Goal: Task Accomplishment & Management: Manage account settings

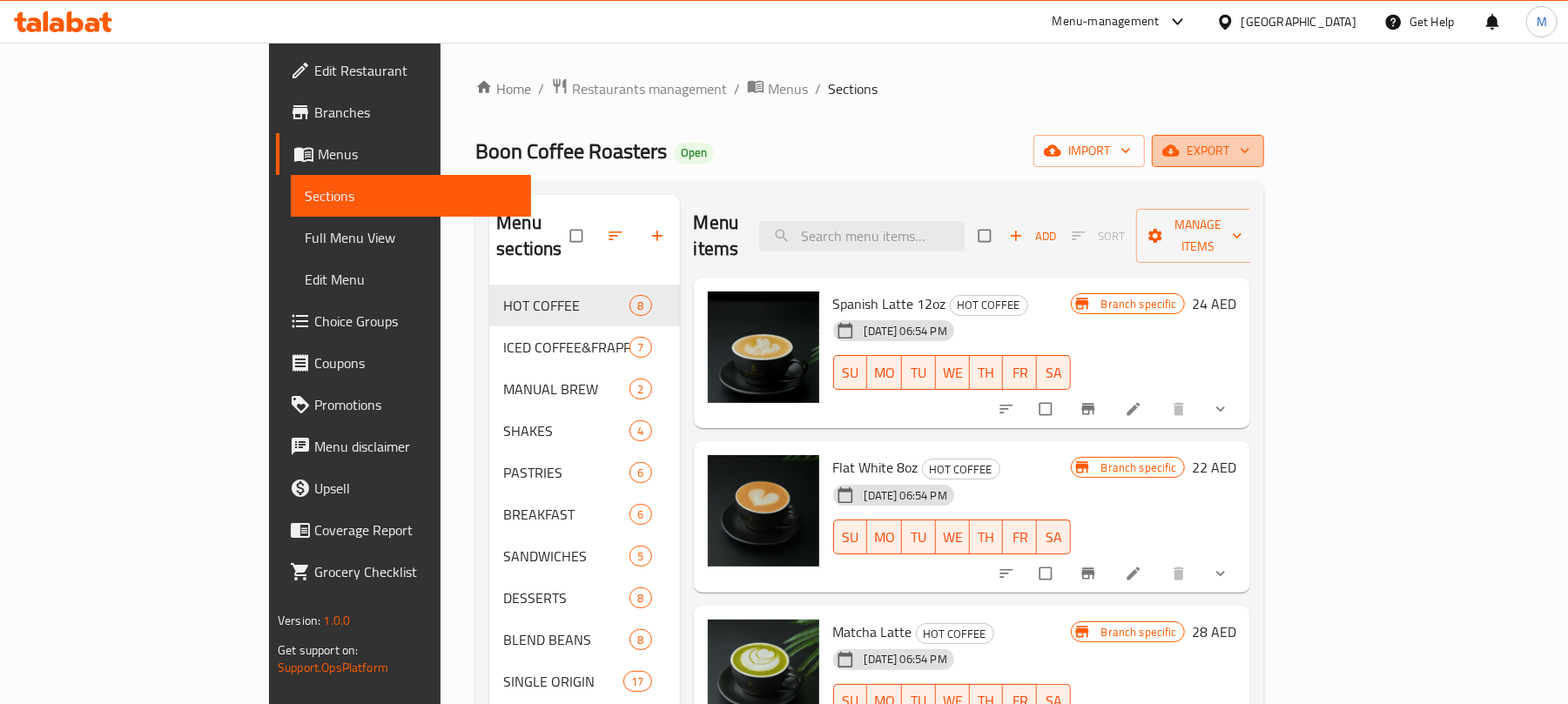
click at [1264, 137] on button "export" at bounding box center [1208, 151] width 113 height 32
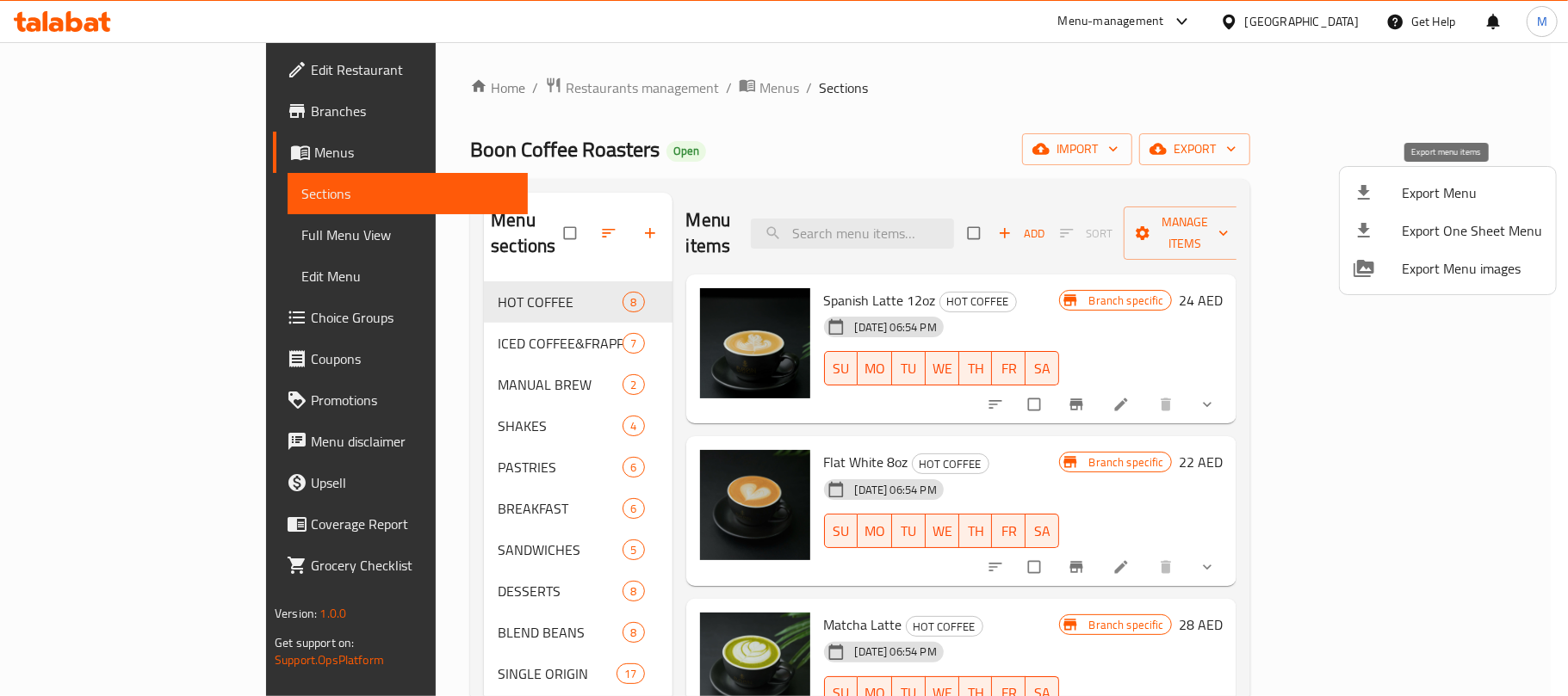
click at [1420, 193] on span "Export Menu" at bounding box center [1471, 192] width 140 height 20
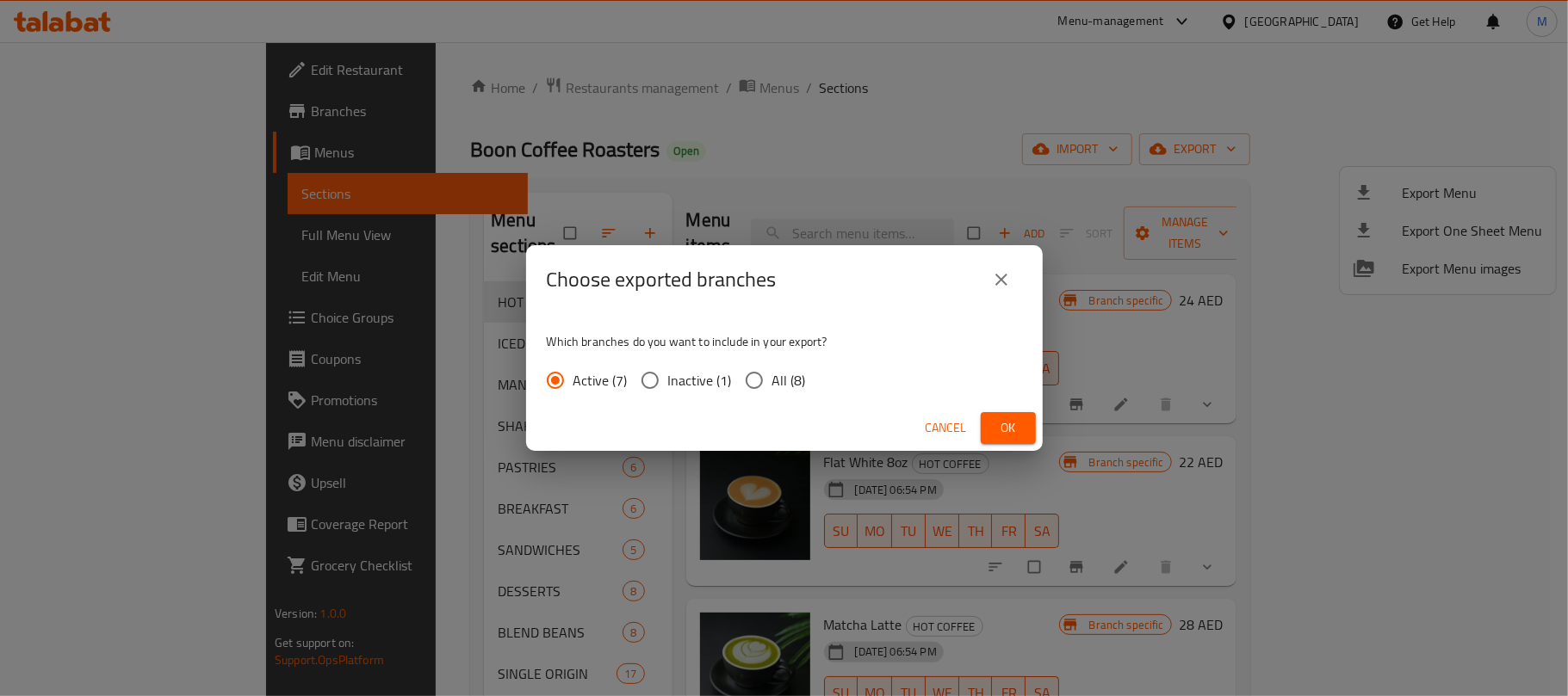
click at [785, 378] on span "All (8)" at bounding box center [788, 379] width 34 height 20
click at [772, 378] on input "All (8)" at bounding box center [753, 379] width 36 height 36
radio input "true"
click at [1006, 427] on span "Ok" at bounding box center [1008, 428] width 27 height 21
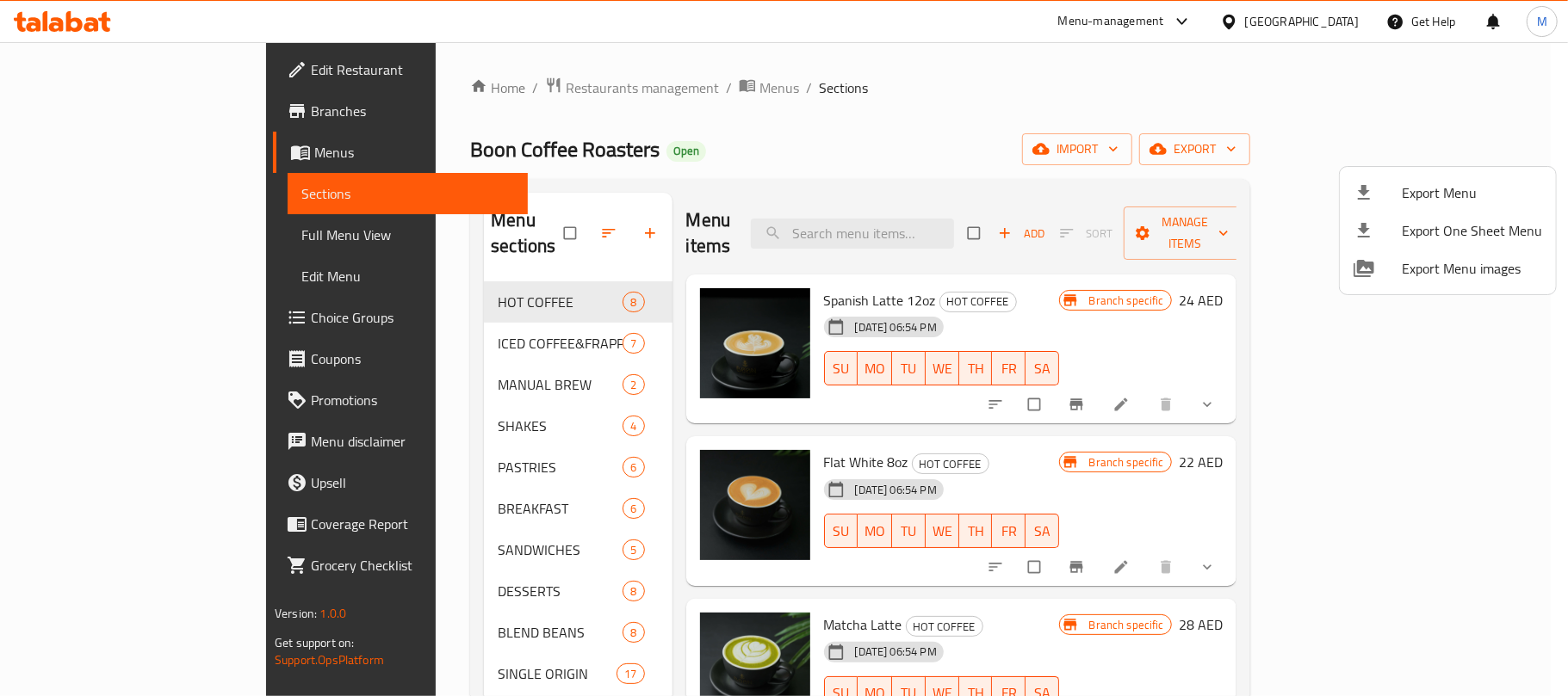
click at [1279, 20] on div at bounding box center [784, 348] width 1568 height 696
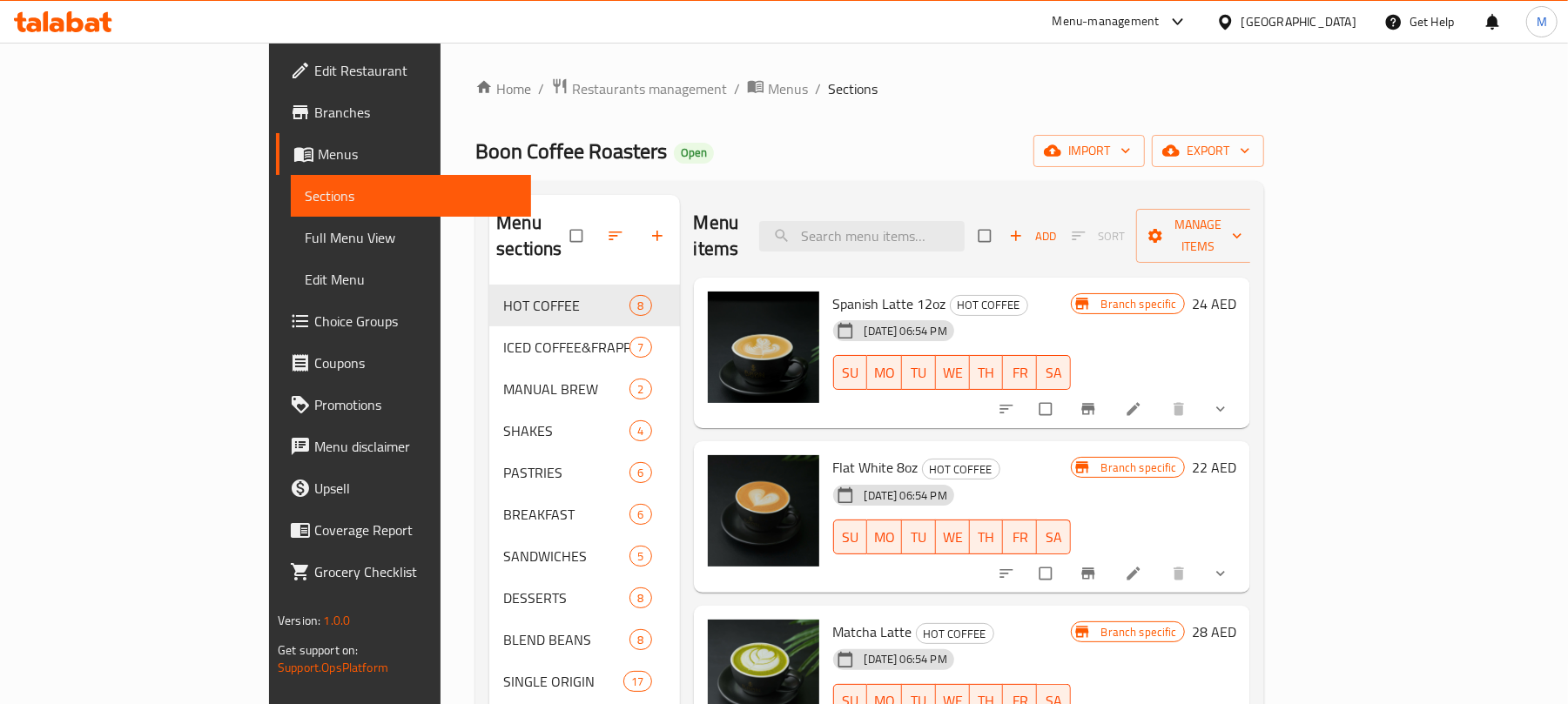
click at [1264, 19] on div "United Arab Emirates" at bounding box center [1299, 22] width 115 height 20
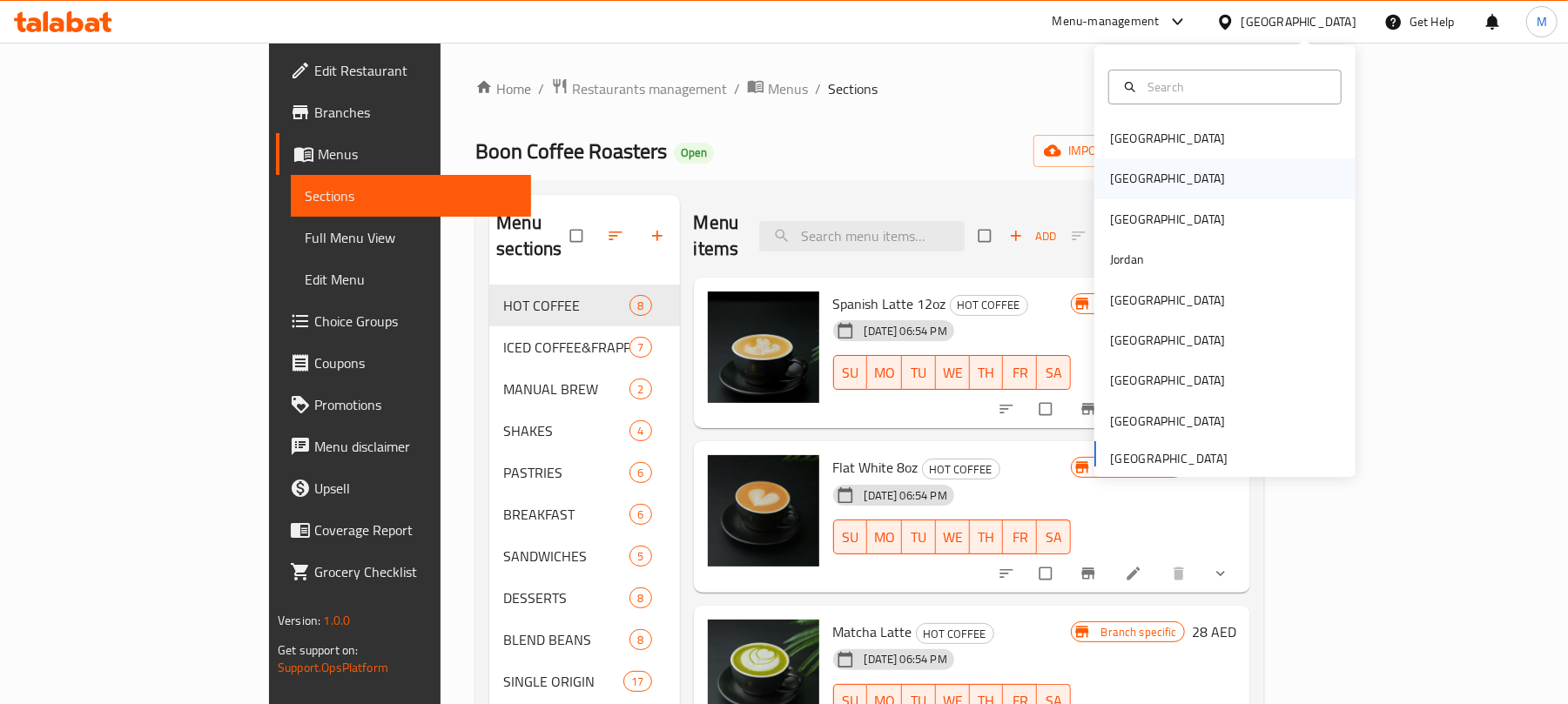
click at [1140, 184] on div "[GEOGRAPHIC_DATA]" at bounding box center [1225, 178] width 261 height 40
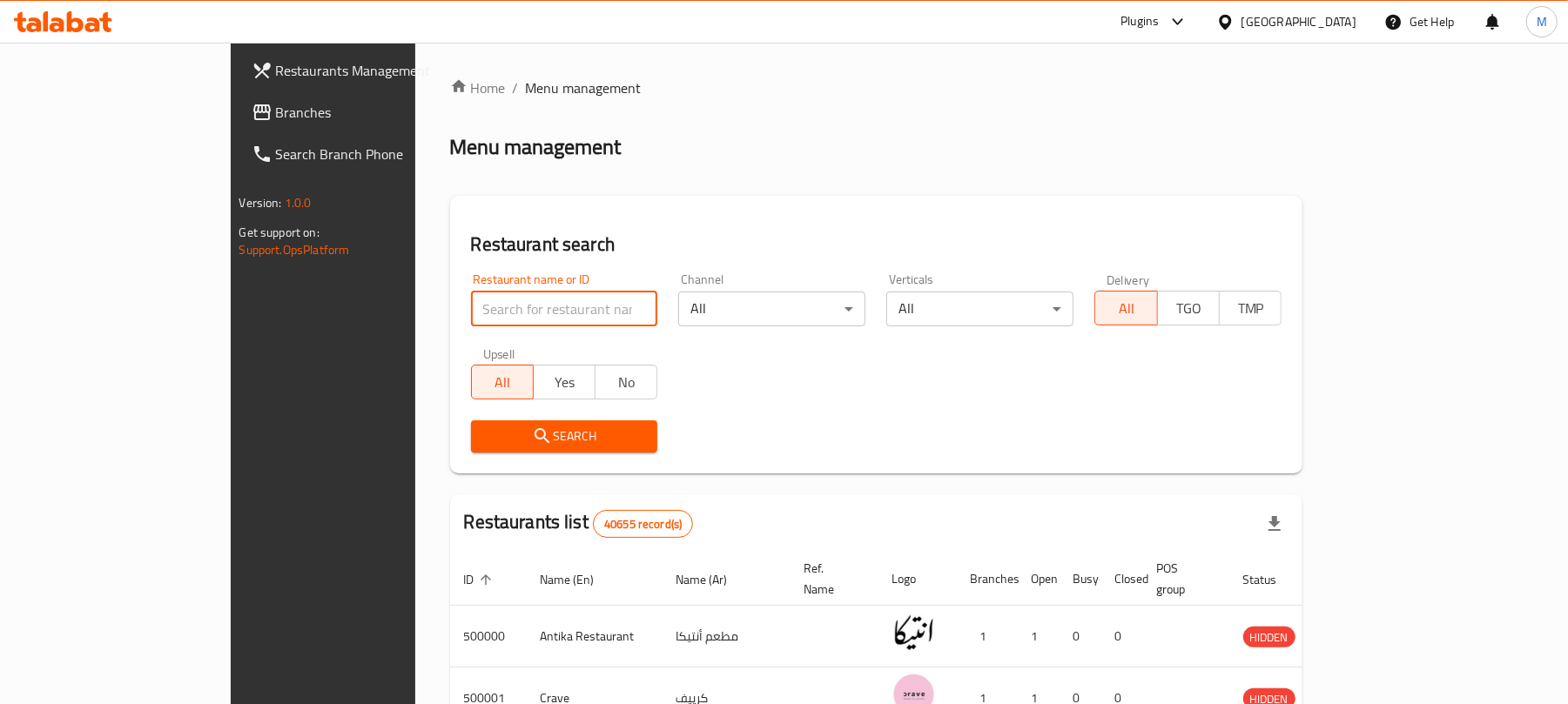
click at [475, 292] on input "search" at bounding box center [564, 309] width 187 height 35
paste input "King Of Juice"
type input "King Of Juice"
click button "Search" at bounding box center [564, 436] width 187 height 32
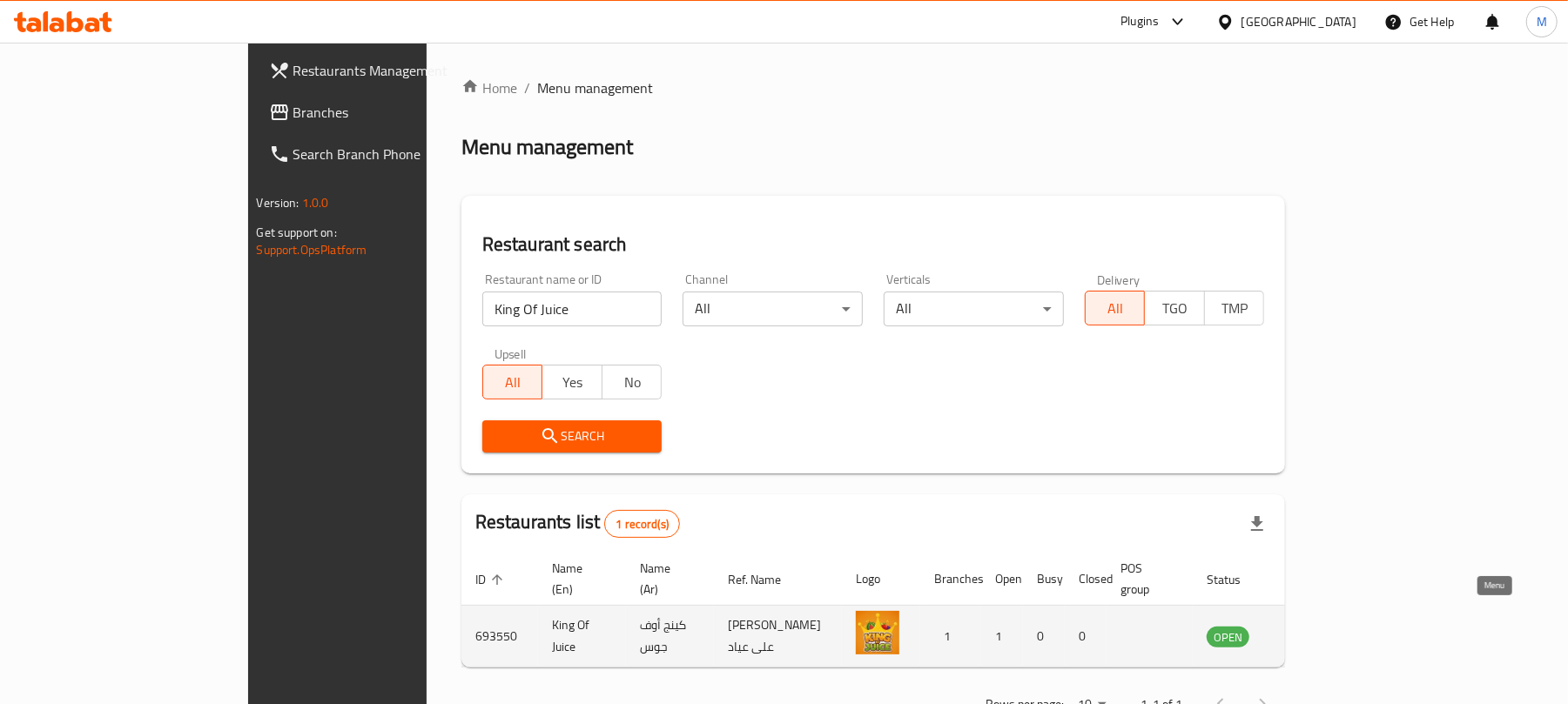
click at [1318, 631] on icon "enhanced table" at bounding box center [1308, 637] width 20 height 15
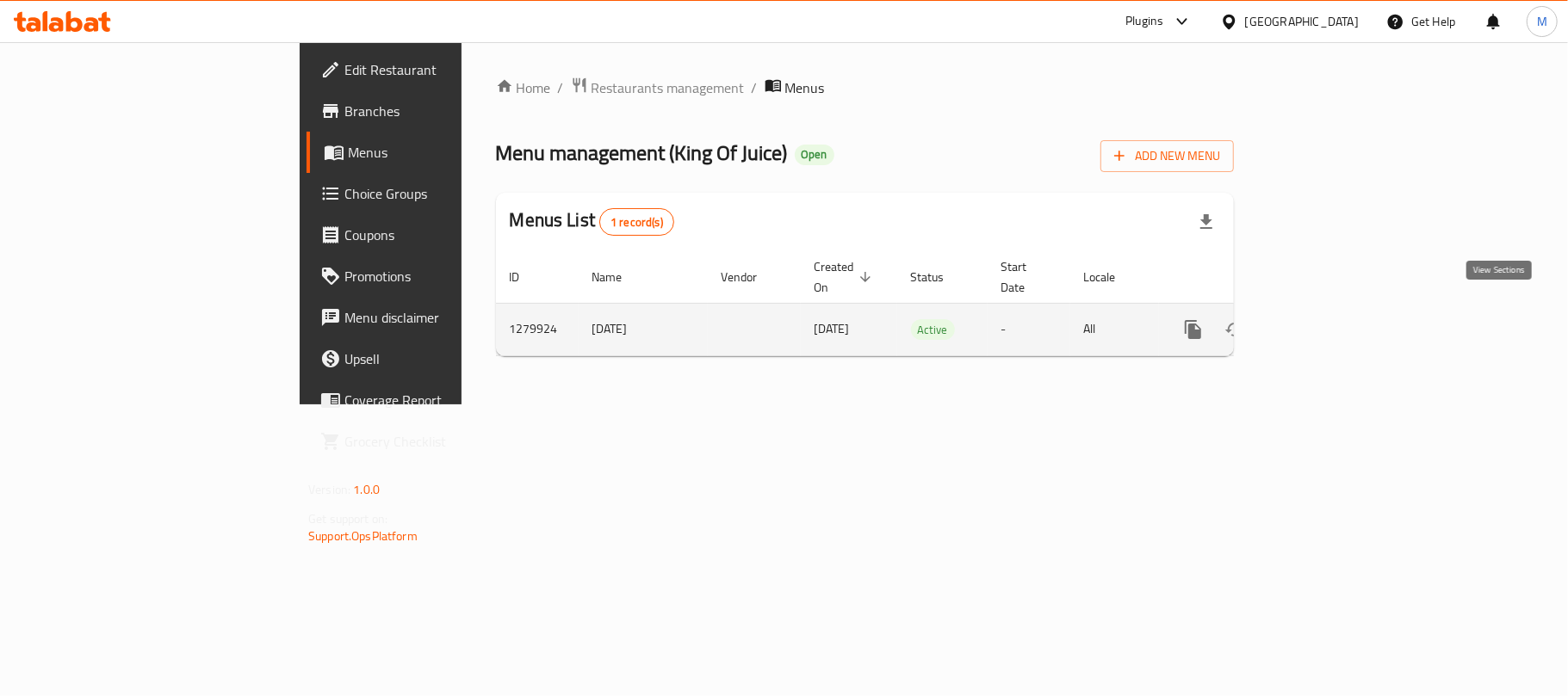
click at [1325, 322] on icon "enhanced table" at bounding box center [1317, 330] width 15 height 15
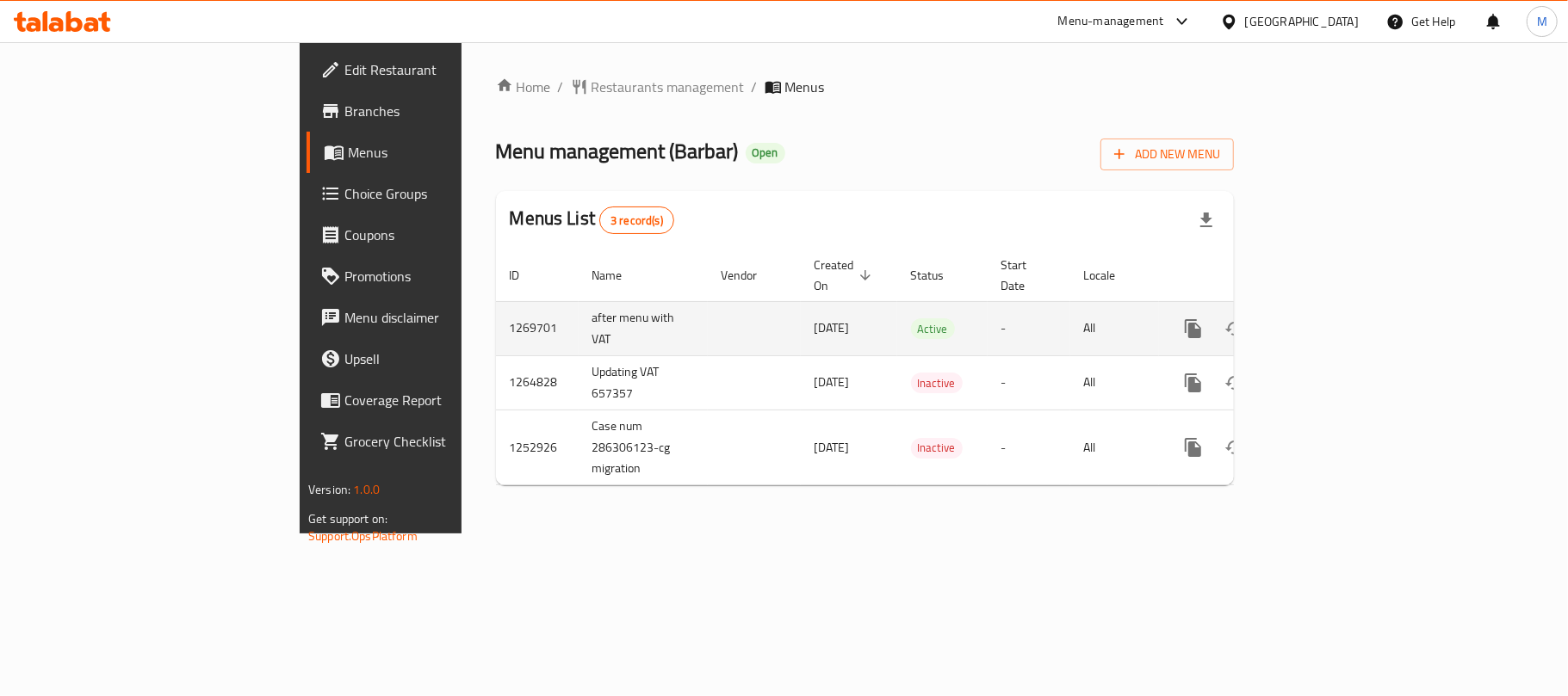
click at [1328, 318] on icon "enhanced table" at bounding box center [1317, 328] width 20 height 20
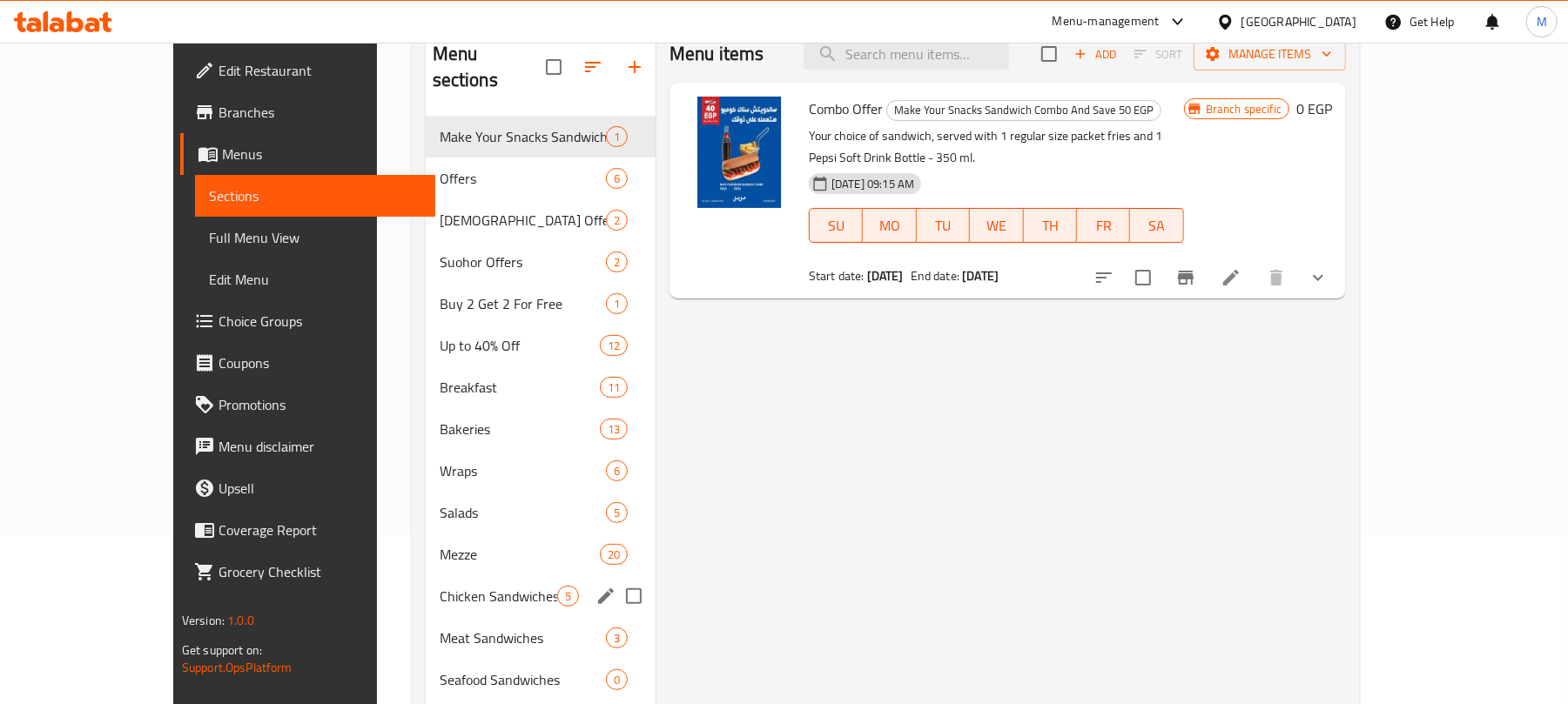
scroll to position [231, 0]
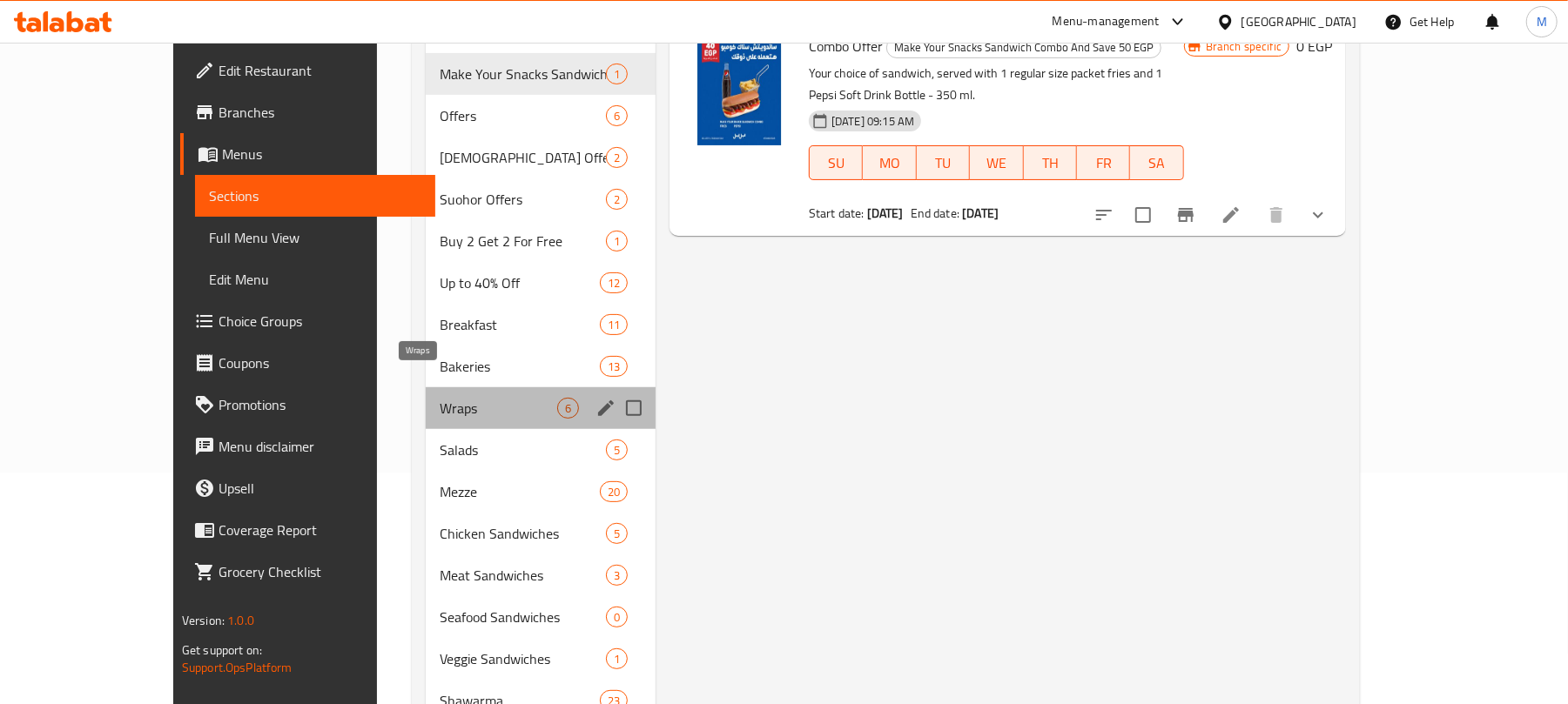
click at [440, 398] on span "Wraps" at bounding box center [499, 407] width 118 height 21
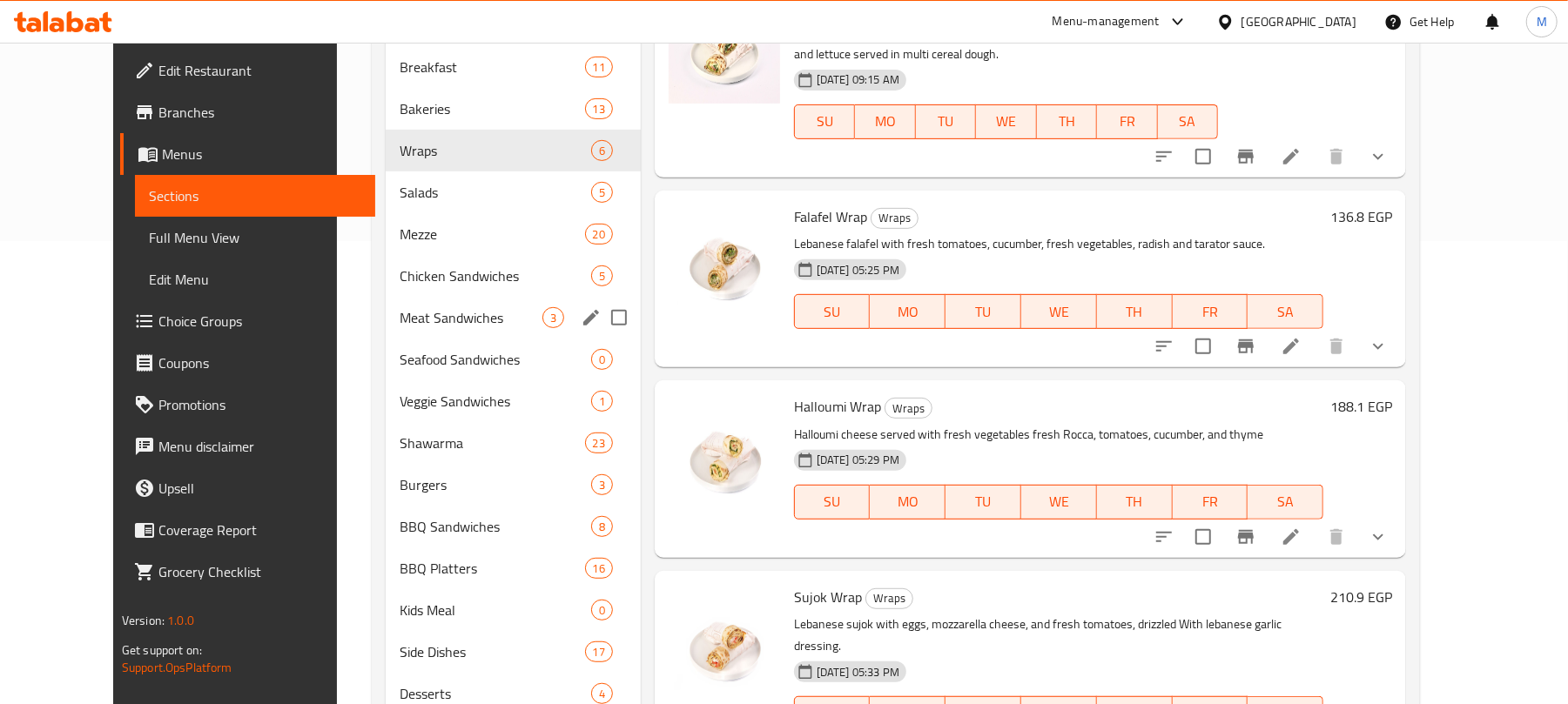
scroll to position [464, 0]
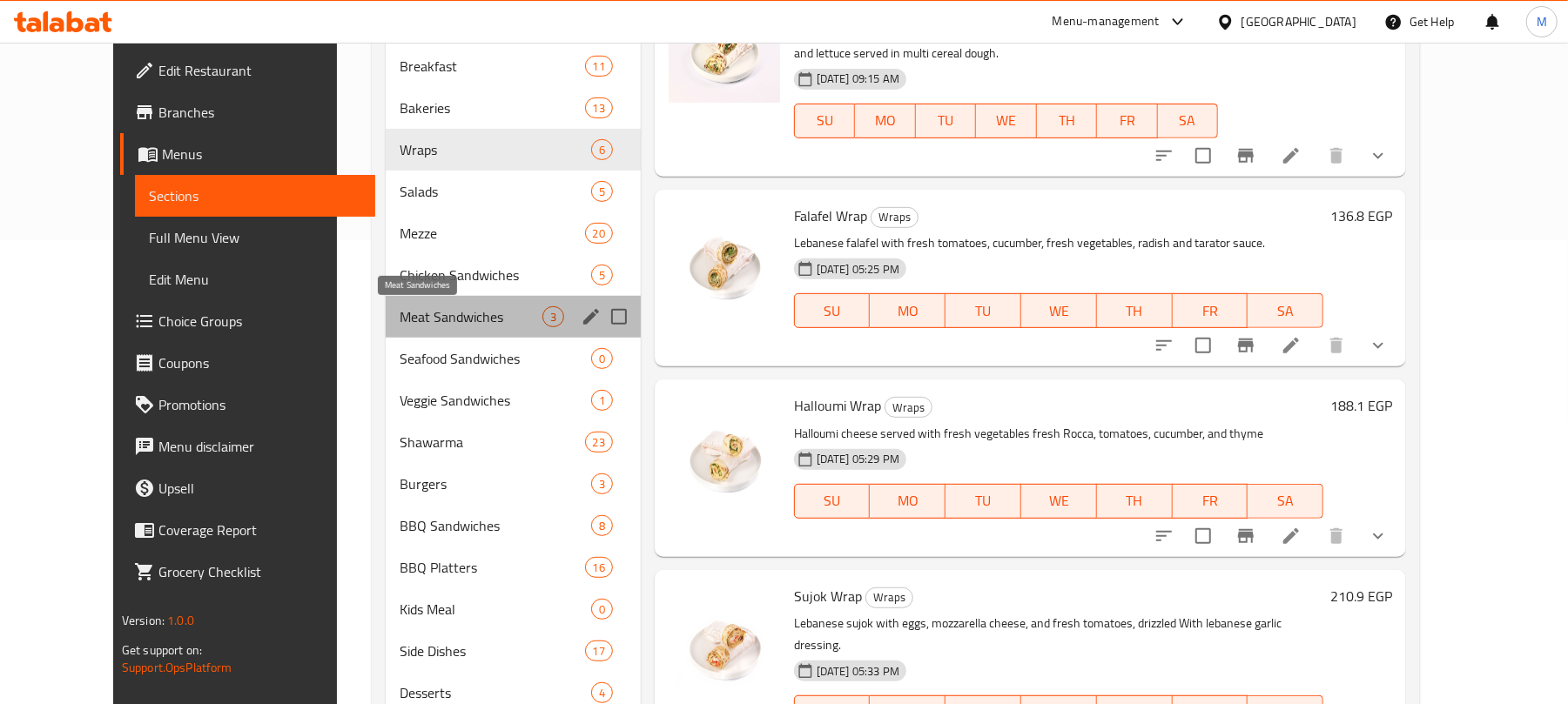
click at [419, 309] on span "Meat Sandwiches" at bounding box center [471, 316] width 143 height 21
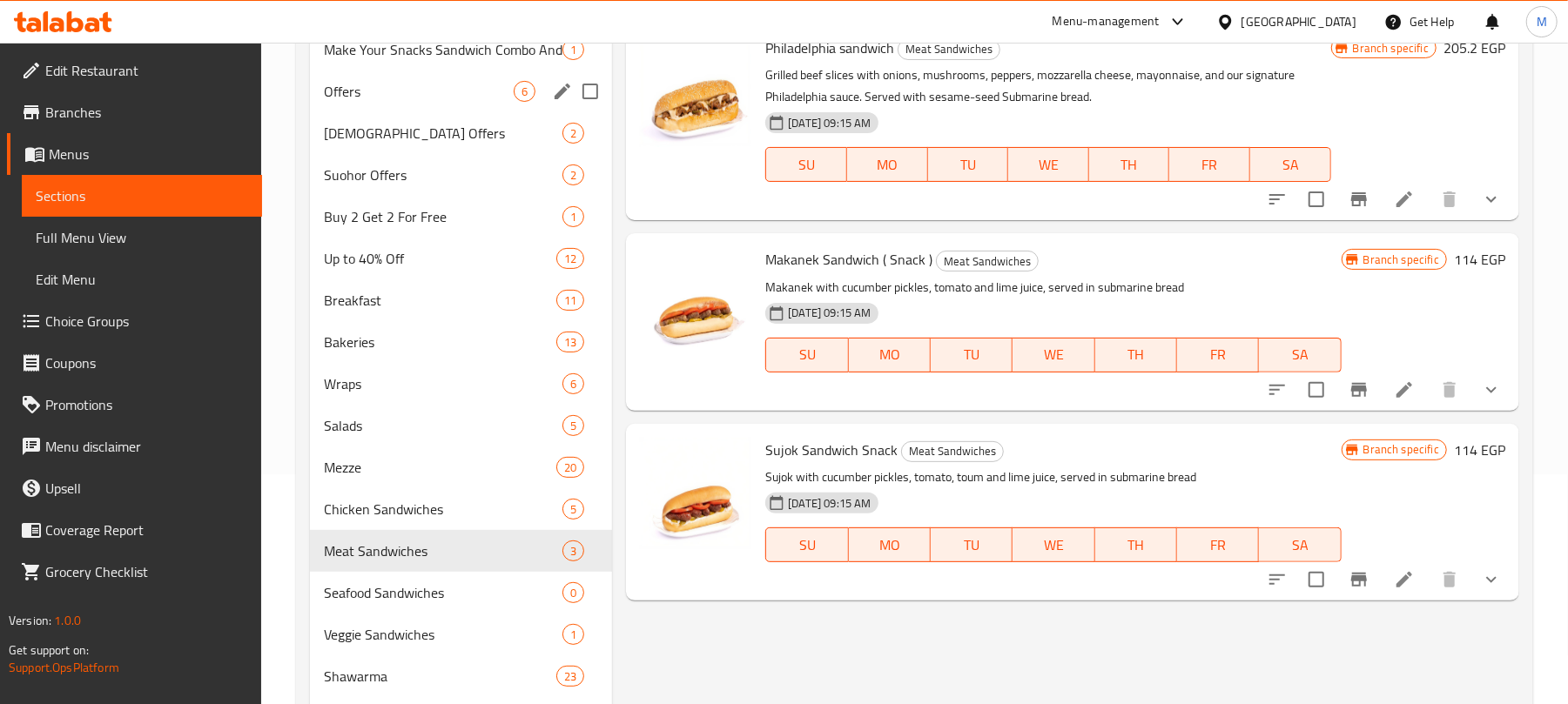
scroll to position [231, 0]
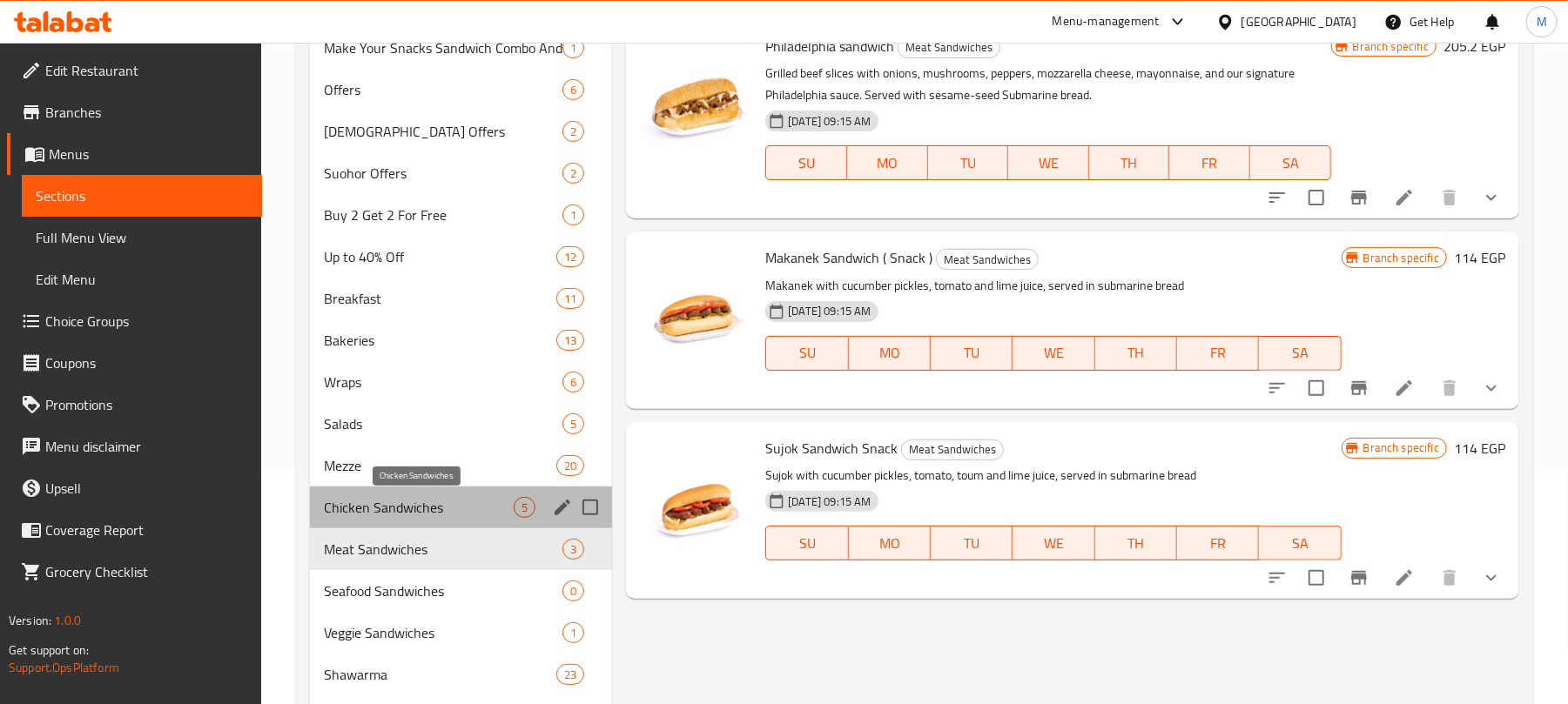
click at [463, 514] on span "Chicken Sandwiches" at bounding box center [419, 507] width 190 height 21
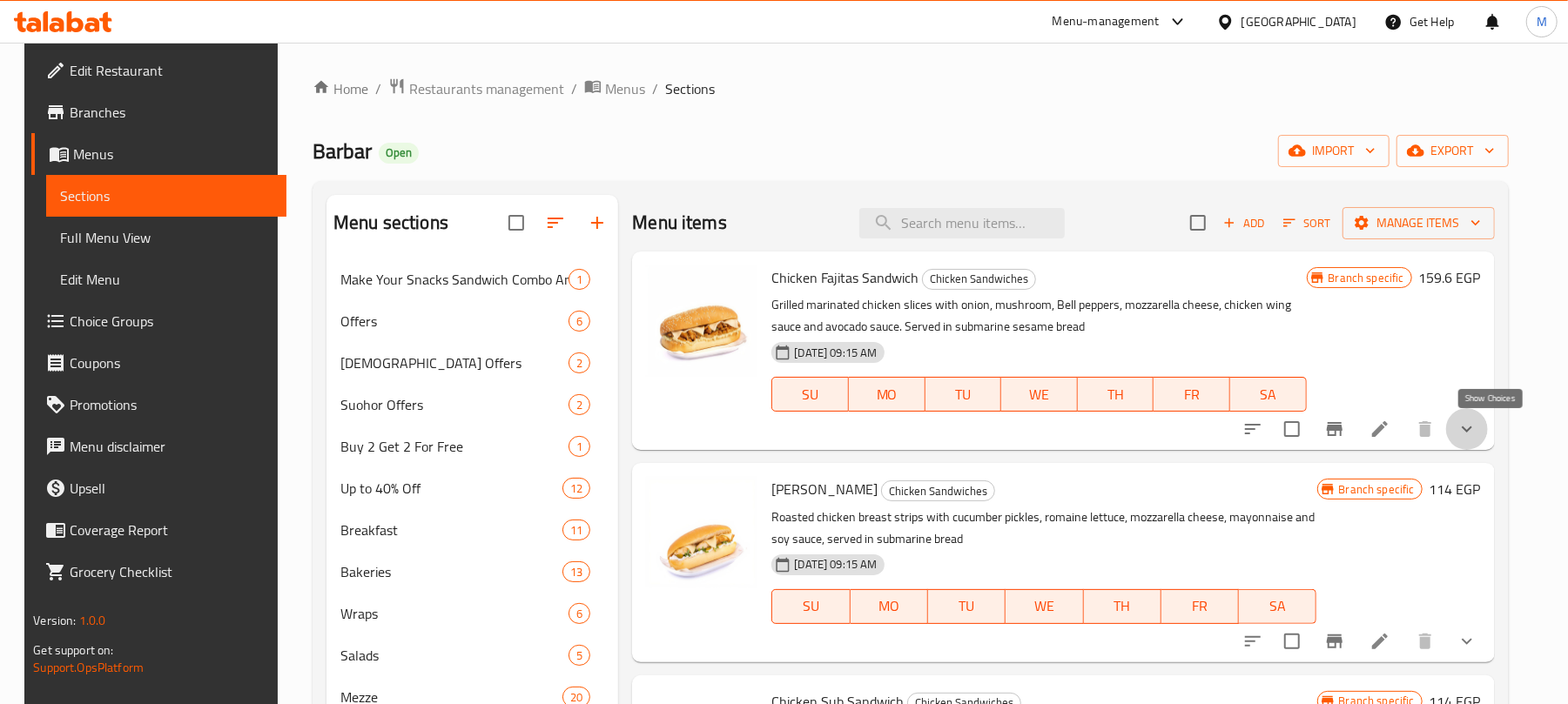
click at [1472, 429] on icon "show more" at bounding box center [1467, 430] width 11 height 6
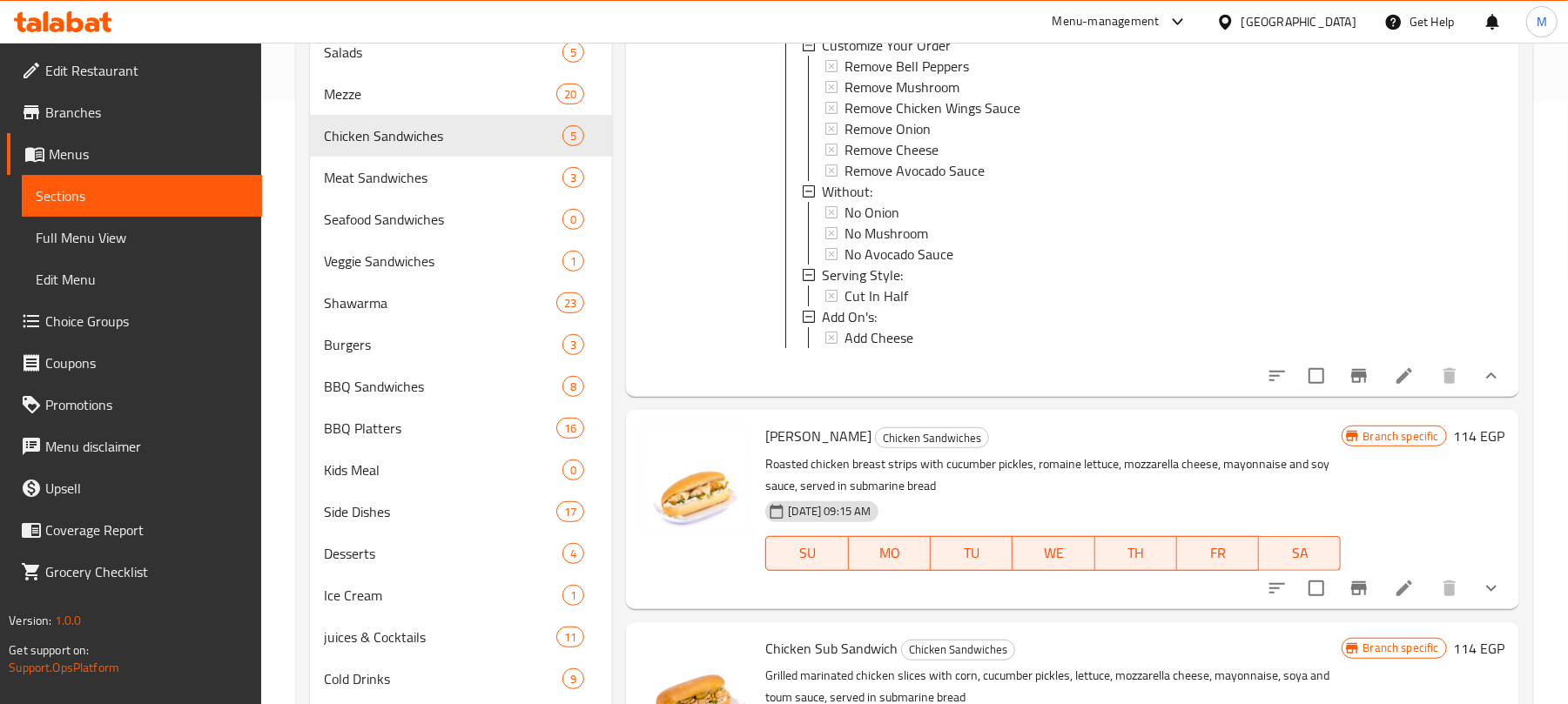
scroll to position [696, 0]
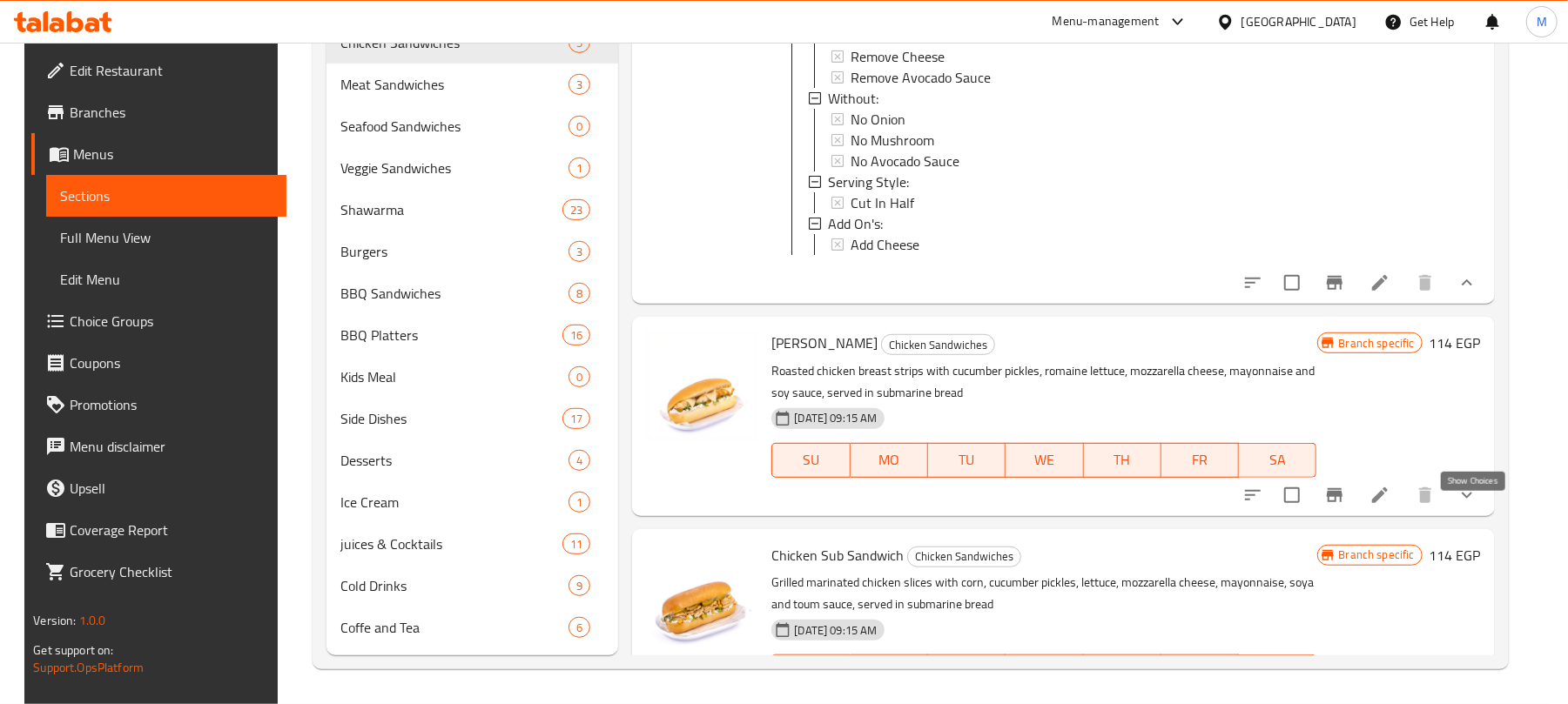
click at [1468, 506] on icon "show more" at bounding box center [1466, 494] width 21 height 21
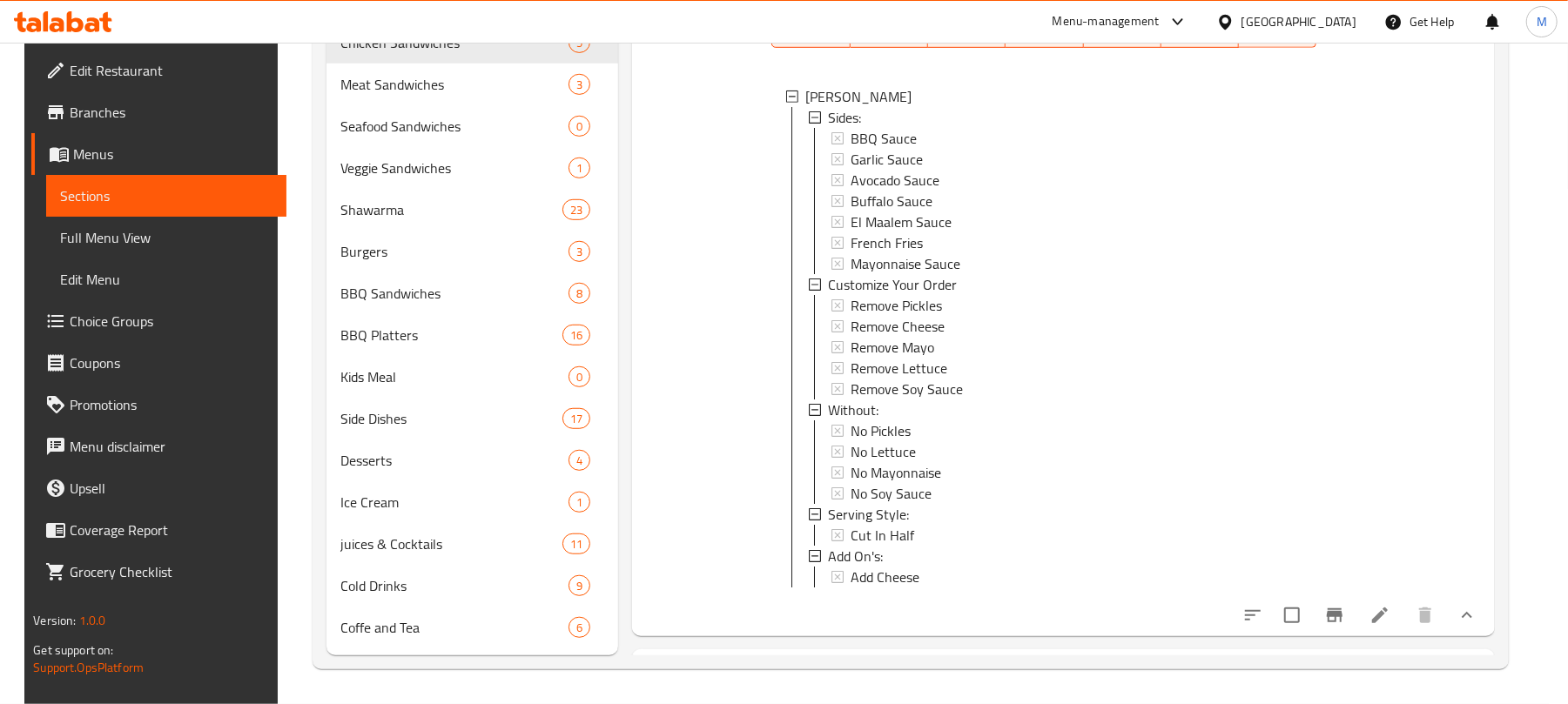
scroll to position [464, 0]
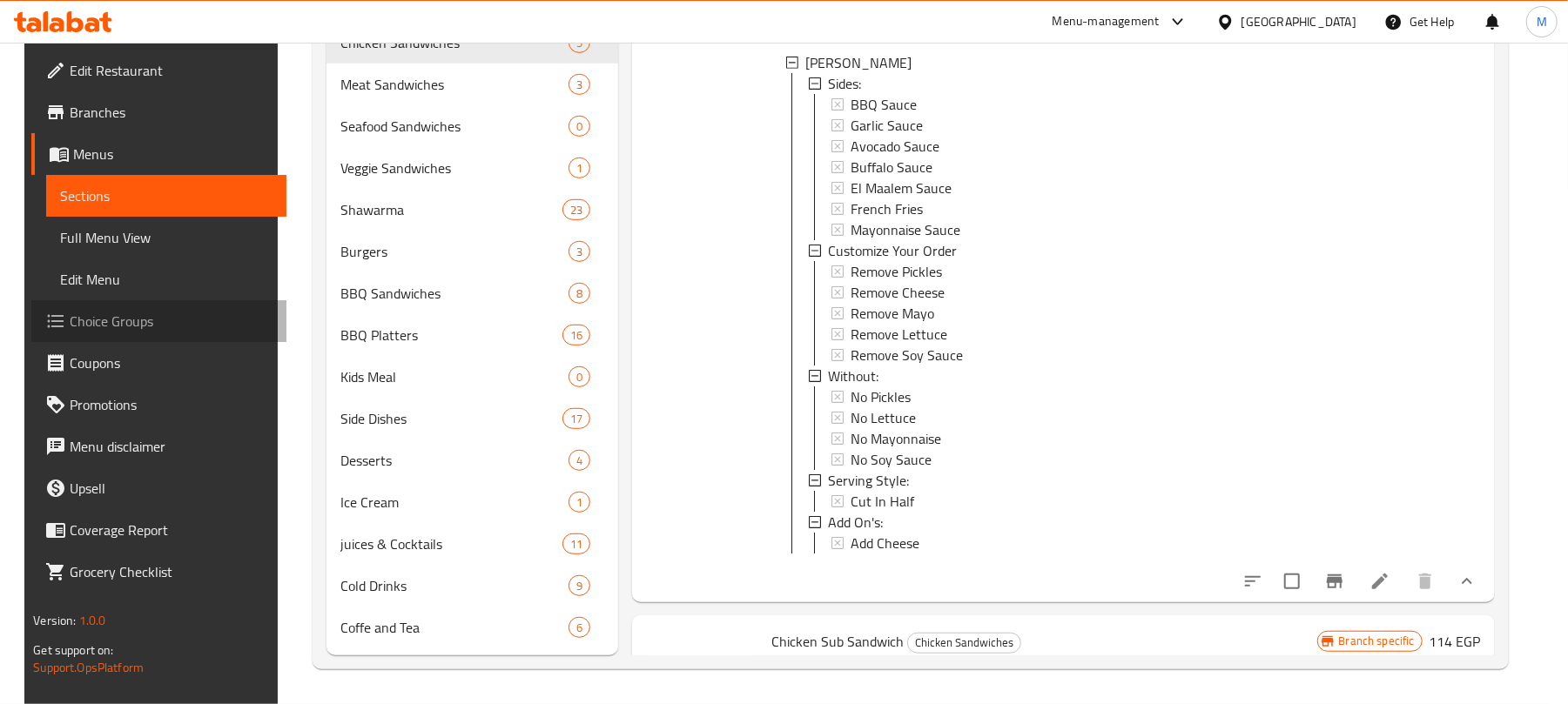
click at [76, 314] on span "Choice Groups" at bounding box center [170, 320] width 203 height 21
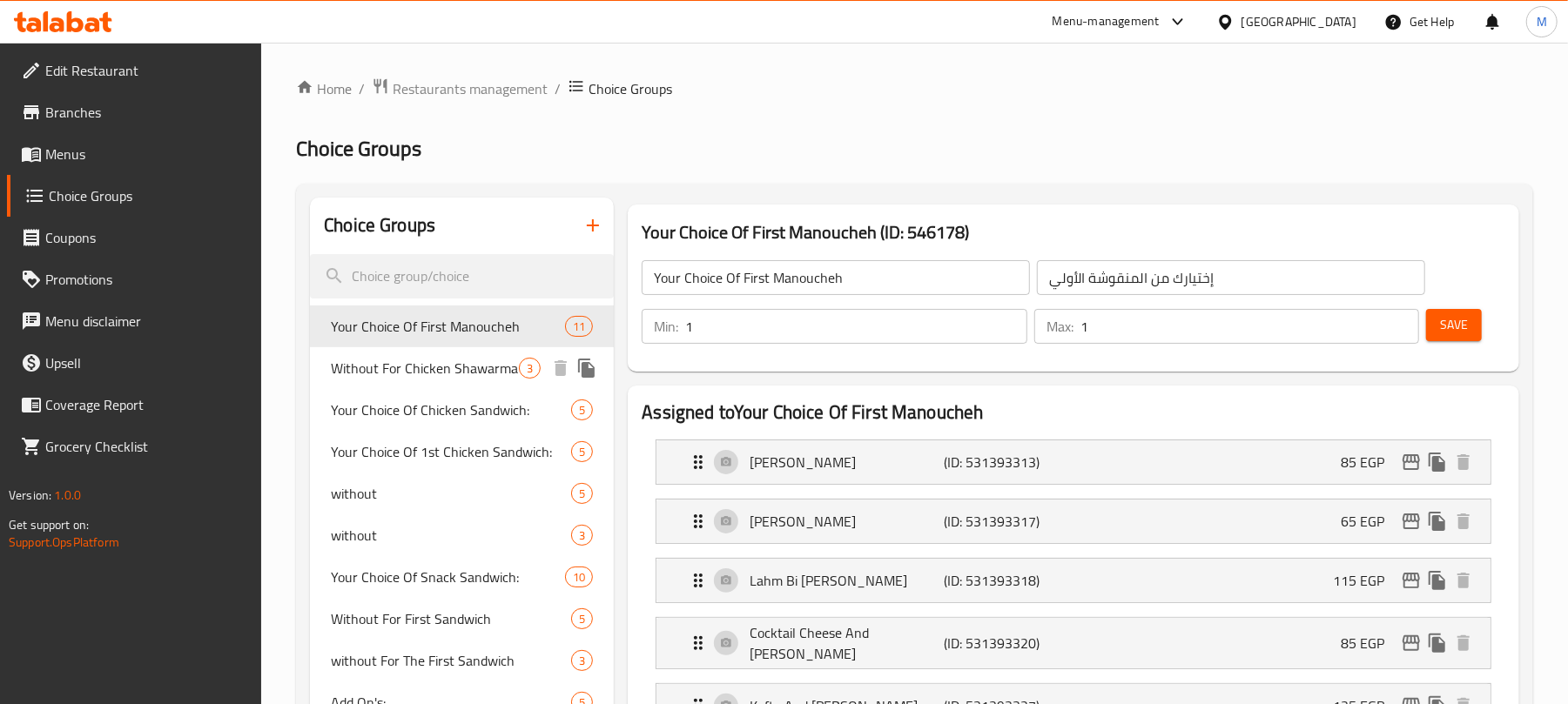
click at [398, 483] on span "without" at bounding box center [451, 493] width 240 height 21
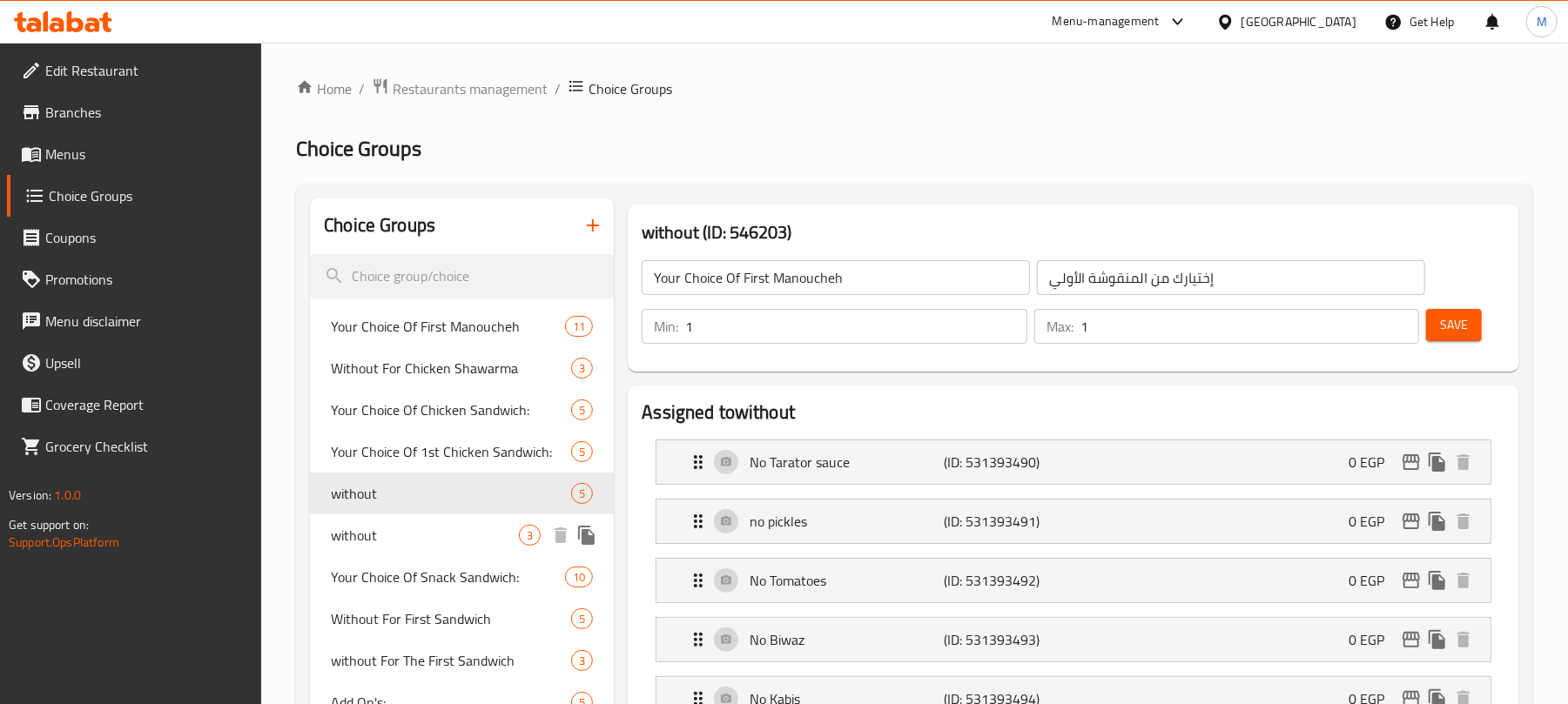
type input "without"
type input "بدون"
type input "0"
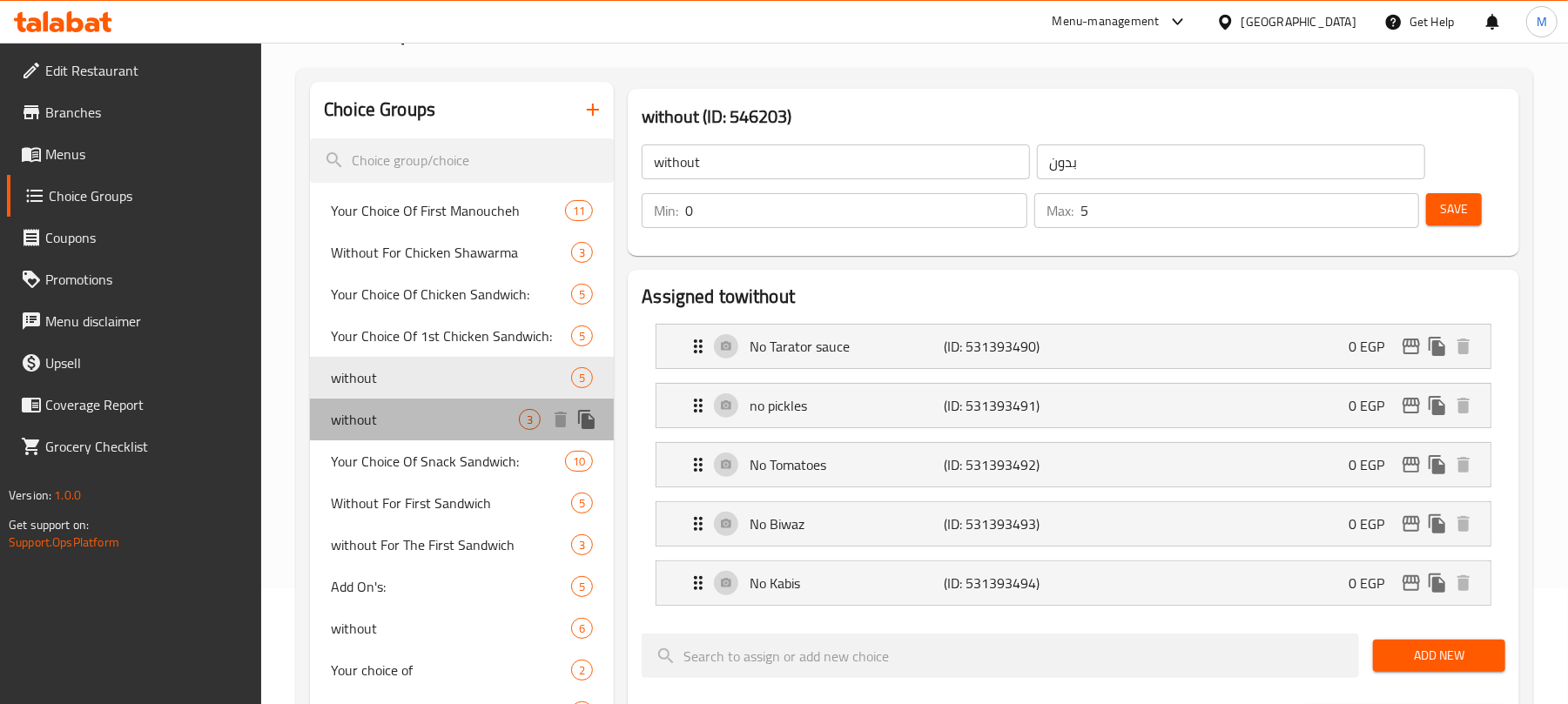
click at [391, 426] on span "without" at bounding box center [425, 419] width 188 height 21
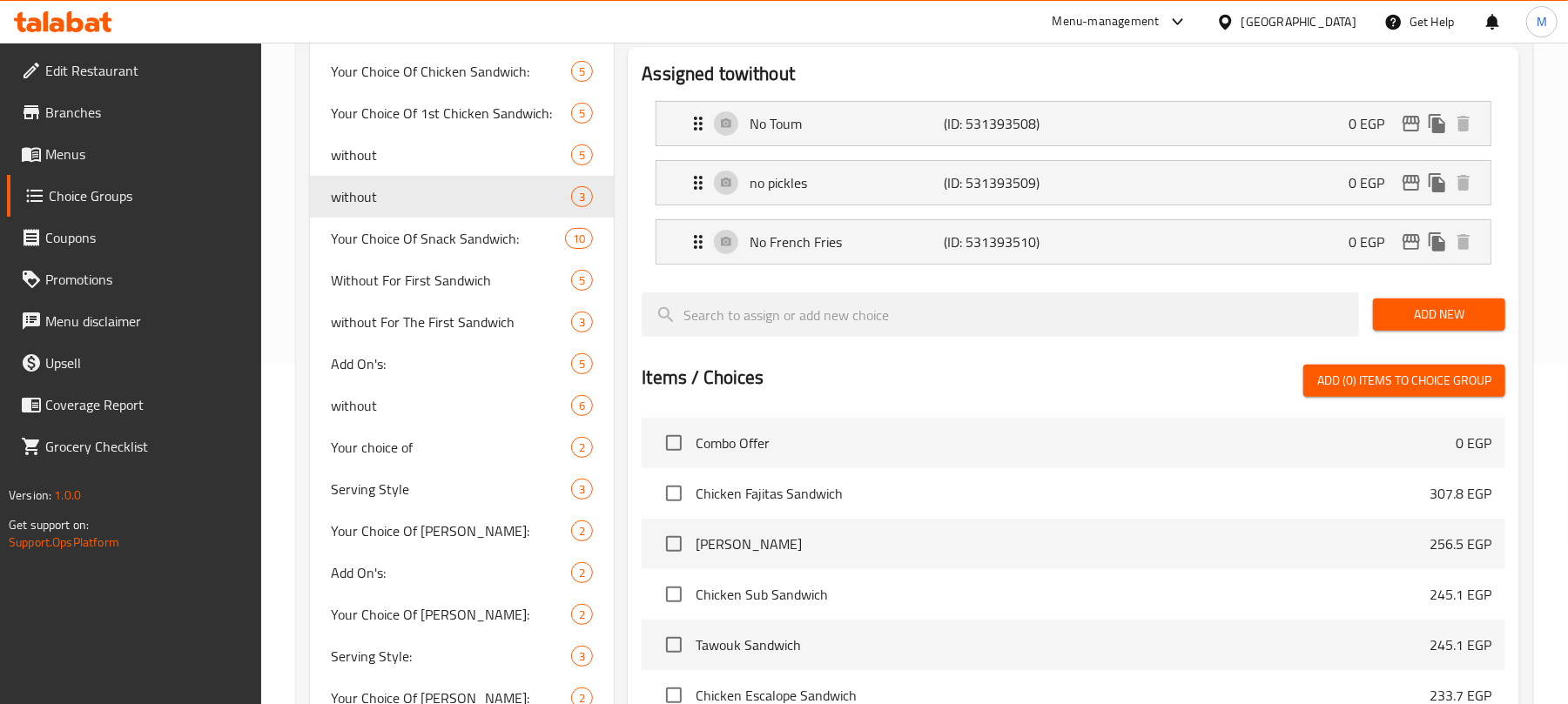
scroll to position [349, 0]
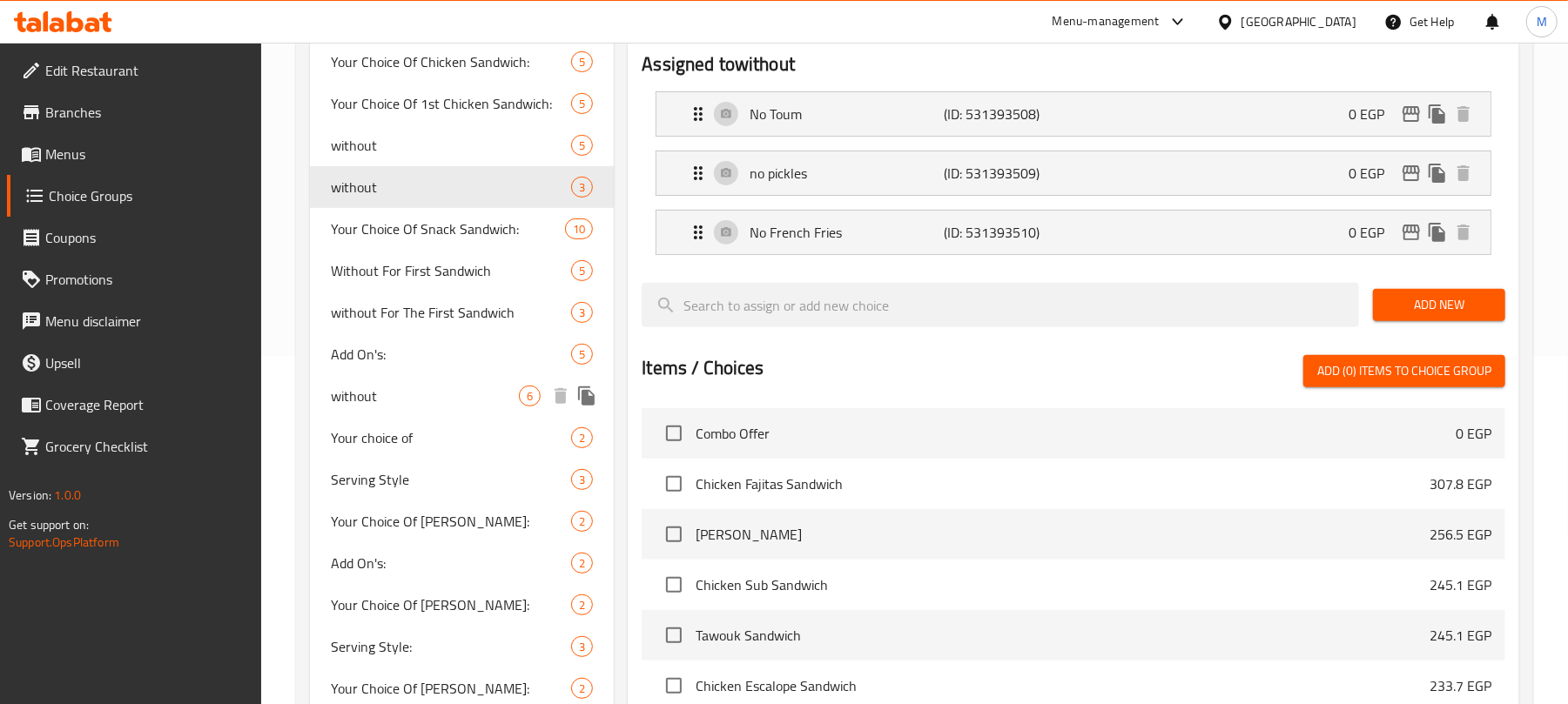
click at [373, 392] on span "without" at bounding box center [425, 396] width 188 height 21
type input "6"
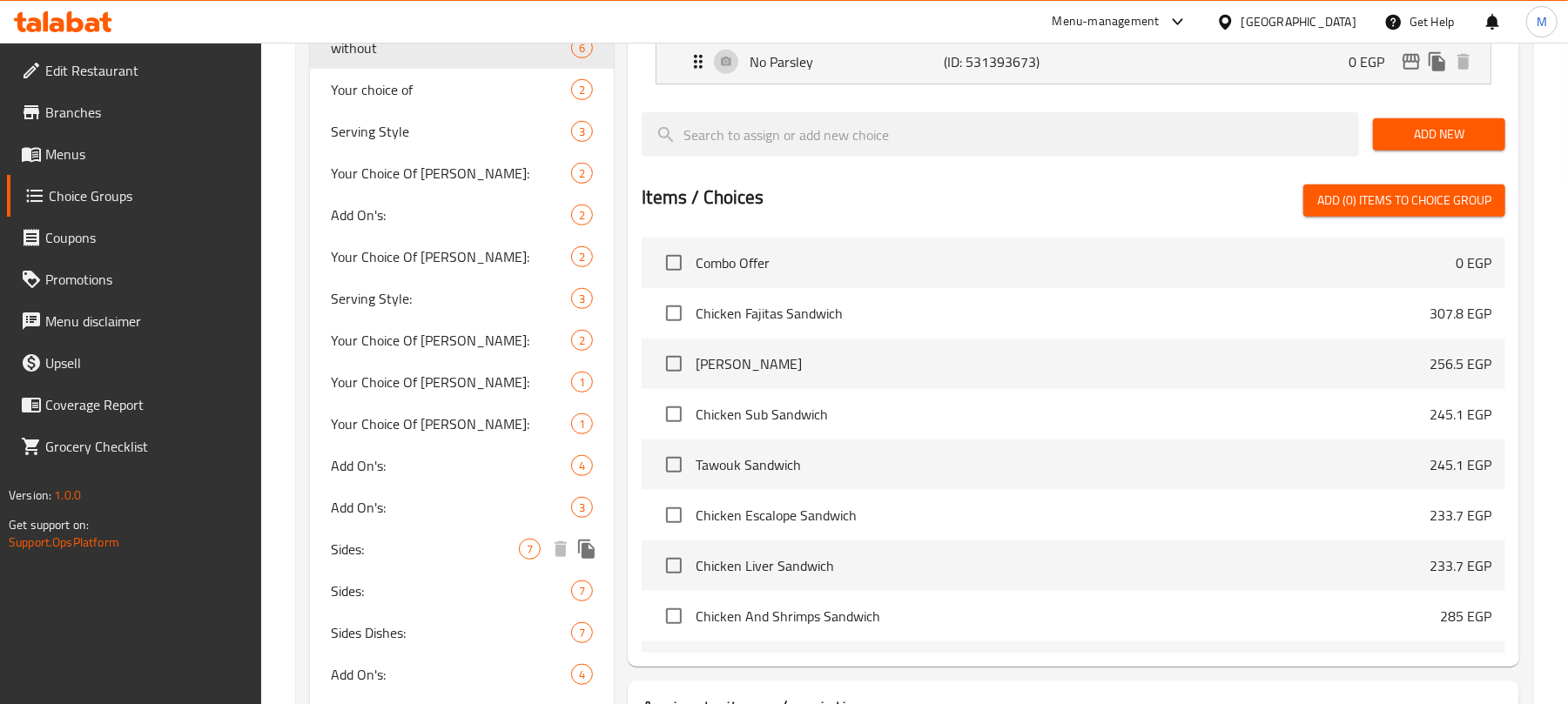
scroll to position [928, 0]
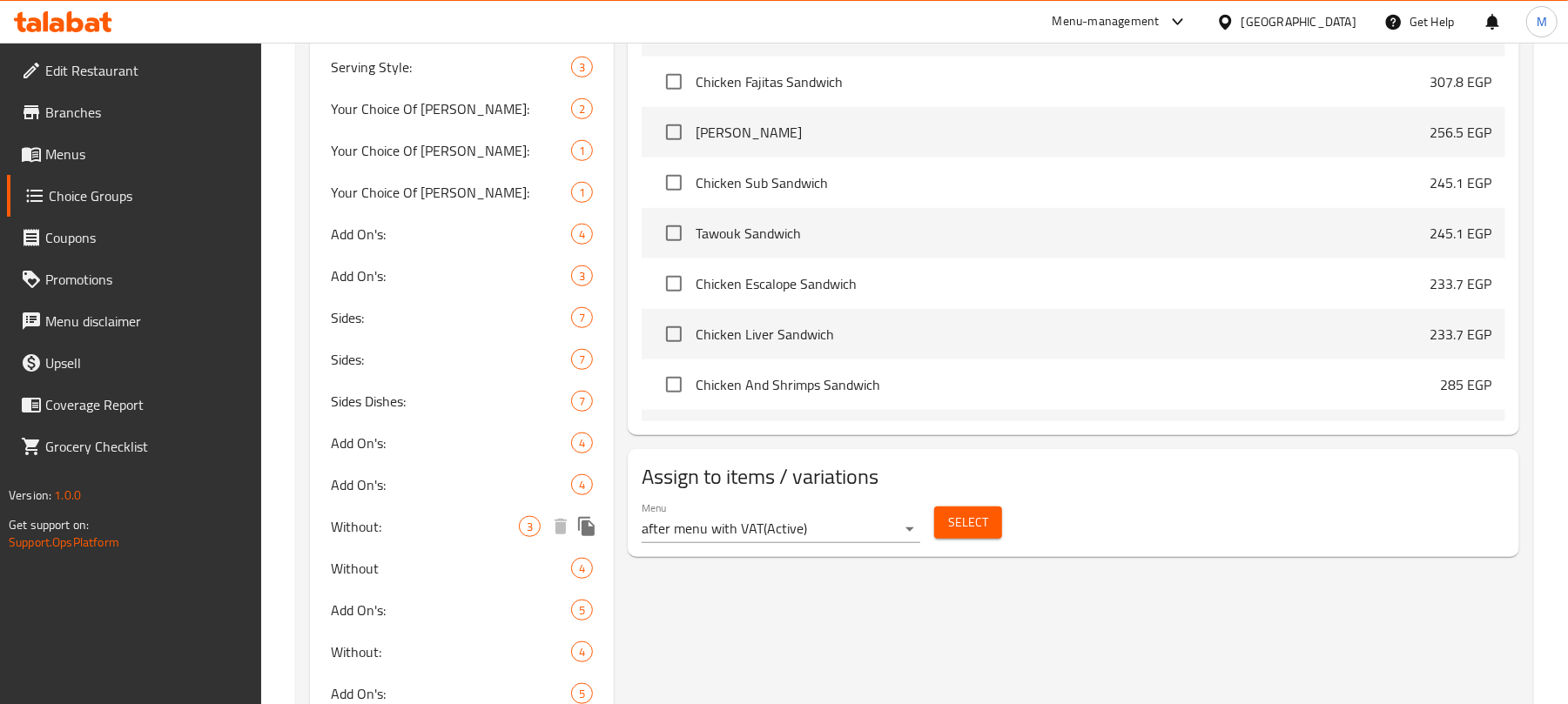
click at [426, 531] on span "Without:" at bounding box center [425, 526] width 188 height 21
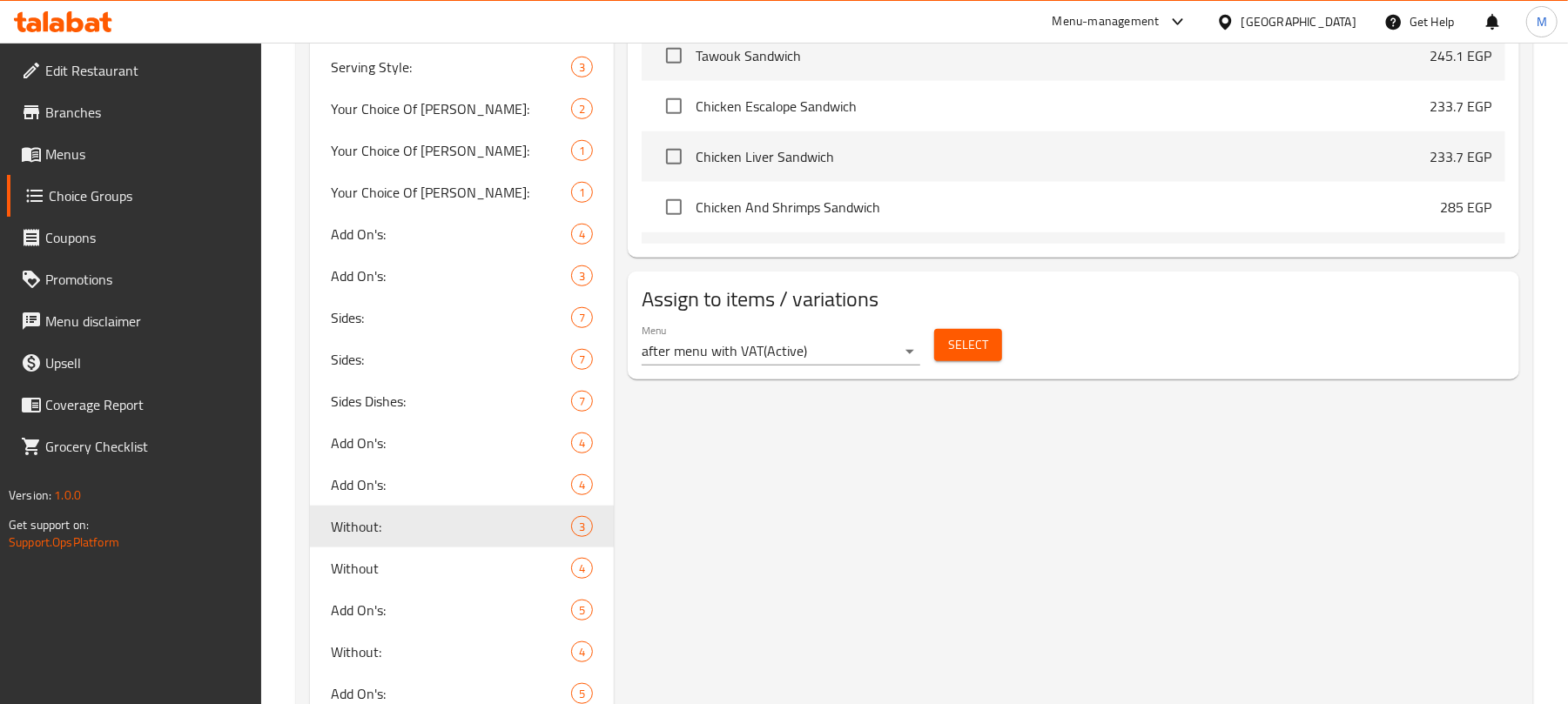
type input "Without:"
type input "بدون:"
type input "3"
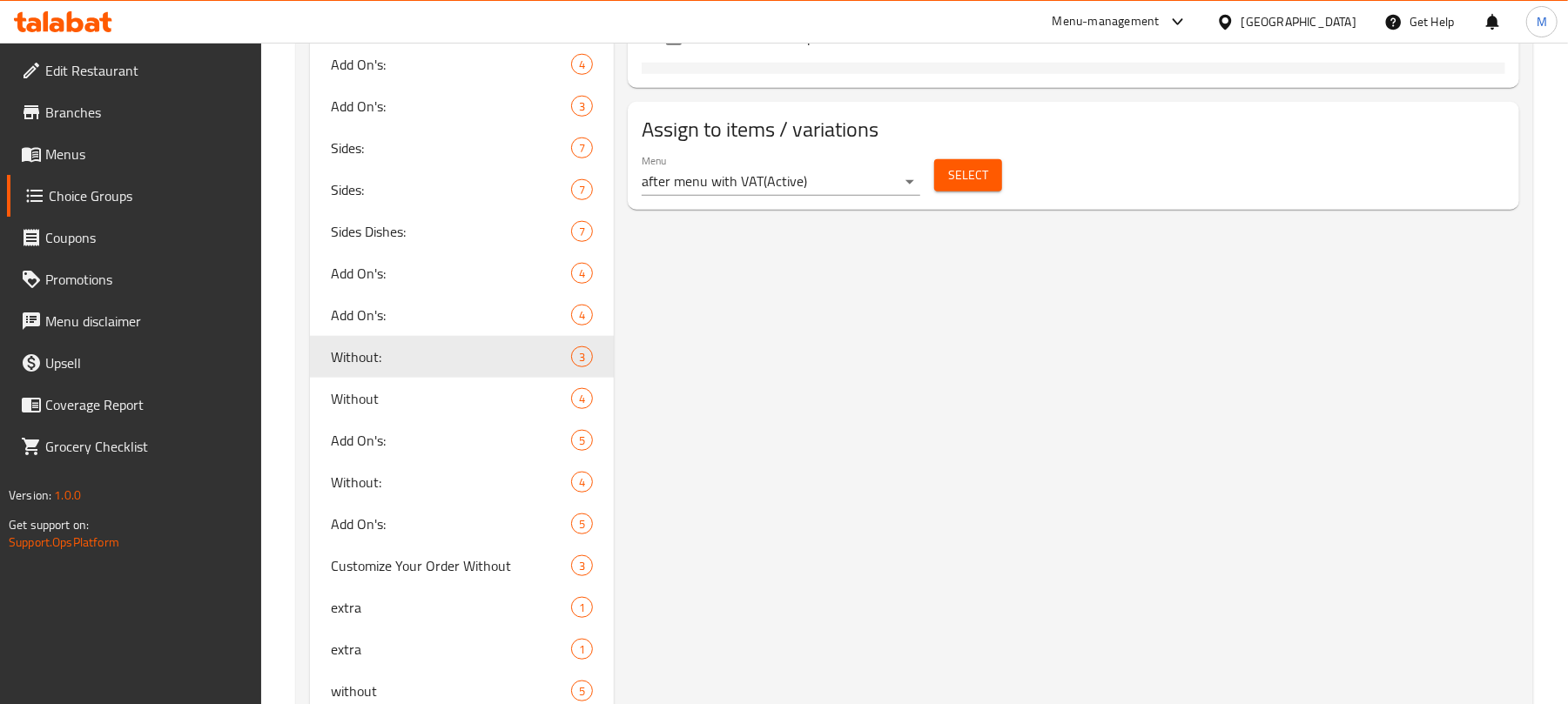
scroll to position [1160, 0]
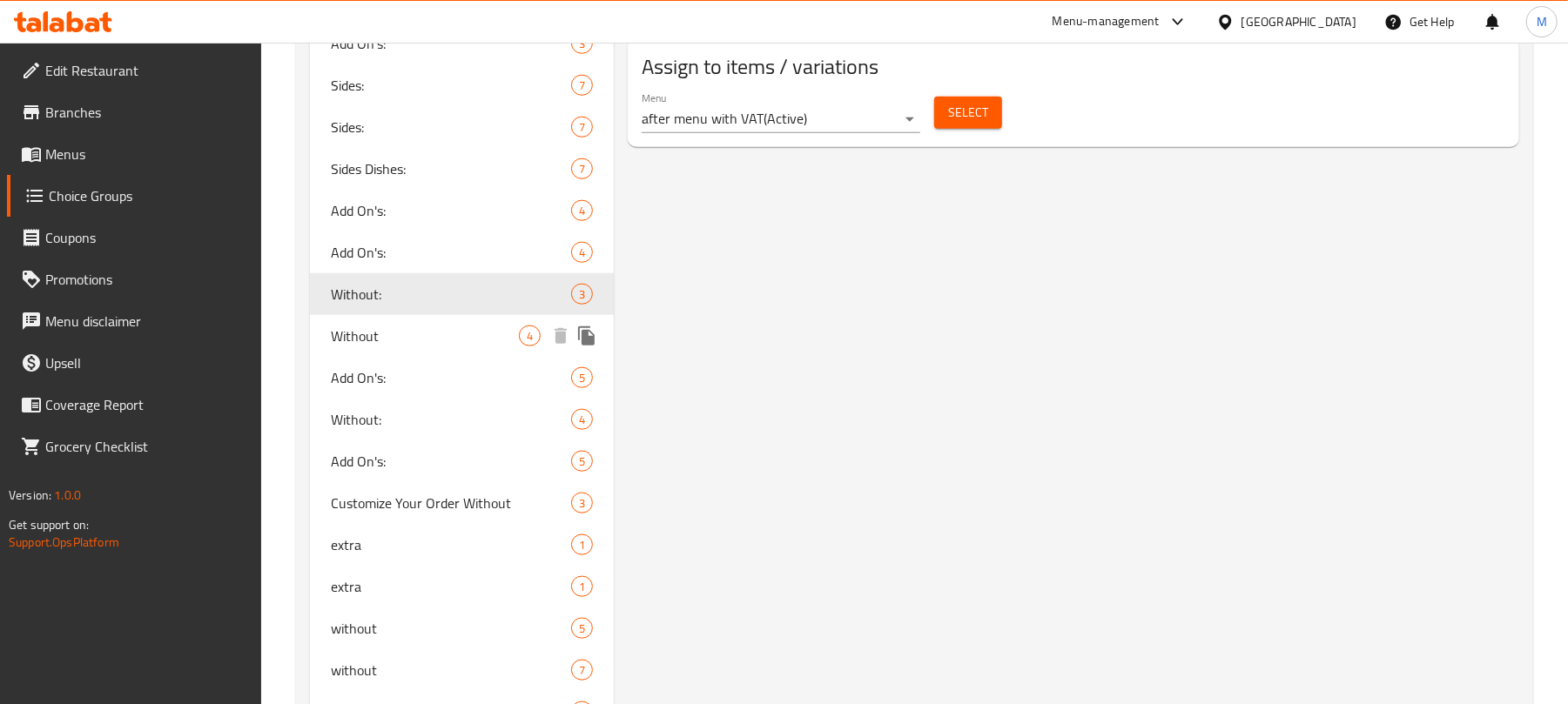
click at [392, 328] on span "Without" at bounding box center [425, 336] width 188 height 21
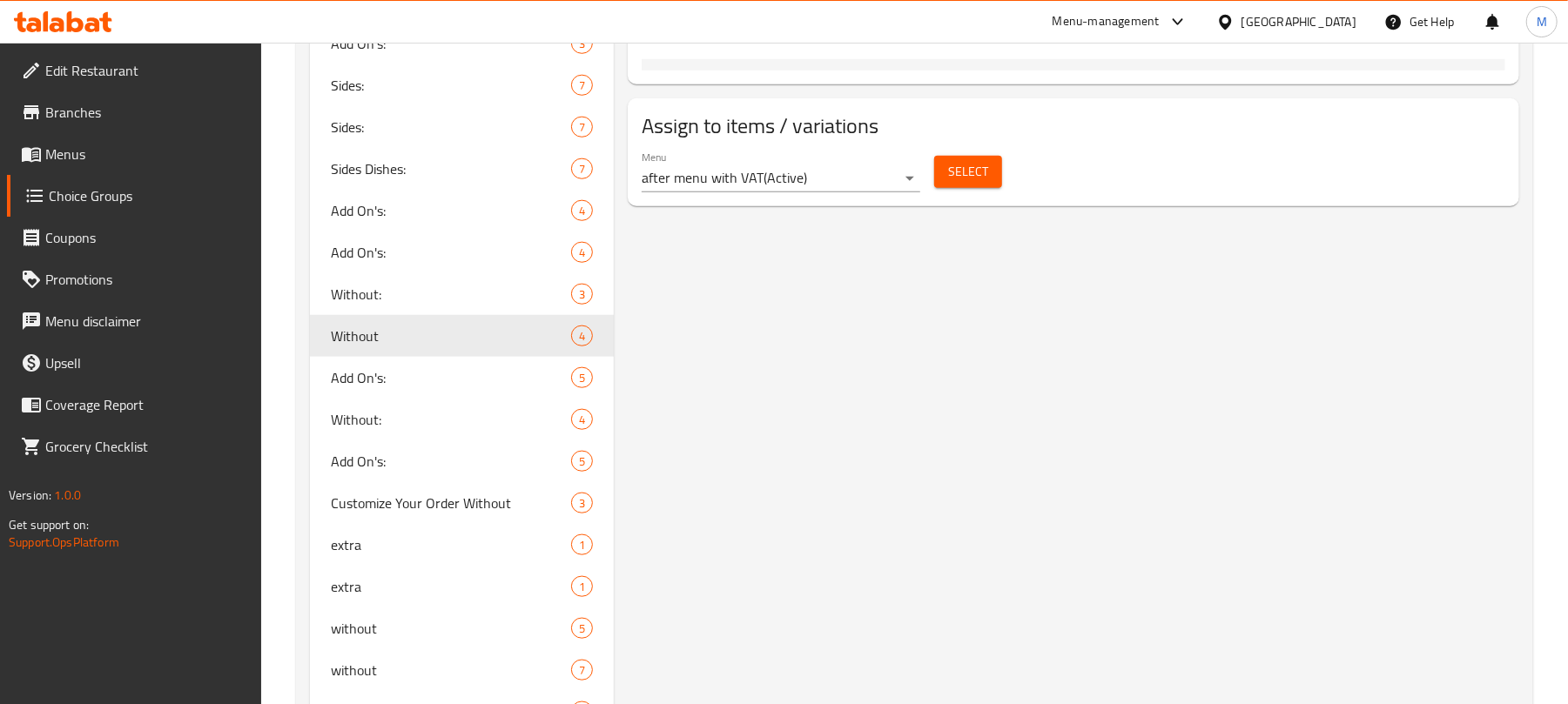
type input "Without"
type input "بدون"
type input "4"
click at [381, 429] on span "Without:" at bounding box center [425, 419] width 188 height 21
type input "Without:"
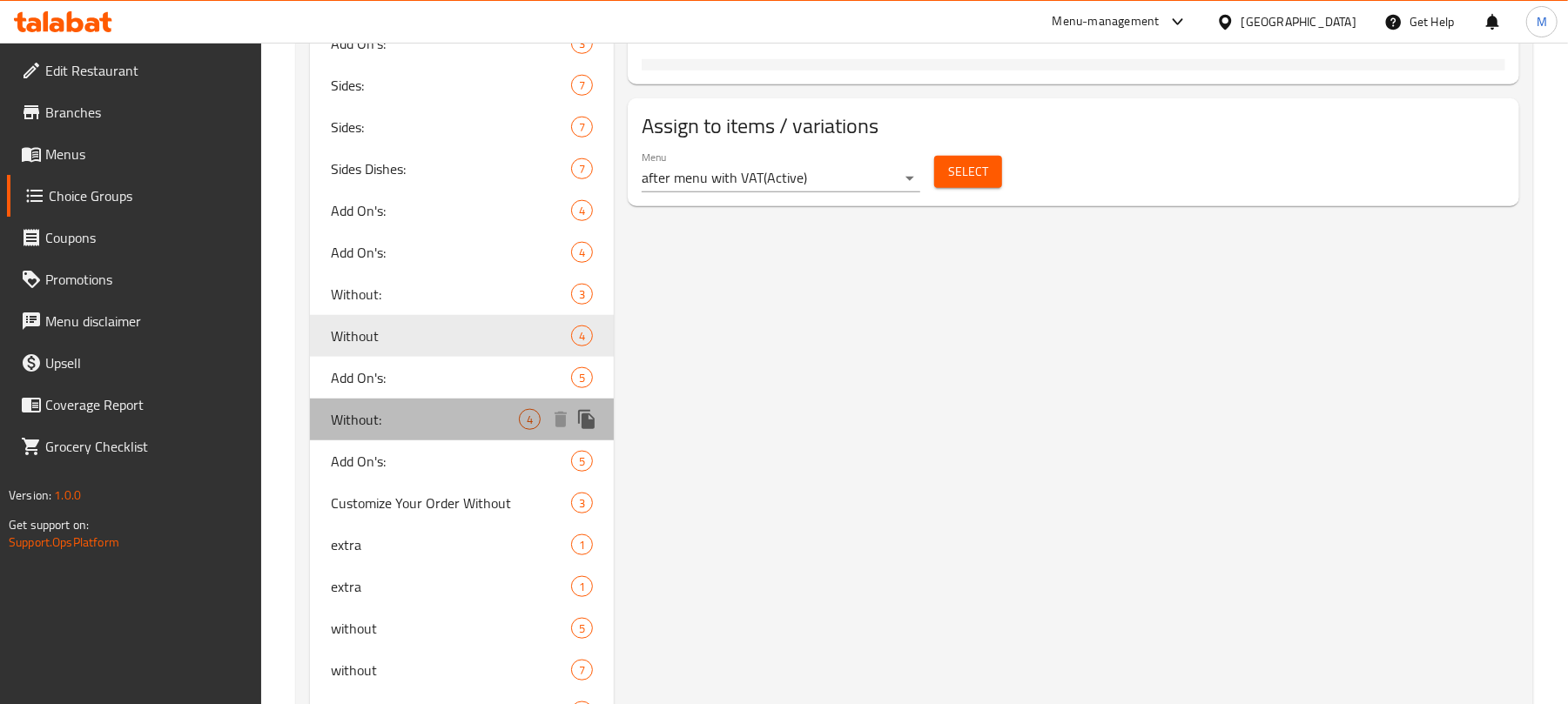
type input "بدون:"
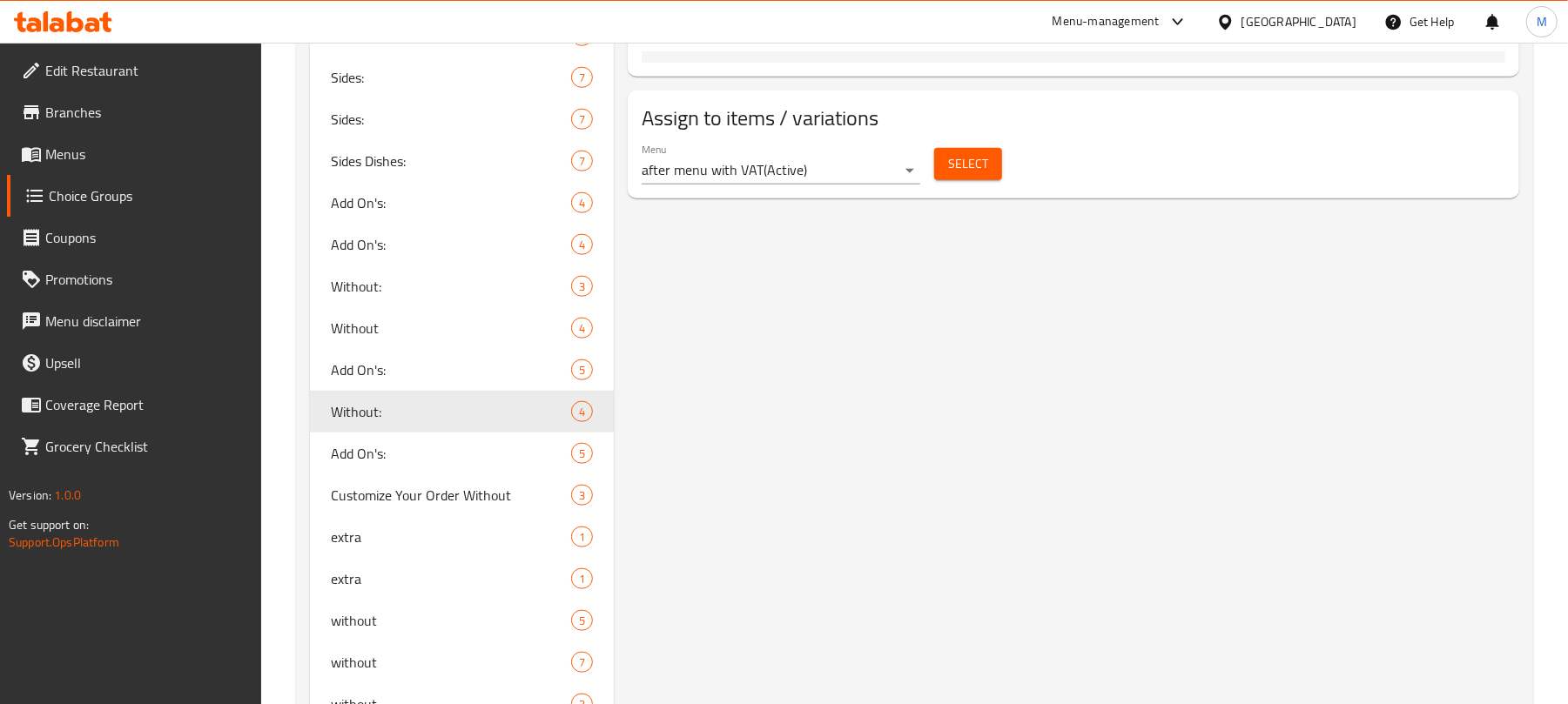
scroll to position [1392, 0]
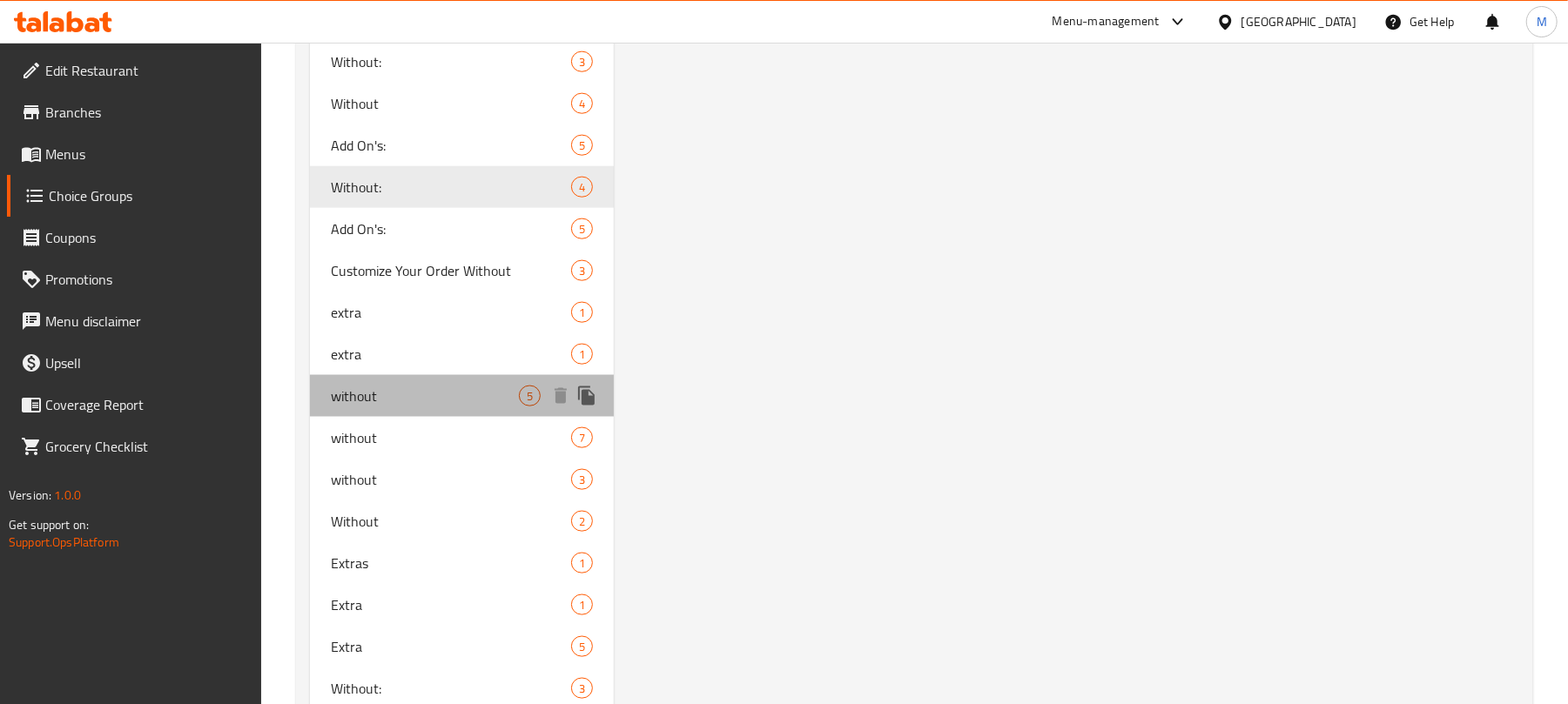
click at [388, 390] on span "without" at bounding box center [425, 396] width 188 height 21
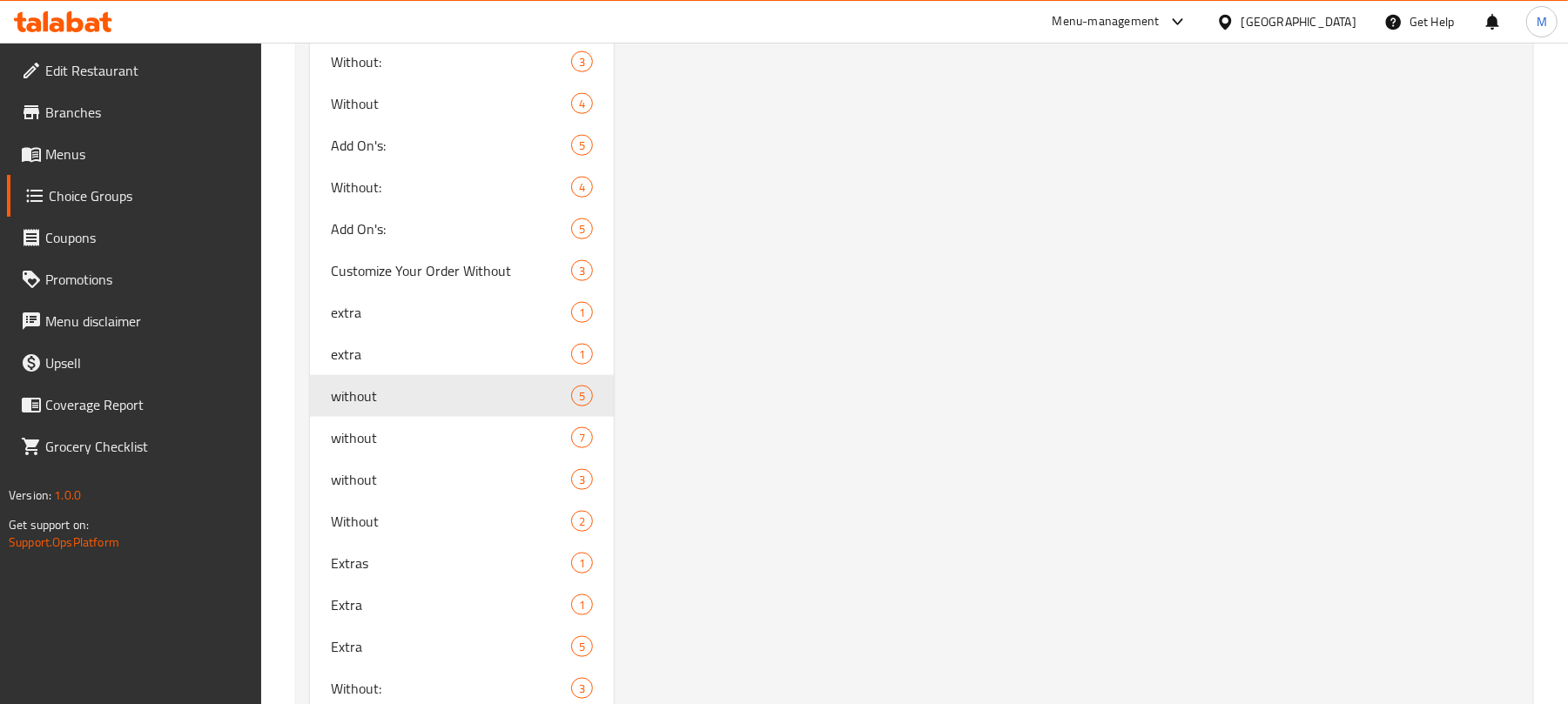
type input "without"
type input "بدون"
type input "5"
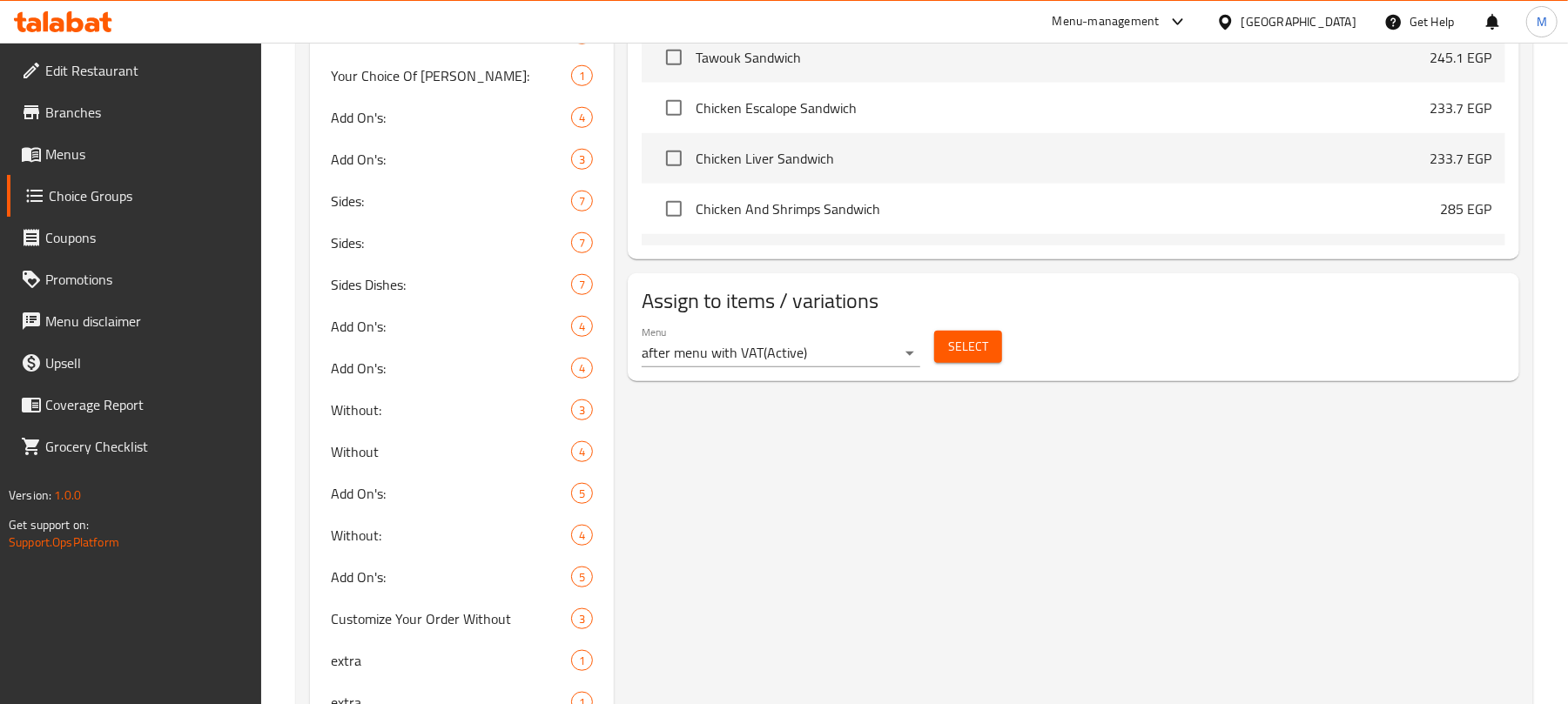
scroll to position [1624, 0]
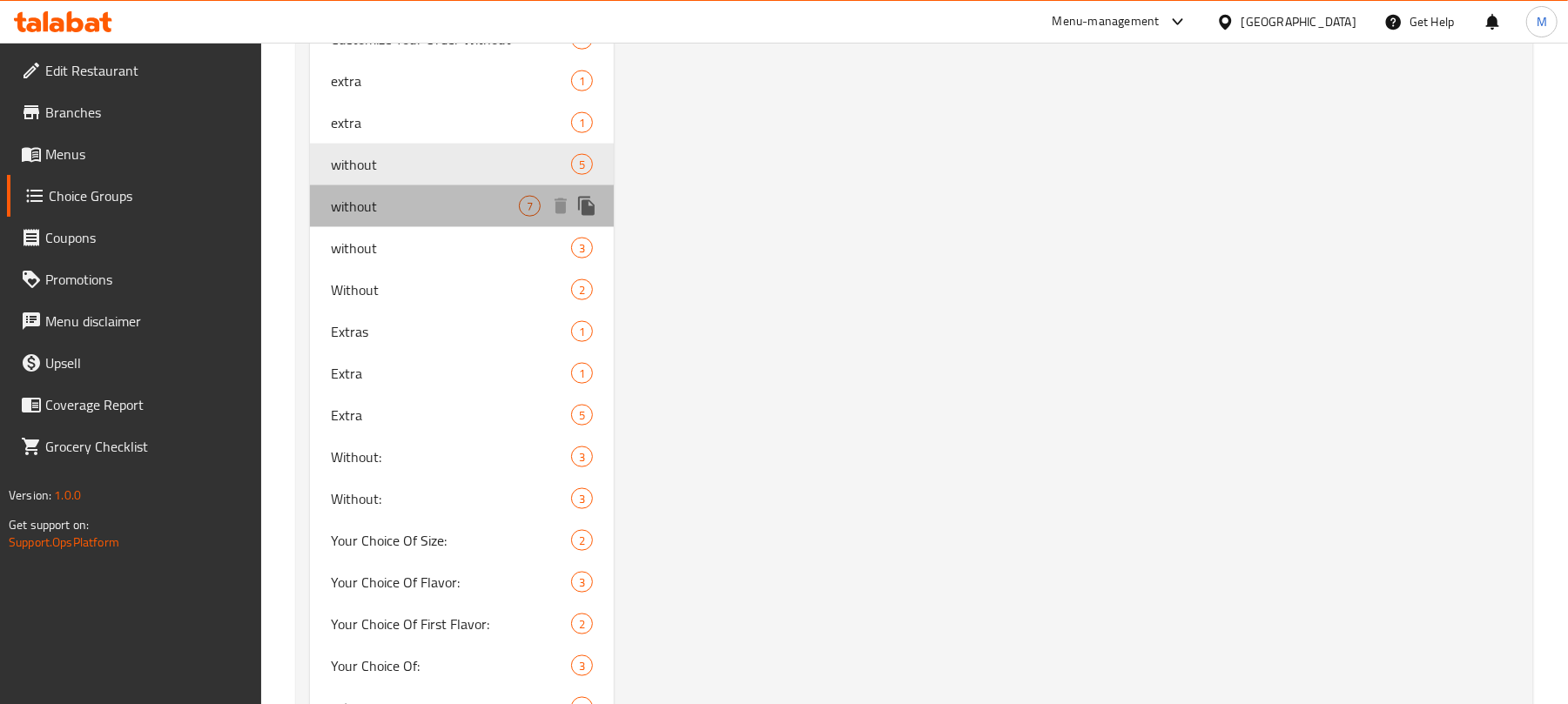
click at [428, 204] on span "without" at bounding box center [425, 206] width 188 height 21
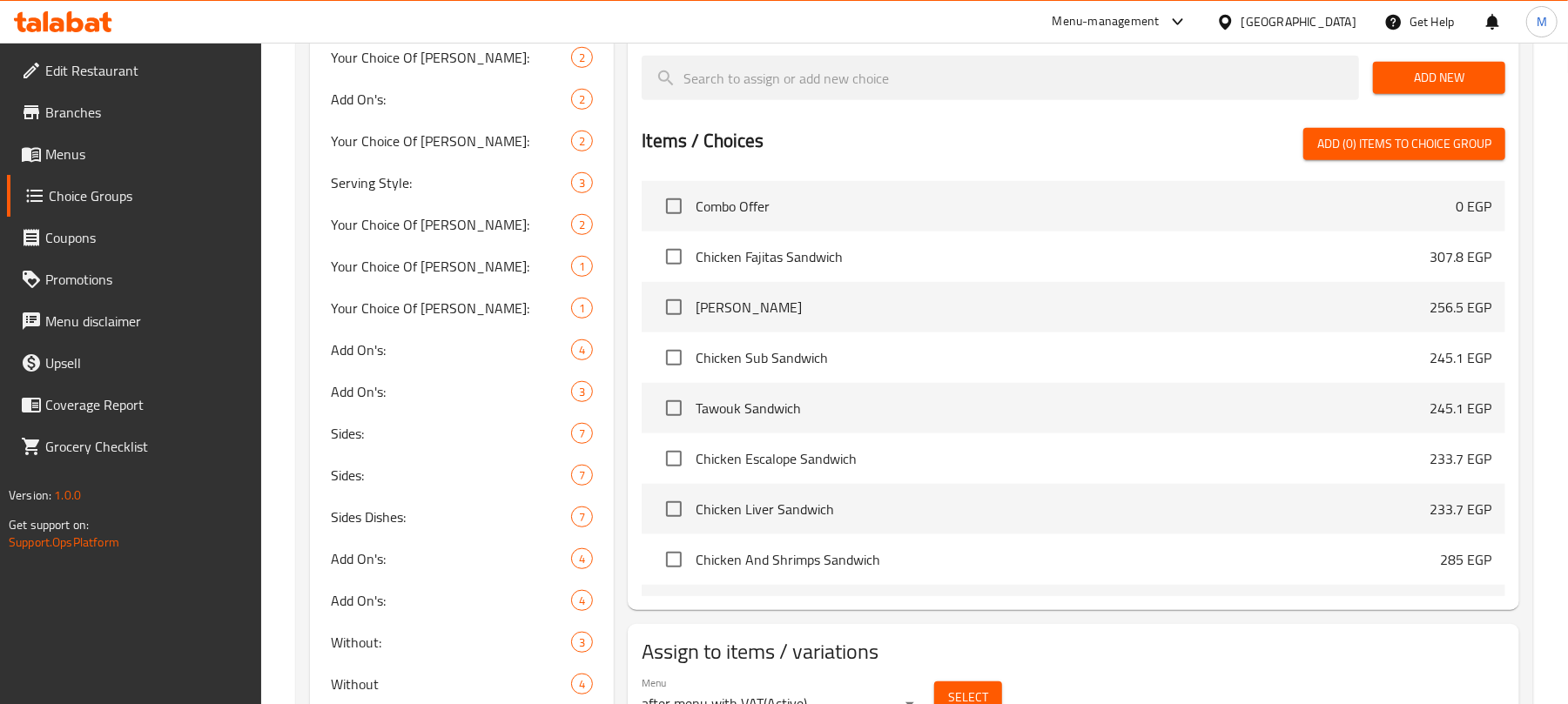
scroll to position [1276, 0]
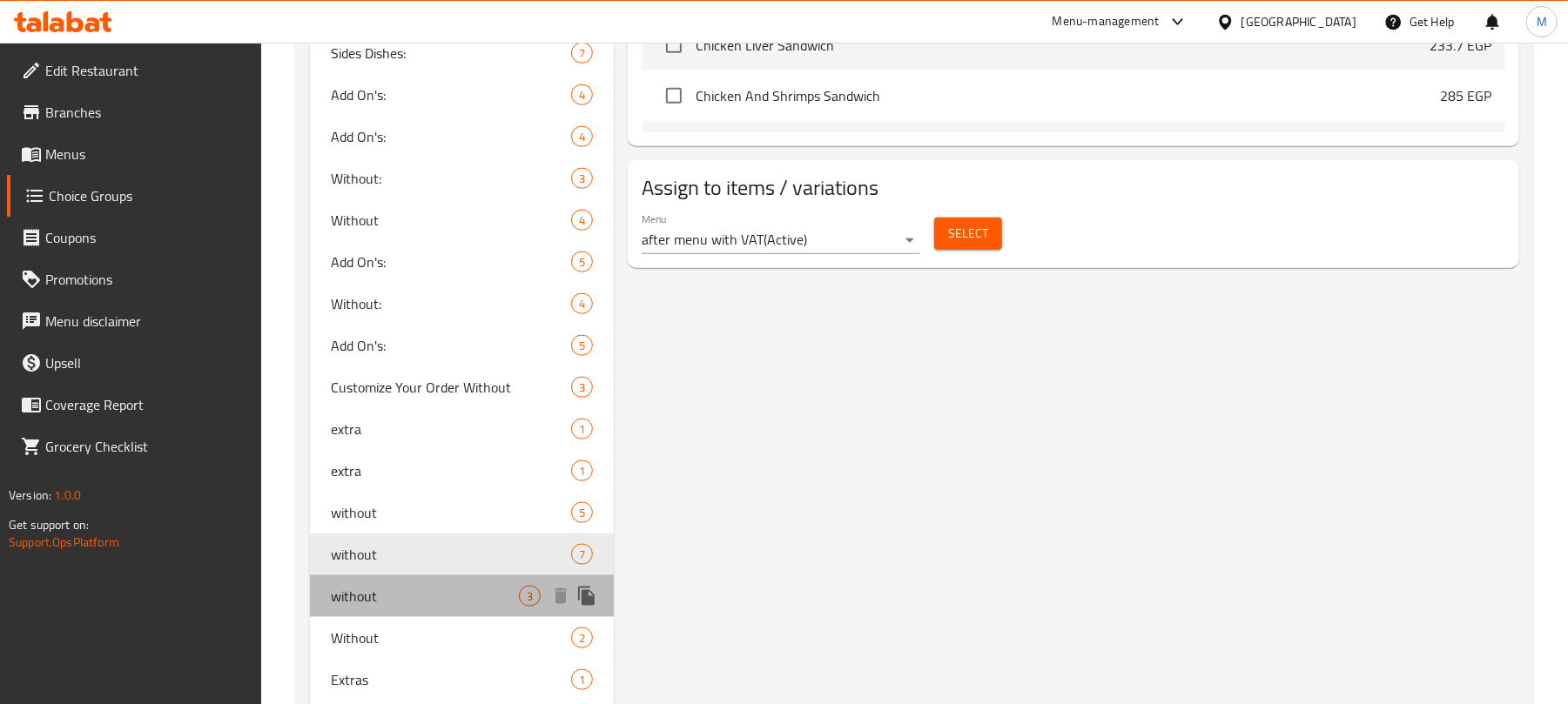
click at [401, 586] on span "without" at bounding box center [425, 595] width 188 height 21
type input "بدون"
type input "3"
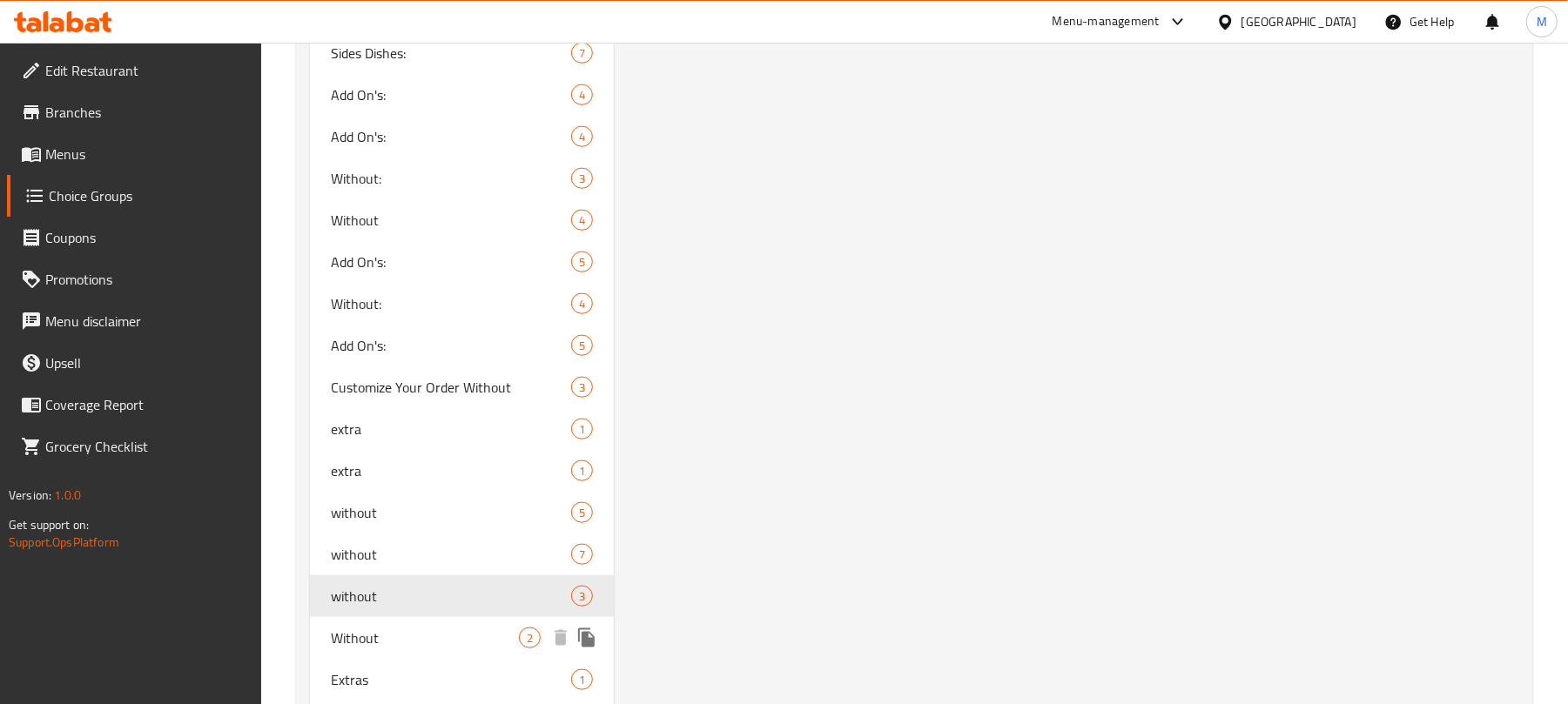
click at [381, 629] on span "Without" at bounding box center [425, 637] width 188 height 21
type input "Without"
type input "بدون"
type input "2"
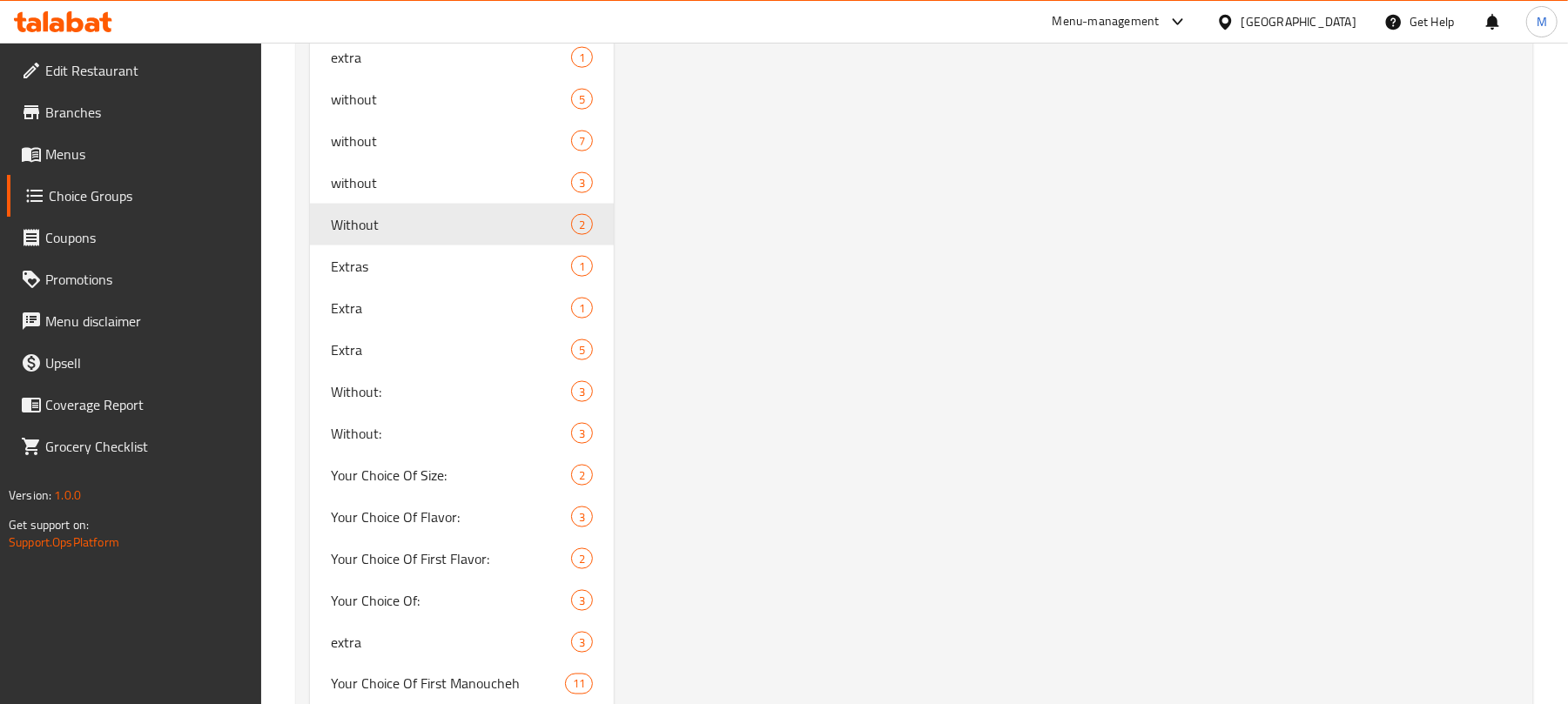
scroll to position [1741, 0]
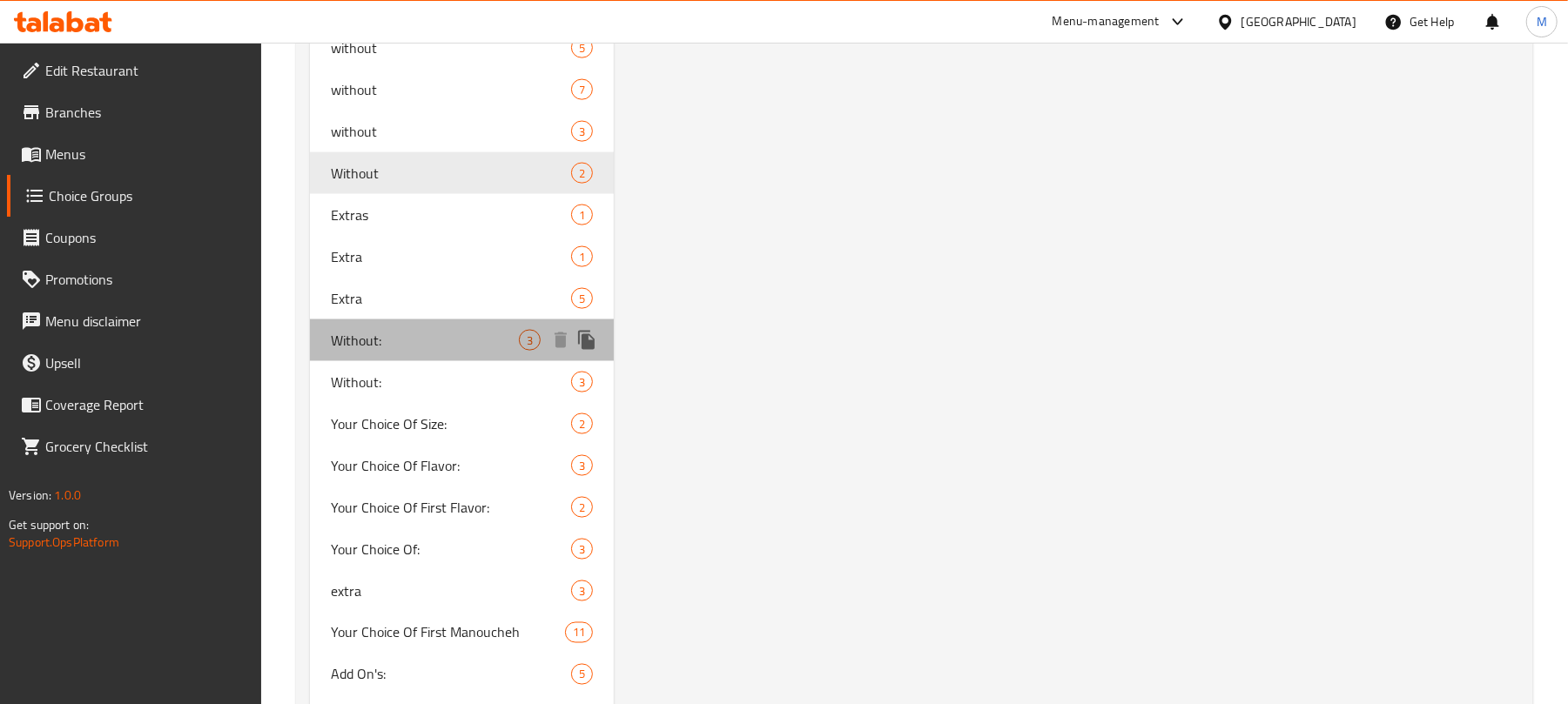
click at [380, 331] on span "Without:" at bounding box center [425, 340] width 188 height 21
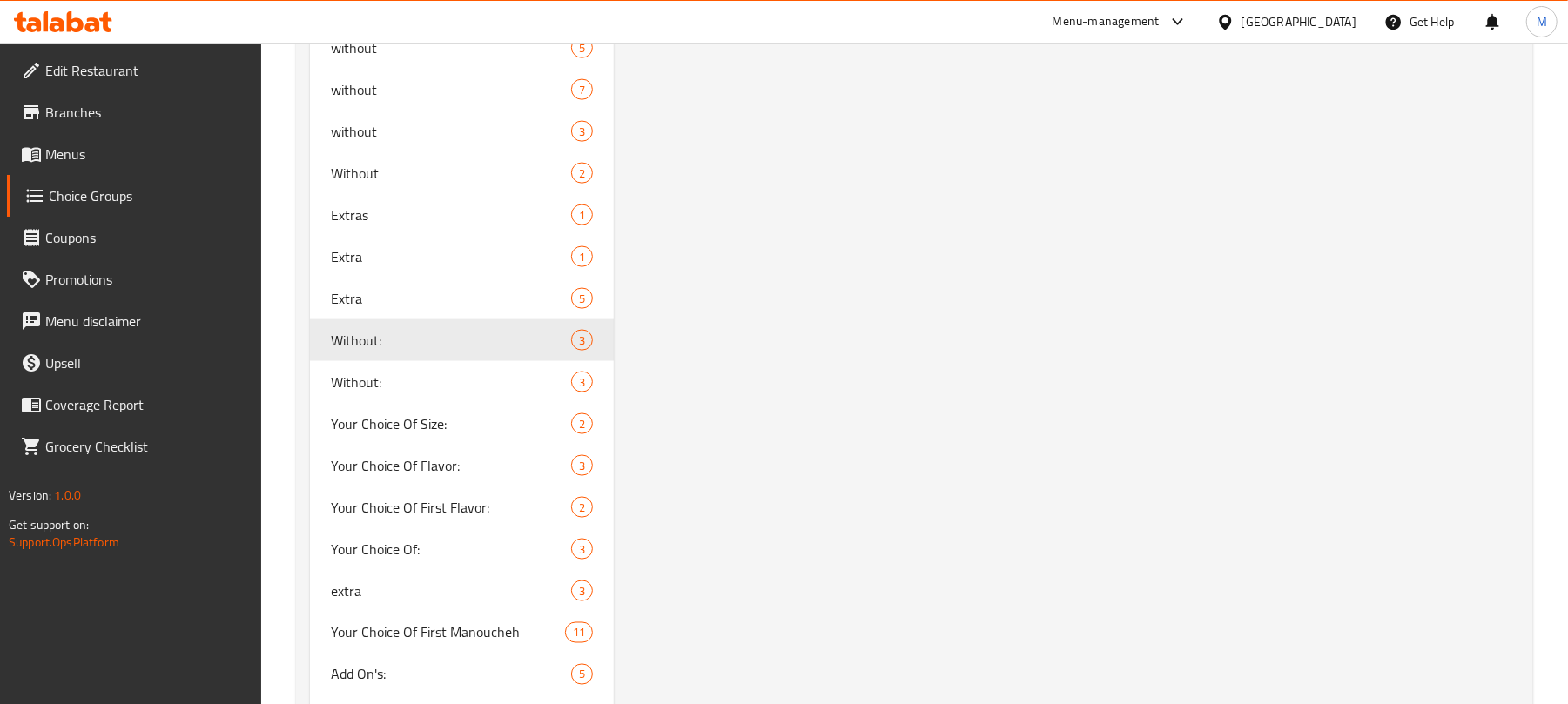
type input "Without:"
type input "بدون:"
type input "3"
click at [345, 367] on div "Without: 3" at bounding box center [461, 382] width 304 height 42
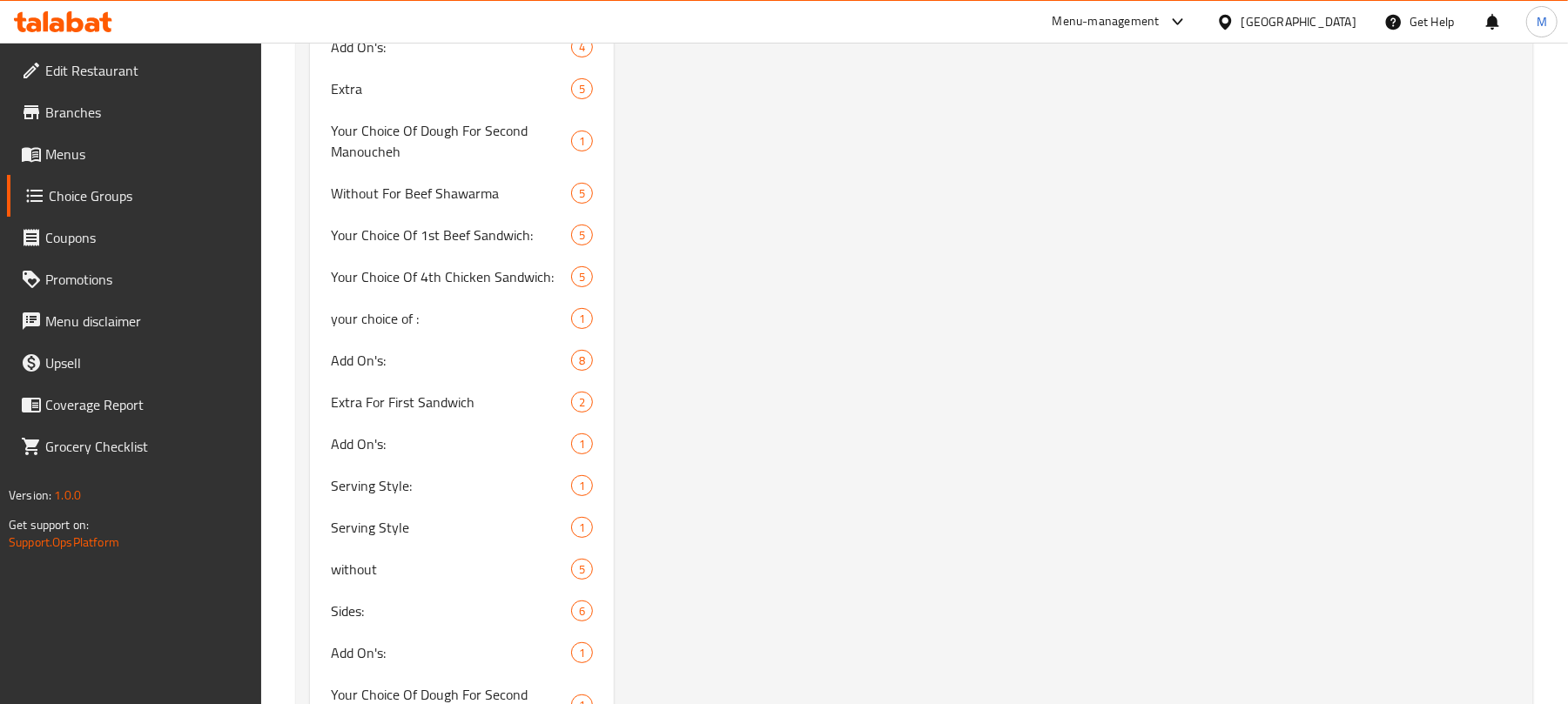
scroll to position [9866, 0]
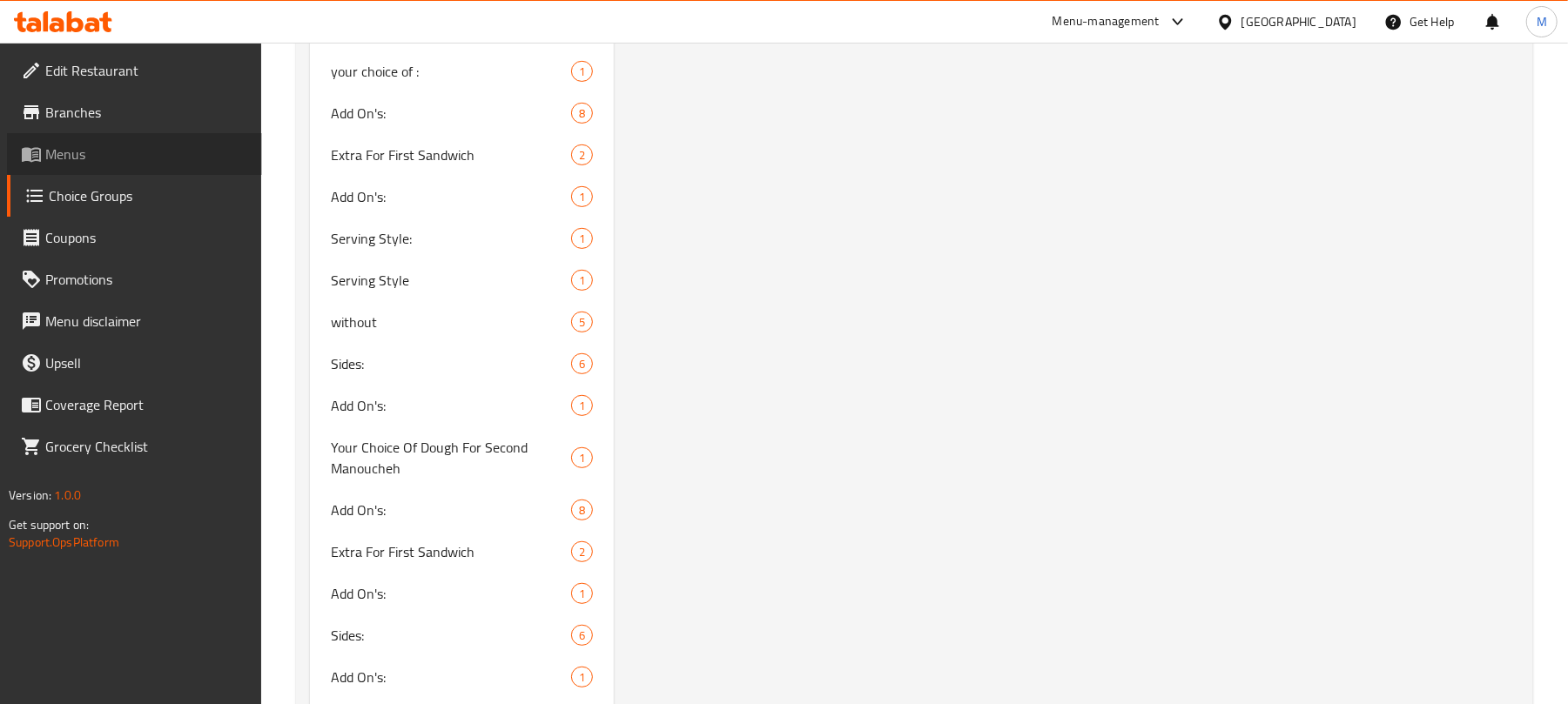
click at [90, 152] on span "Menus" at bounding box center [146, 154] width 203 height 21
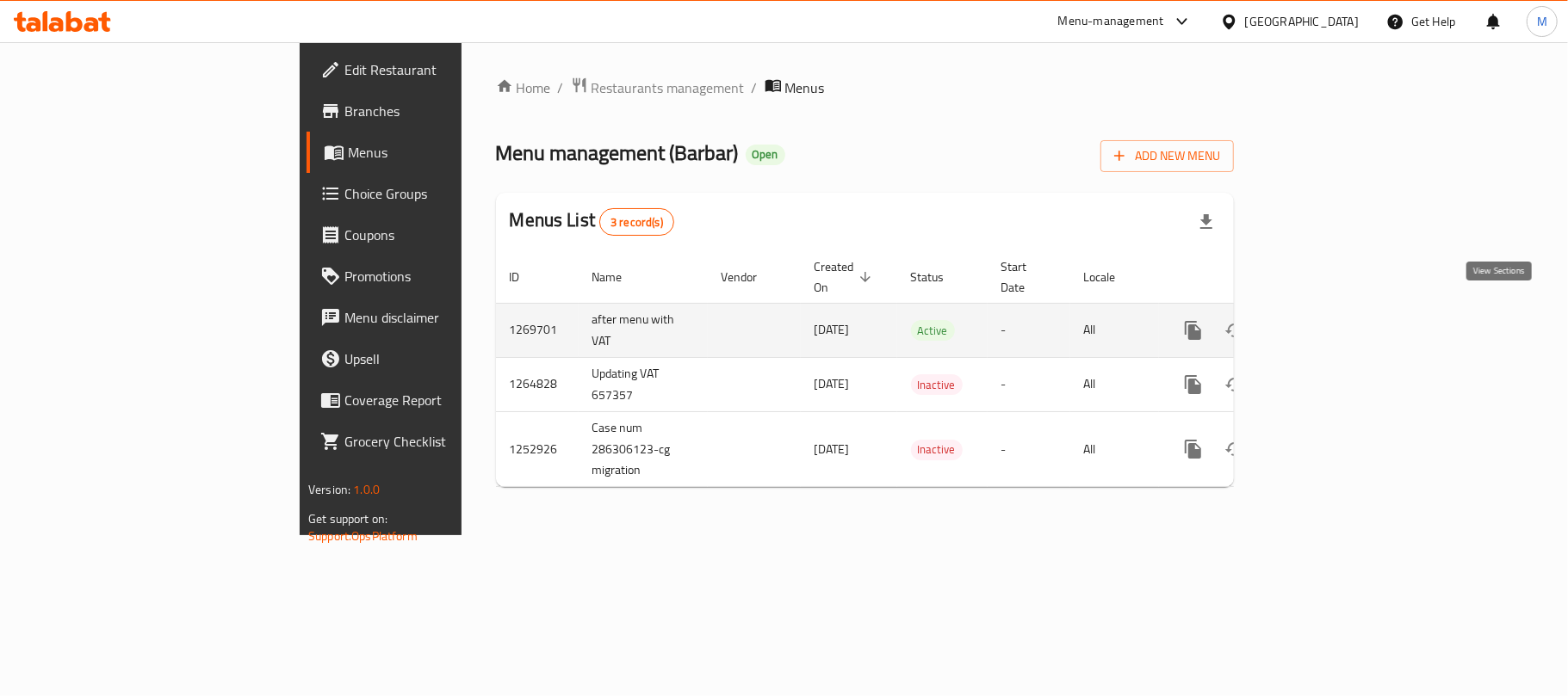
click at [1328, 320] on icon "enhanced table" at bounding box center [1317, 330] width 20 height 20
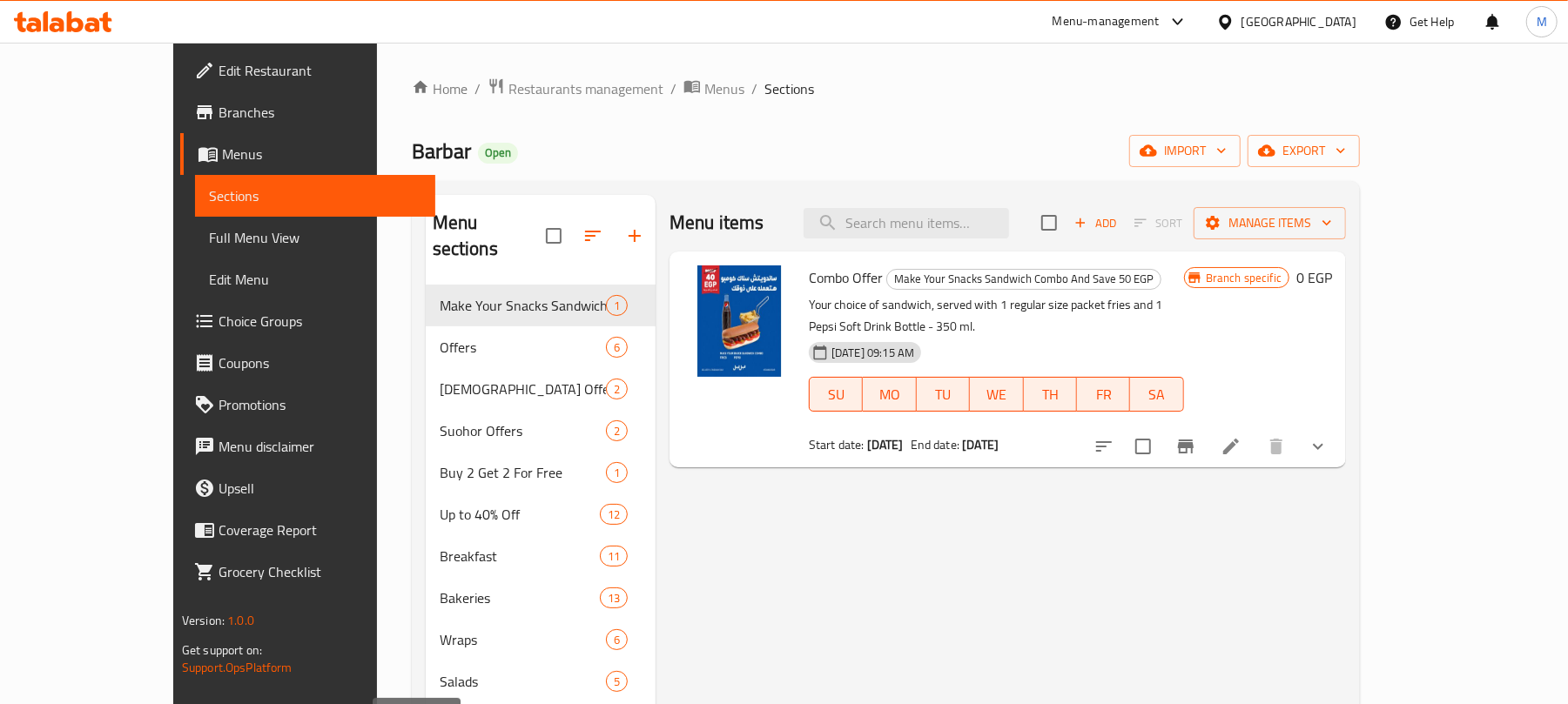
scroll to position [349, 0]
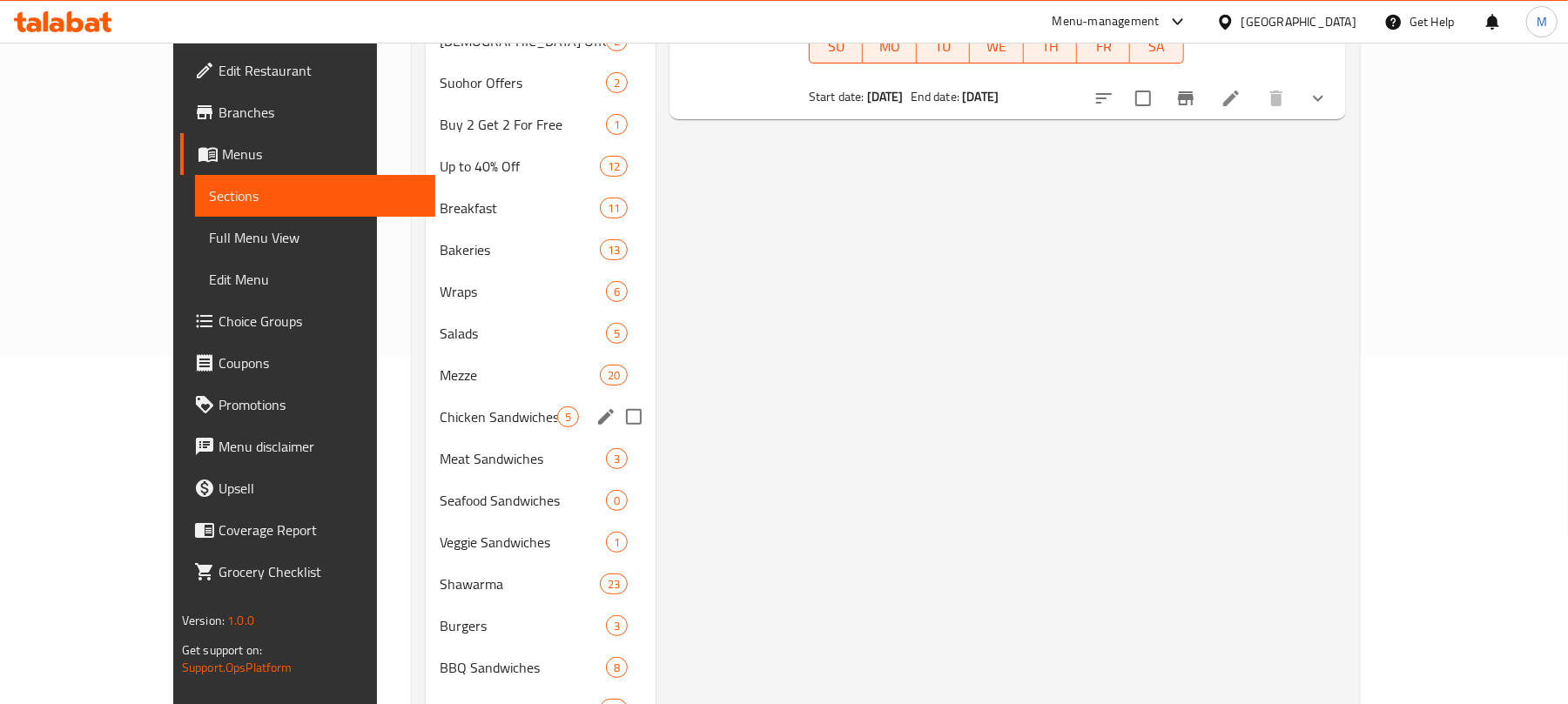
click at [437, 411] on div "Chicken Sandwiches 5" at bounding box center [541, 417] width 230 height 42
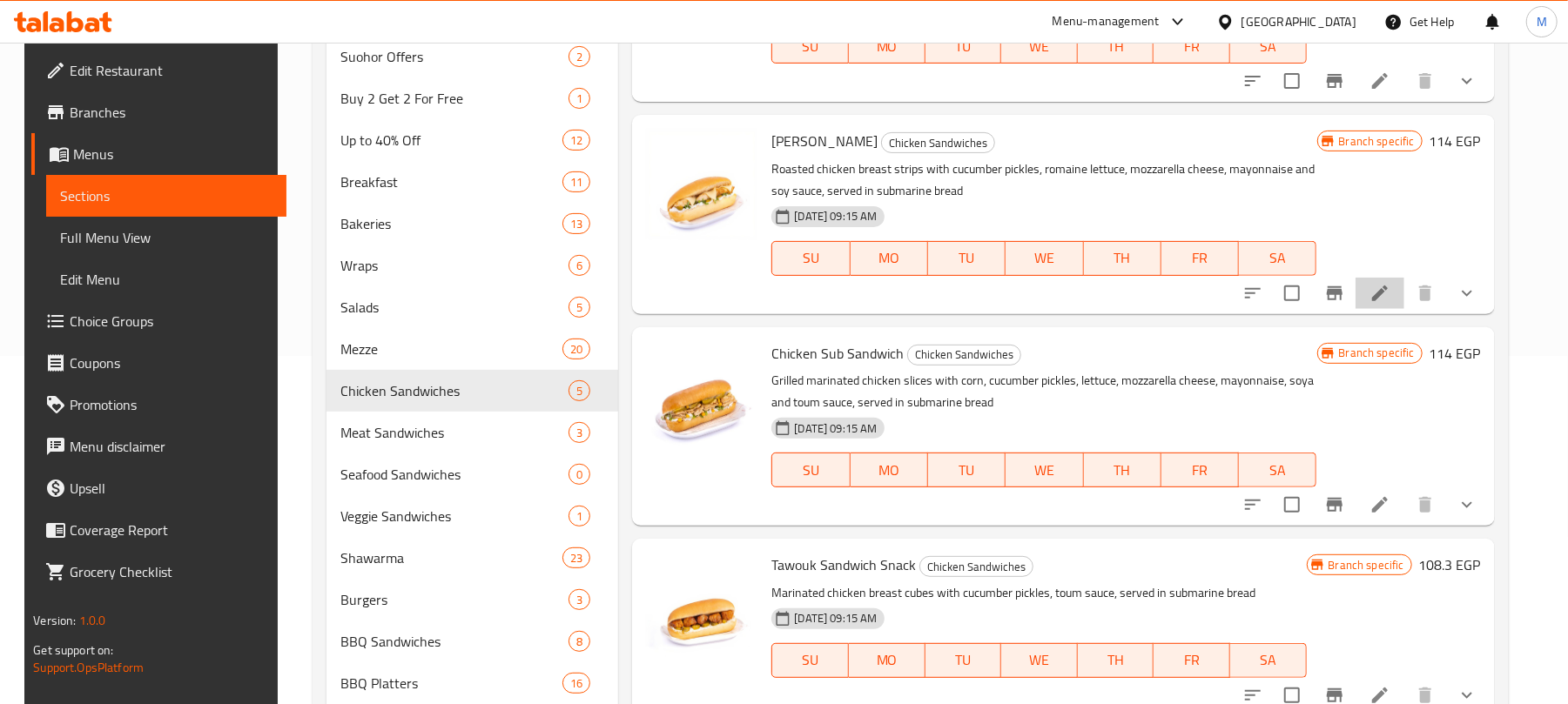
click at [1391, 294] on li at bounding box center [1380, 294] width 49 height 31
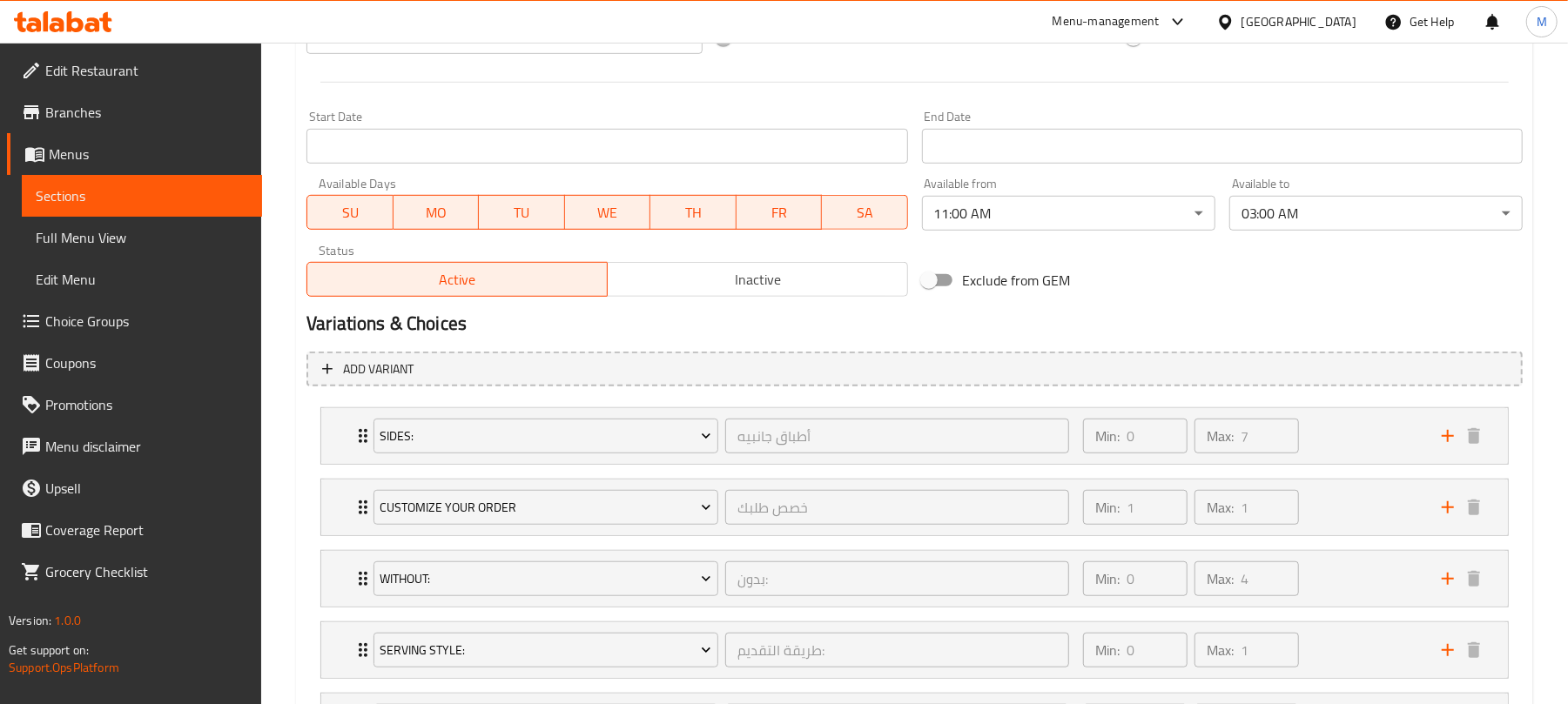
scroll to position [870, 0]
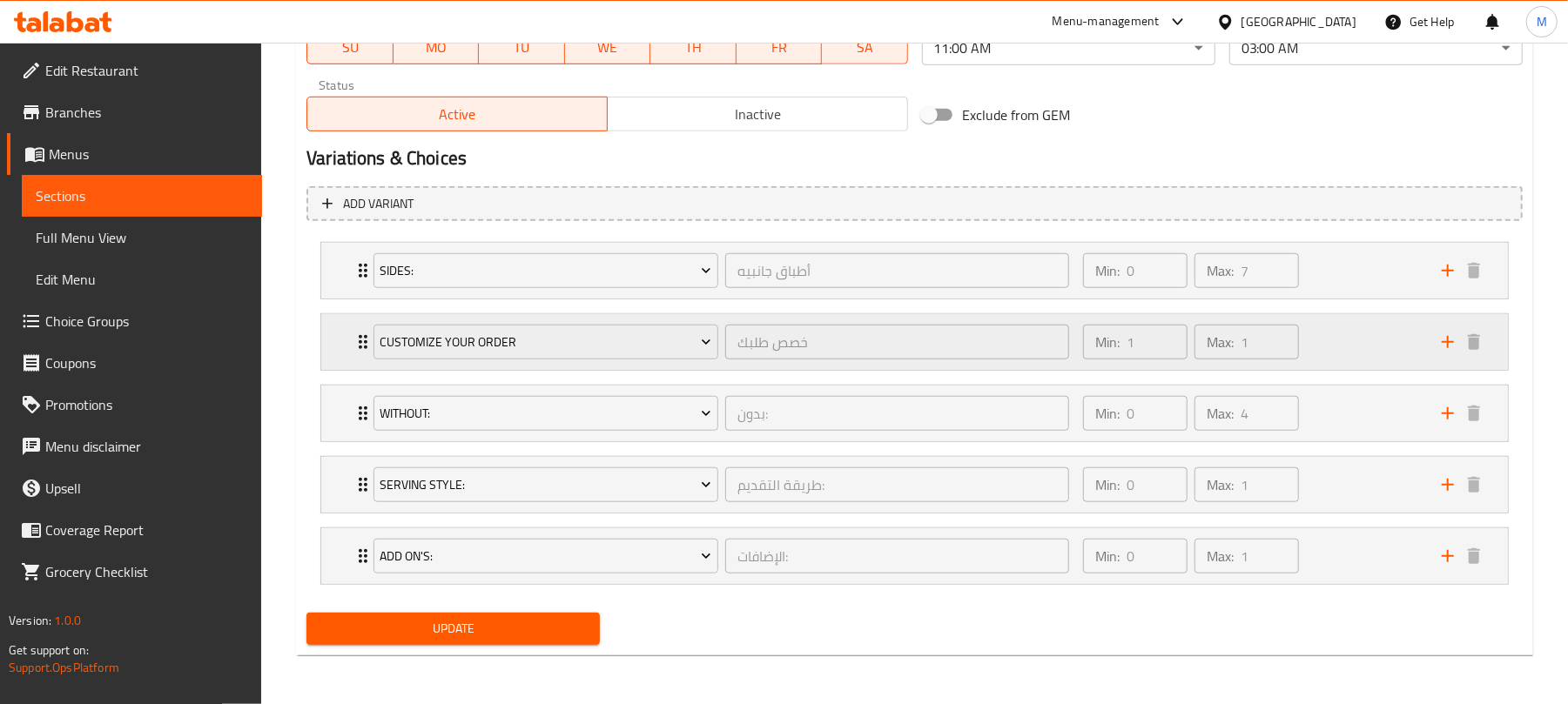
click at [1313, 318] on div "Min: 1 ​ Max: 1 ​" at bounding box center [1252, 342] width 358 height 56
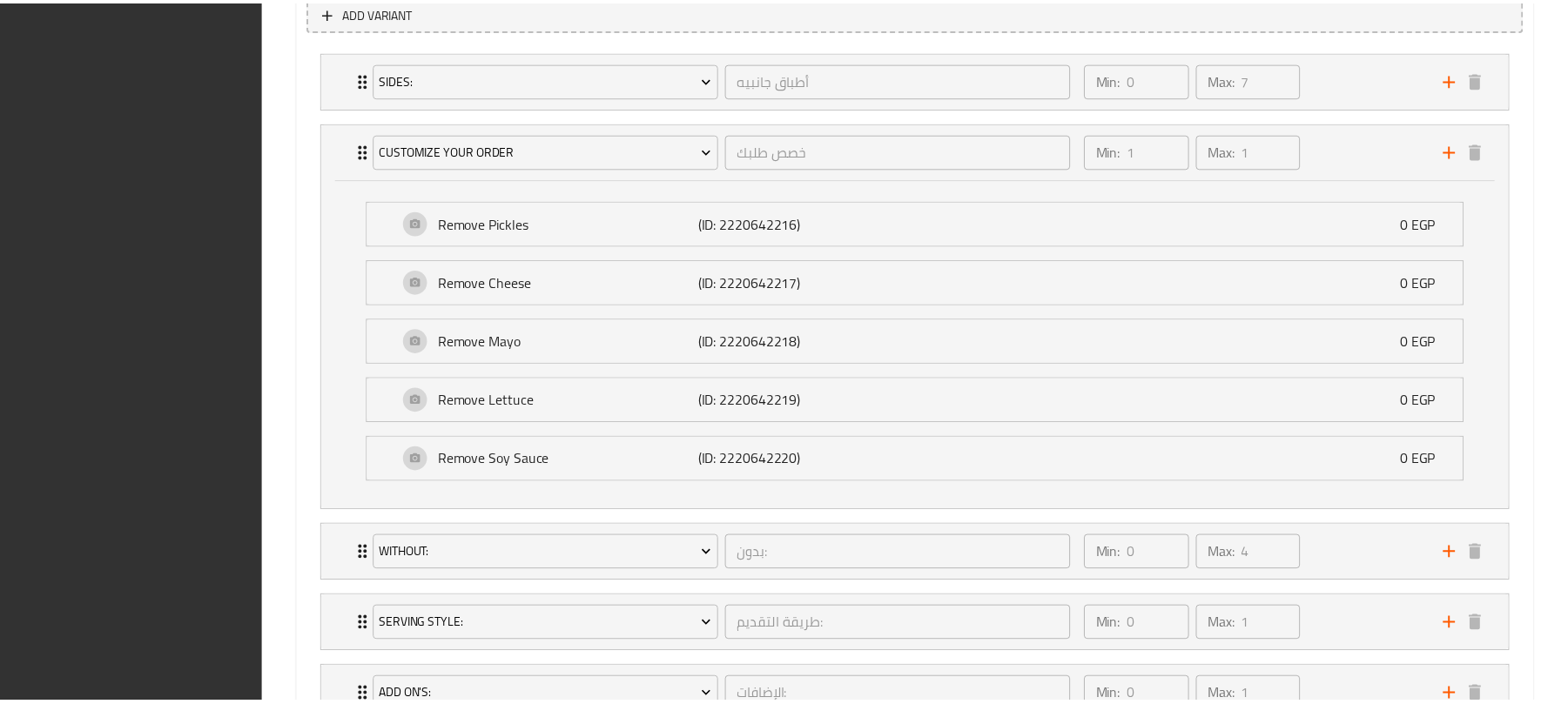
scroll to position [1204, 0]
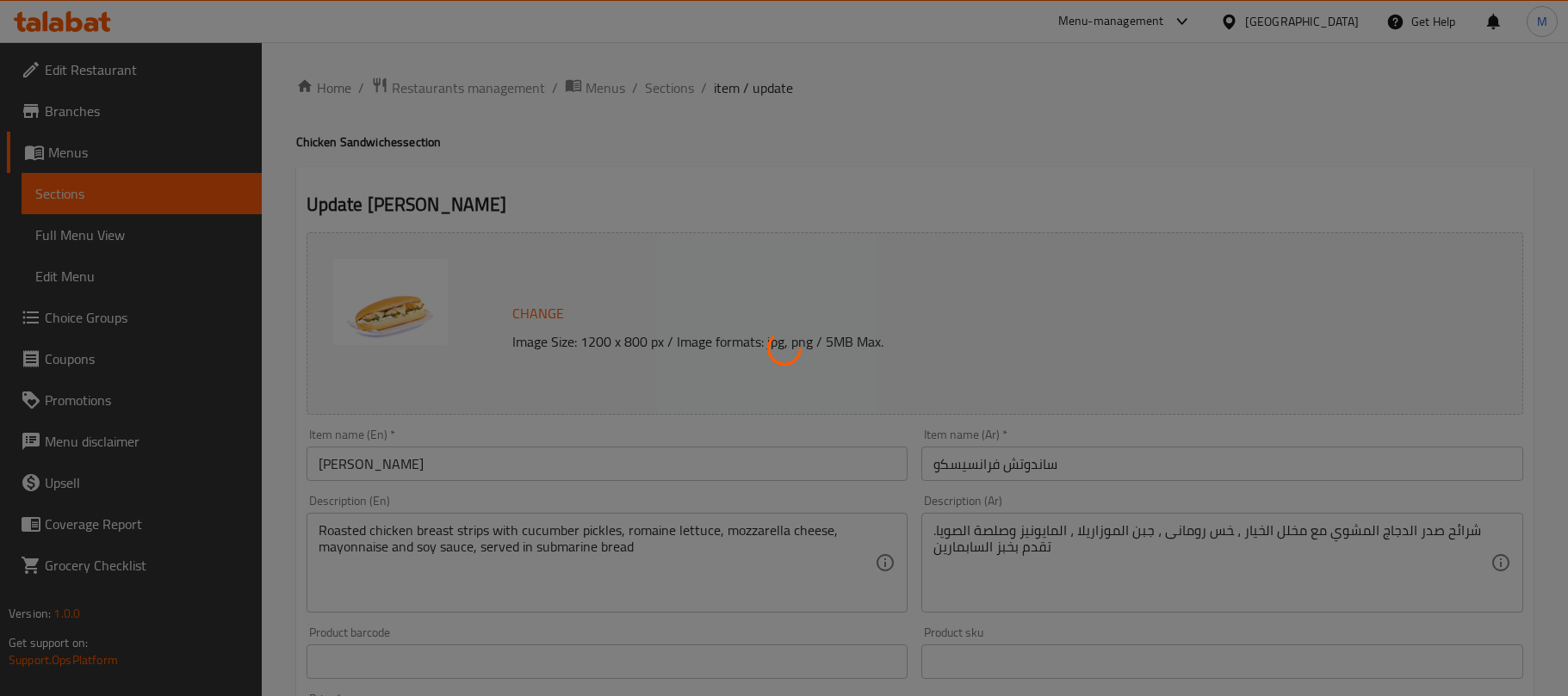
type input "أطباق جانبيه"
type input "0"
type input "7"
type input "خصص طلبك"
type input "1"
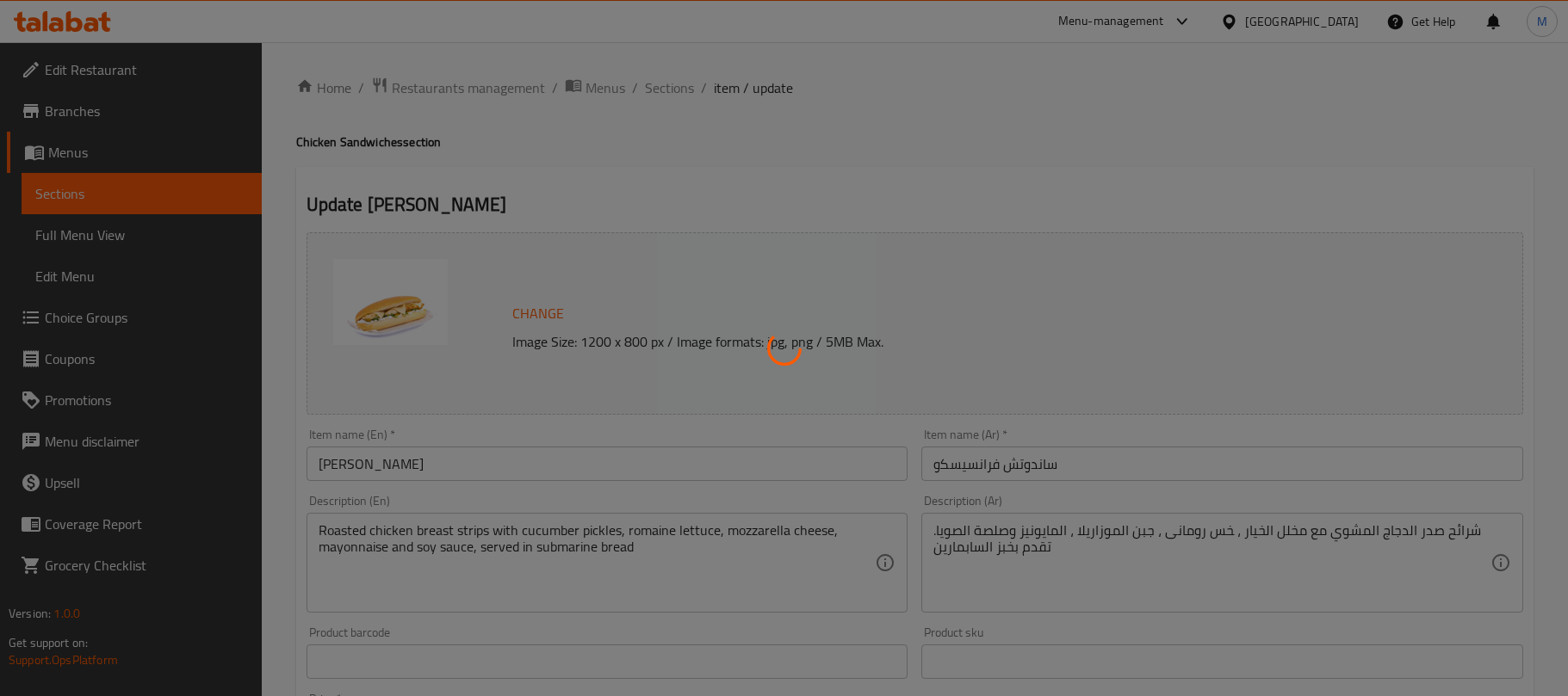
type input "1"
type input "بدون:"
type input "0"
type input "4"
type input "طريقة التقديم:"
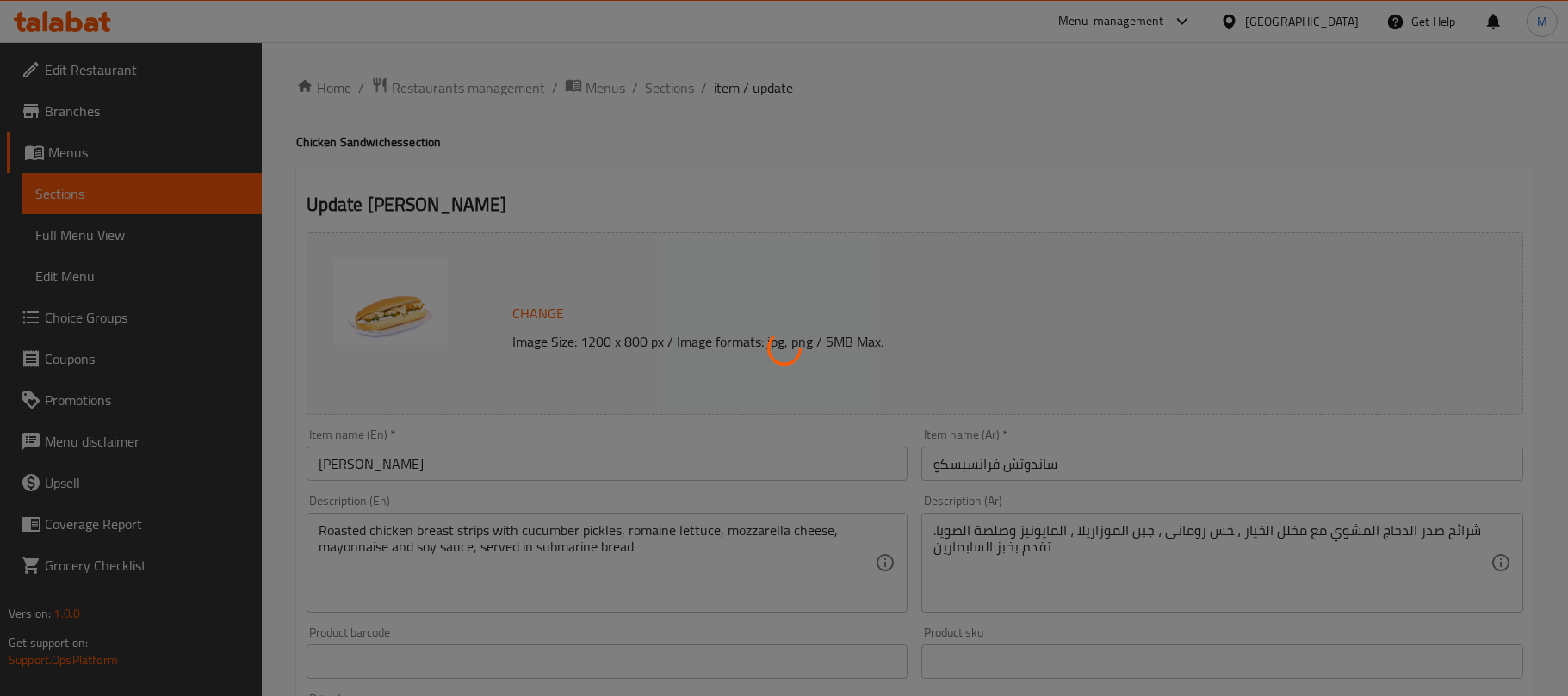
type input "0"
type input "1"
type input "الإضافات:"
type input "0"
type input "1"
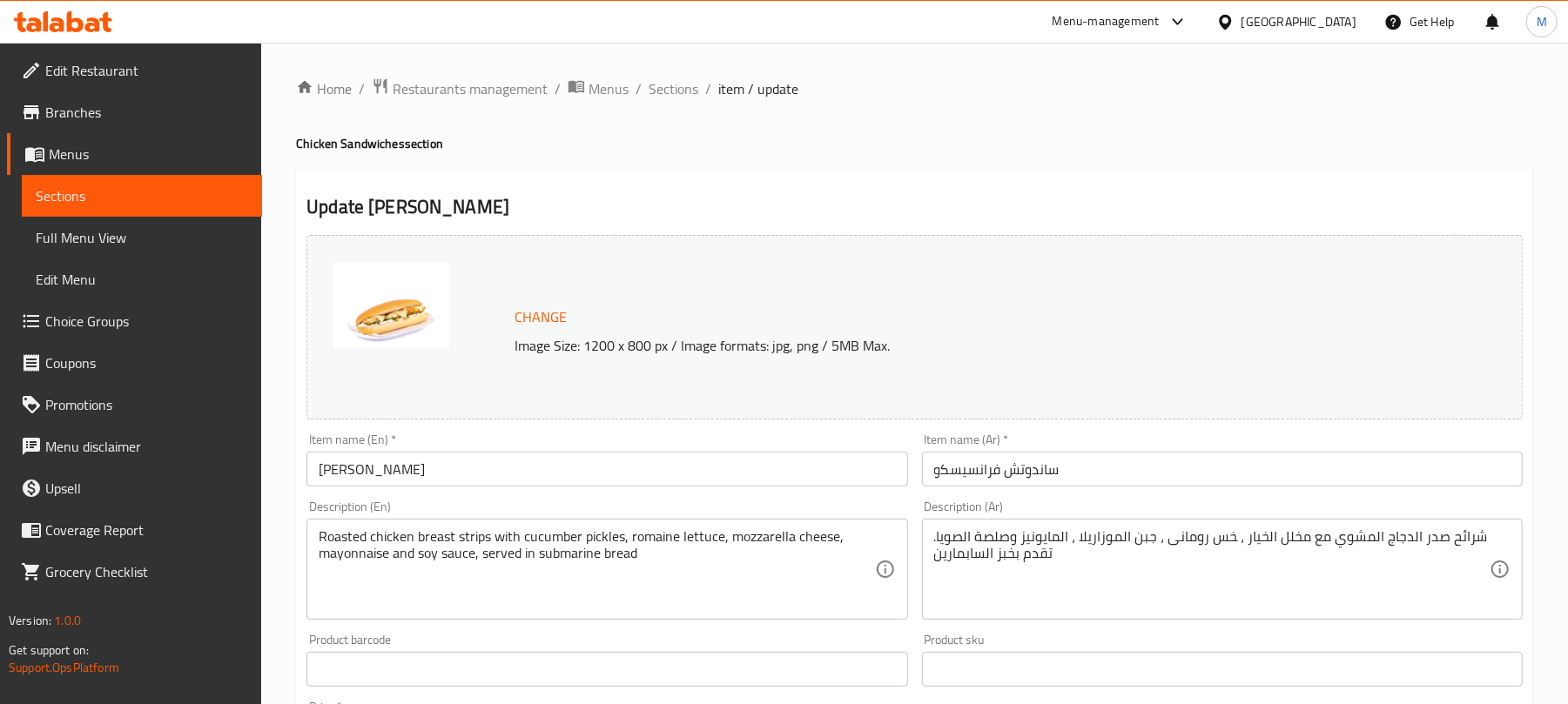
click at [121, 320] on span "Choice Groups" at bounding box center [146, 320] width 203 height 21
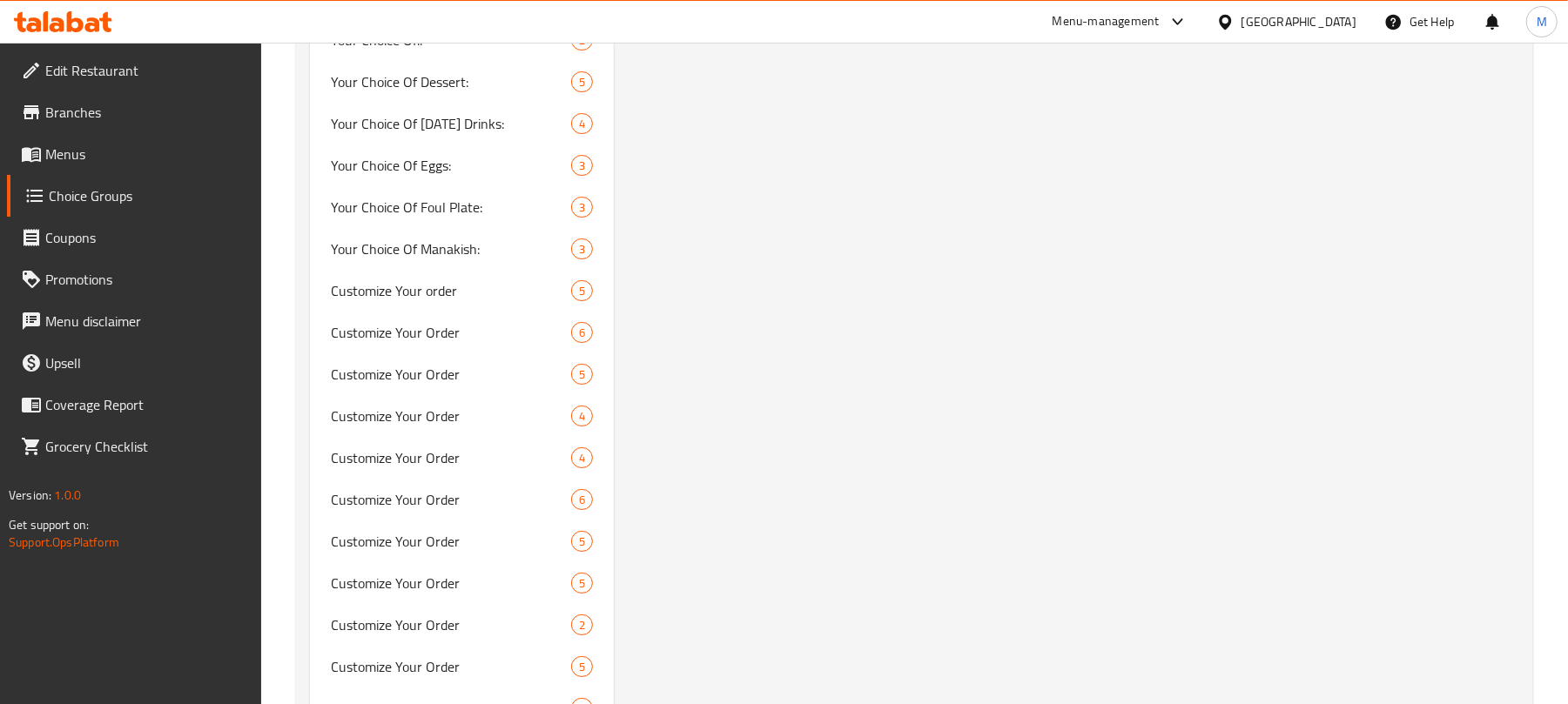
scroll to position [4294, 0]
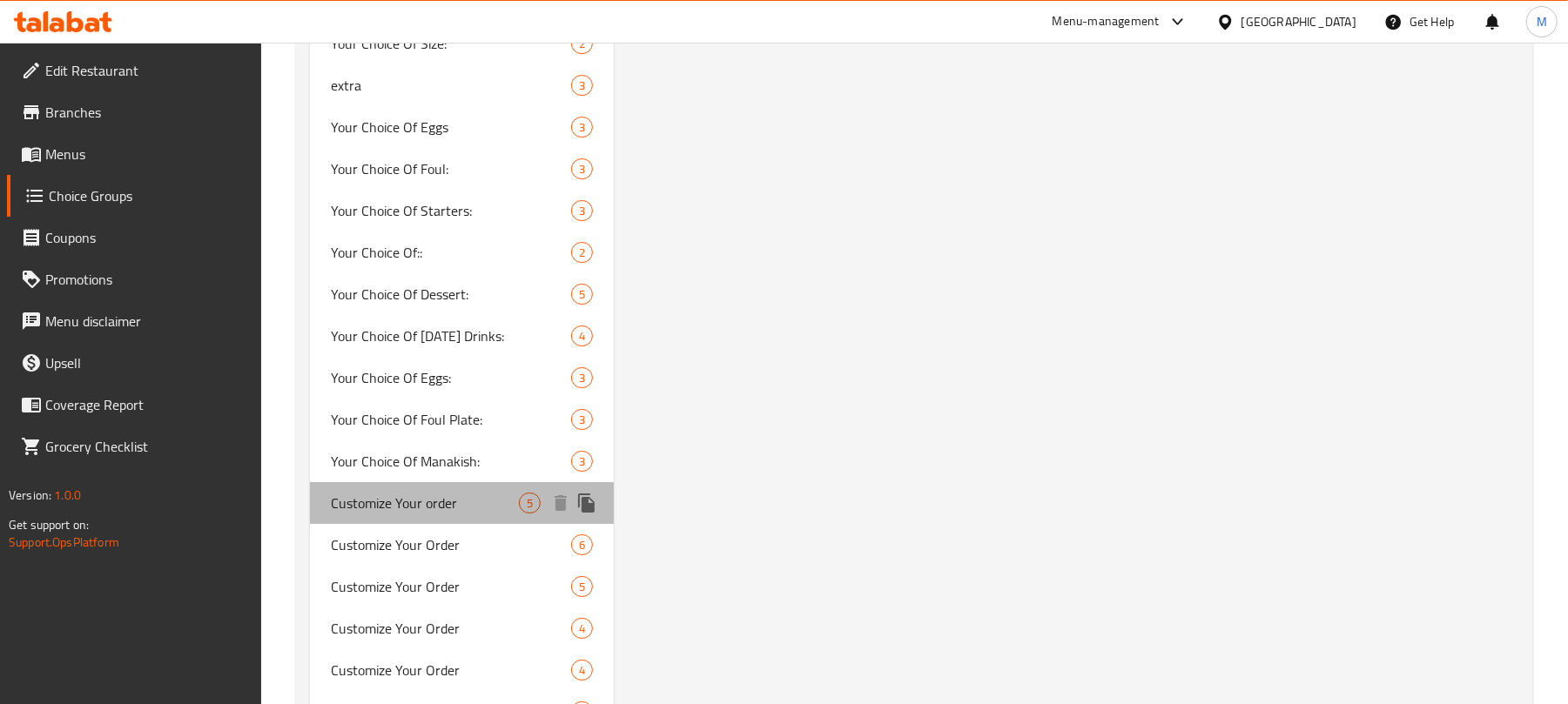
click at [446, 498] on span "Customize Your order" at bounding box center [425, 502] width 188 height 21
type input "Customize Your order"
type input "تخصيص طلبك"
type input "0"
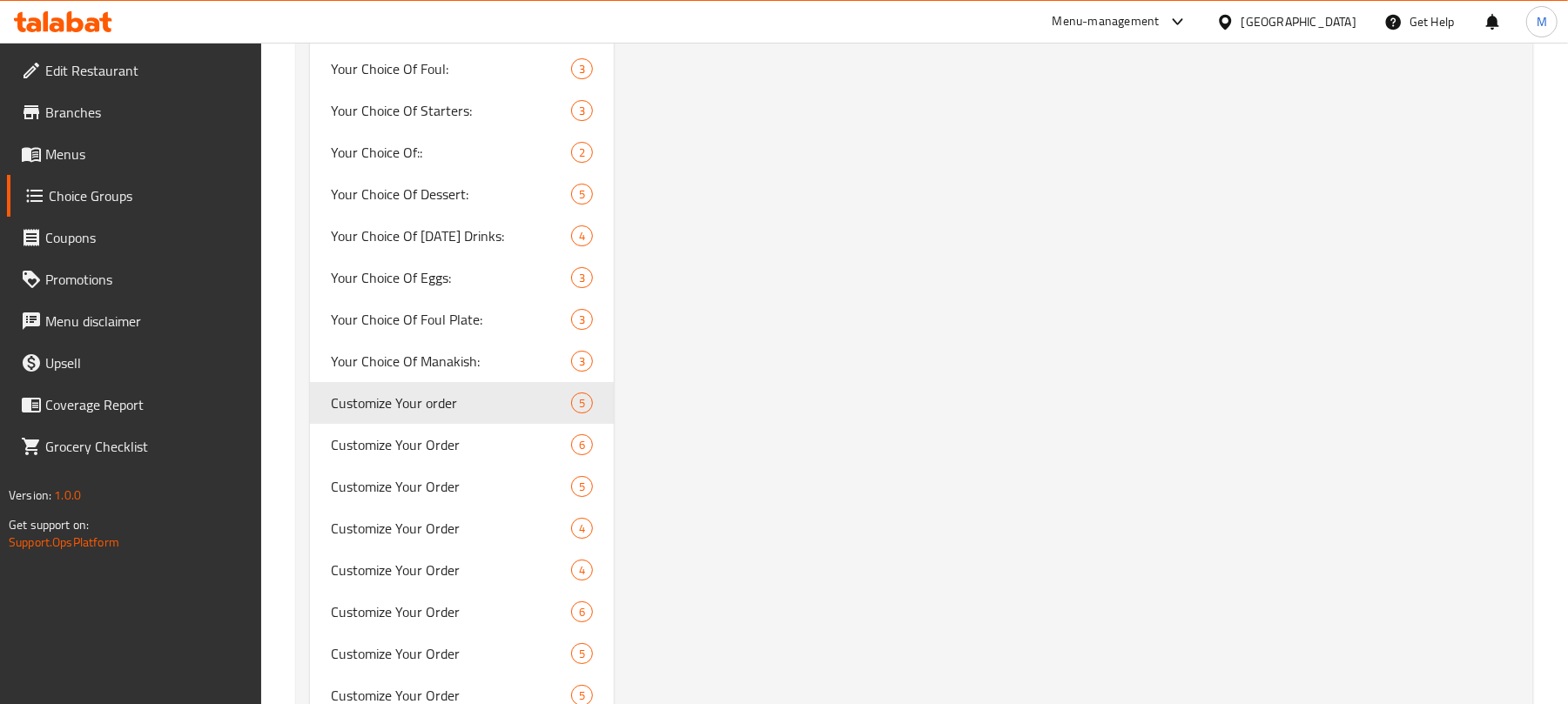
scroll to position [4529, 0]
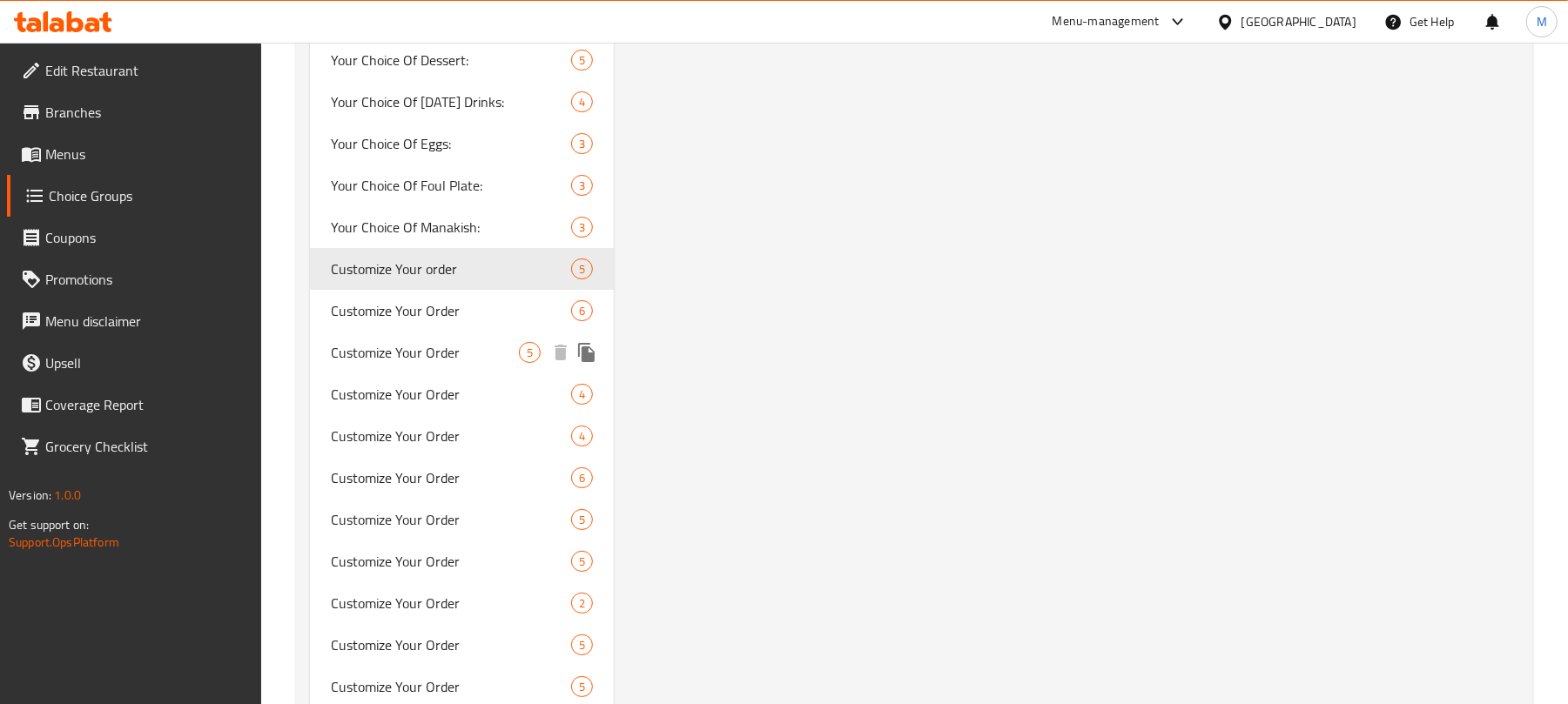
click at [433, 363] on span "Customize Your Order" at bounding box center [425, 352] width 188 height 21
type input "Customize Your Order"
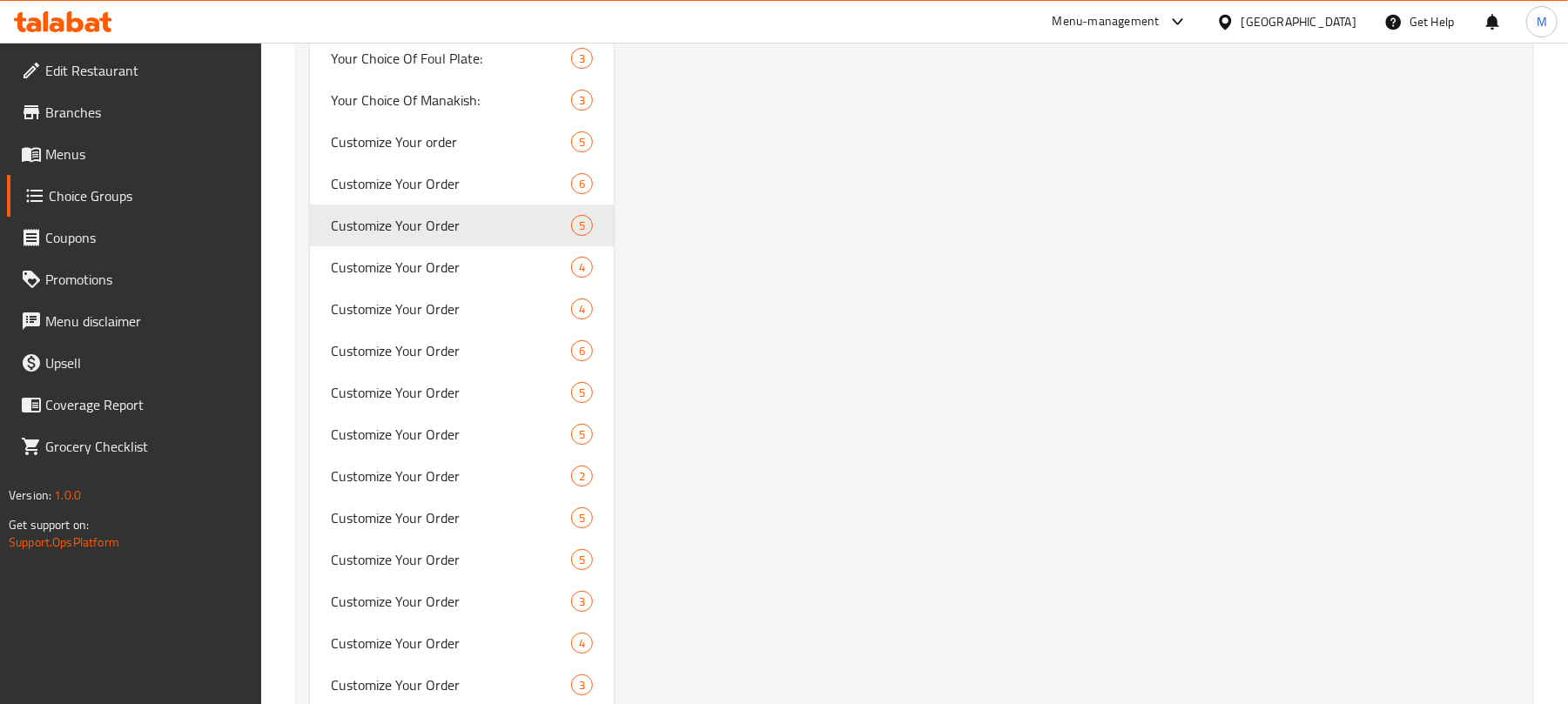
scroll to position [4653, 0]
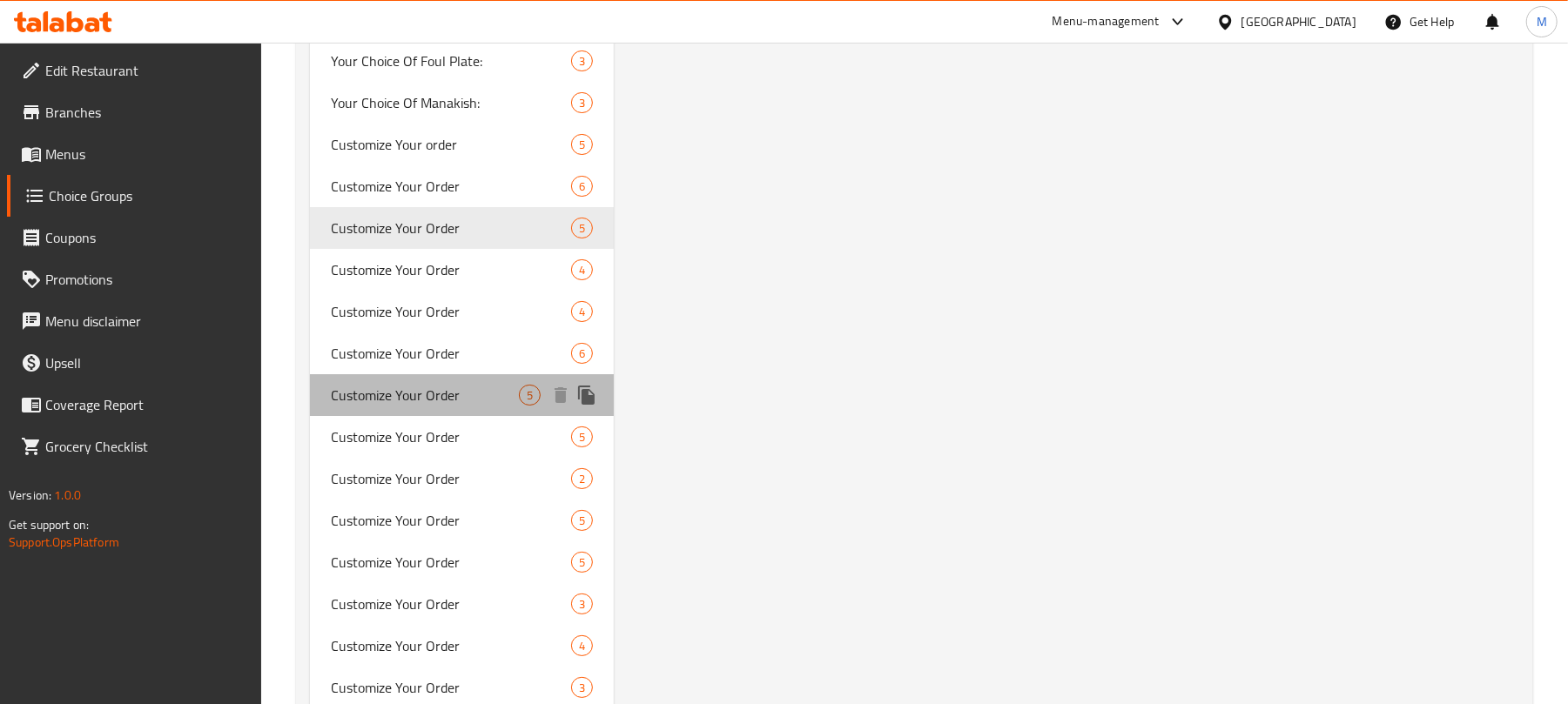
click at [422, 400] on span "Customize Your Order" at bounding box center [425, 395] width 188 height 21
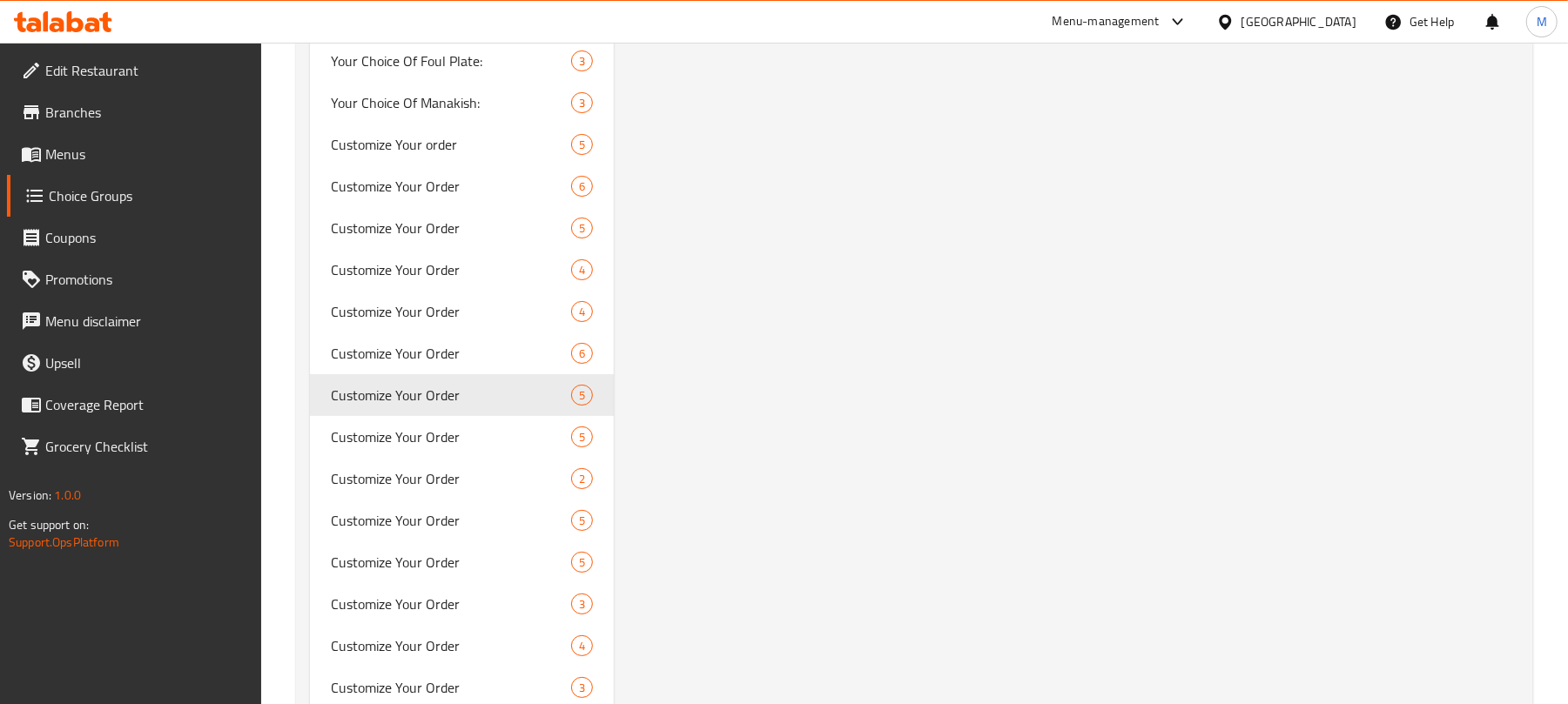
type input "خصص طلبك"
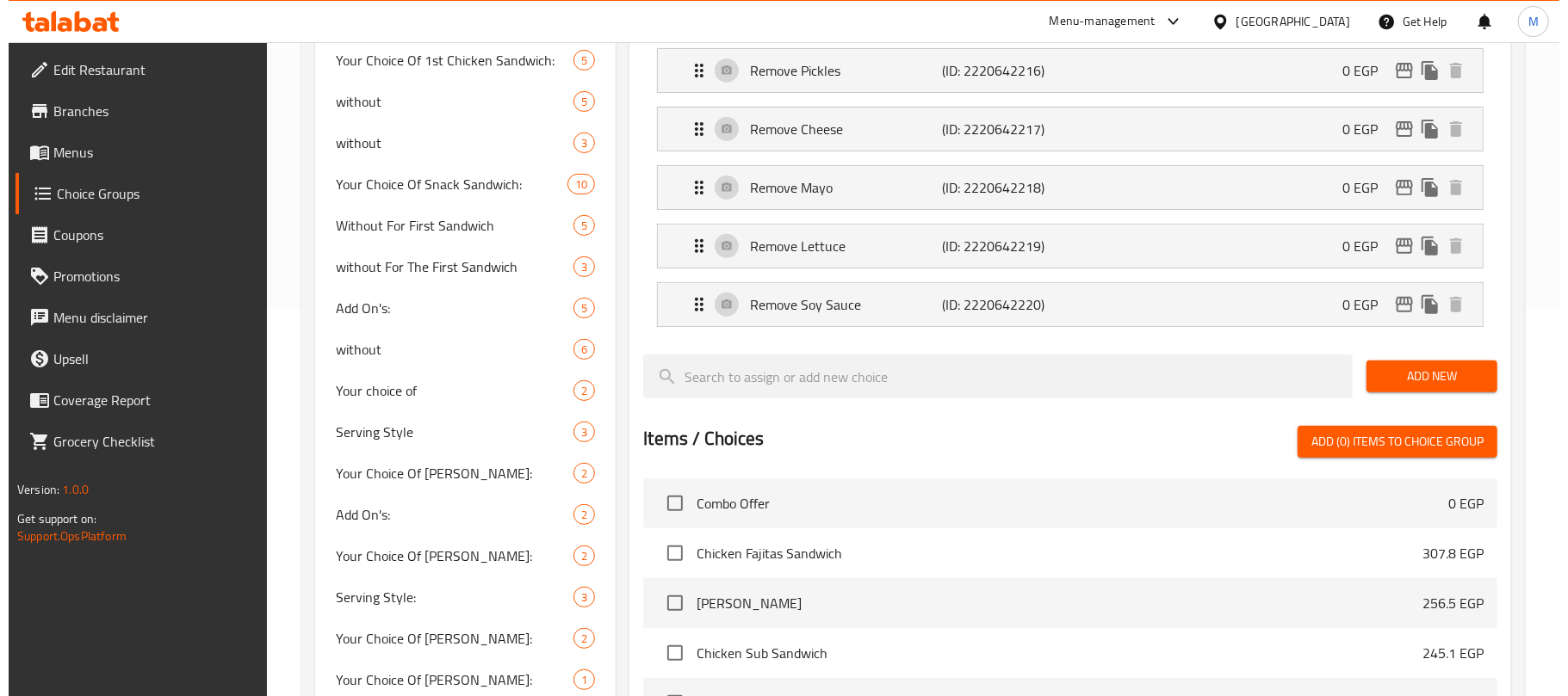
scroll to position [918, 0]
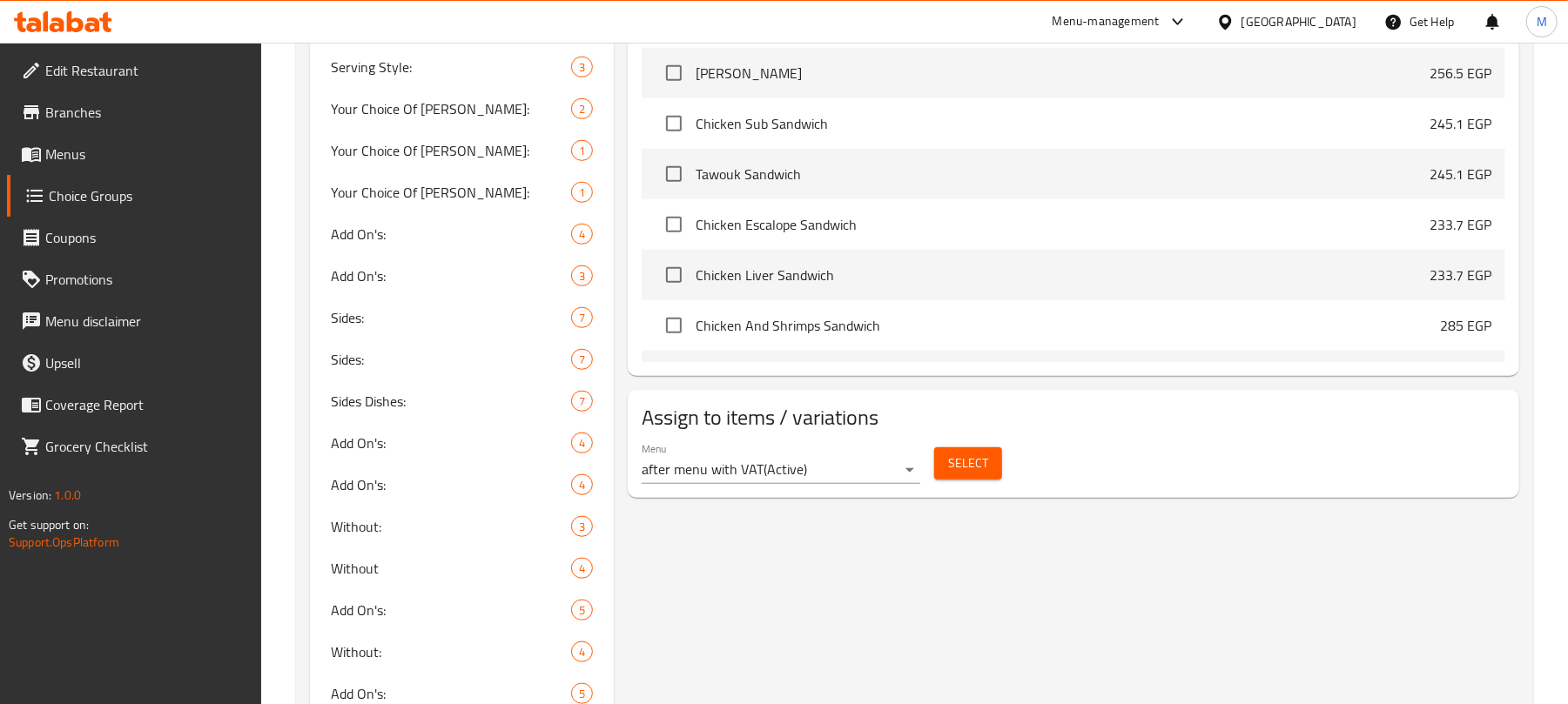
click at [983, 468] on span "Select" at bounding box center [968, 463] width 40 height 22
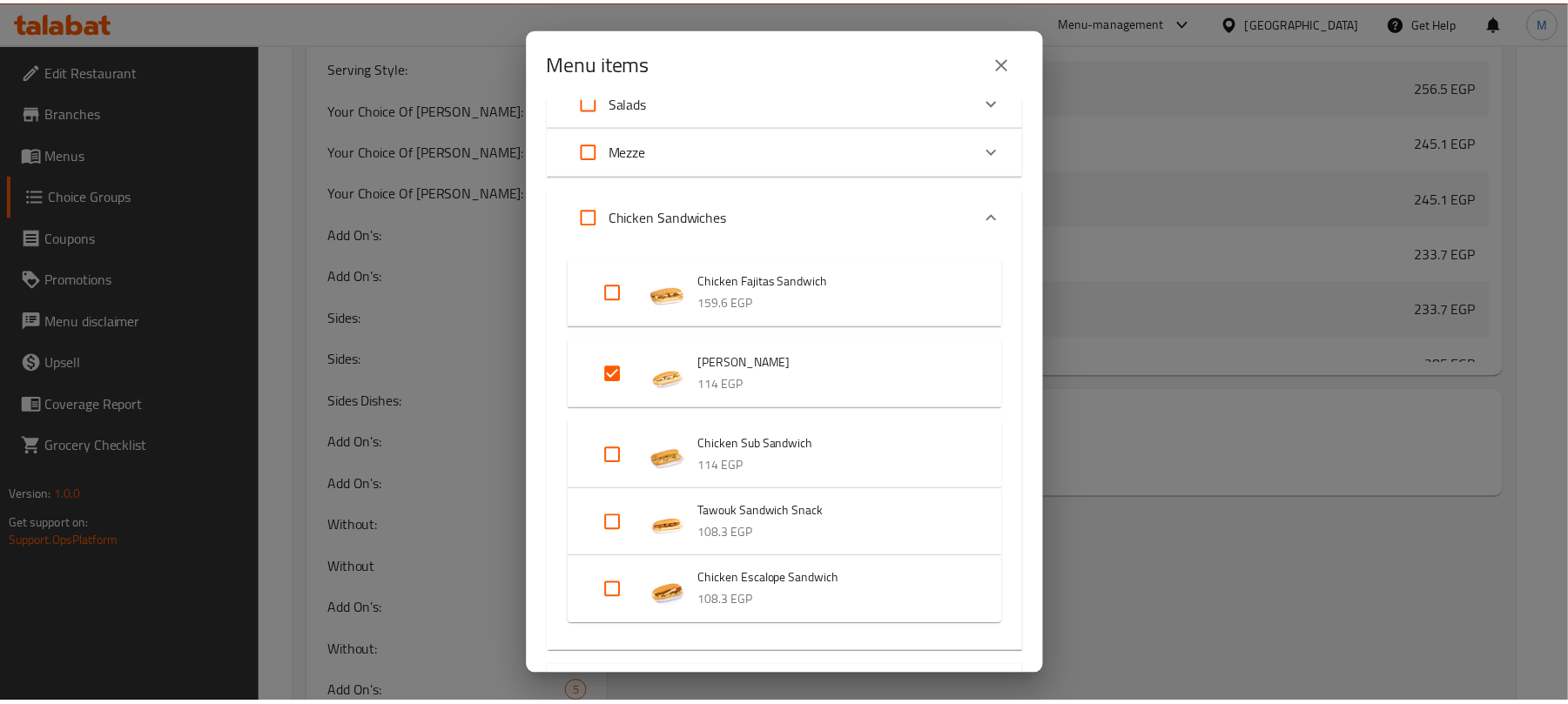
scroll to position [1095, 0]
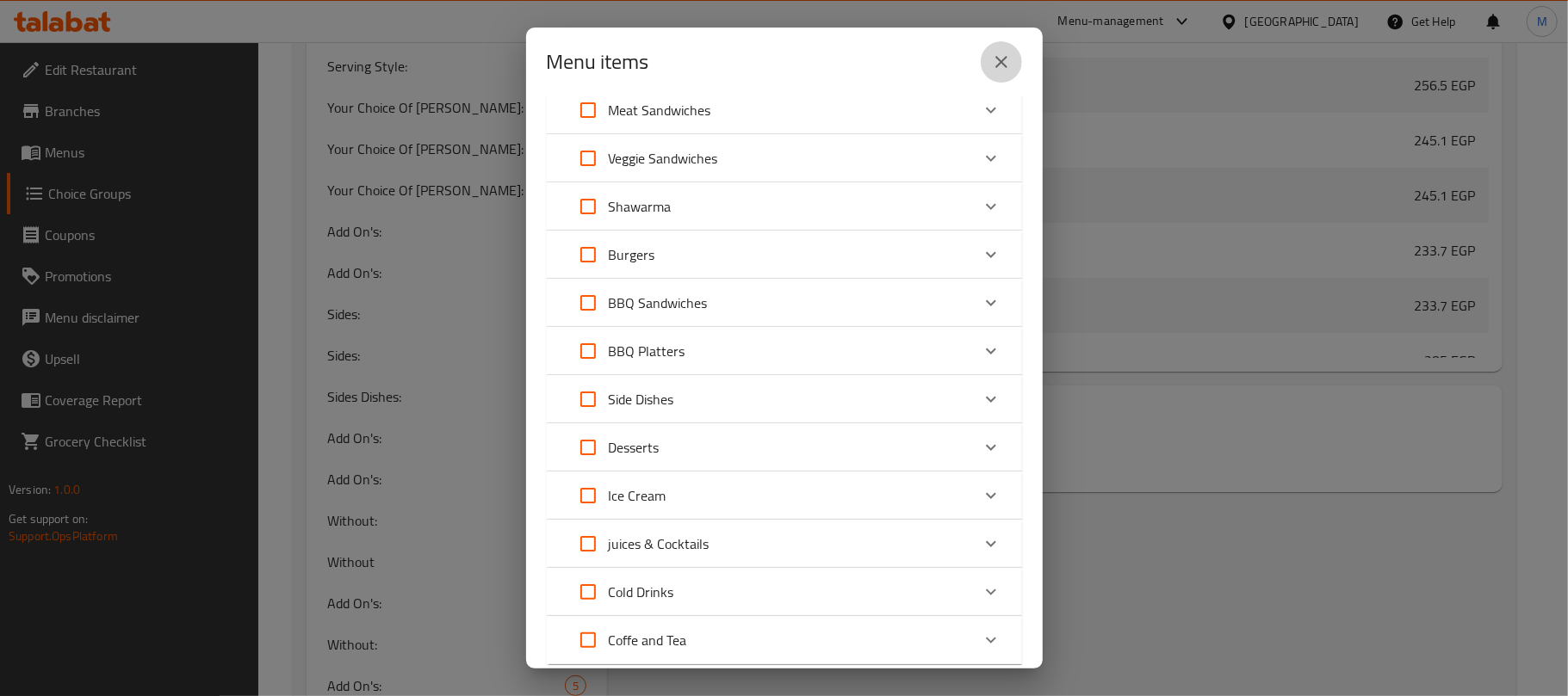
click at [1006, 52] on icon "close" at bounding box center [1000, 61] width 20 height 20
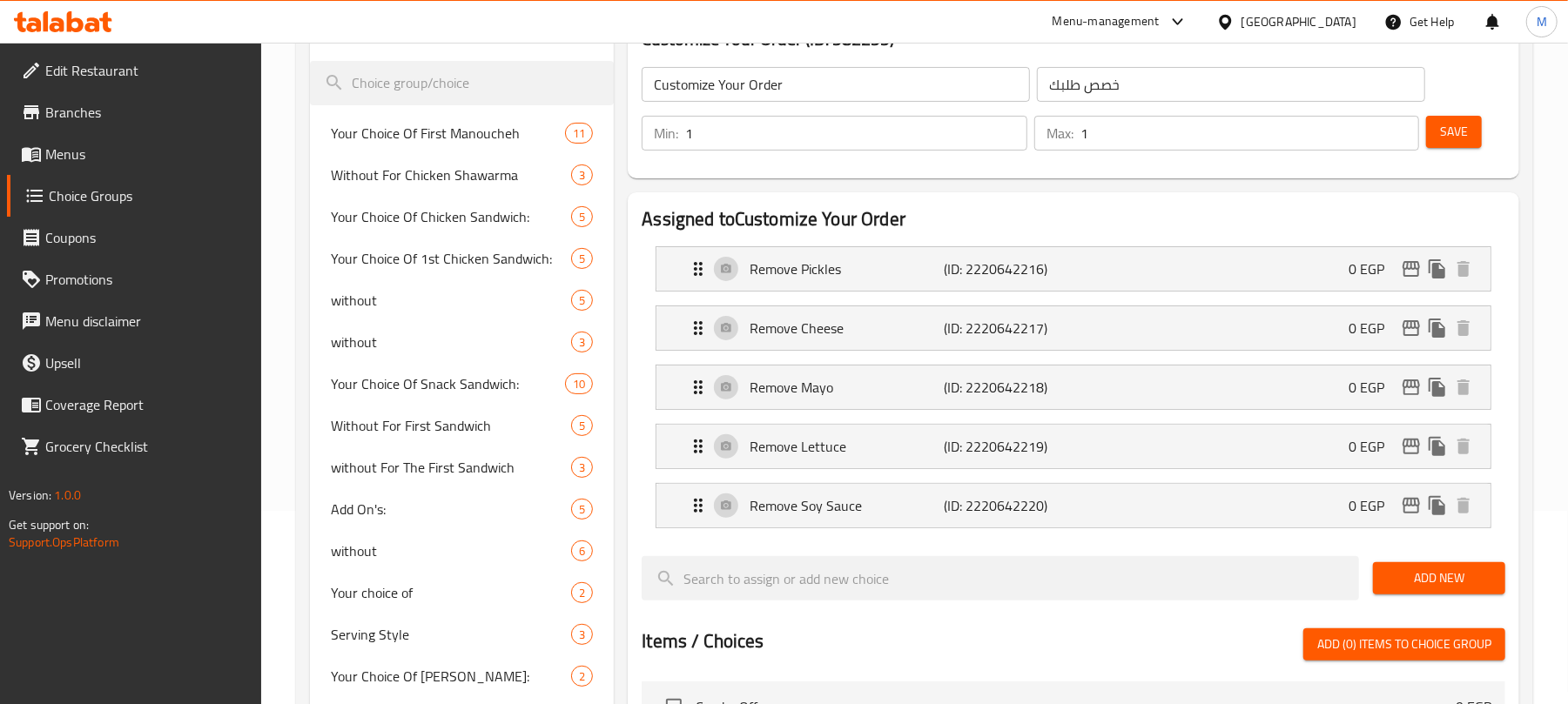
scroll to position [0, 0]
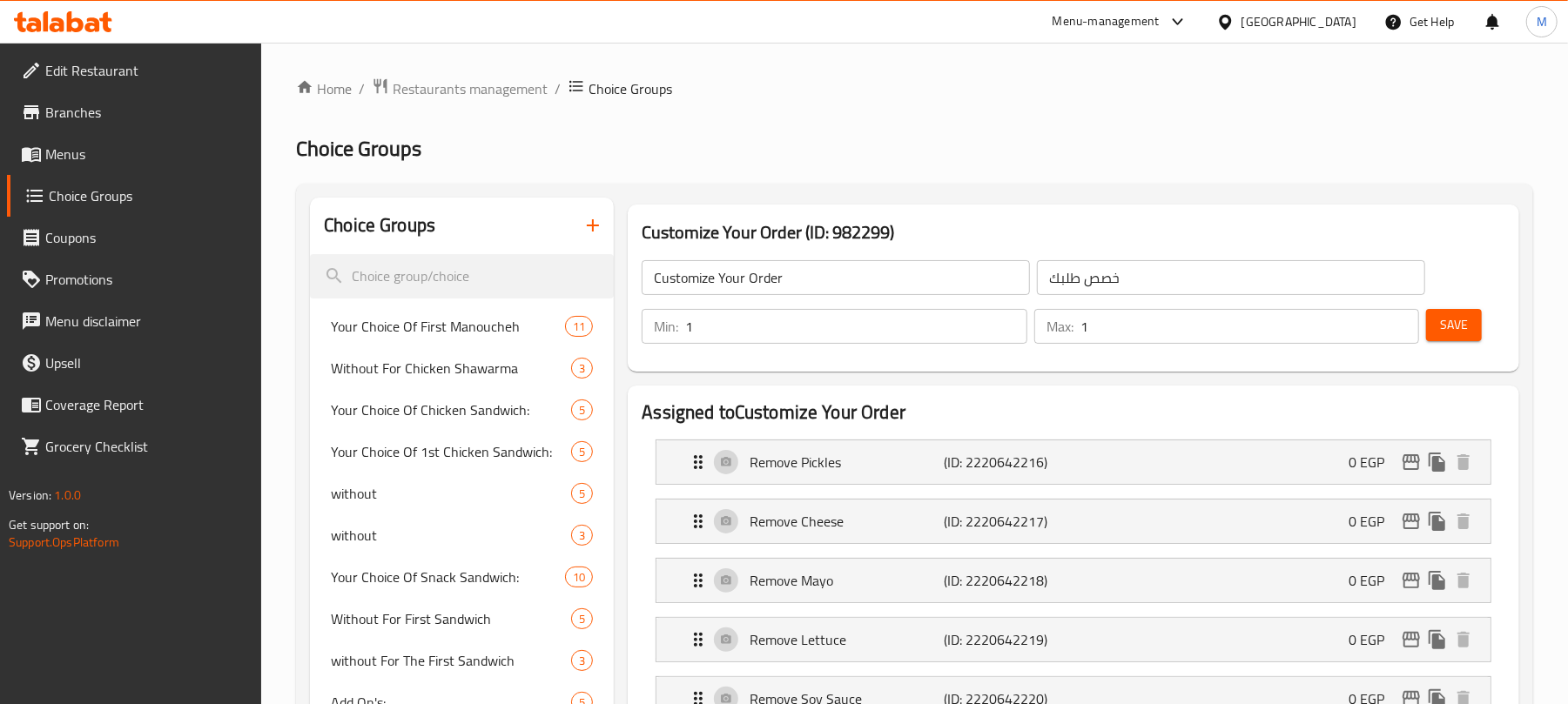
click at [725, 320] on input "1" at bounding box center [856, 327] width 342 height 35
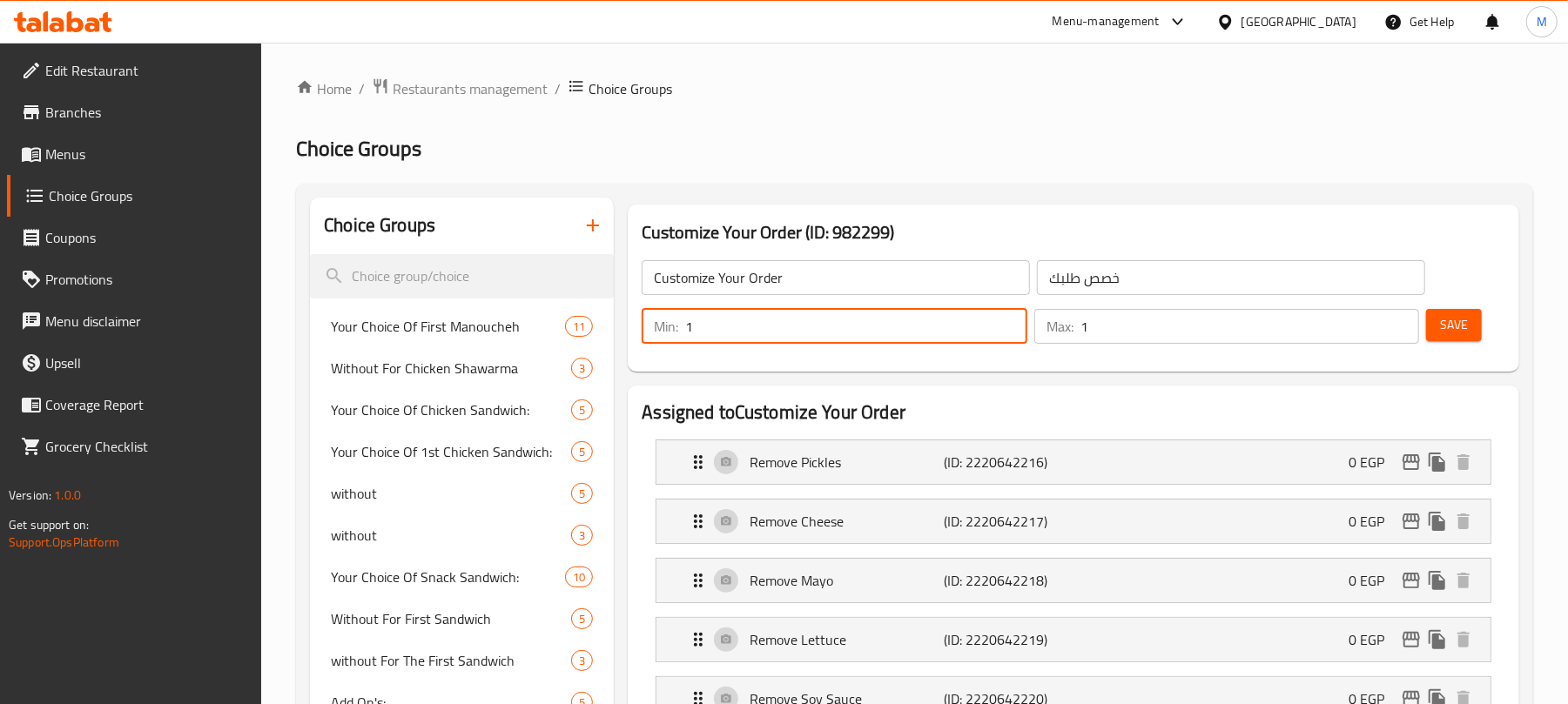
click at [725, 320] on input "1" at bounding box center [856, 327] width 342 height 35
click at [725, 318] on input "1" at bounding box center [856, 327] width 342 height 35
type input "0"
click at [1177, 318] on input "1" at bounding box center [1250, 327] width 339 height 35
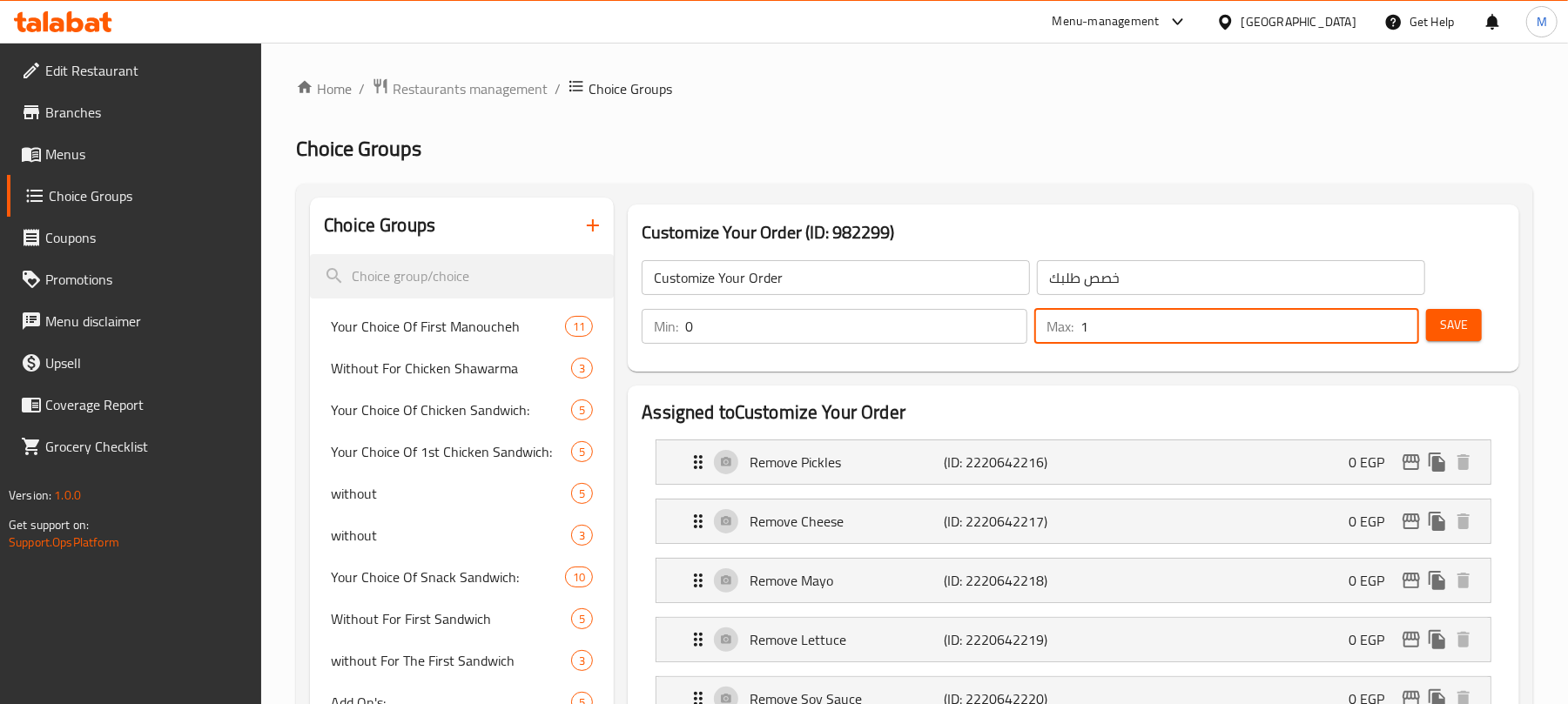
click at [1177, 317] on input "1" at bounding box center [1250, 327] width 339 height 35
type input "0"
click at [1470, 321] on button "Save" at bounding box center [1453, 325] width 56 height 32
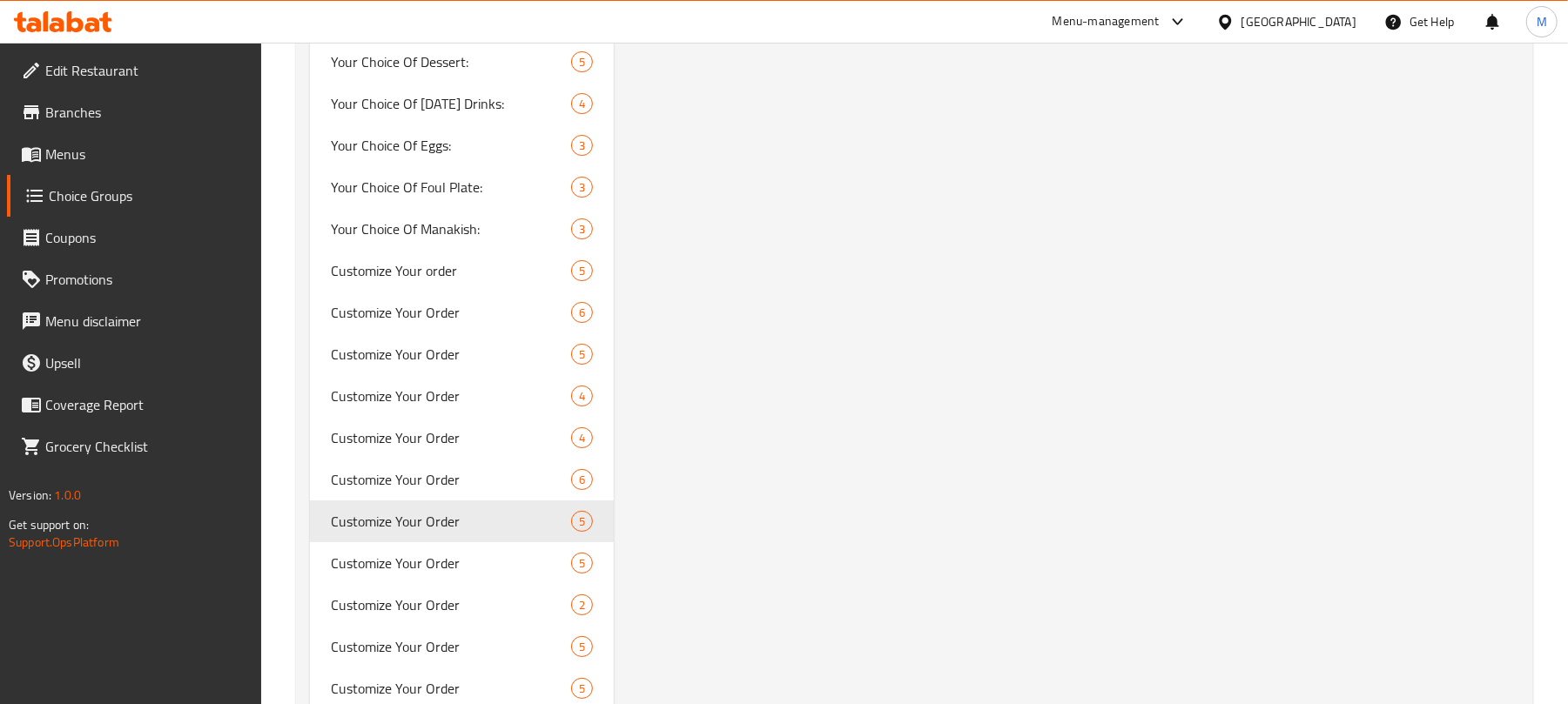
scroll to position [4759, 0]
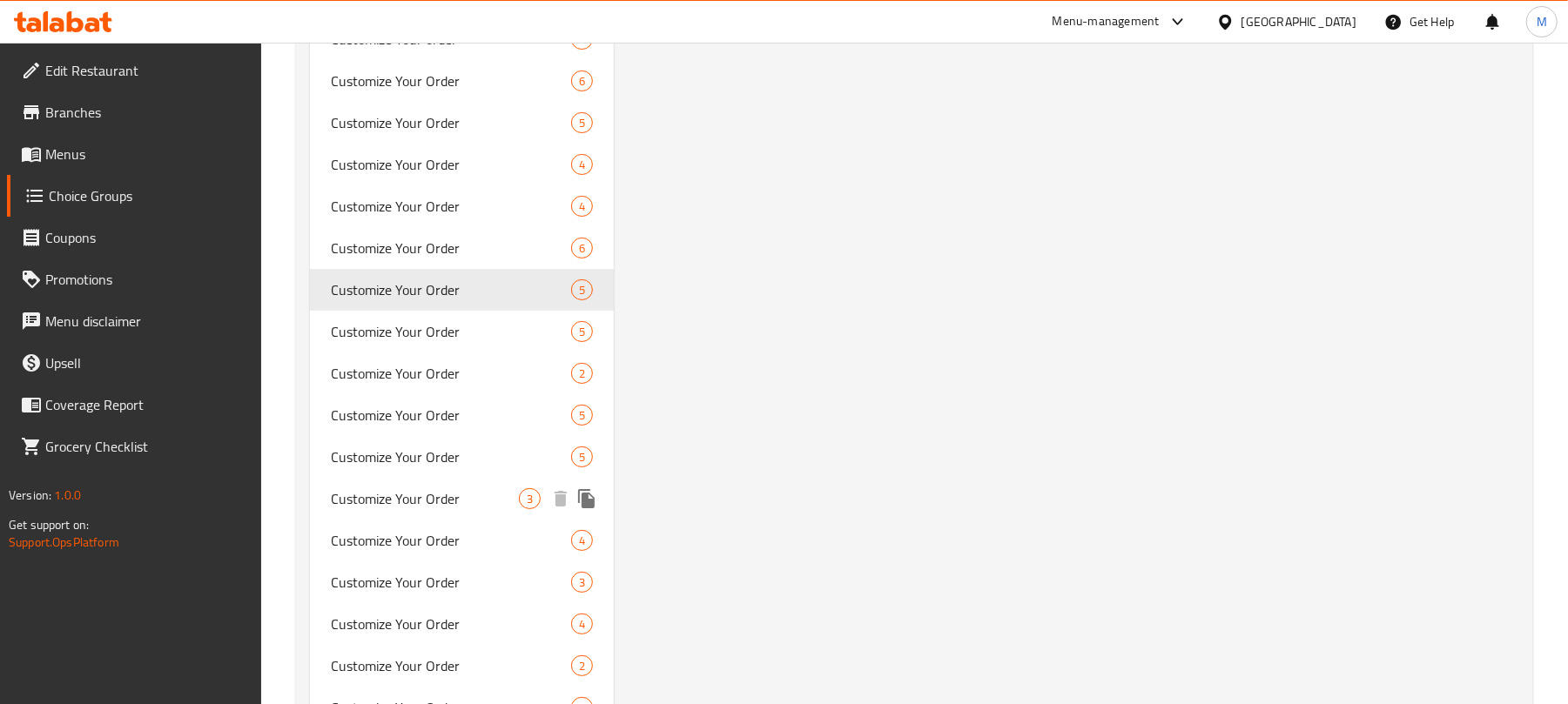
drag, startPoint x: 475, startPoint y: 499, endPoint x: 471, endPoint y: 519, distance: 20.4
click at [475, 499] on span "Customize Your Order" at bounding box center [425, 498] width 188 height 21
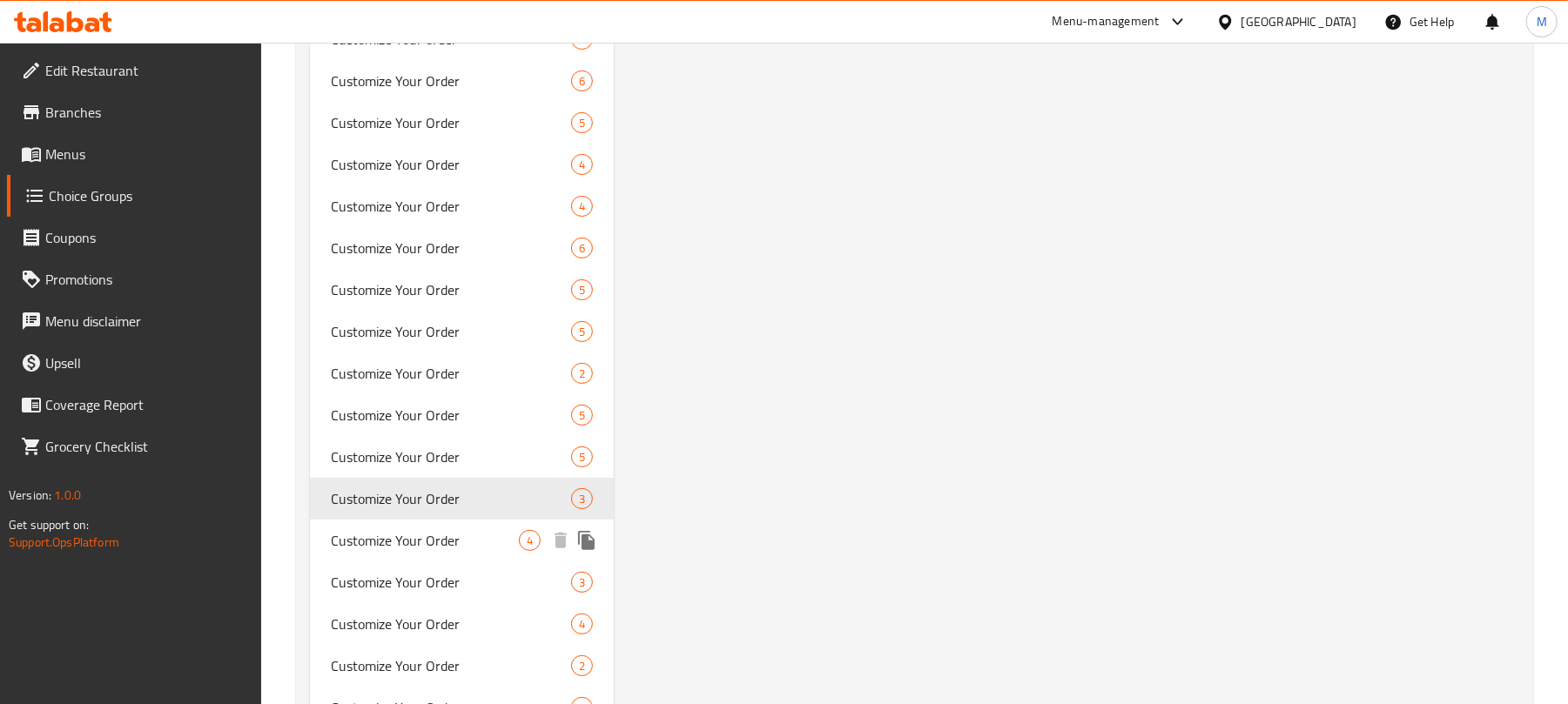
type input "تخصيص طلبك"
type input "1"
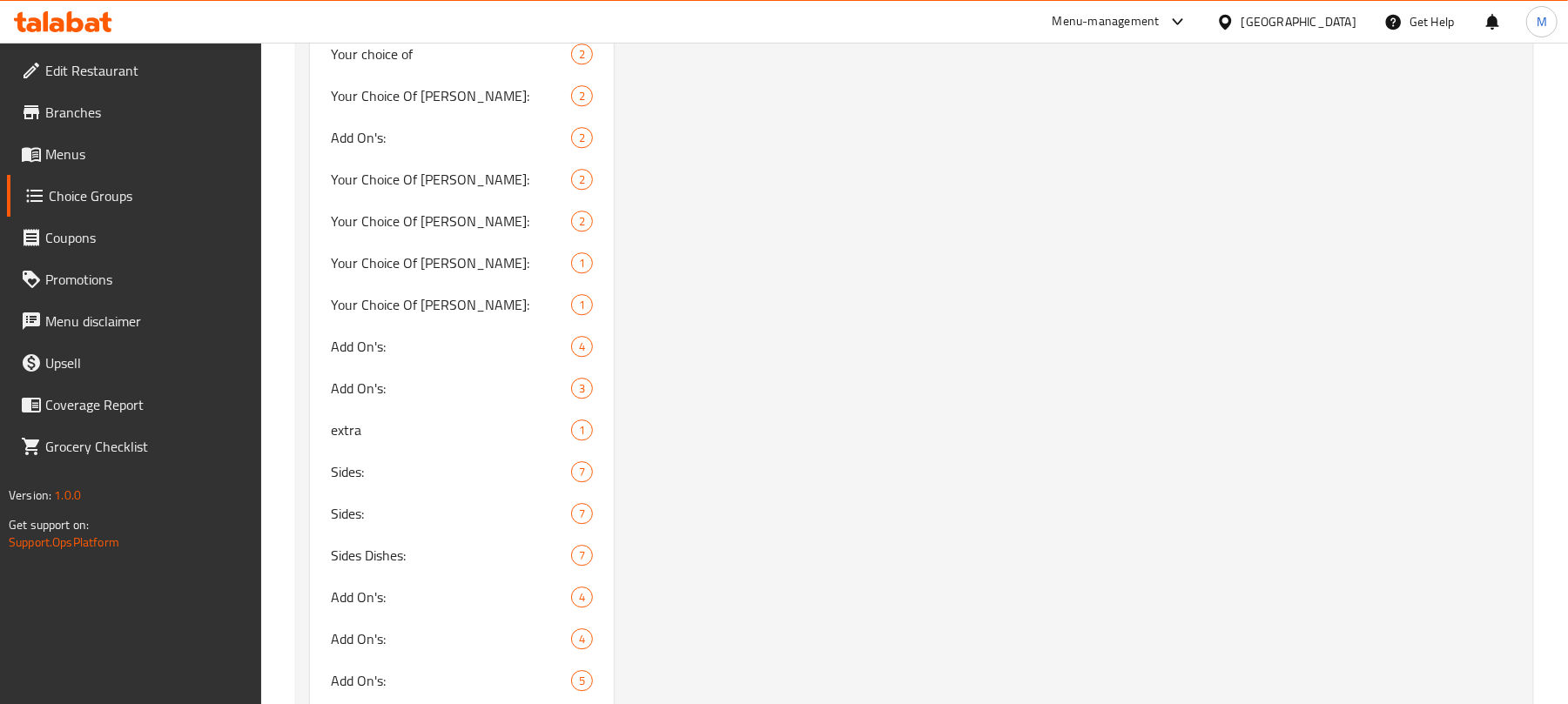
scroll to position [5091, 0]
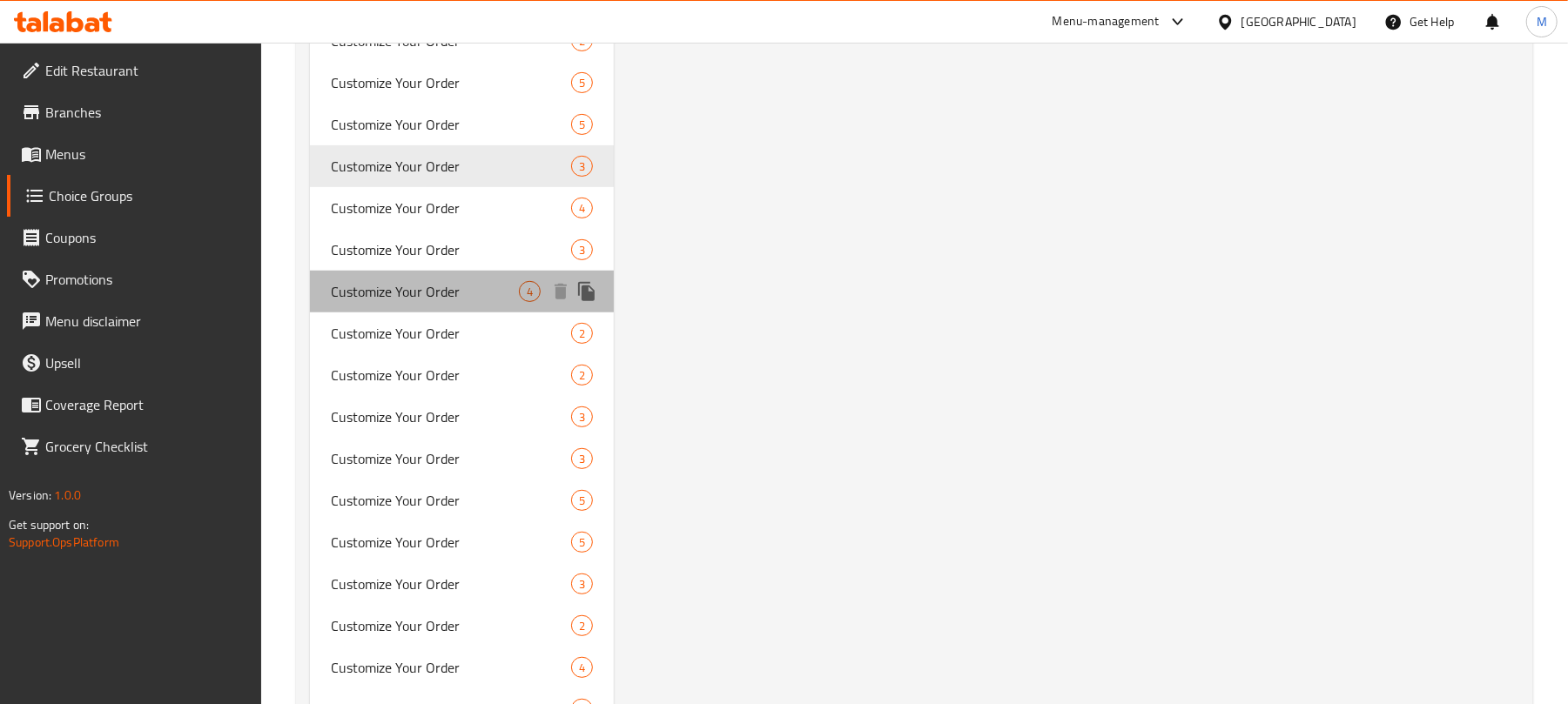
click at [444, 270] on div "Customize Your Order 4" at bounding box center [461, 291] width 304 height 42
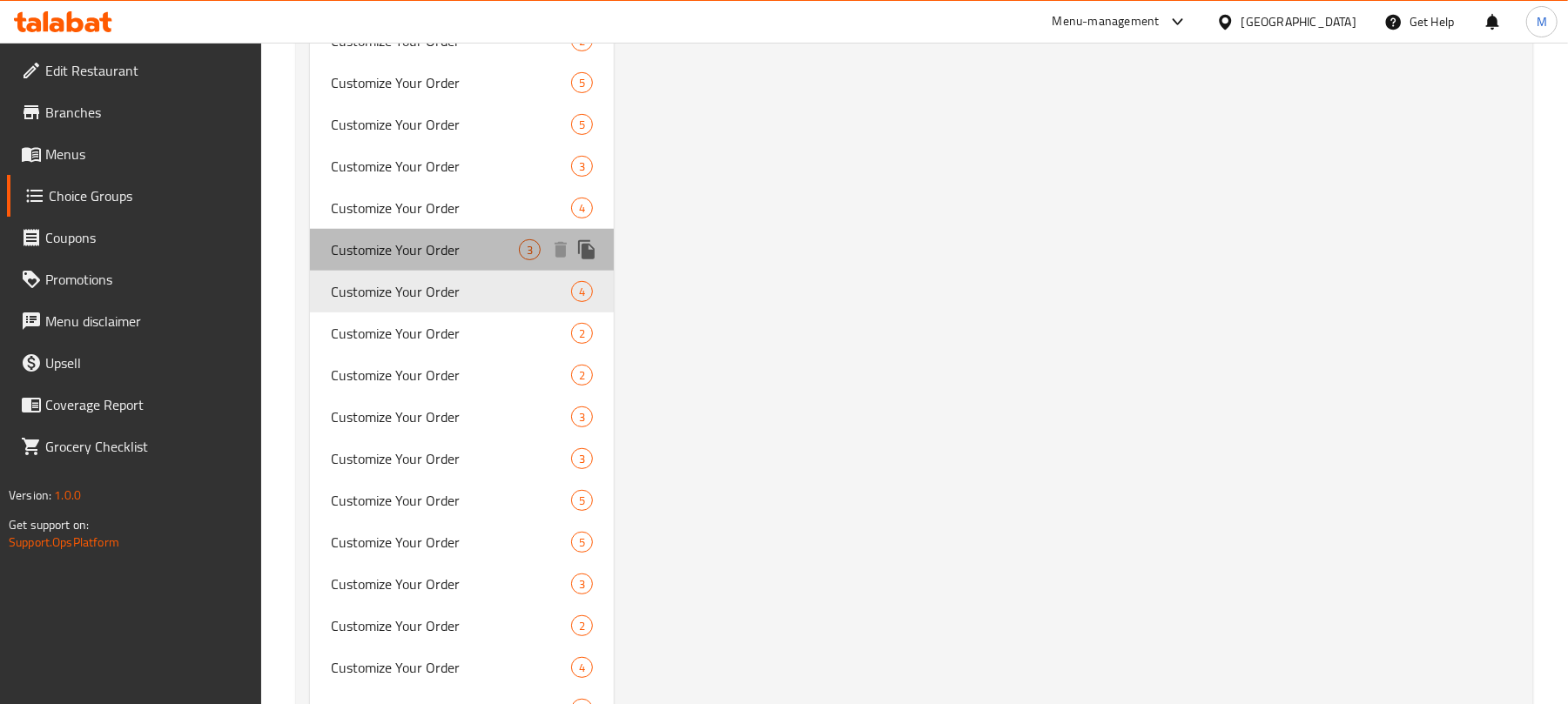
click at [458, 244] on span "Customize Your Order" at bounding box center [425, 249] width 188 height 21
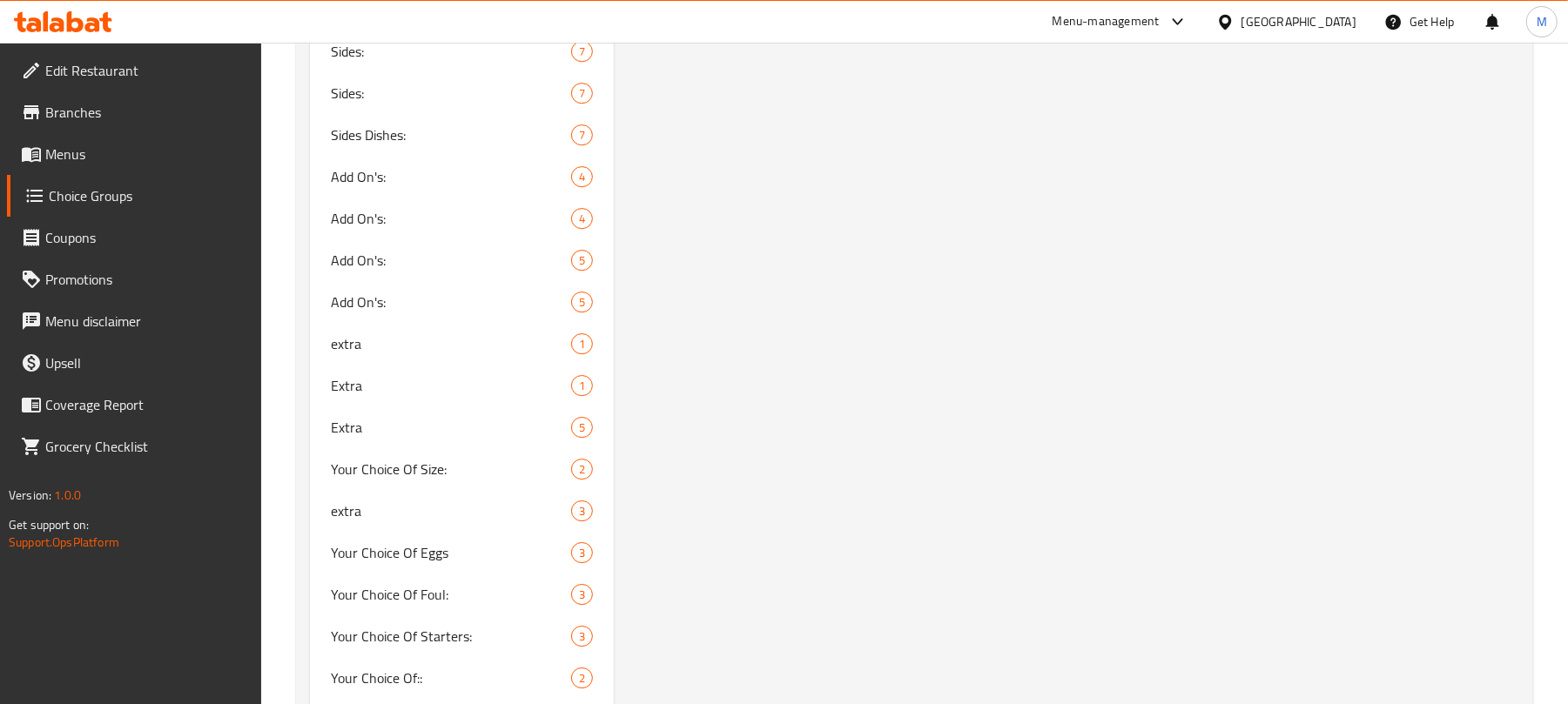
scroll to position [5305, 0]
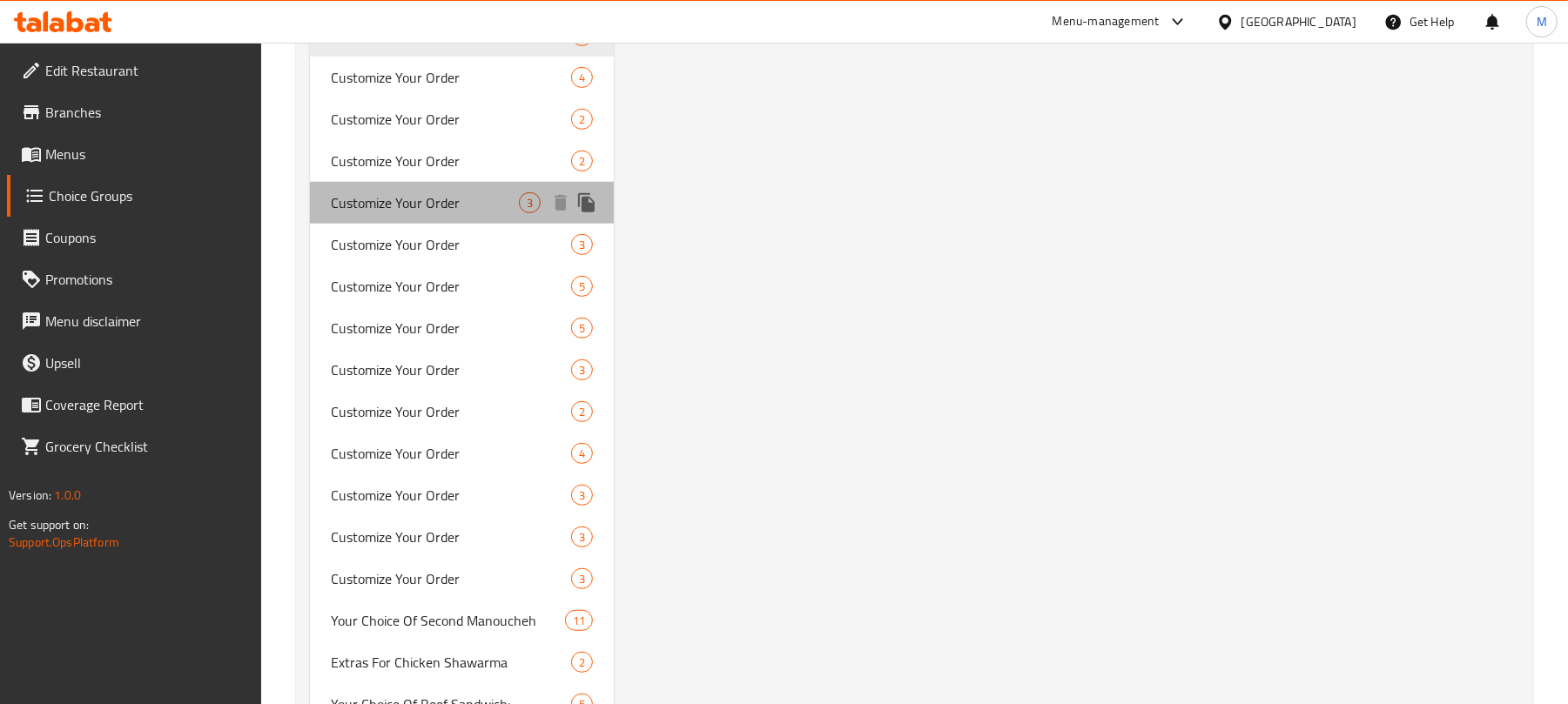
click at [460, 214] on div "Customize Your Order 3" at bounding box center [461, 203] width 304 height 42
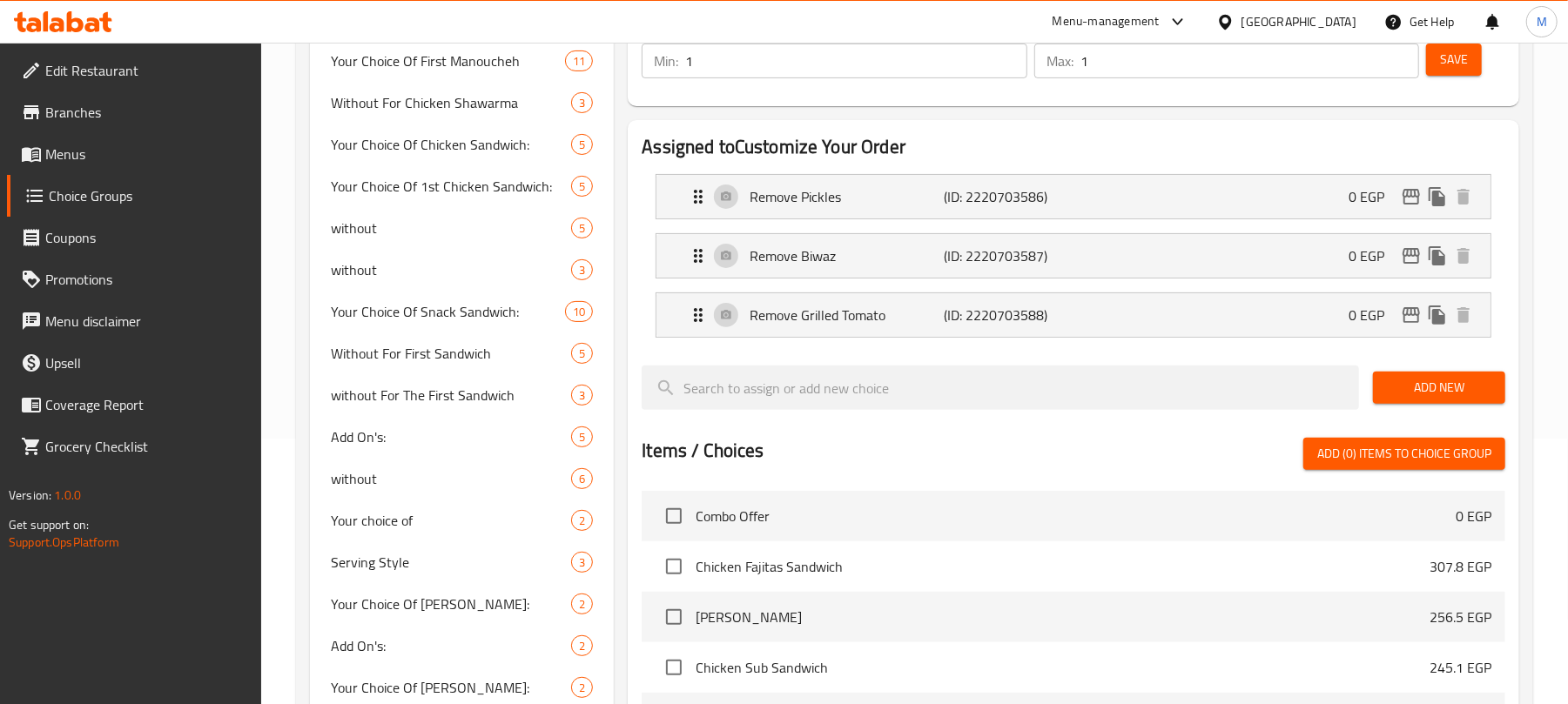
scroll to position [159, 0]
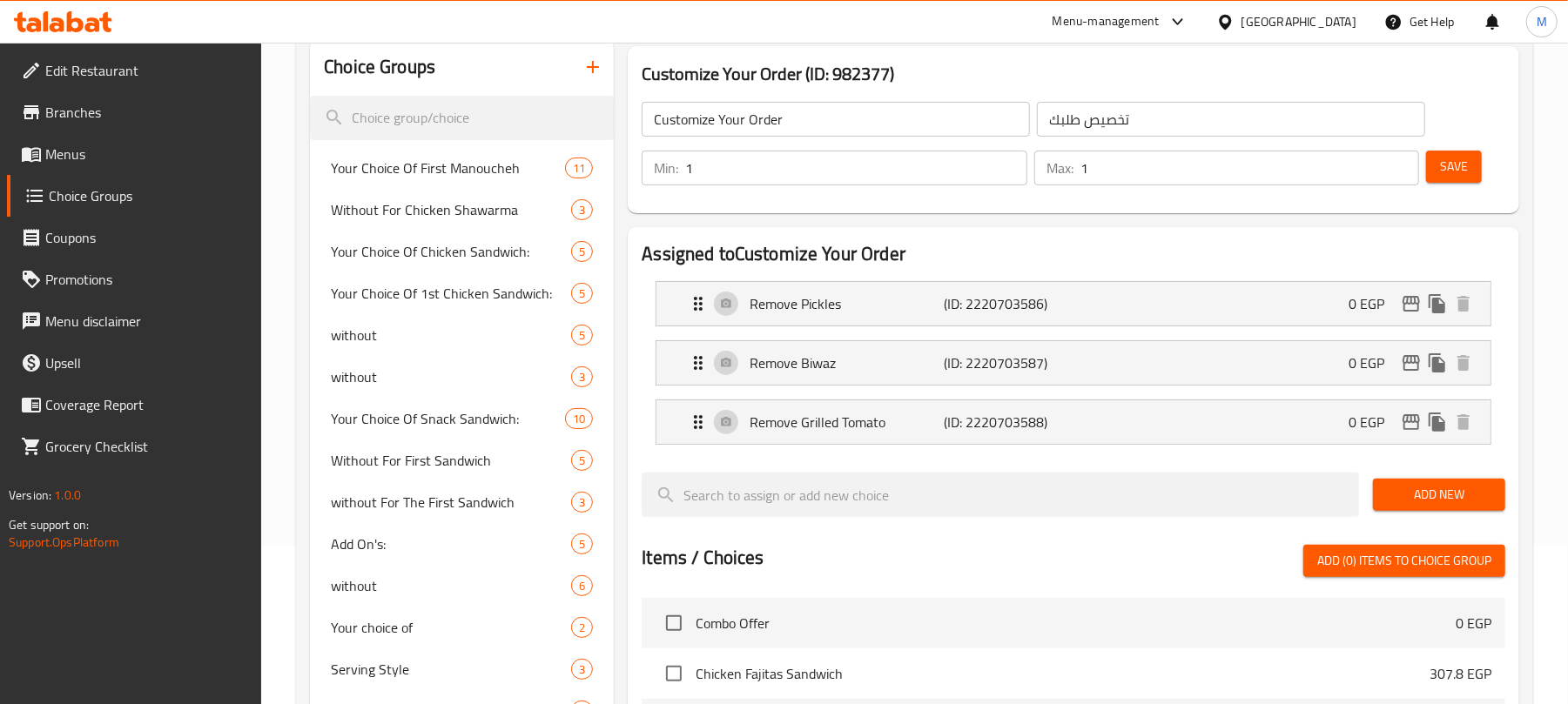
drag, startPoint x: 718, startPoint y: 177, endPoint x: 708, endPoint y: 167, distance: 14.1
click at [662, 168] on div "Min: 1 ​" at bounding box center [833, 168] width 385 height 35
type input "0"
drag, startPoint x: 1119, startPoint y: 168, endPoint x: 1035, endPoint y: 167, distance: 84.0
click at [1035, 167] on div "Max: 1 ​" at bounding box center [1226, 168] width 385 height 35
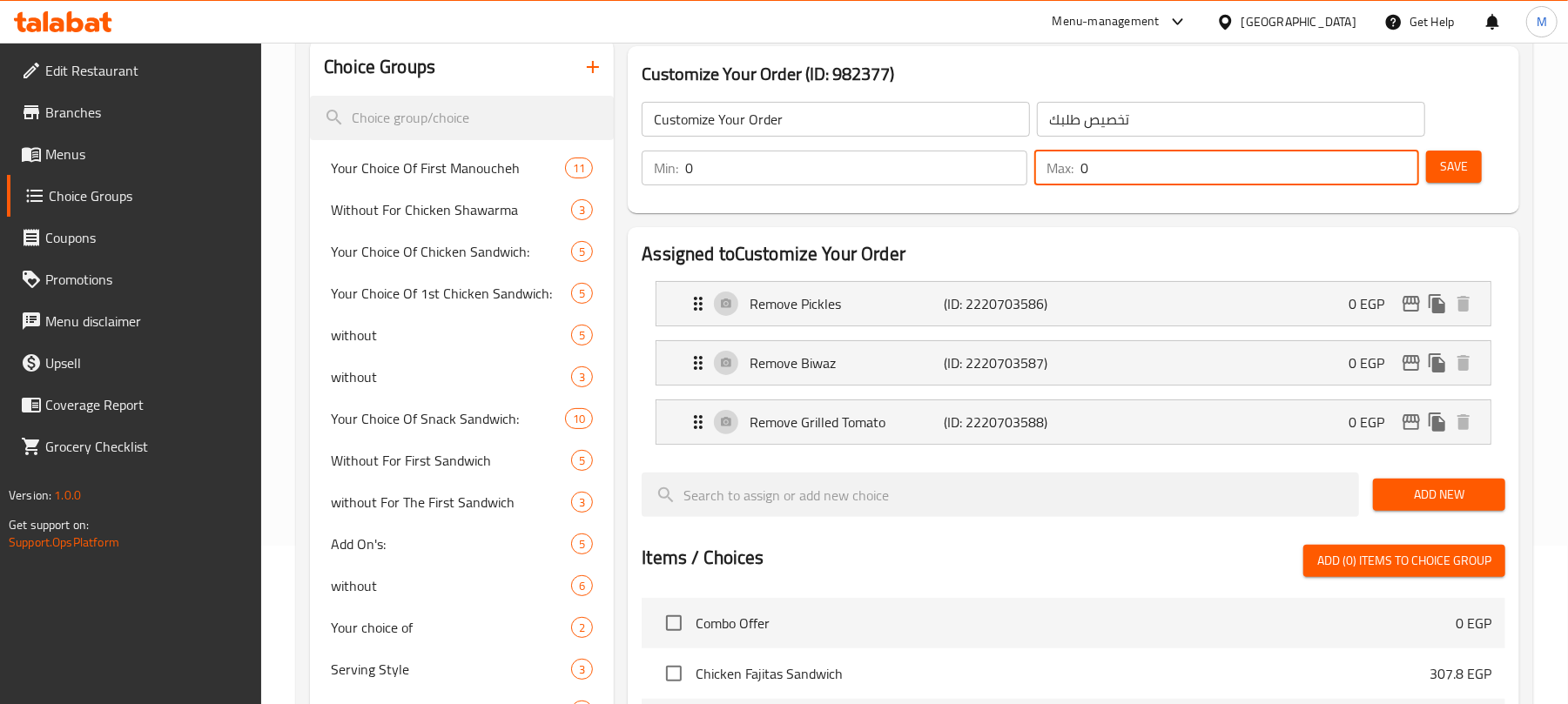
click at [1439, 179] on button "Save" at bounding box center [1453, 166] width 56 height 32
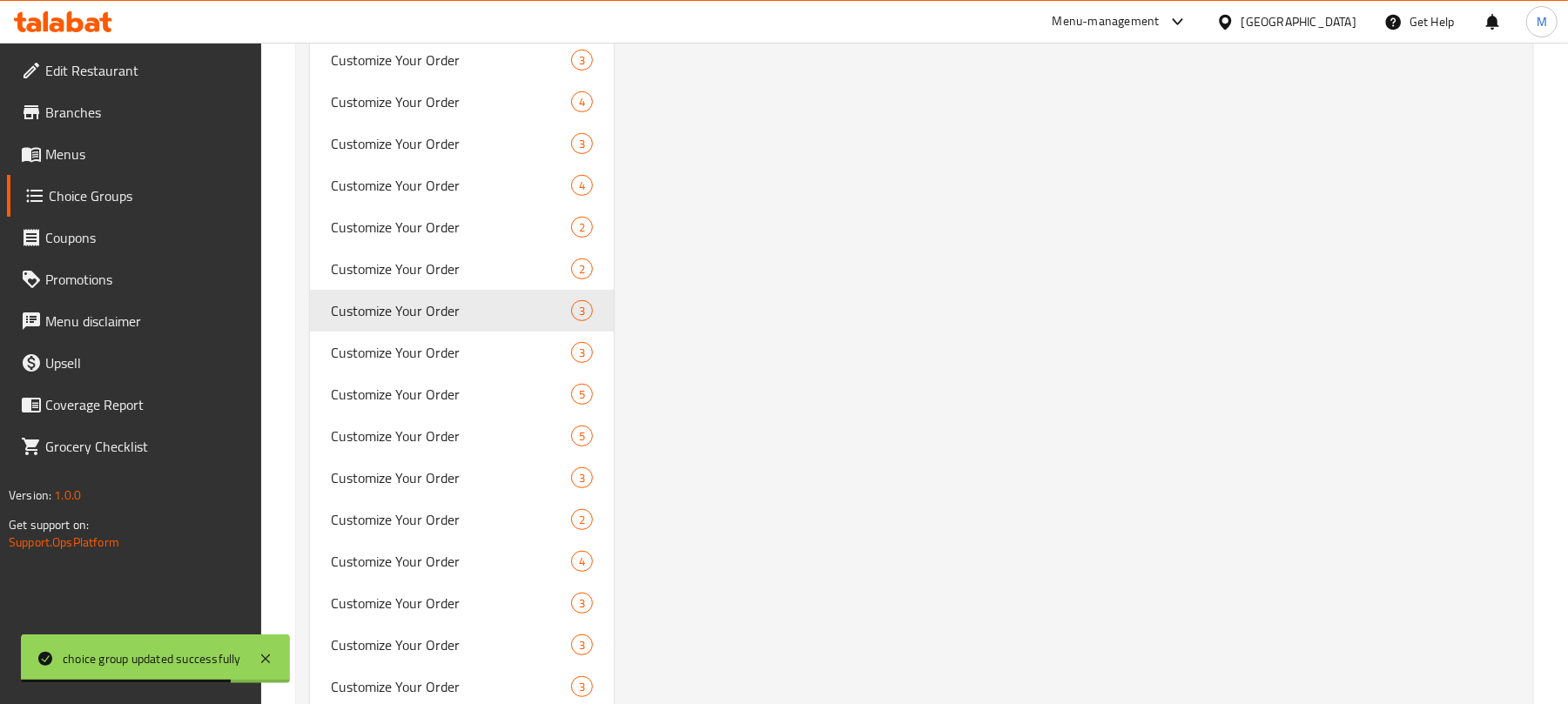
scroll to position [5141, 0]
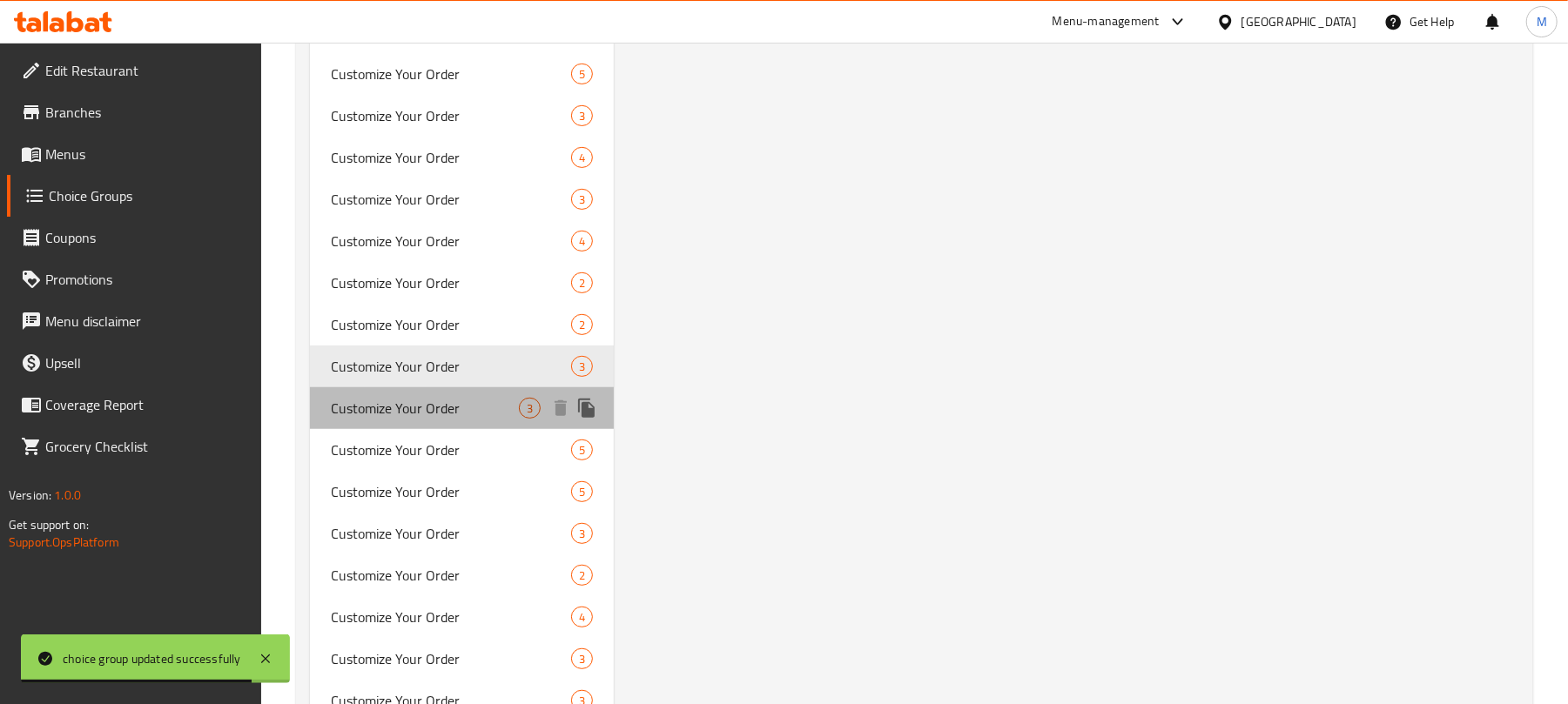
click at [390, 412] on span "Customize Your Order" at bounding box center [425, 407] width 188 height 21
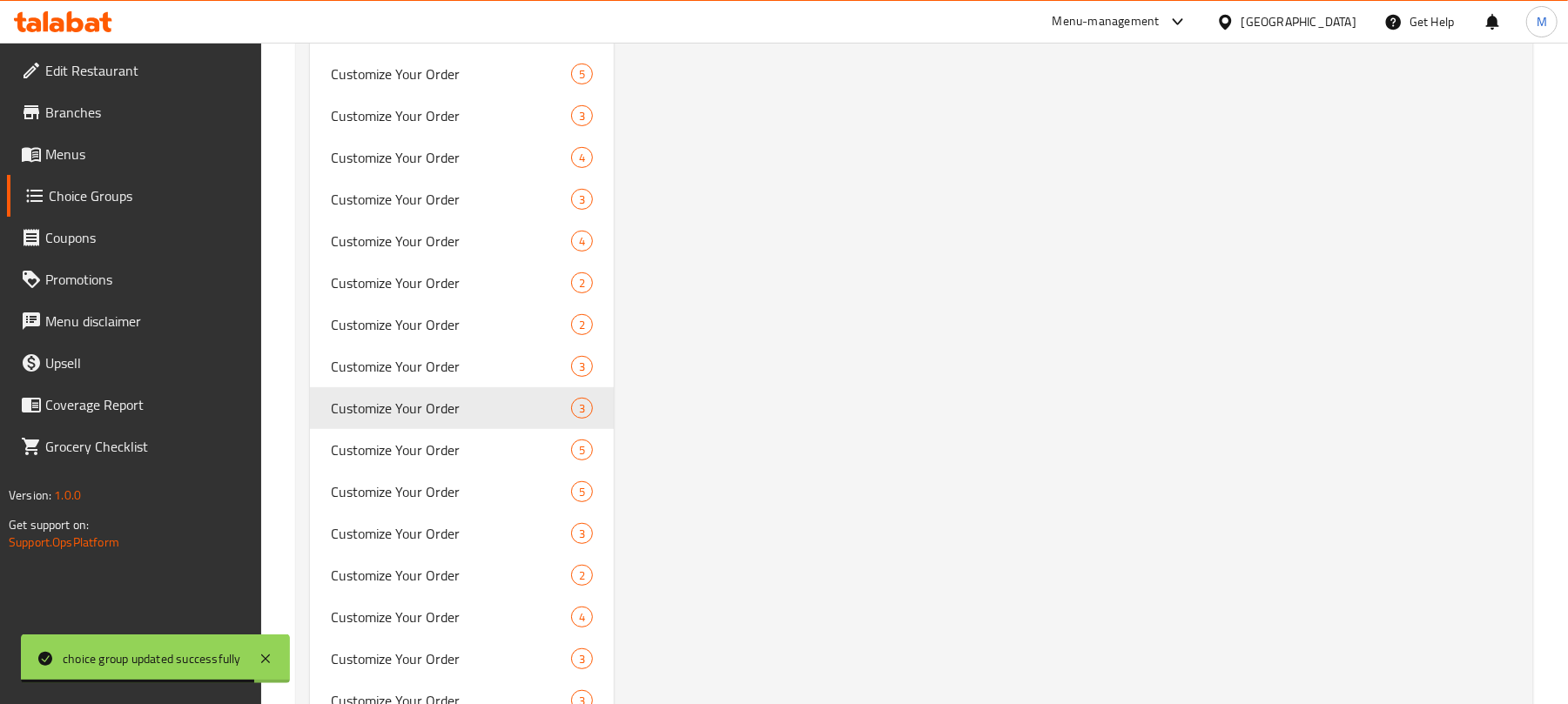
type input "1"
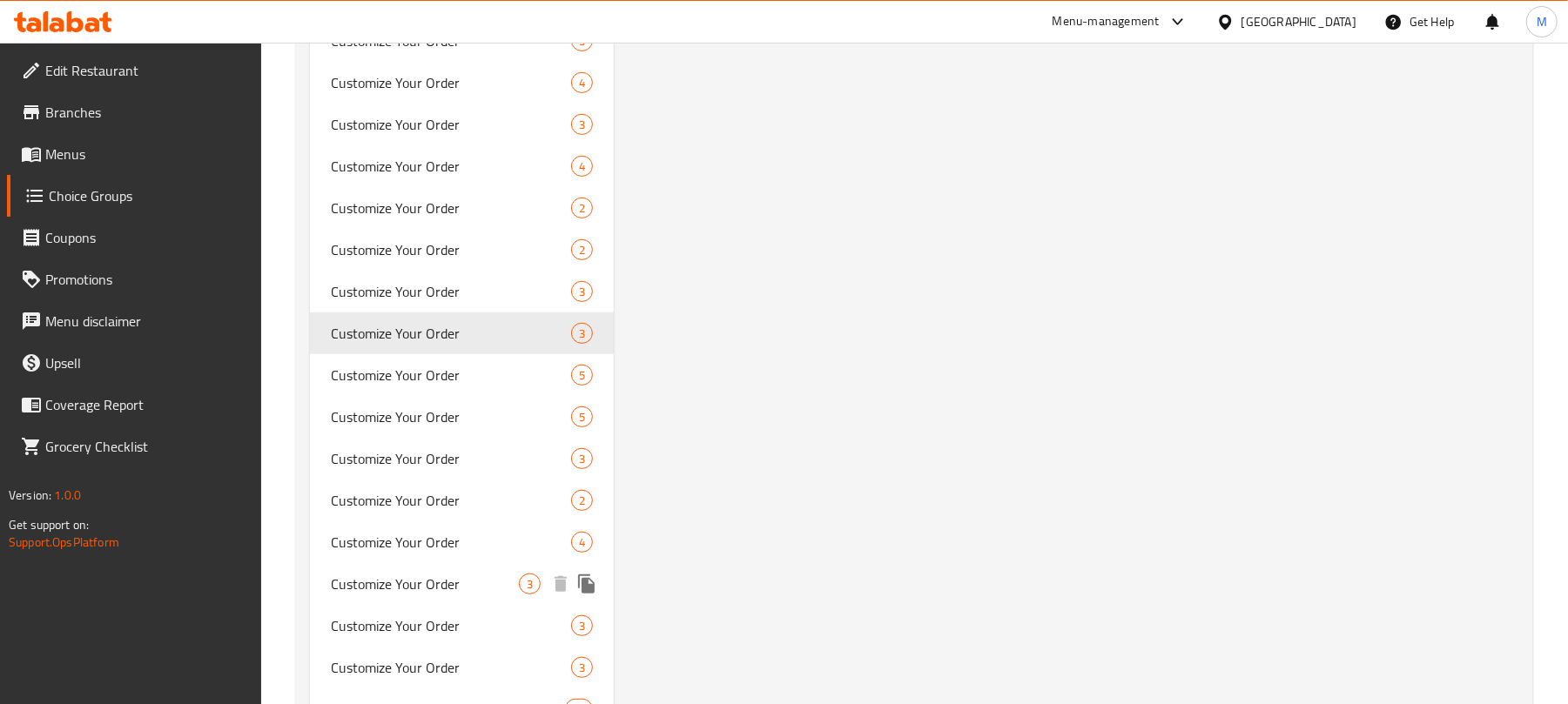
scroll to position [5331, 0]
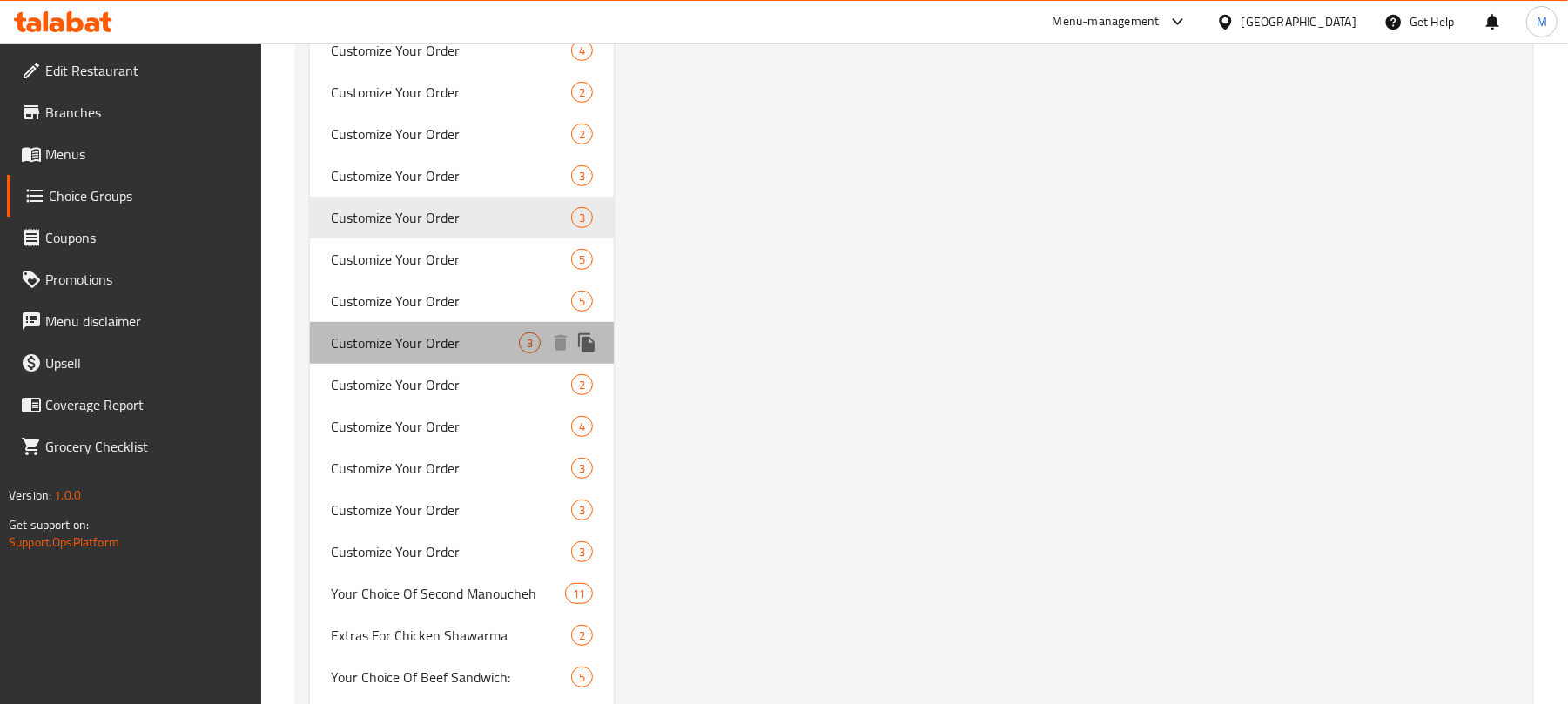
click at [463, 353] on div "Customize Your Order 3" at bounding box center [461, 343] width 304 height 42
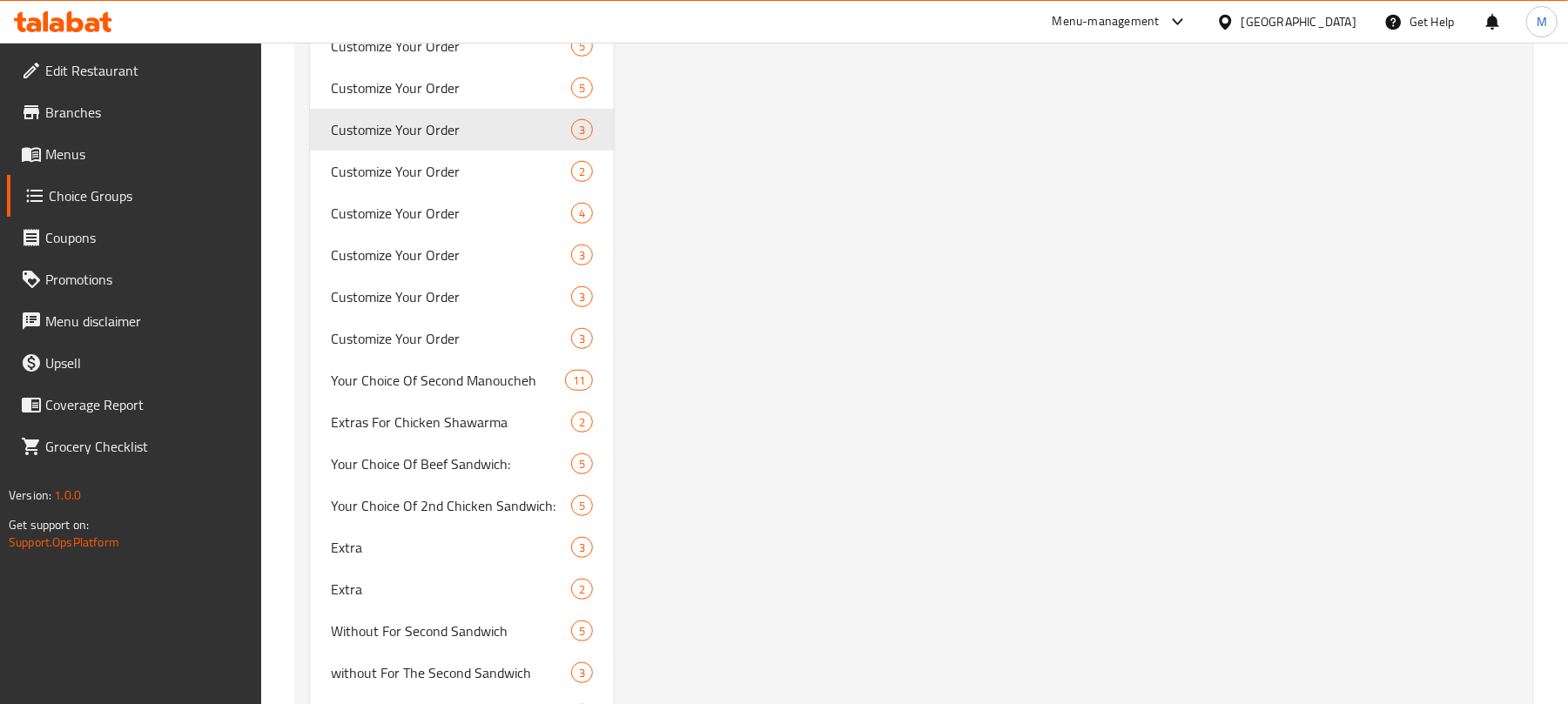
scroll to position [5335, 0]
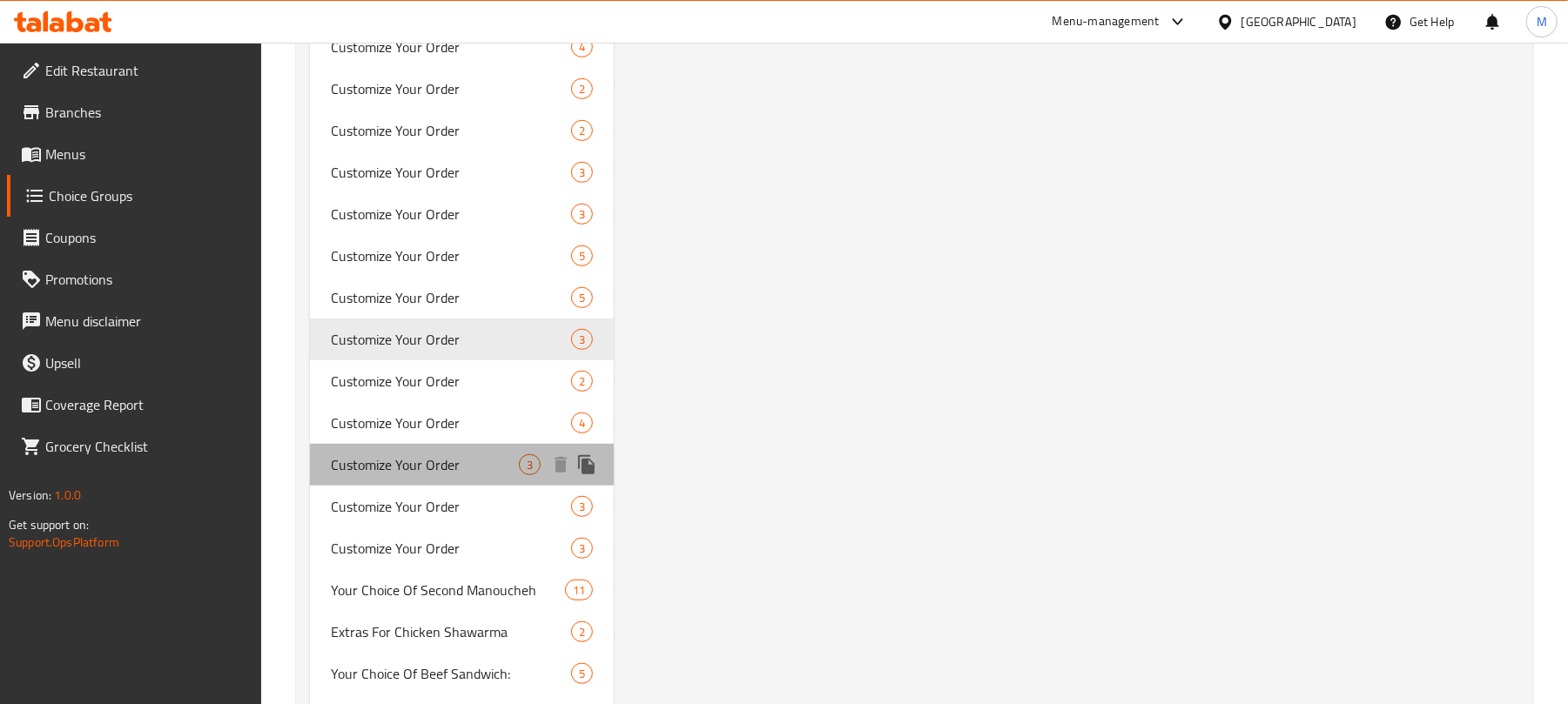
click at [426, 465] on span "Customize Your Order" at bounding box center [425, 464] width 188 height 21
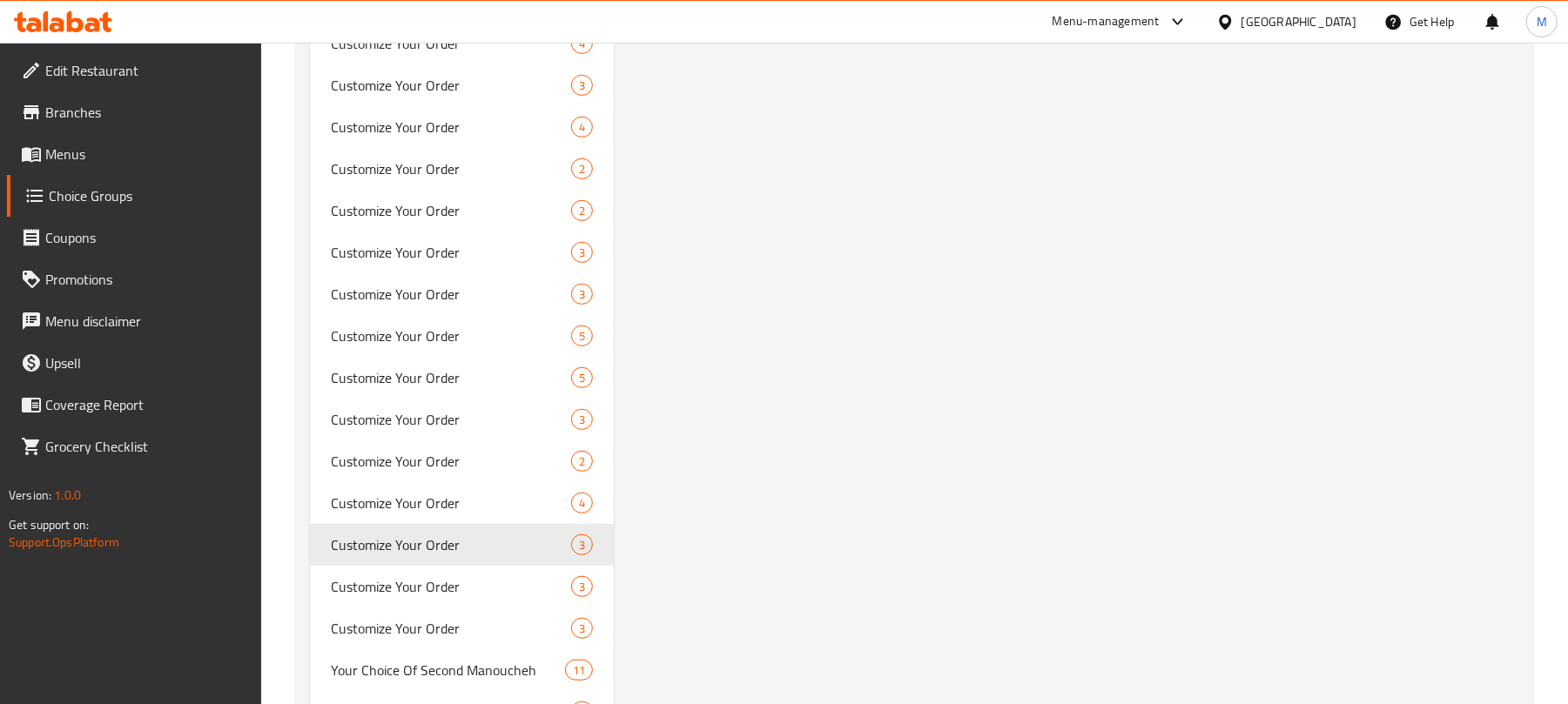
scroll to position [5388, 0]
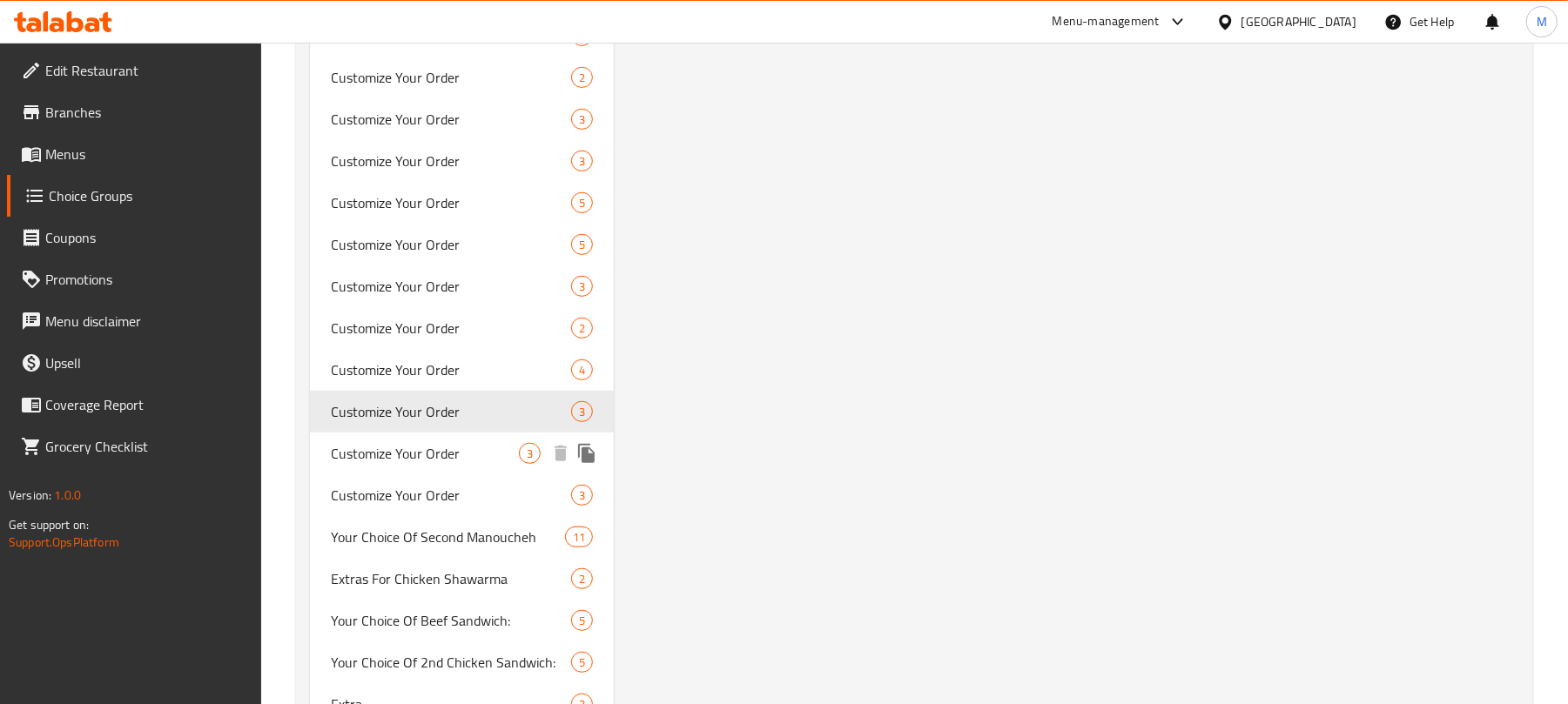
click at [411, 461] on span "Customize Your Order" at bounding box center [425, 453] width 188 height 21
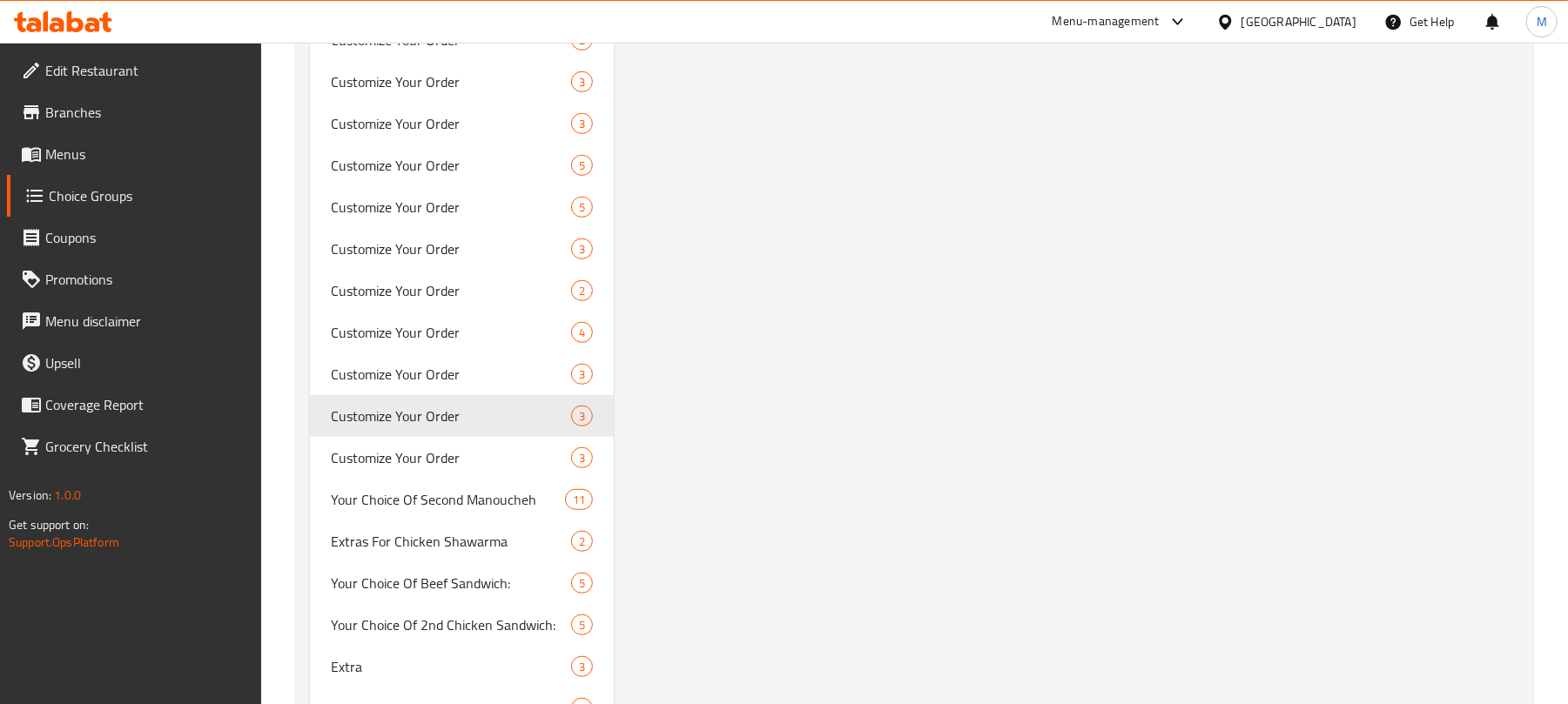
scroll to position [5422, 0]
click at [430, 472] on span "Customize Your Order" at bounding box center [425, 461] width 188 height 21
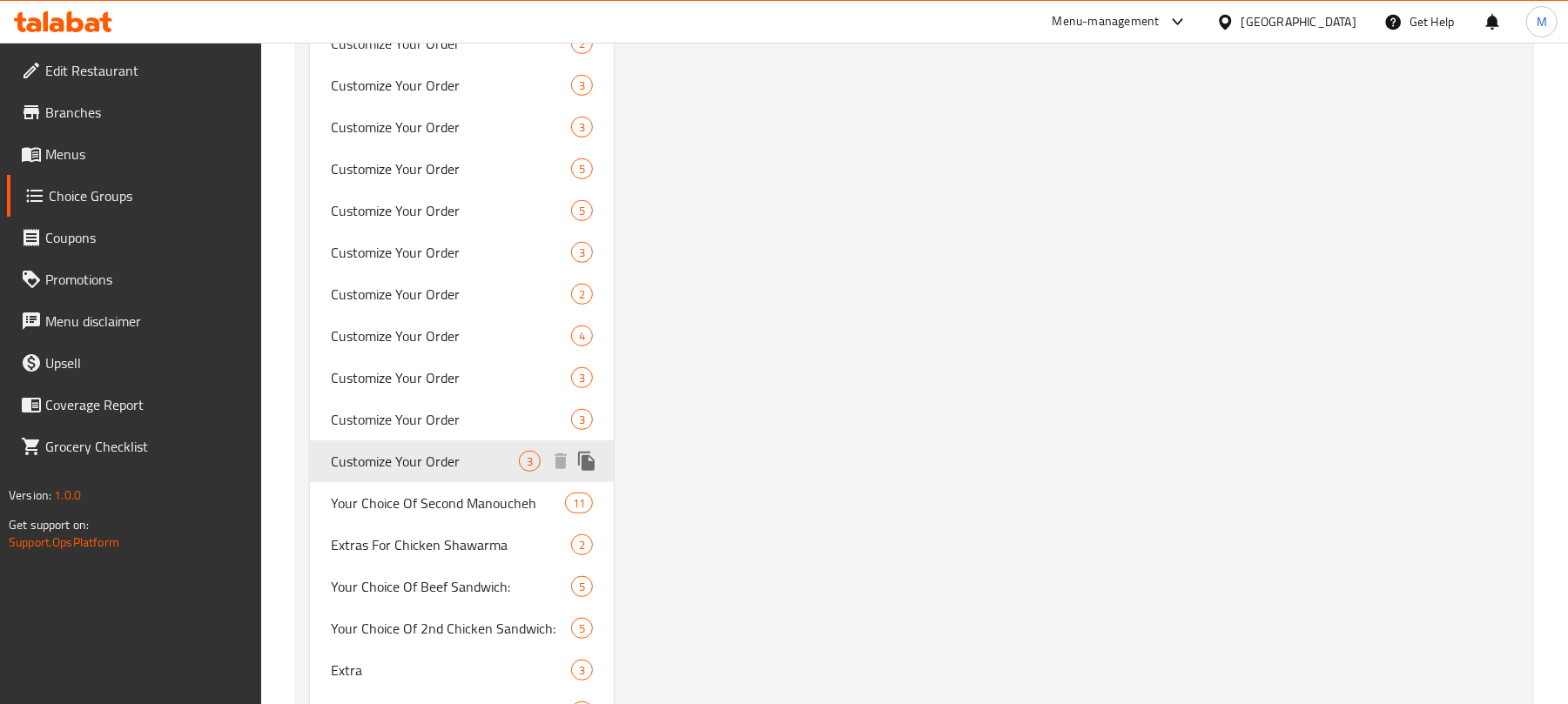
type input "Customize Your Order"
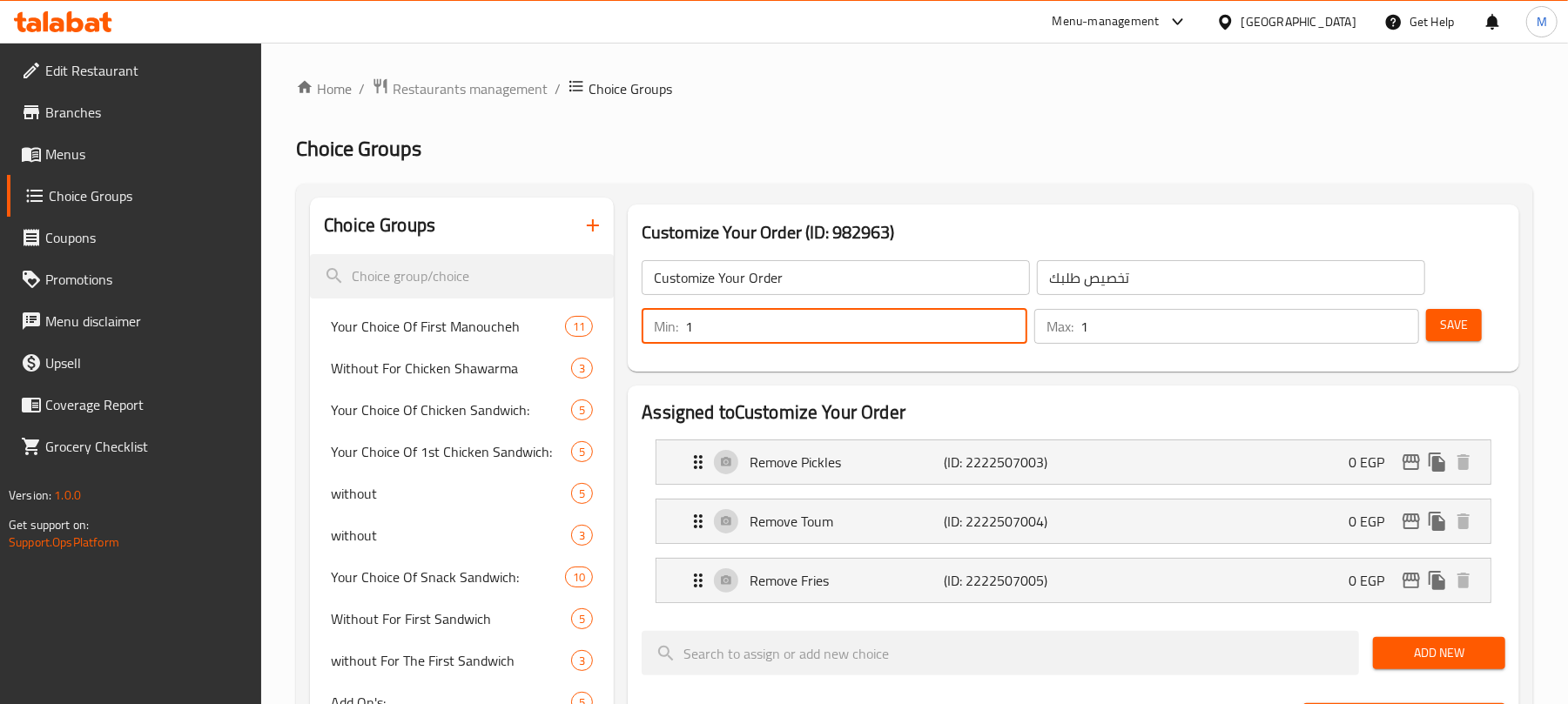
drag, startPoint x: 803, startPoint y: 331, endPoint x: 655, endPoint y: 345, distance: 148.7
click at [655, 345] on div "Min: 1 ​" at bounding box center [834, 326] width 392 height 42
type input "0"
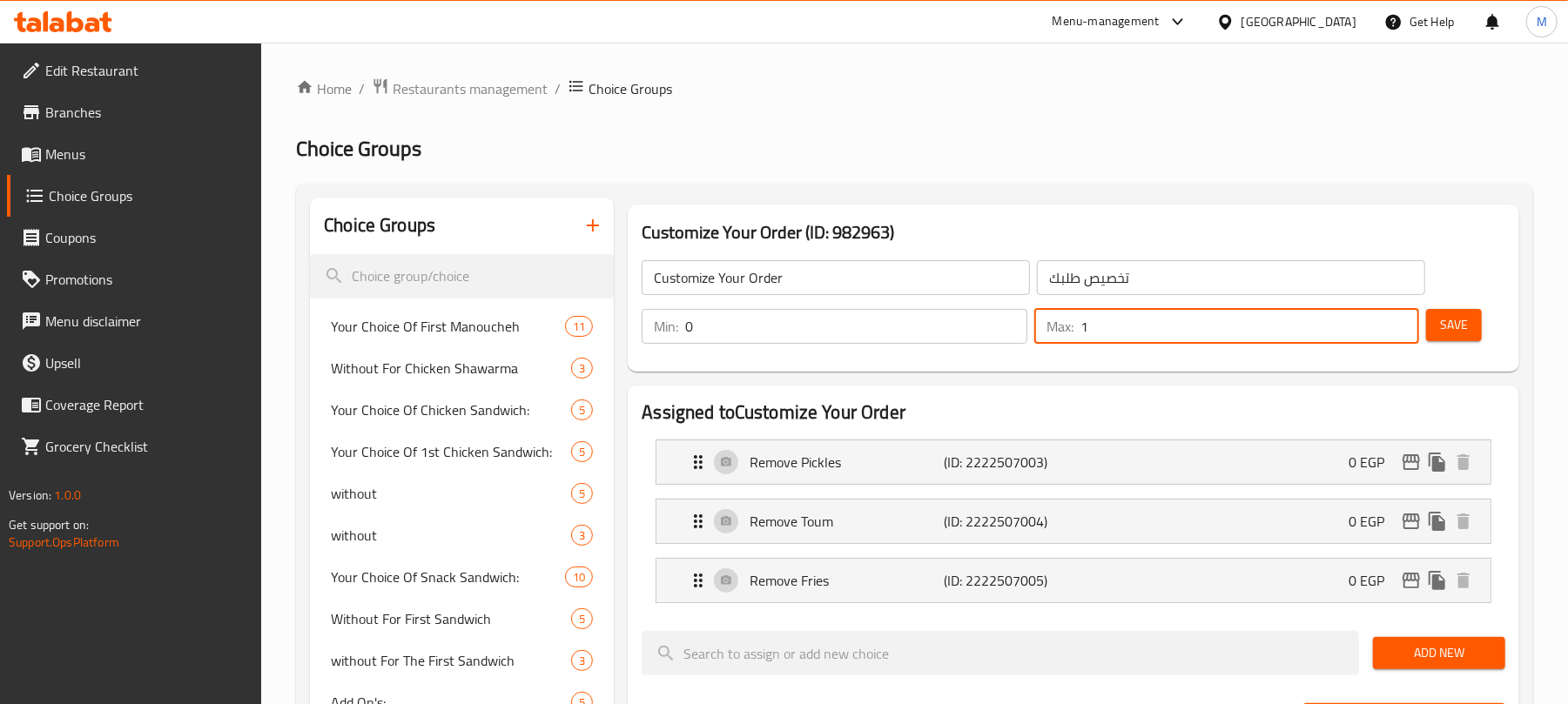
click at [1011, 322] on div "Min: 0 ​ Max: 1 ​" at bounding box center [1030, 326] width 791 height 49
type input "0"
click at [1479, 327] on button "Save" at bounding box center [1453, 325] width 56 height 32
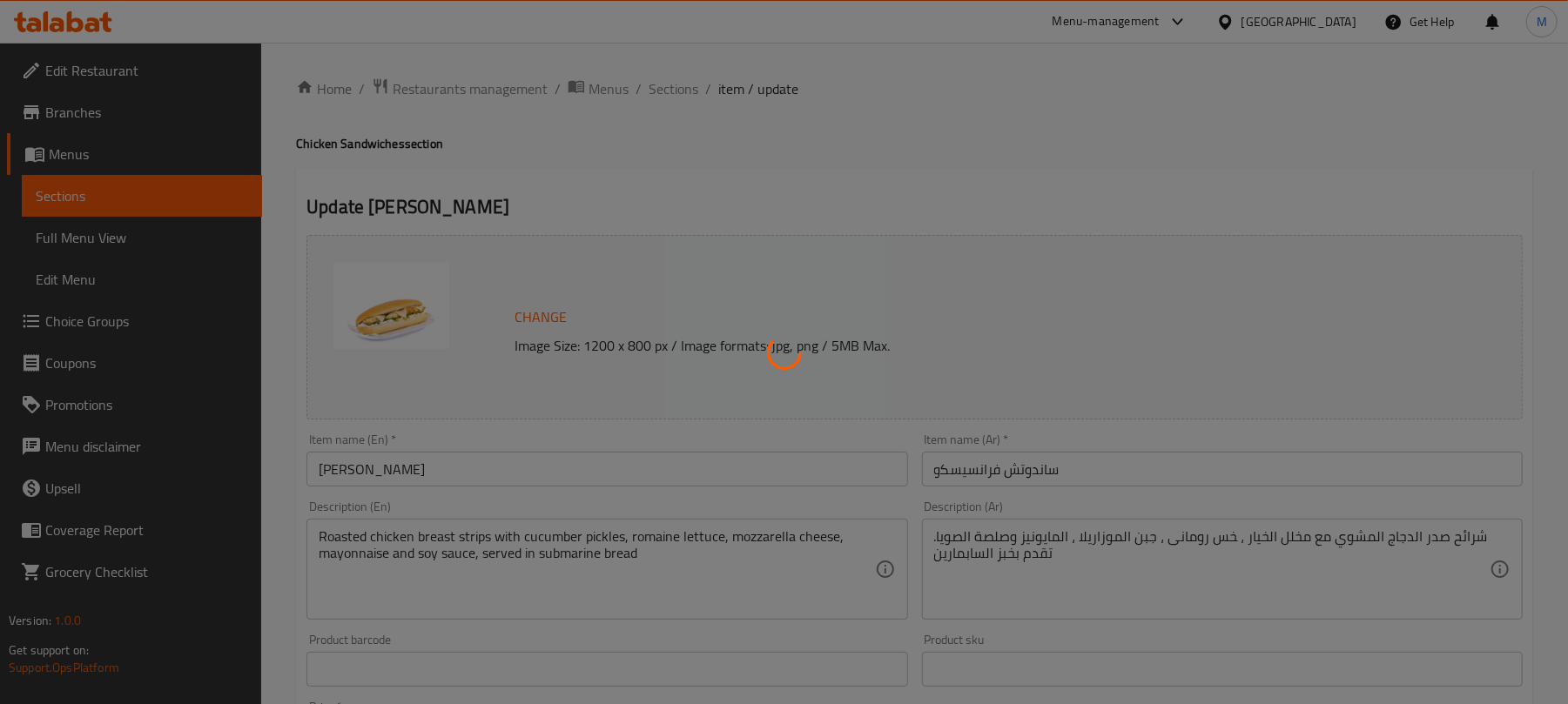
type input "أطباق جانبيه"
type input "0"
type input "7"
type input "خصص طلبك"
type input "0"
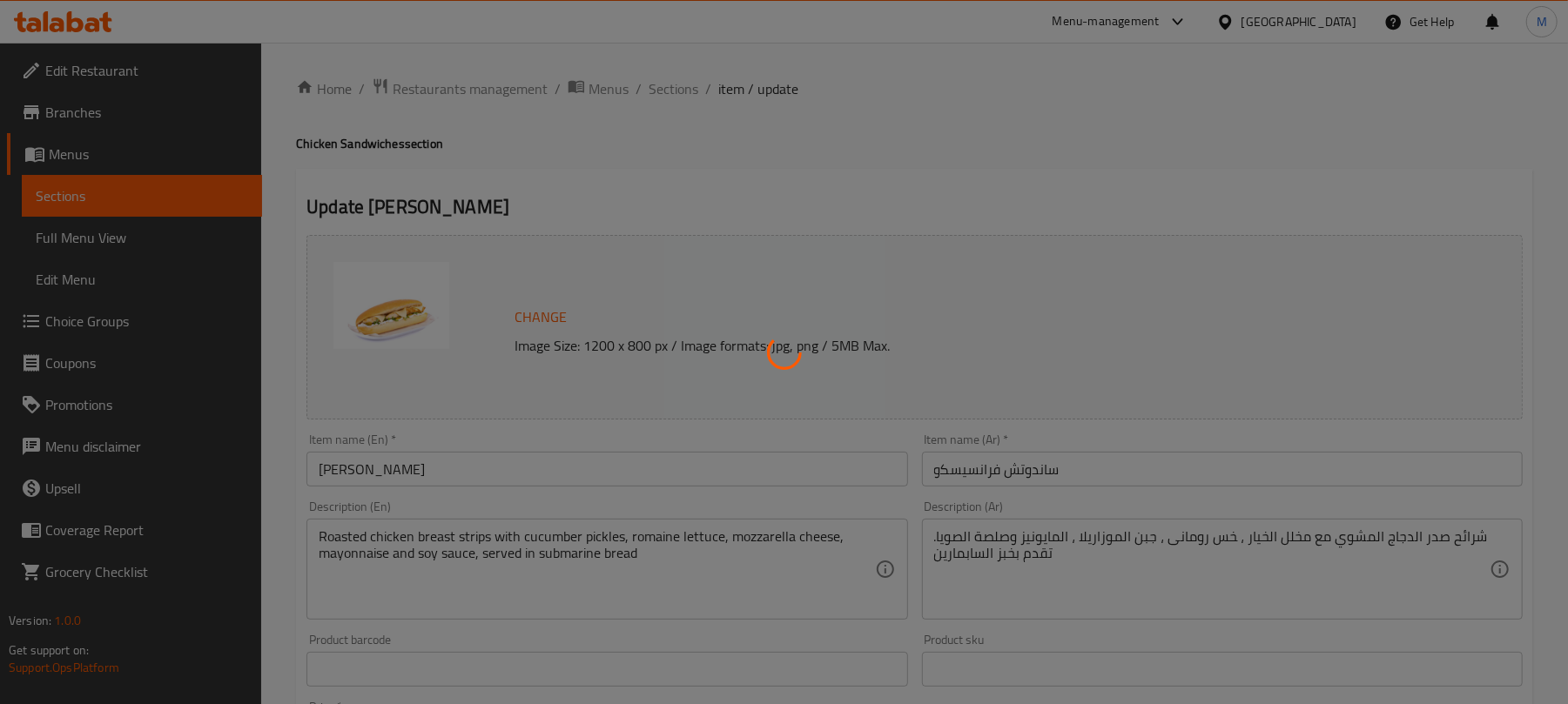
type input "0"
type input "بدون:"
type input "0"
type input "4"
type input "طريقة التقديم:"
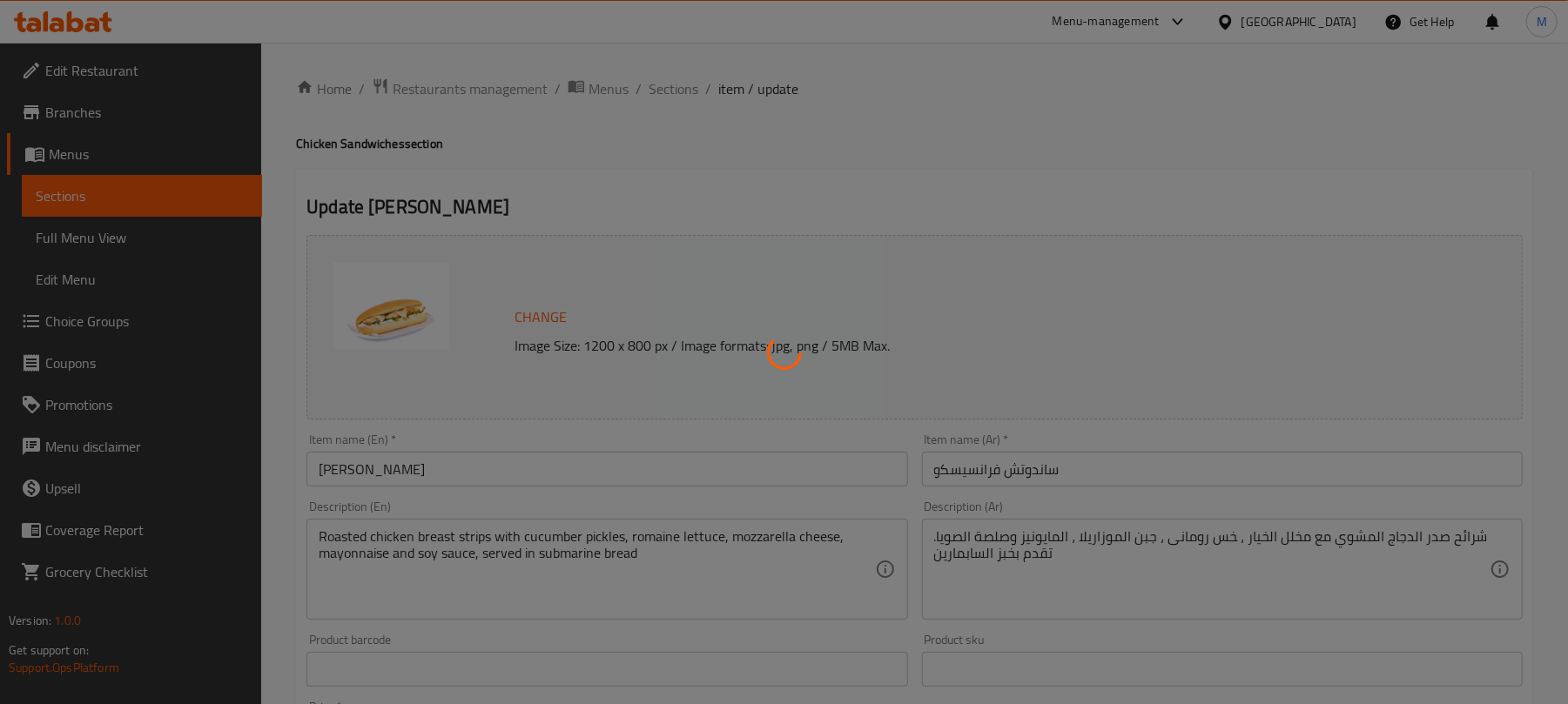
type input "0"
type input "1"
type input "الإضافات:"
type input "0"
type input "1"
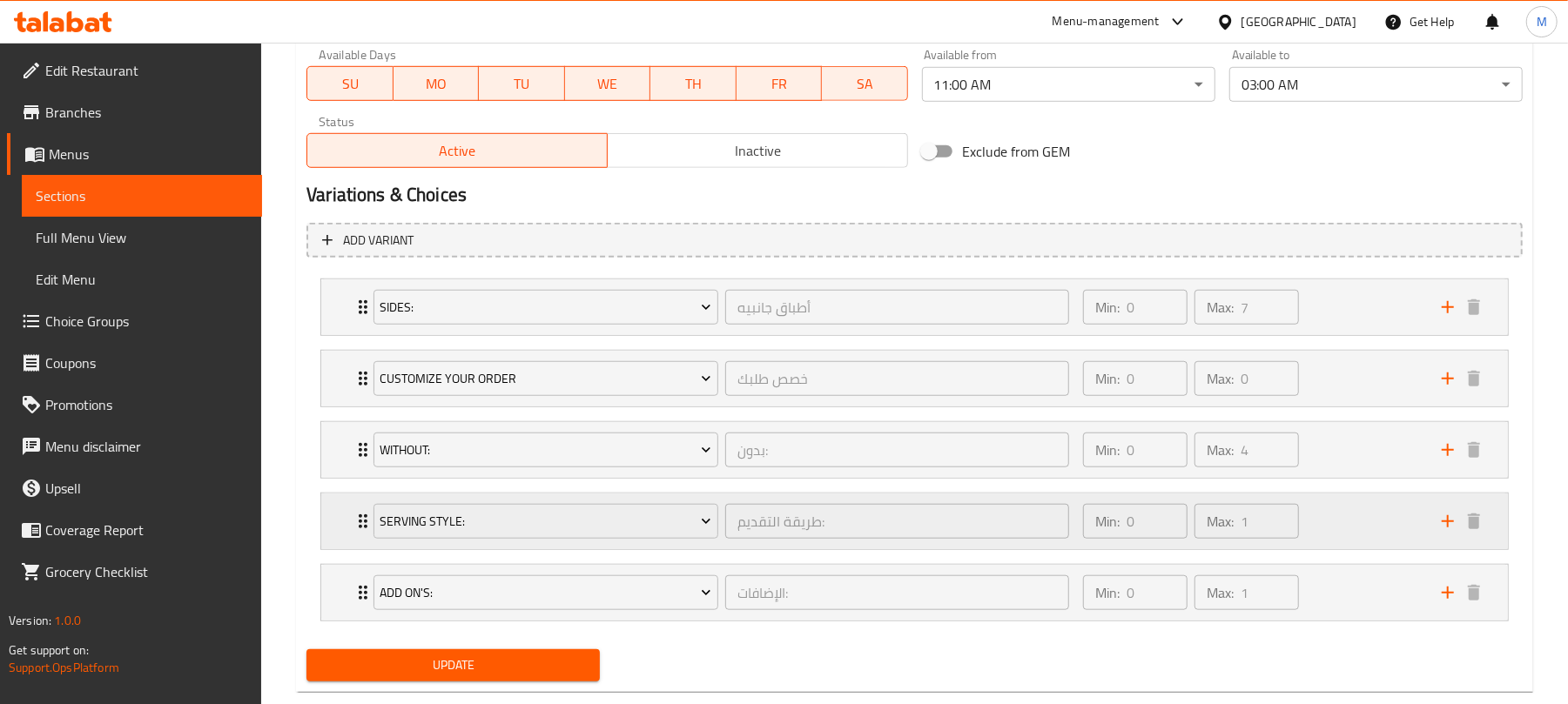
scroll to position [870, 0]
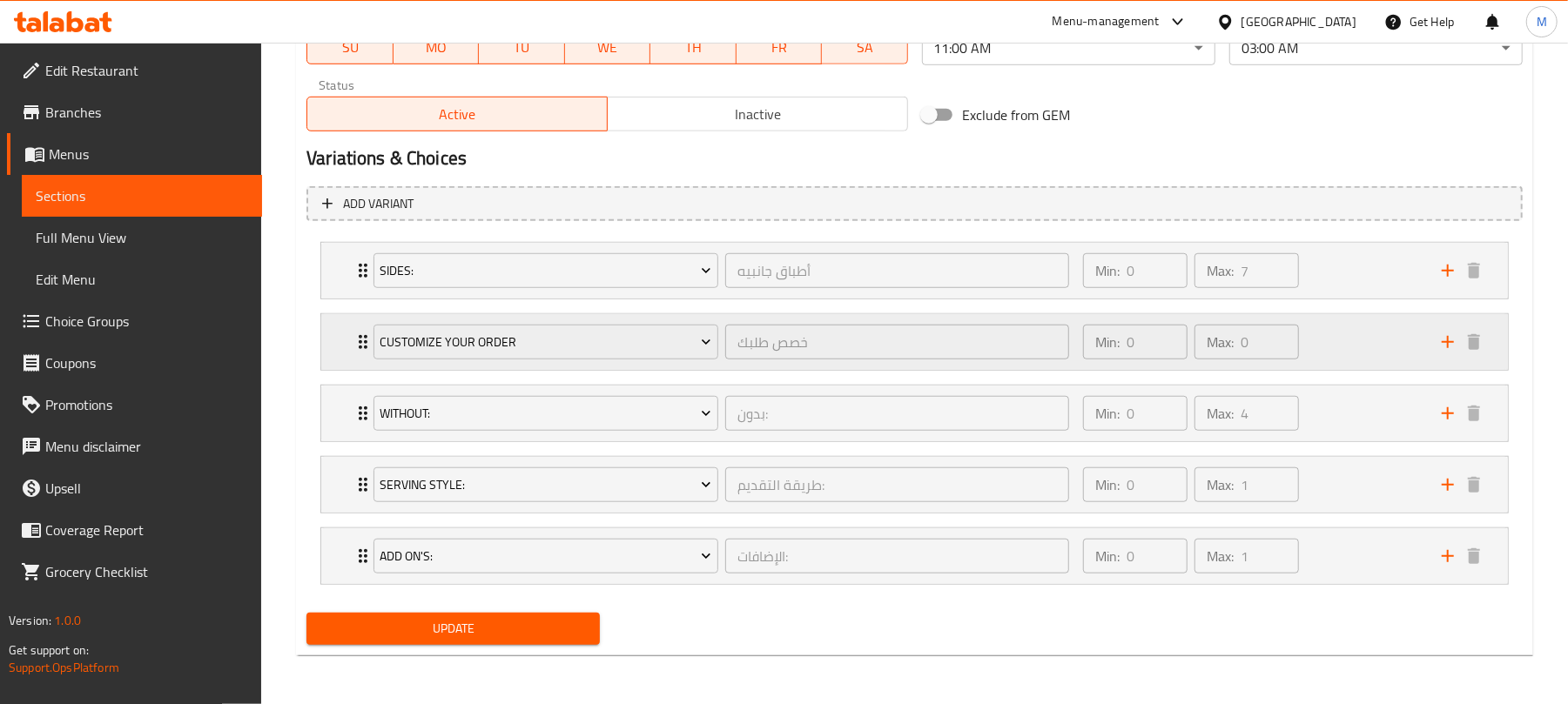
click at [1324, 343] on div "Min: 0 ​ Max: 0 ​" at bounding box center [1252, 342] width 358 height 56
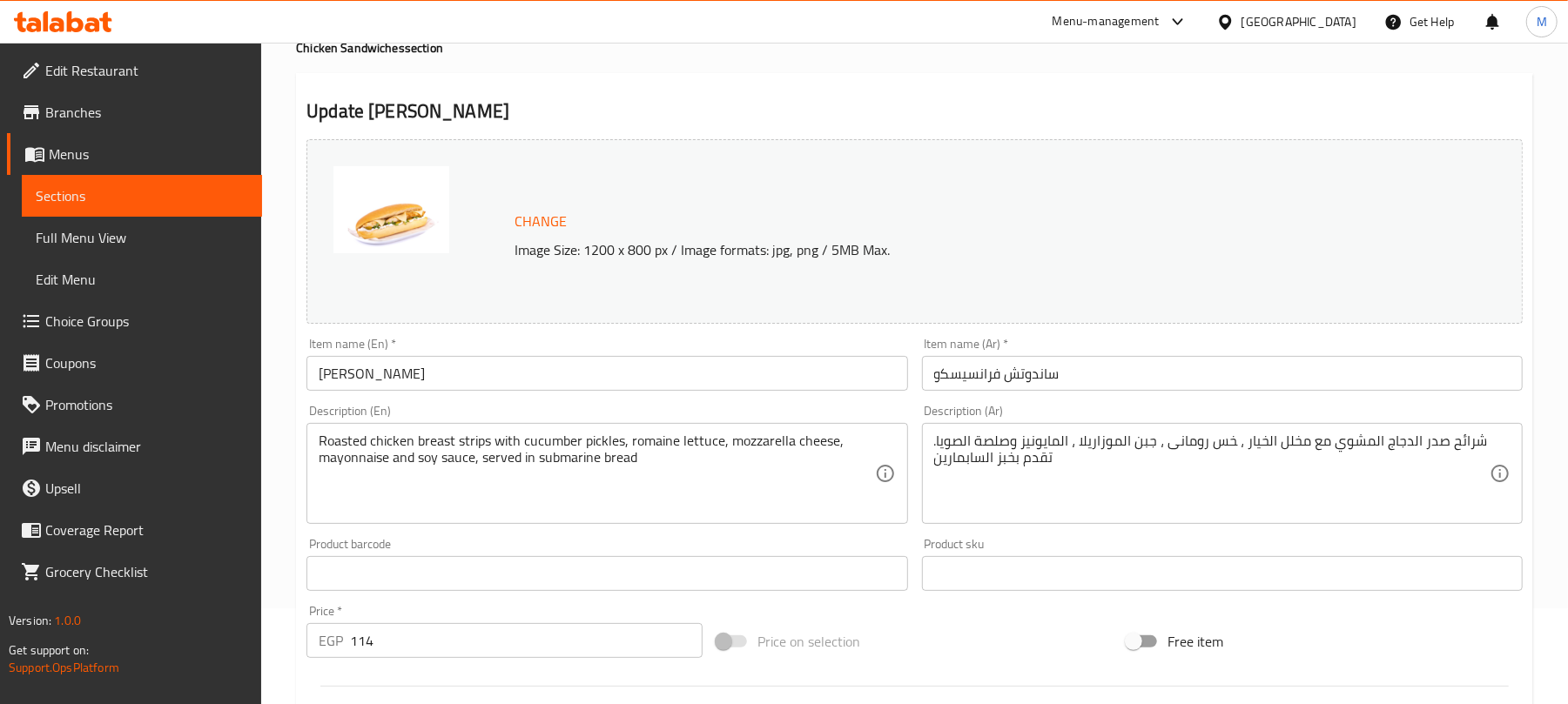
scroll to position [0, 0]
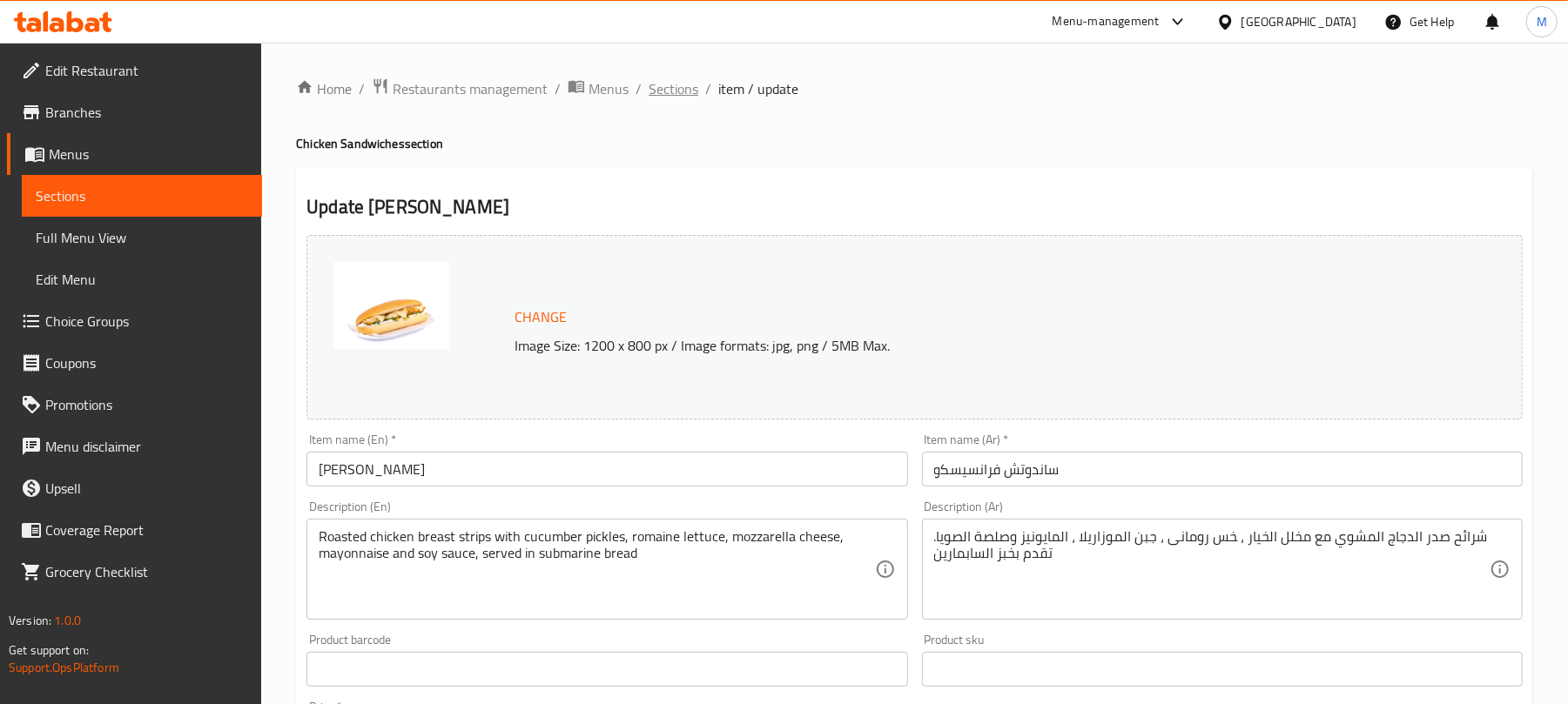
click at [671, 99] on span "Sections" at bounding box center [673, 88] width 50 height 21
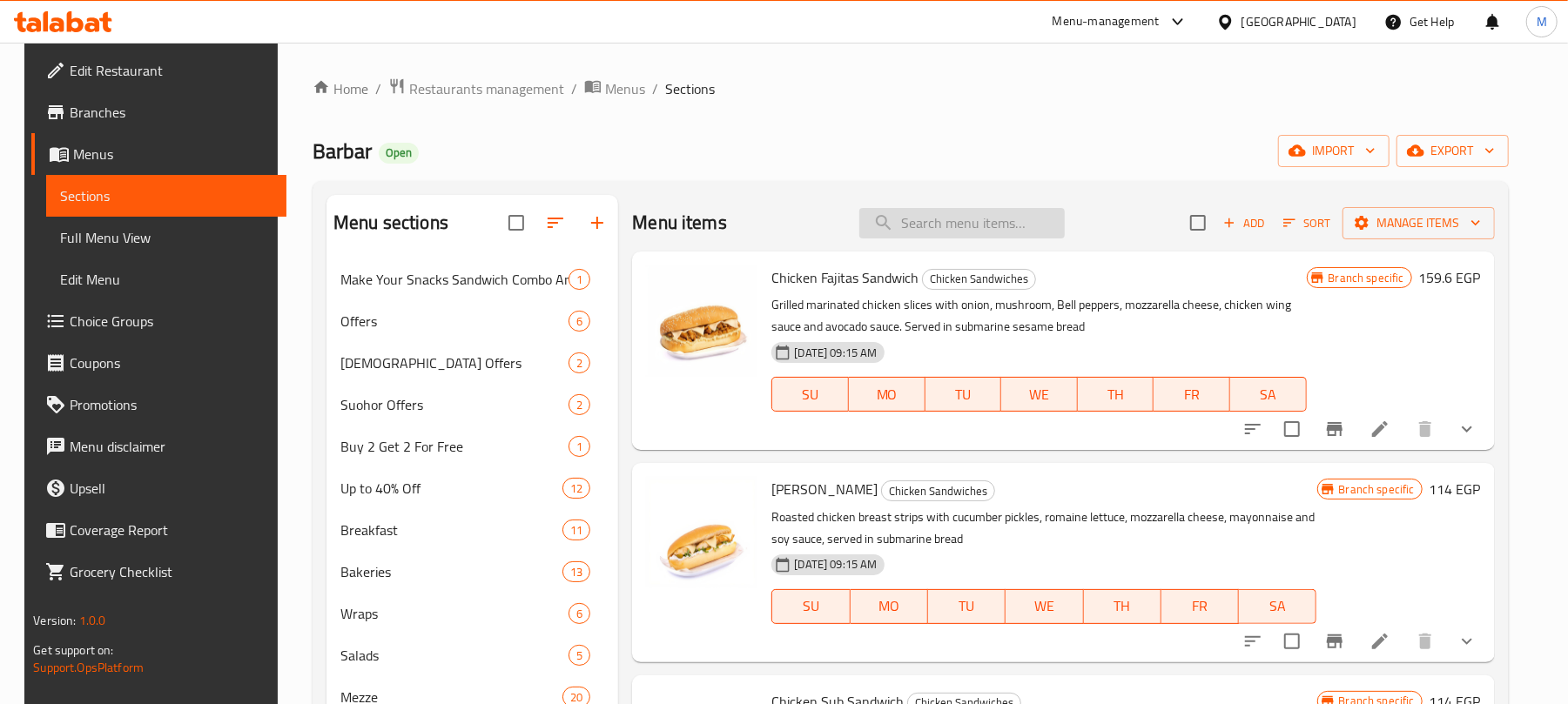
click at [933, 219] on input "search" at bounding box center [962, 222] width 206 height 30
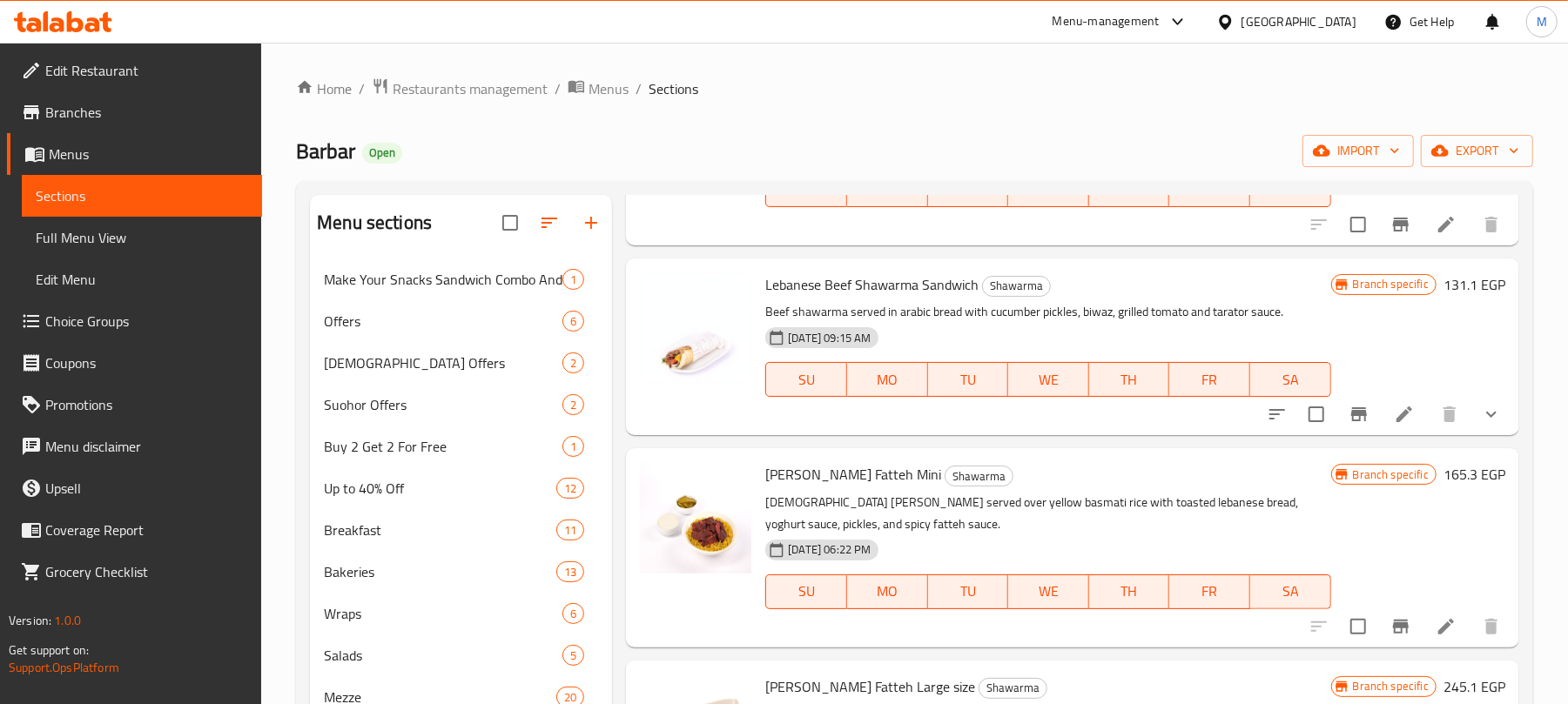
scroll to position [2437, 0]
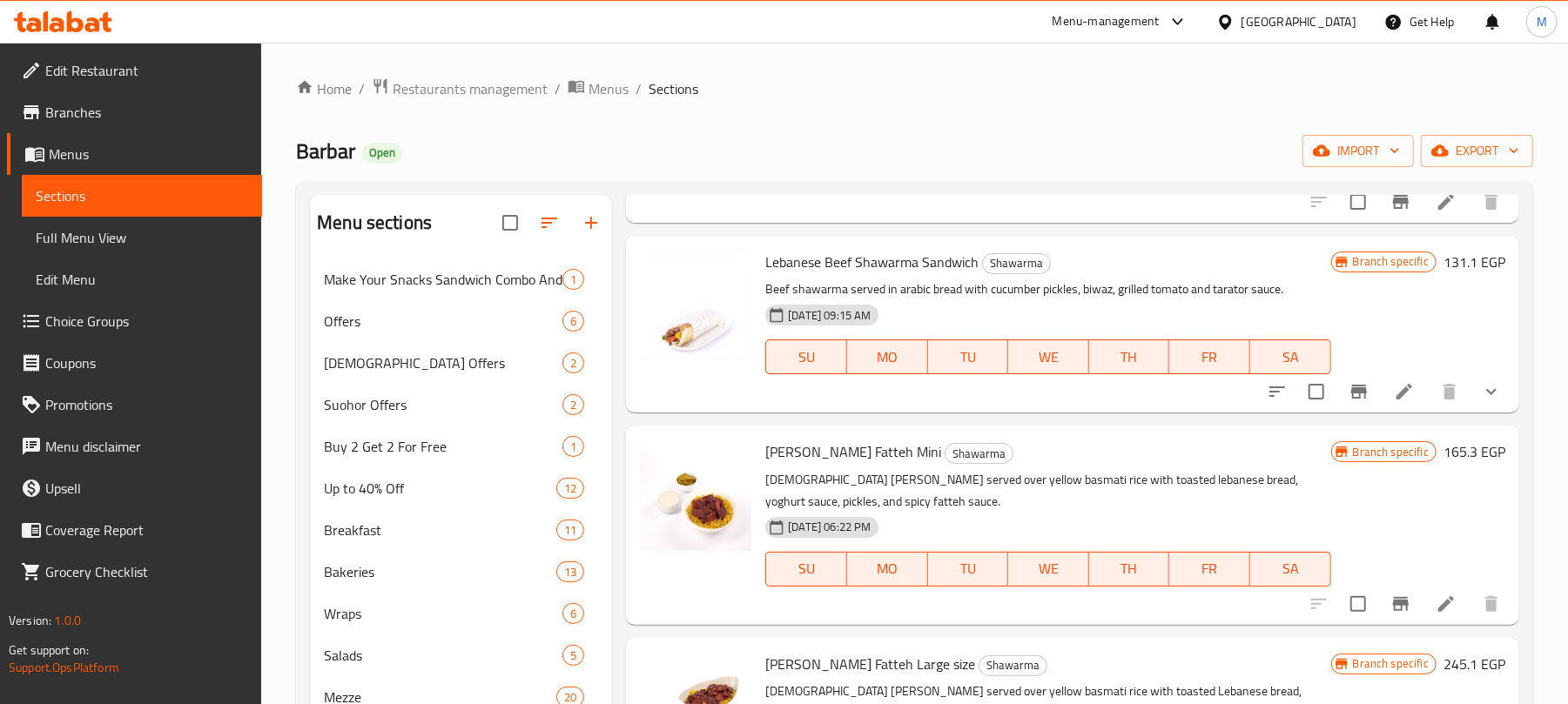
paste input "BARBAR"
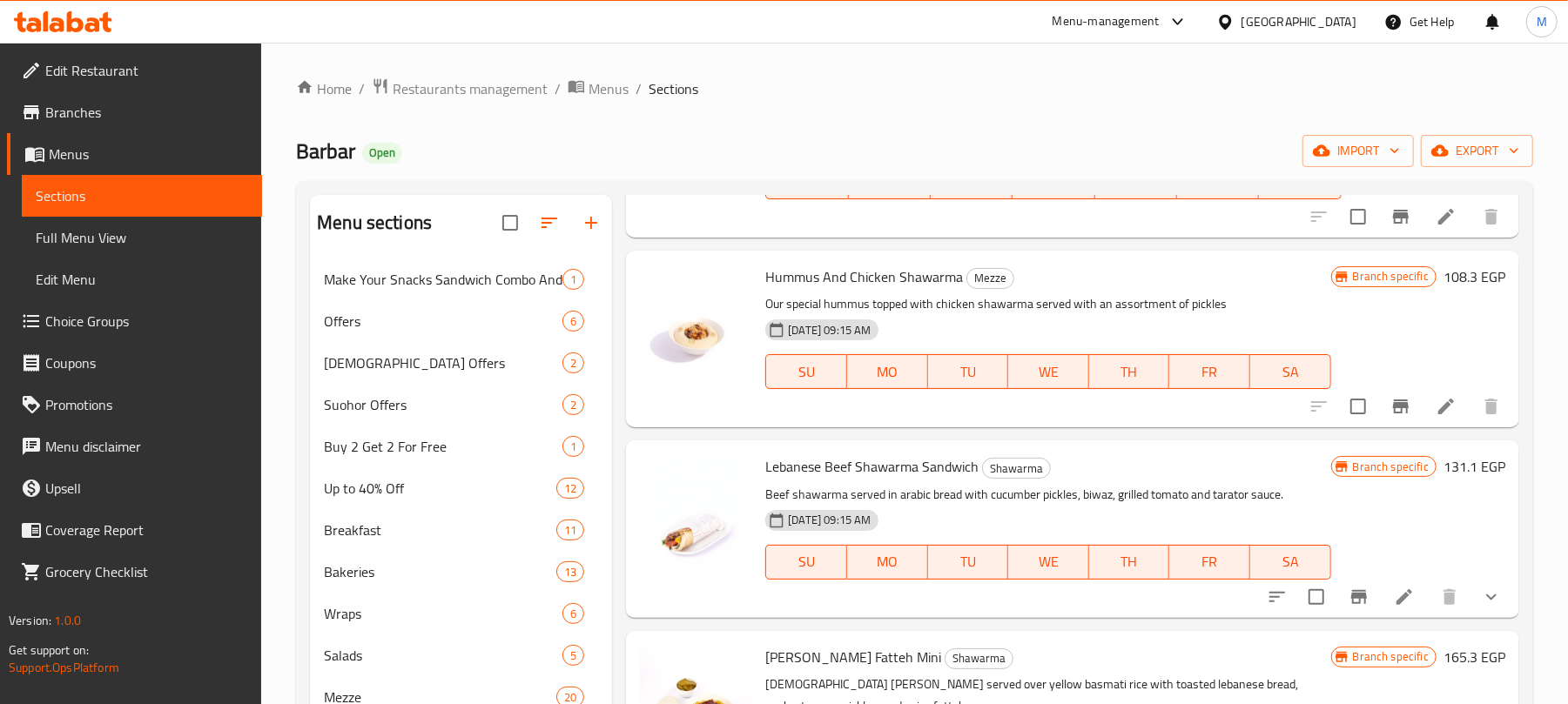
scroll to position [1989, 0]
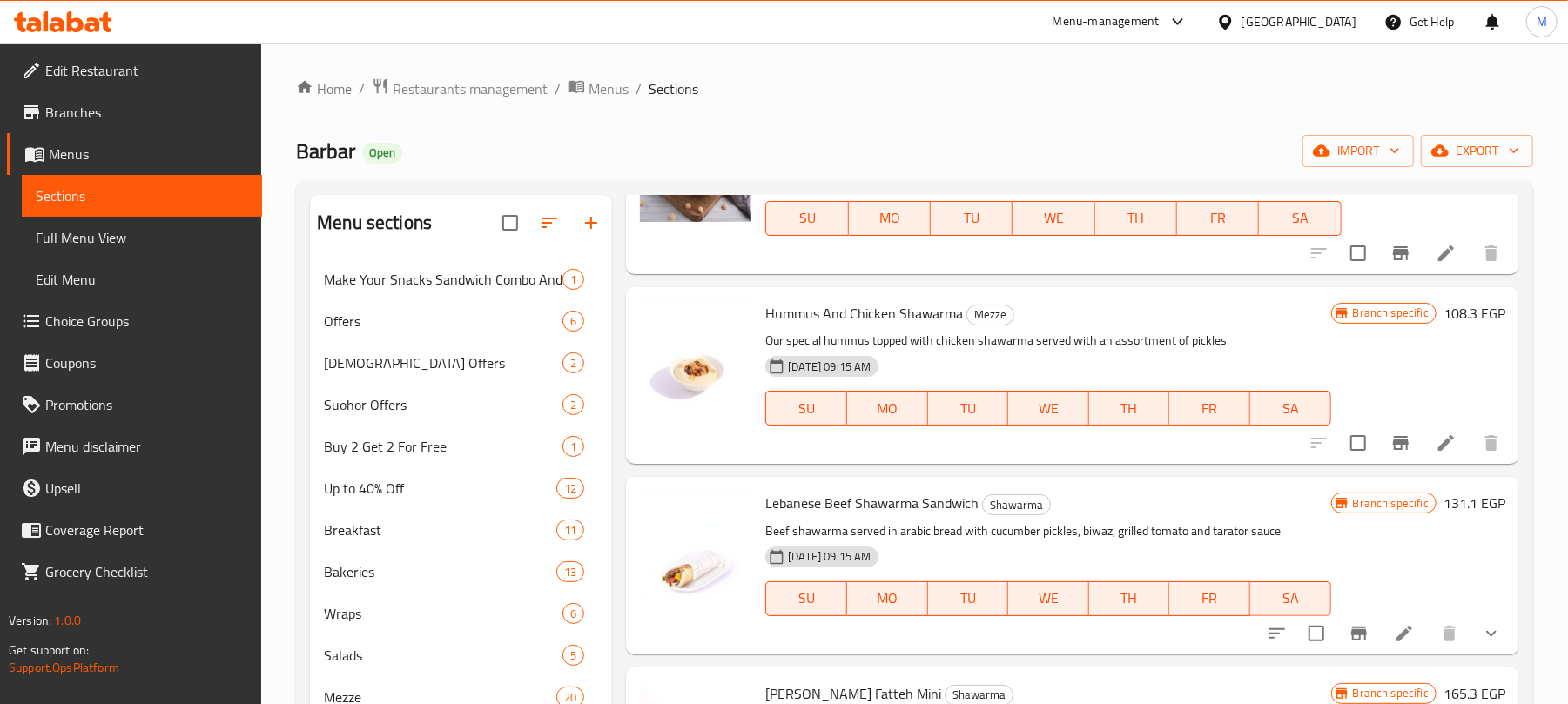
type input "شاورما"
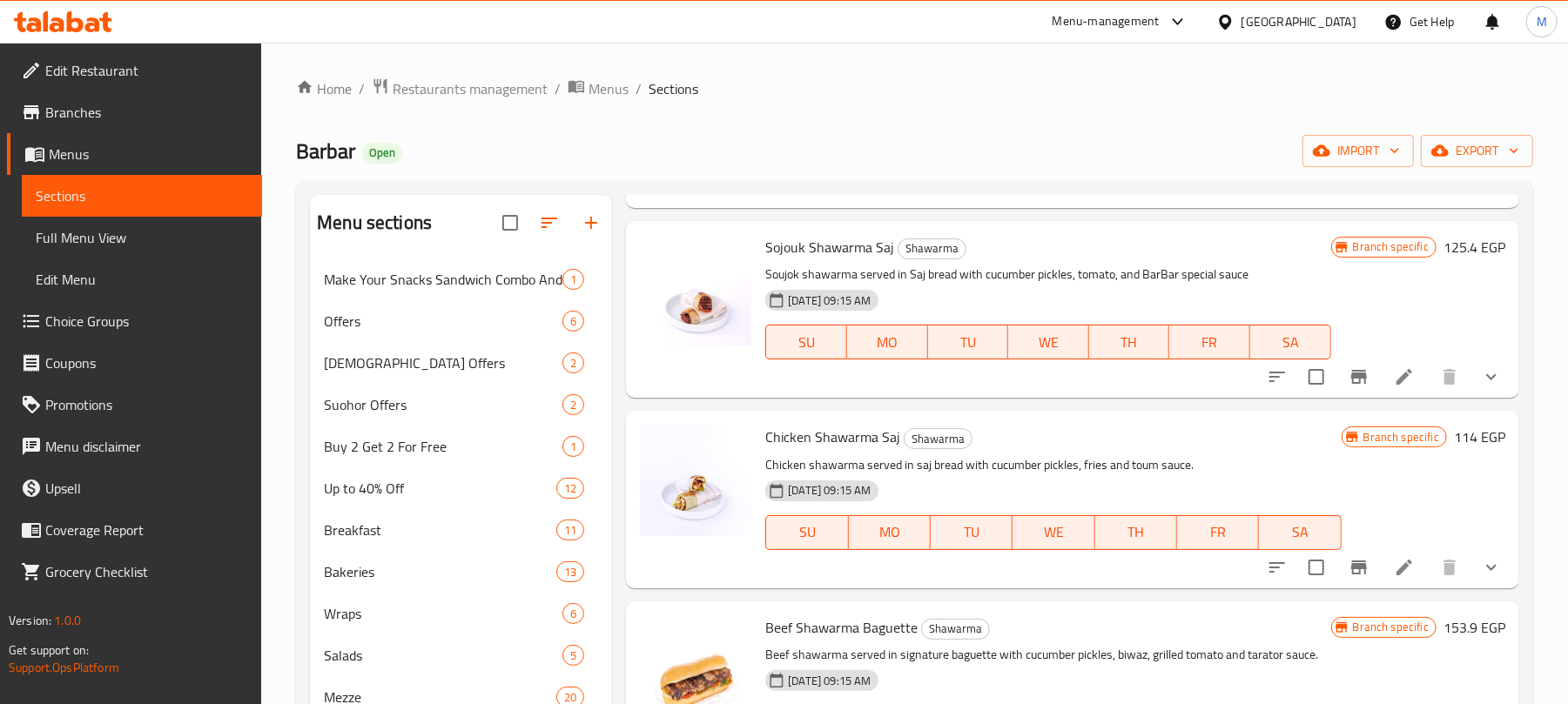
scroll to position [4309, 0]
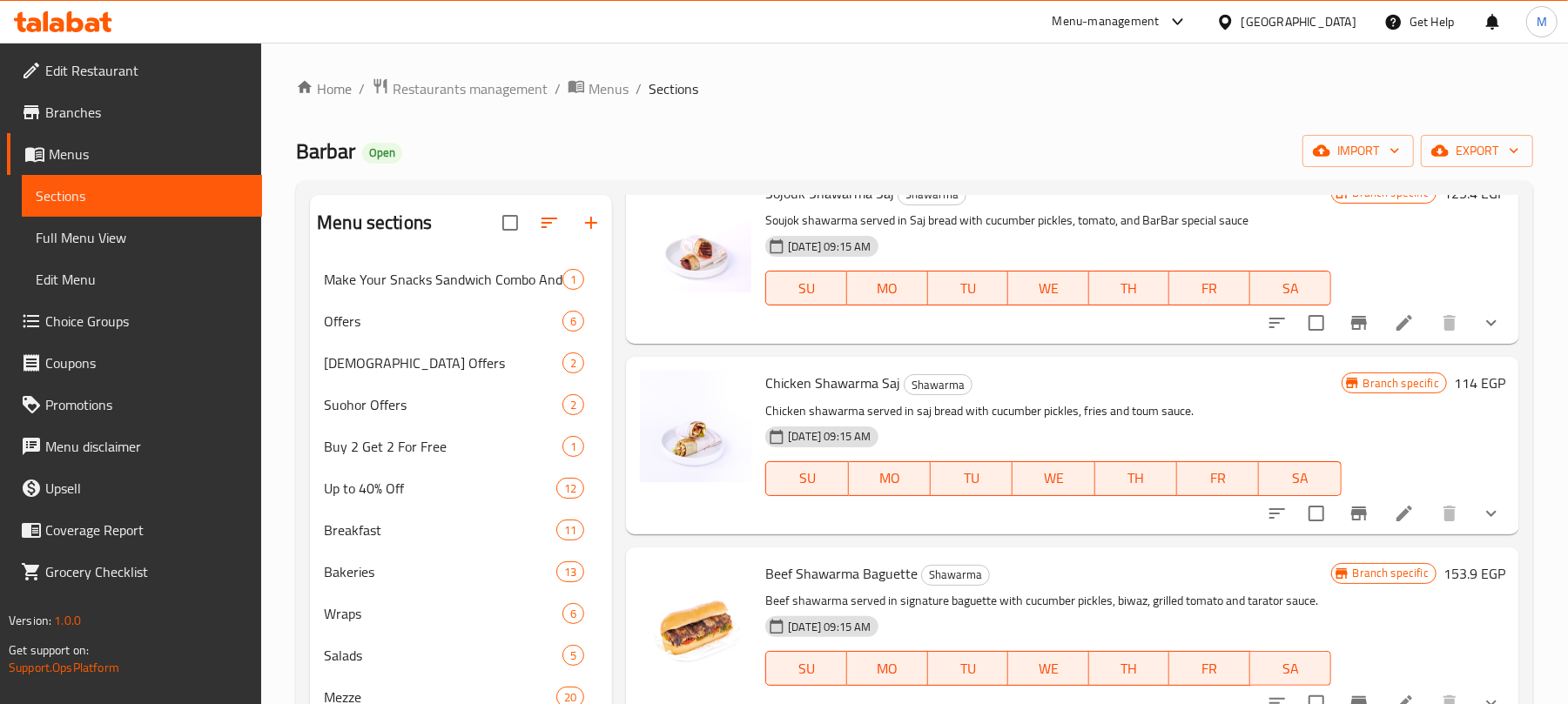
drag, startPoint x: 1372, startPoint y: 519, endPoint x: 959, endPoint y: 244, distance: 496.2
click at [938, 235] on div "24-12-2024 09:15 AM SU MO TU WE TH FR SA" at bounding box center [1047, 276] width 579 height 94
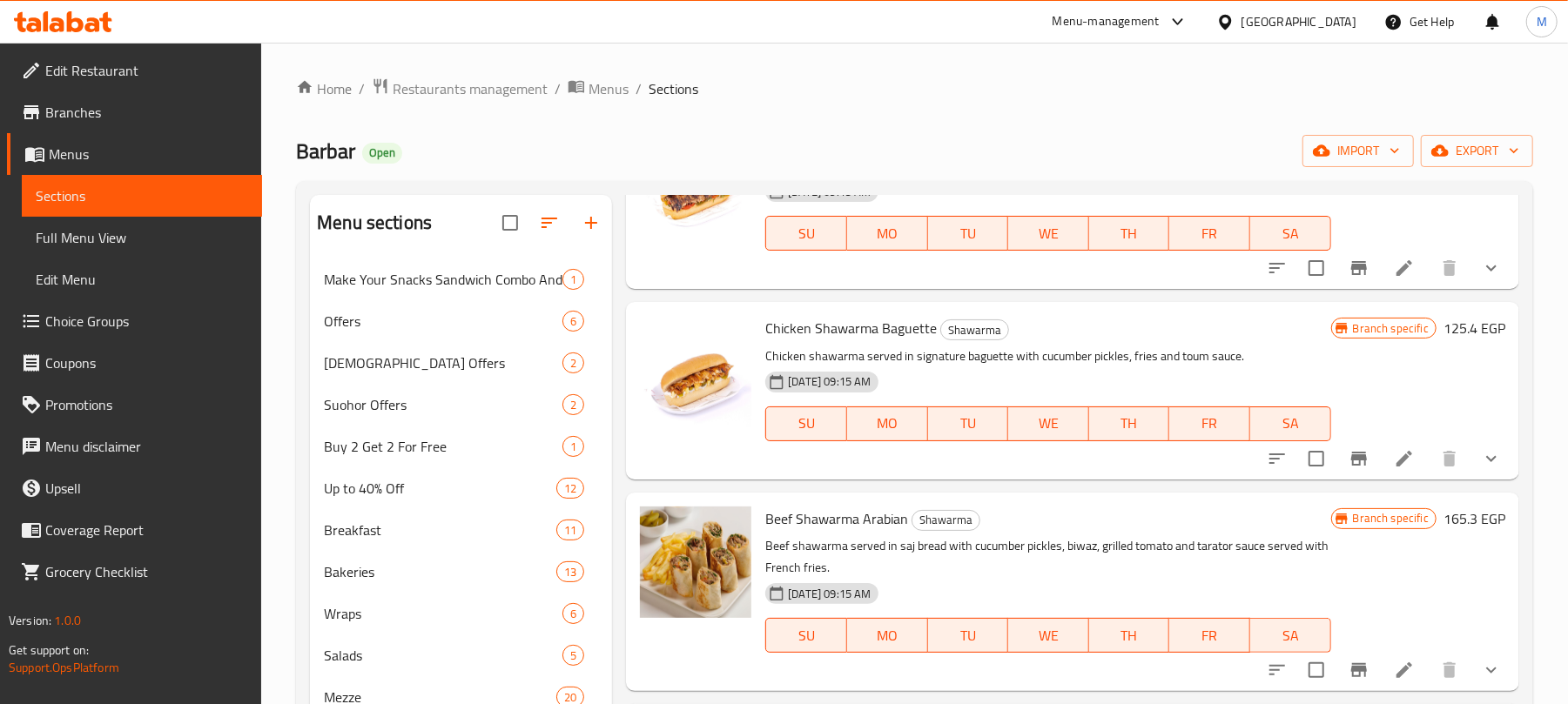
scroll to position [4657, 0]
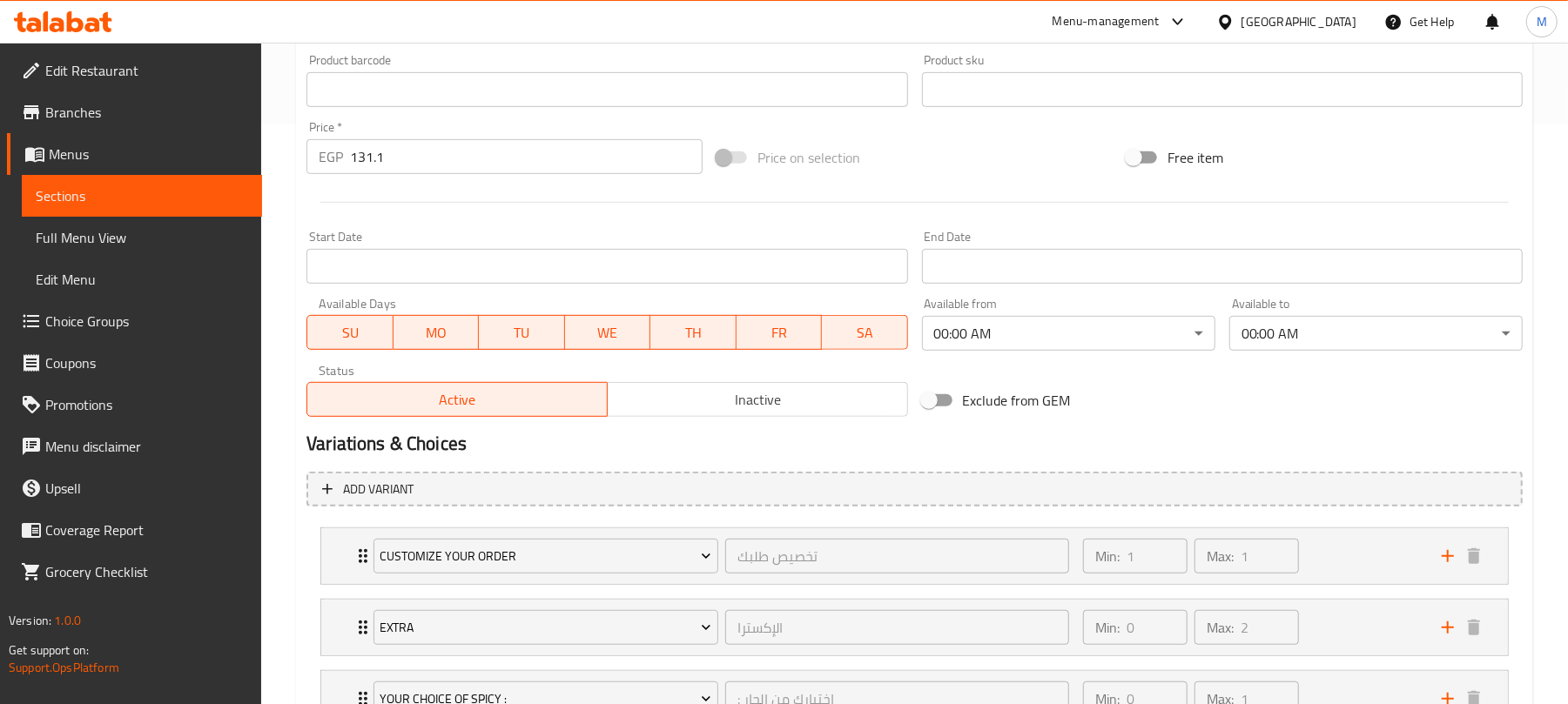
scroll to position [797, 0]
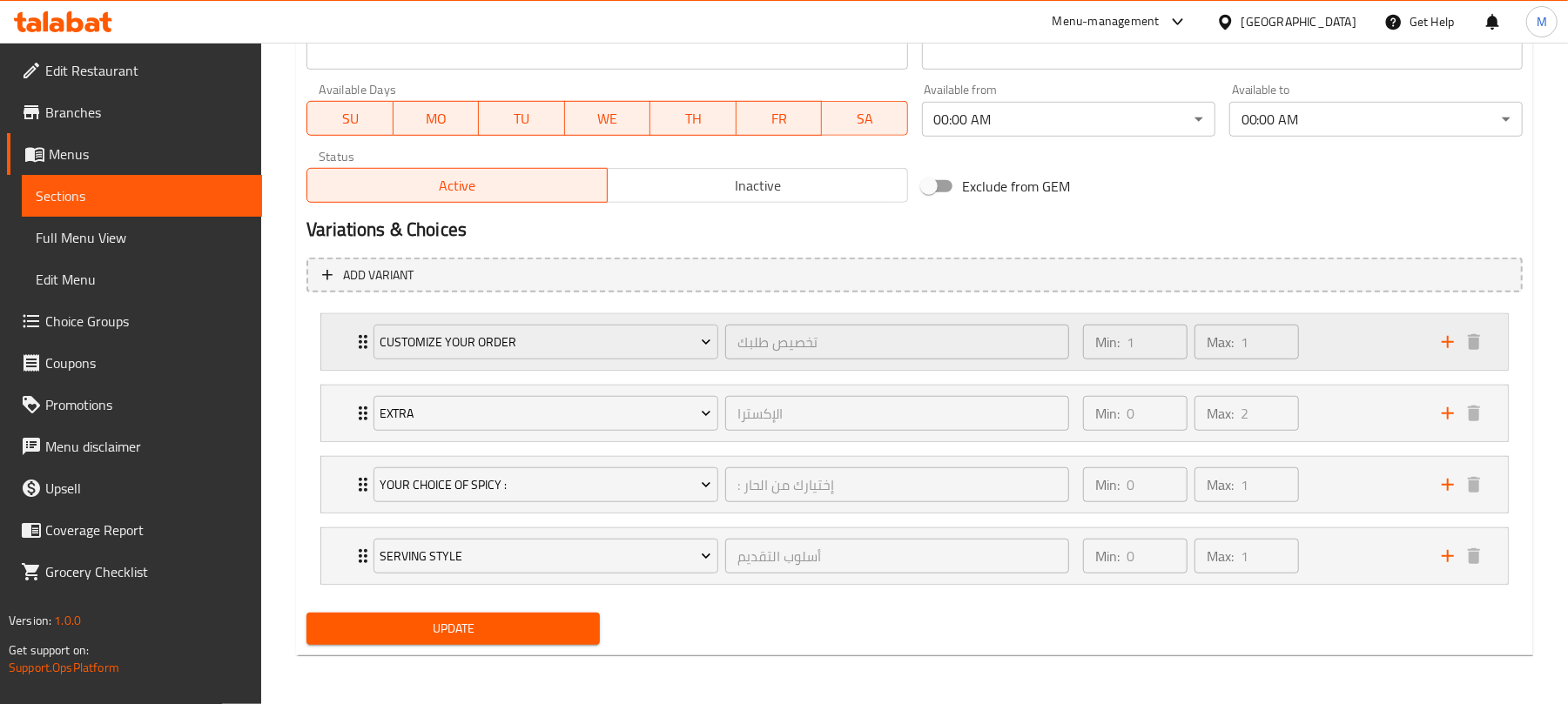
click at [1334, 334] on div "Min: 1 ​ Max: 1 ​" at bounding box center [1252, 342] width 358 height 56
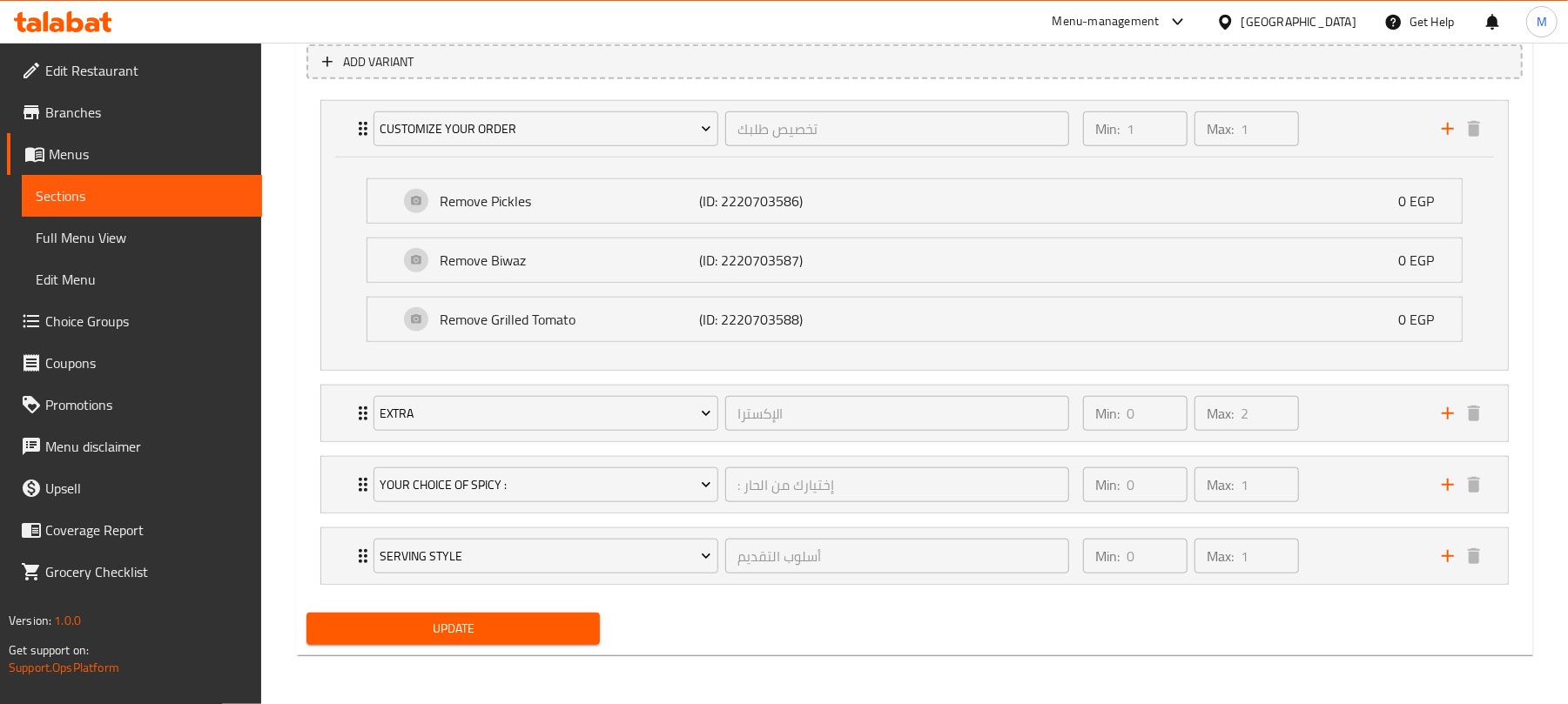
scroll to position [897, 0]
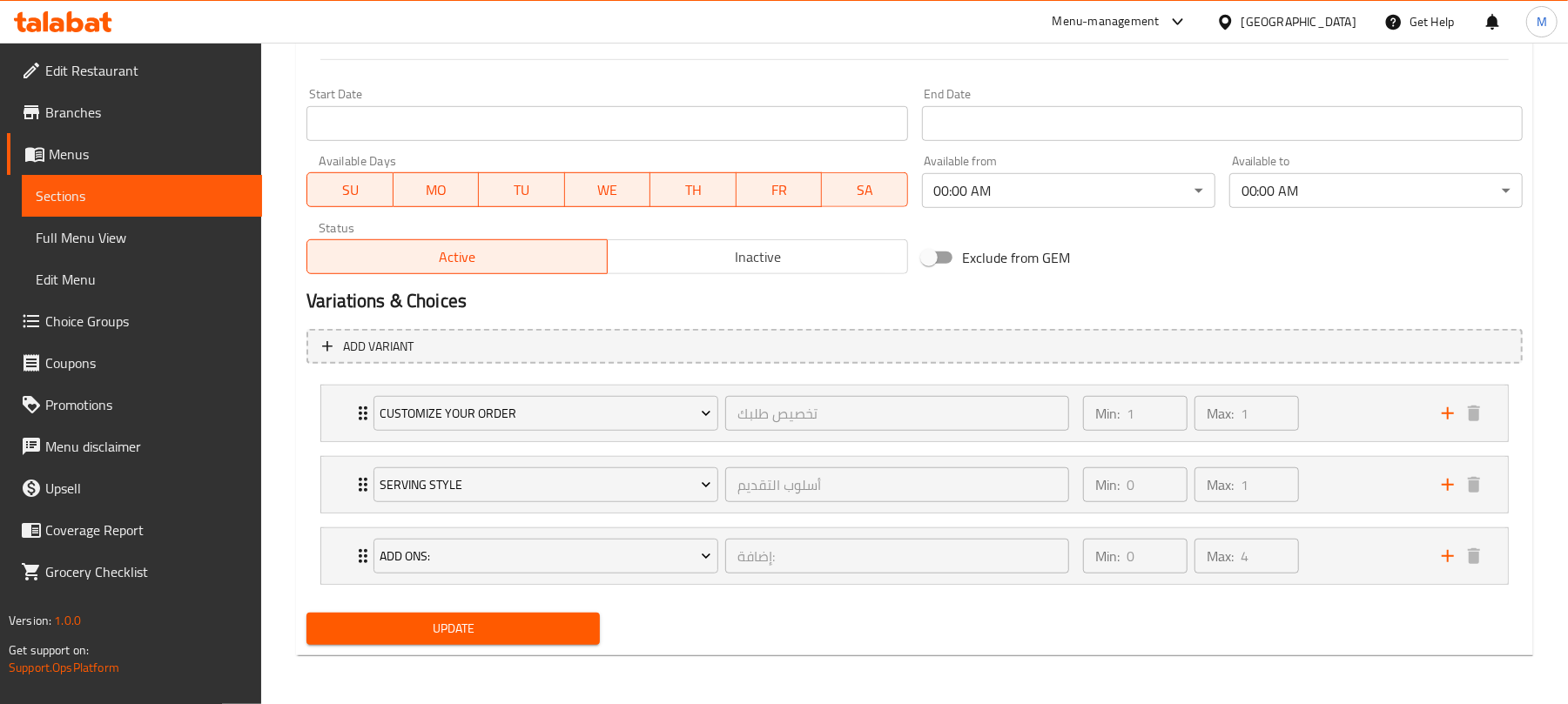
scroll to position [726, 0]
click at [1324, 408] on div "Min: 1 ​ Max: 1 ​" at bounding box center [1252, 413] width 358 height 56
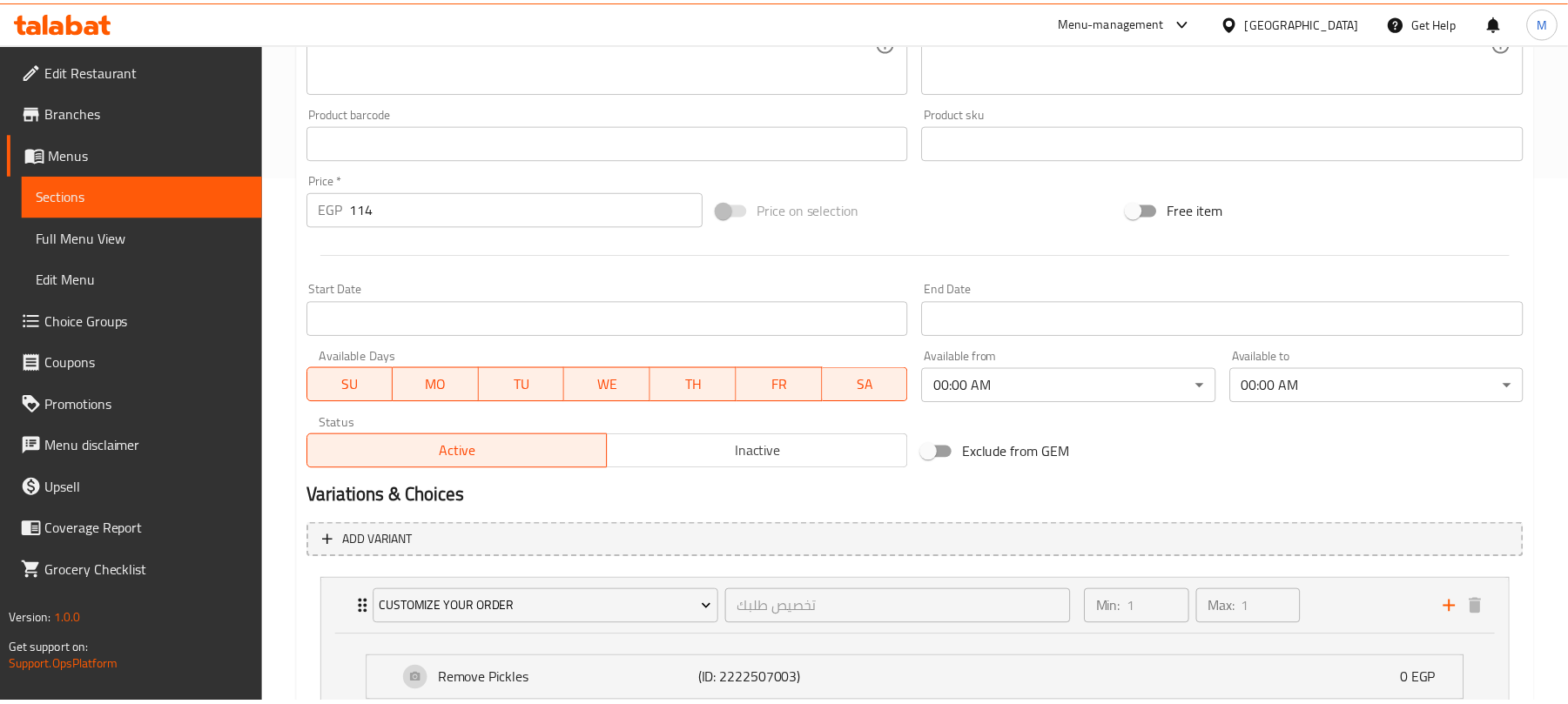
scroll to position [940, 0]
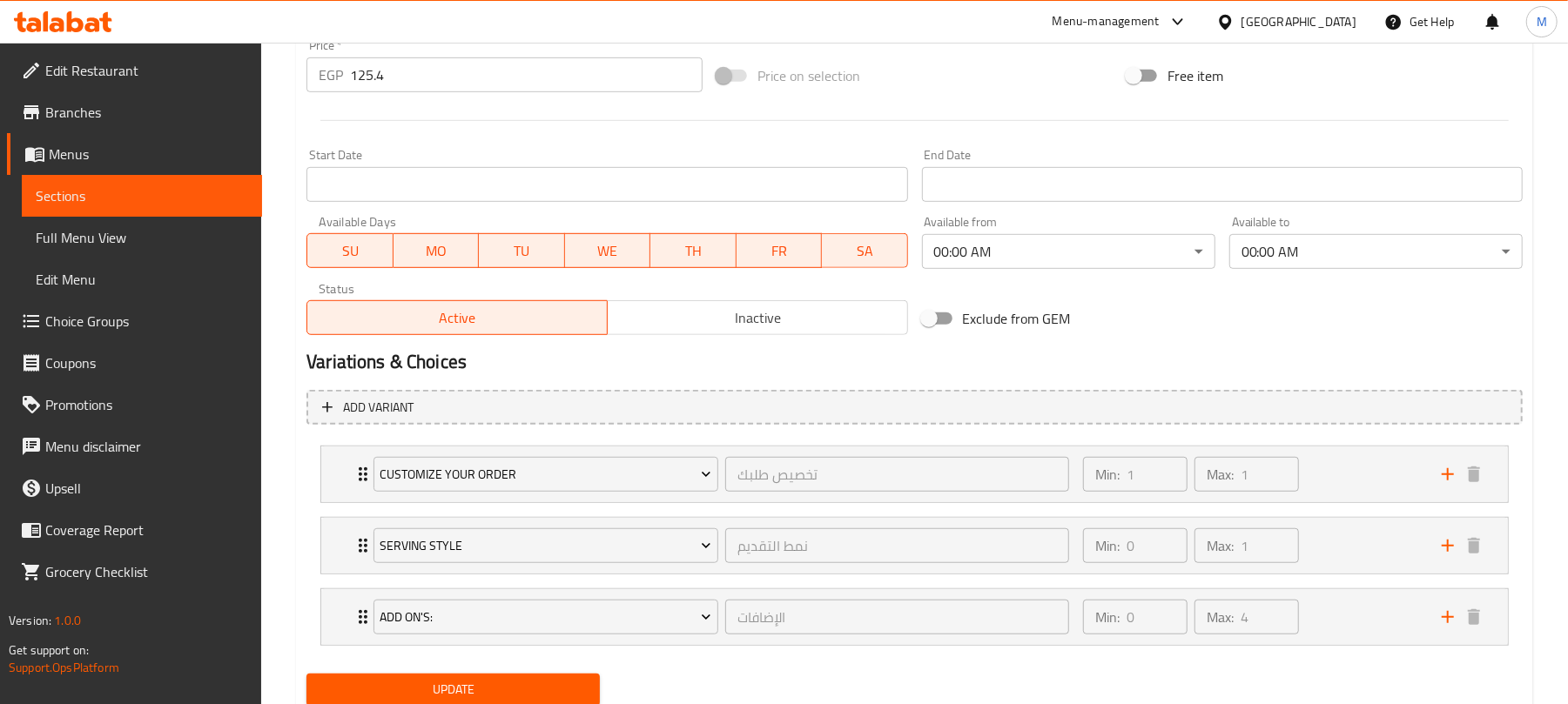
scroll to position [726, 0]
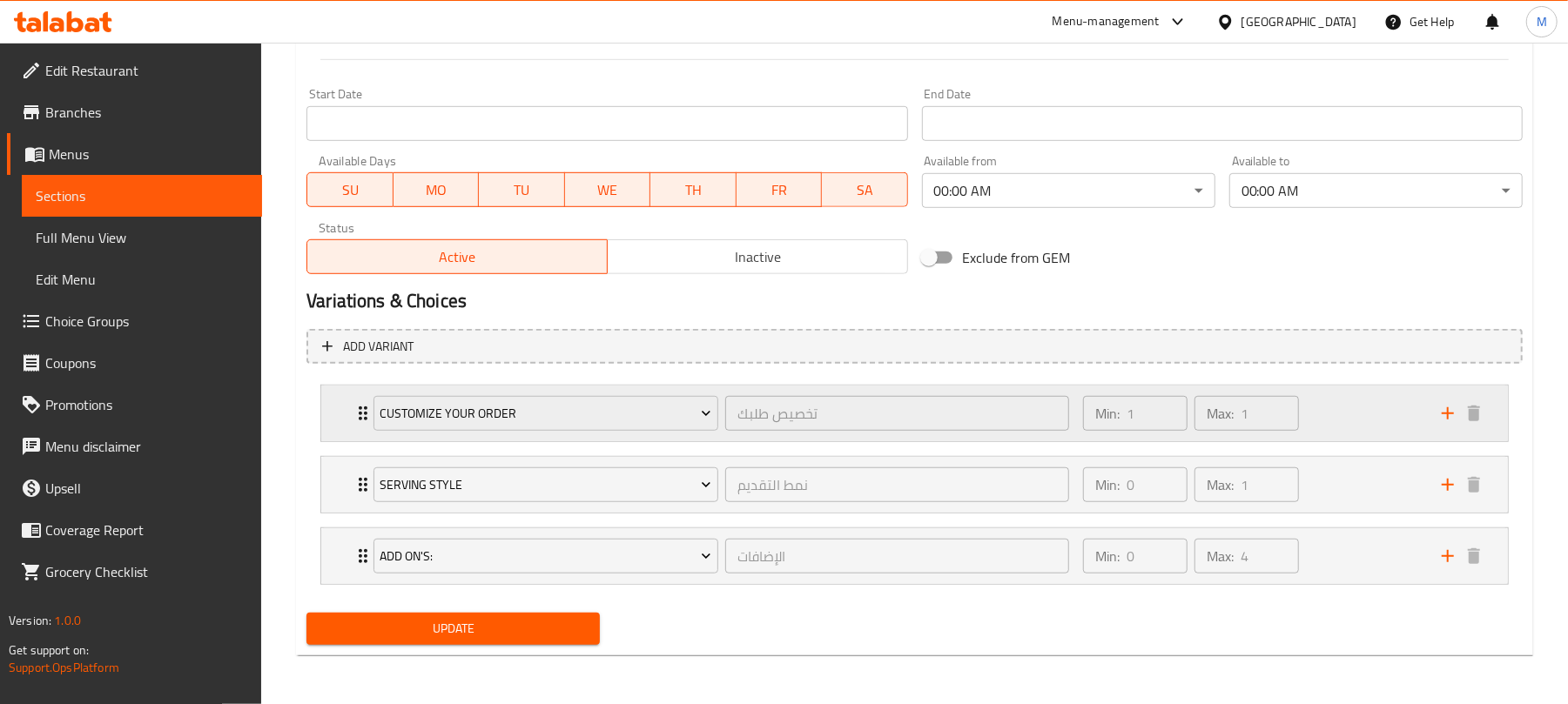
click at [1323, 408] on div "Min: 1 ​ Max: 1 ​" at bounding box center [1252, 413] width 358 height 56
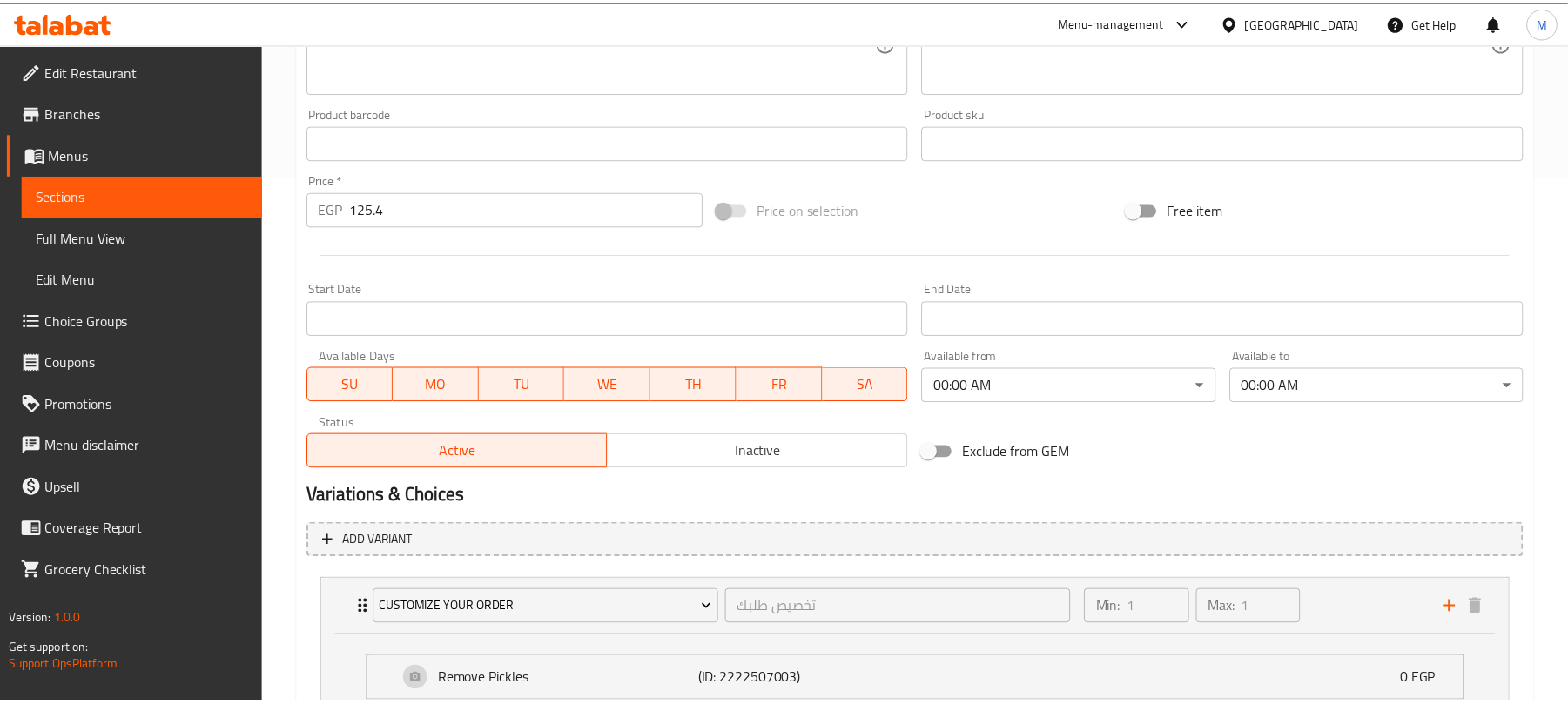
scroll to position [940, 0]
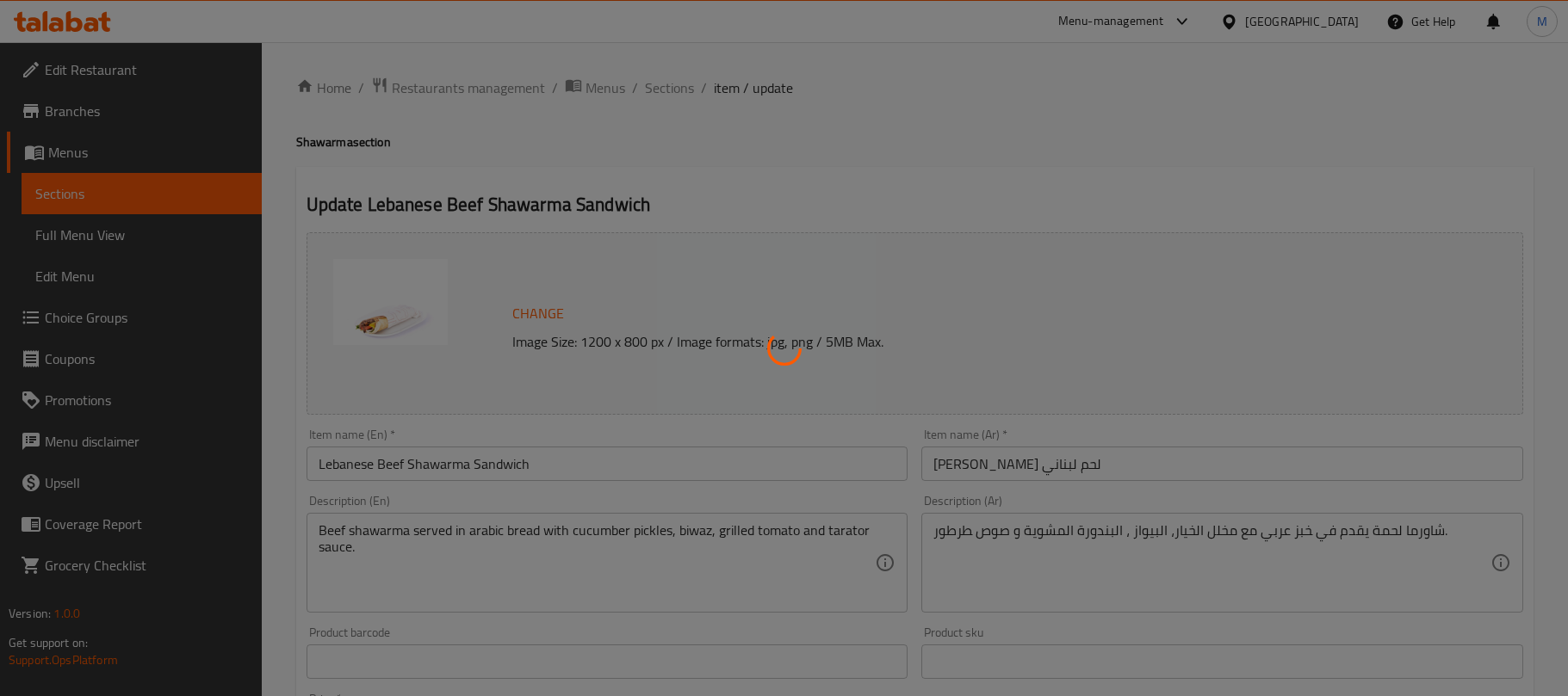
type input "تخصيص طلبك"
type input "0"
type input "الإكسترا"
type input "0"
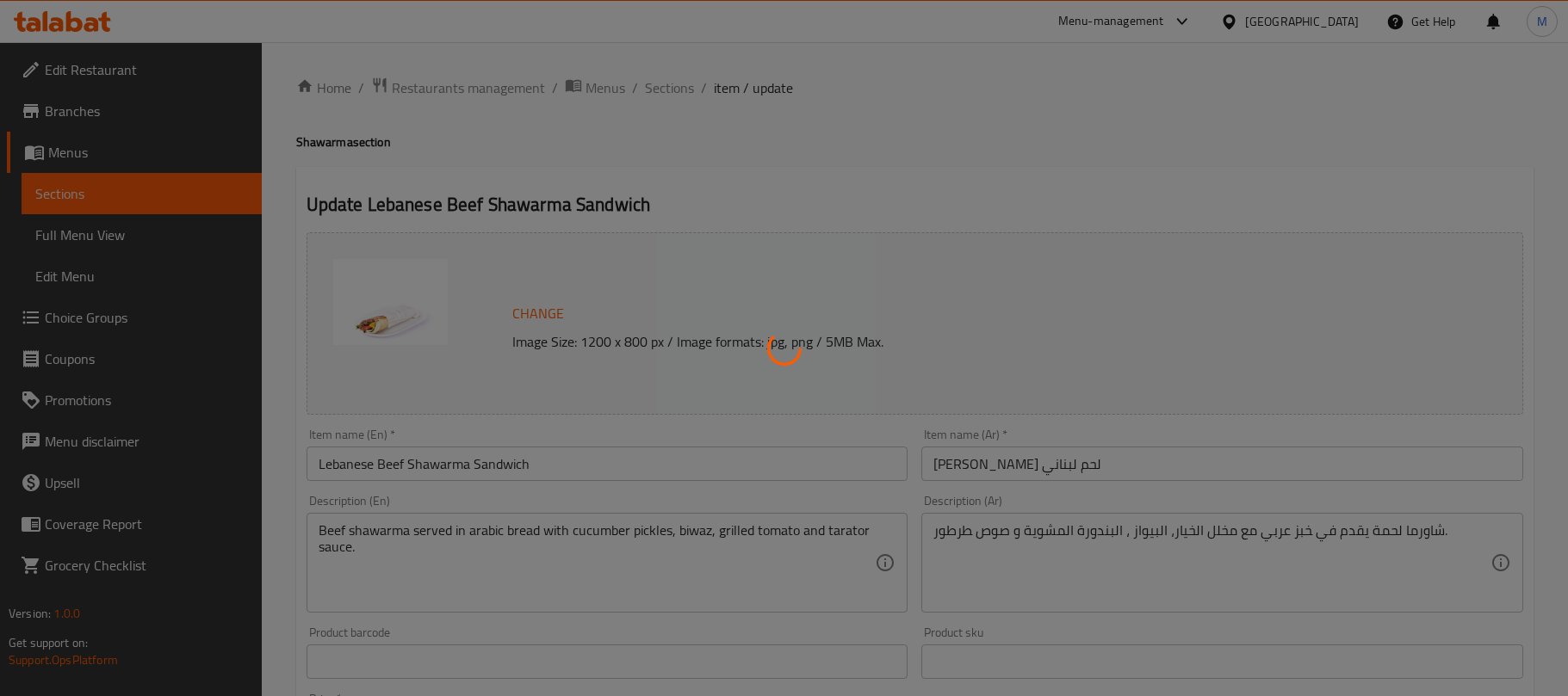
type input "2"
type input ": إختيارك من الحار"
type input "0"
type input "1"
type input "أسلوب التقديم"
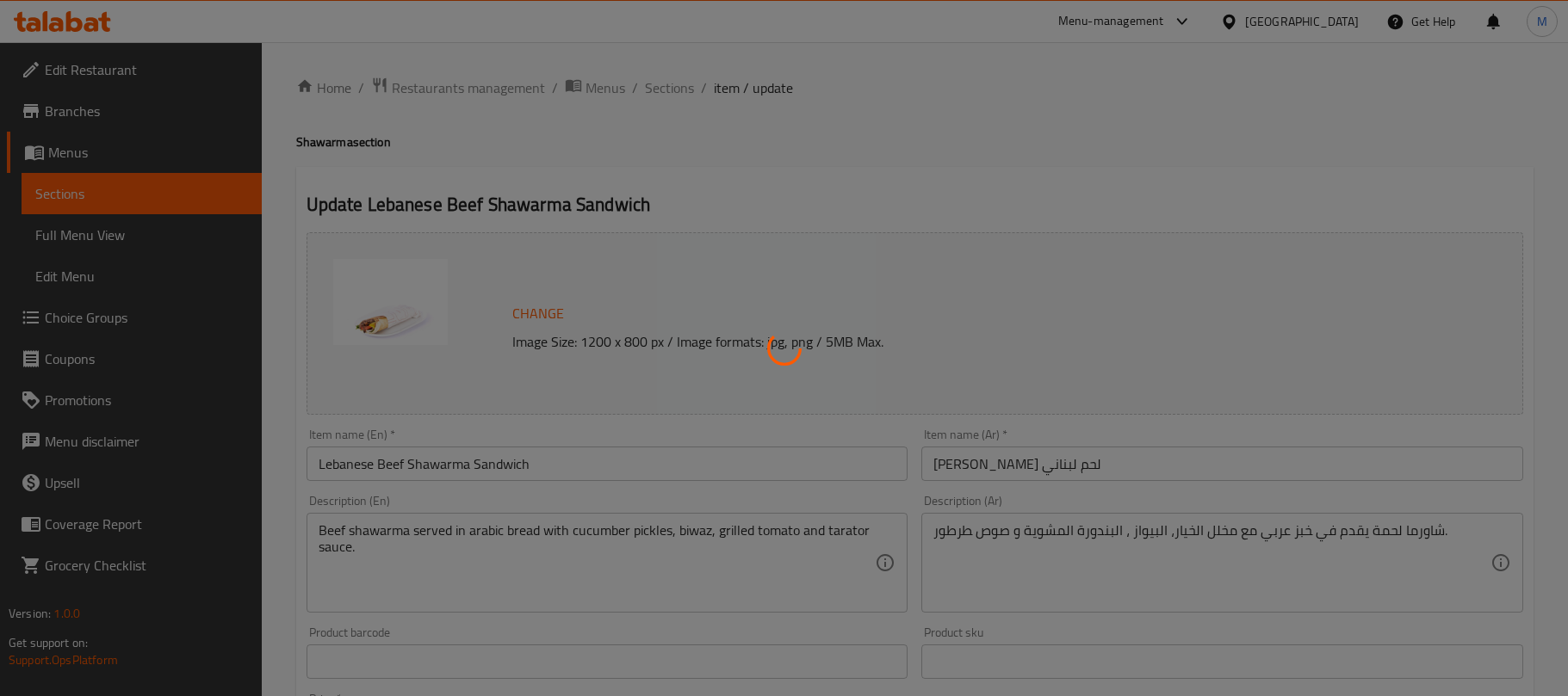
type input "0"
type input "1"
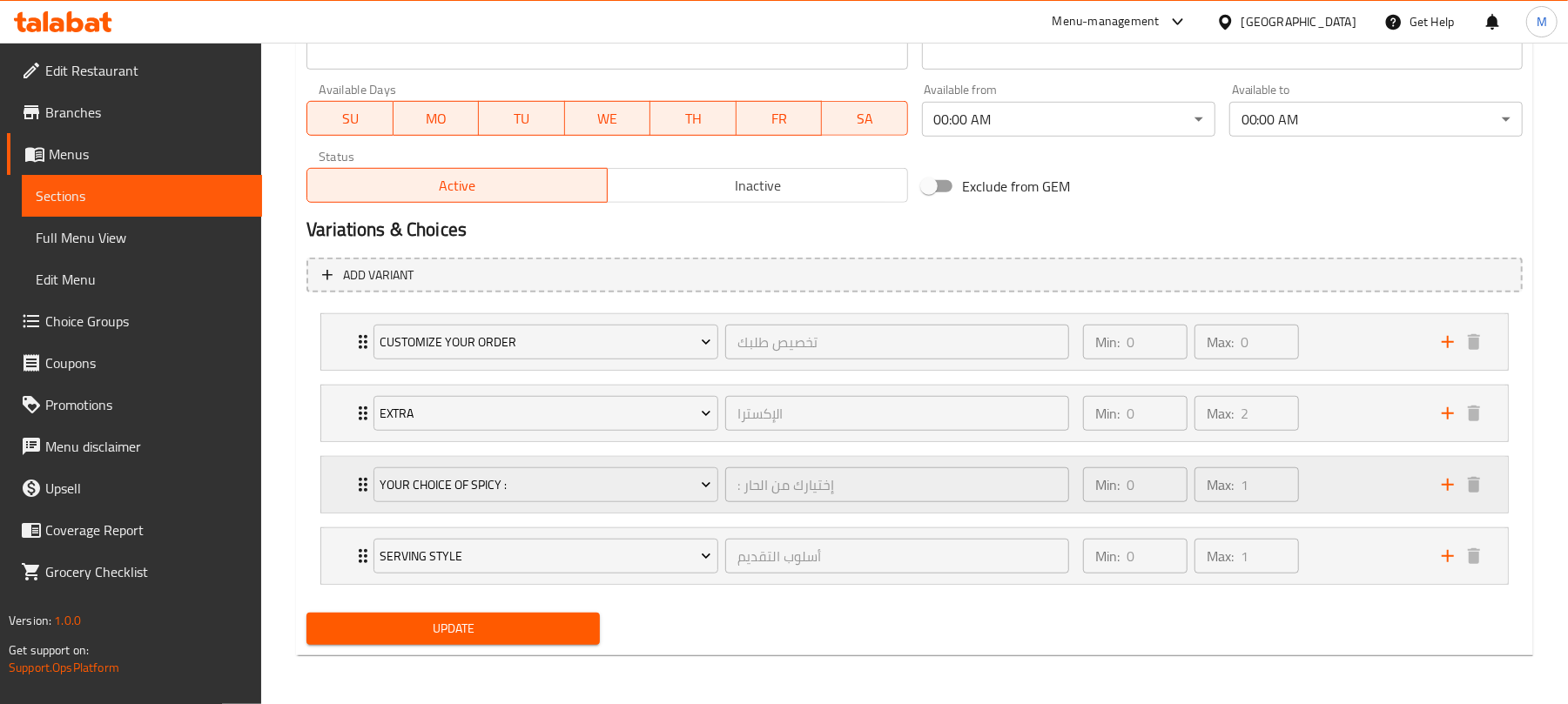
scroll to position [797, 0]
click at [1354, 340] on div "Min: 0 ​ Max: 0 ​" at bounding box center [1252, 342] width 358 height 56
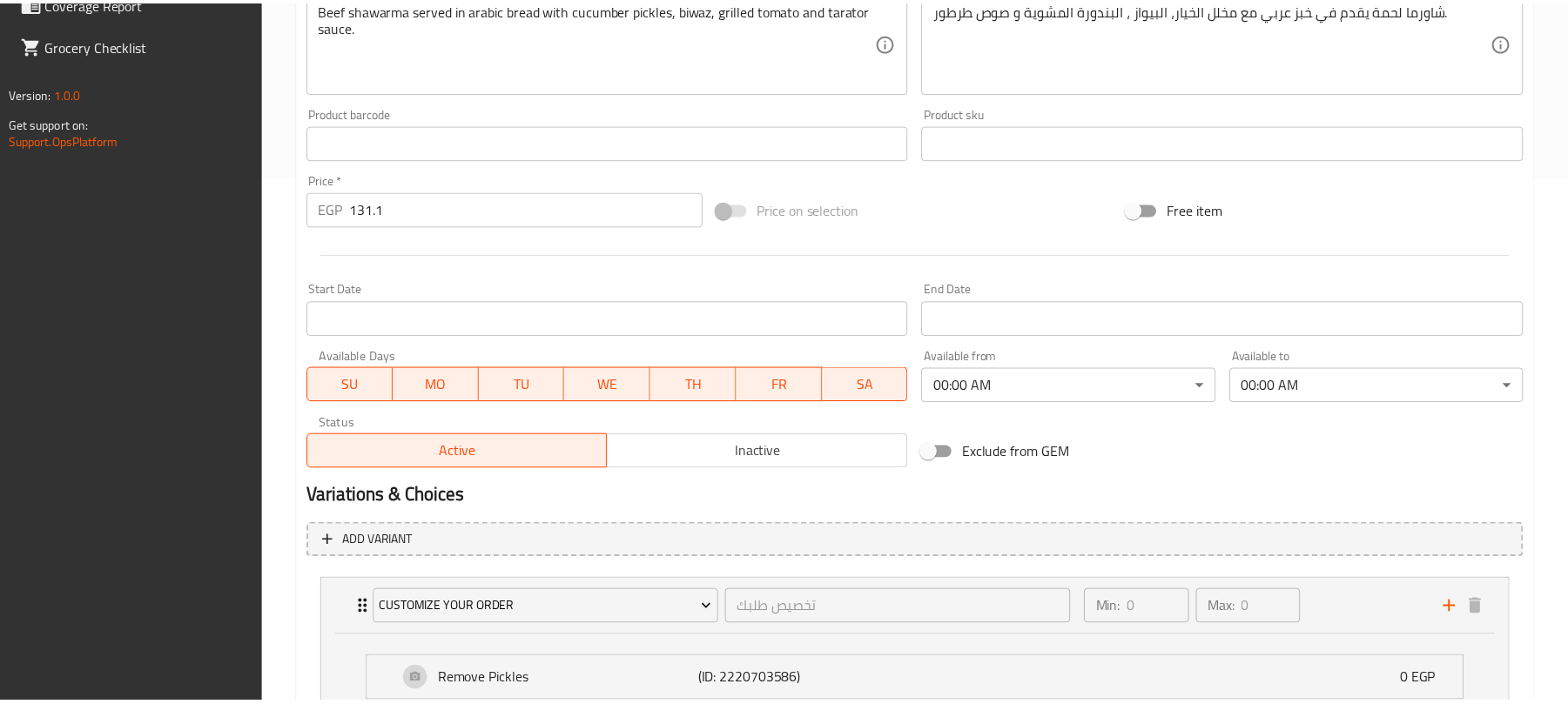
scroll to position [1013, 0]
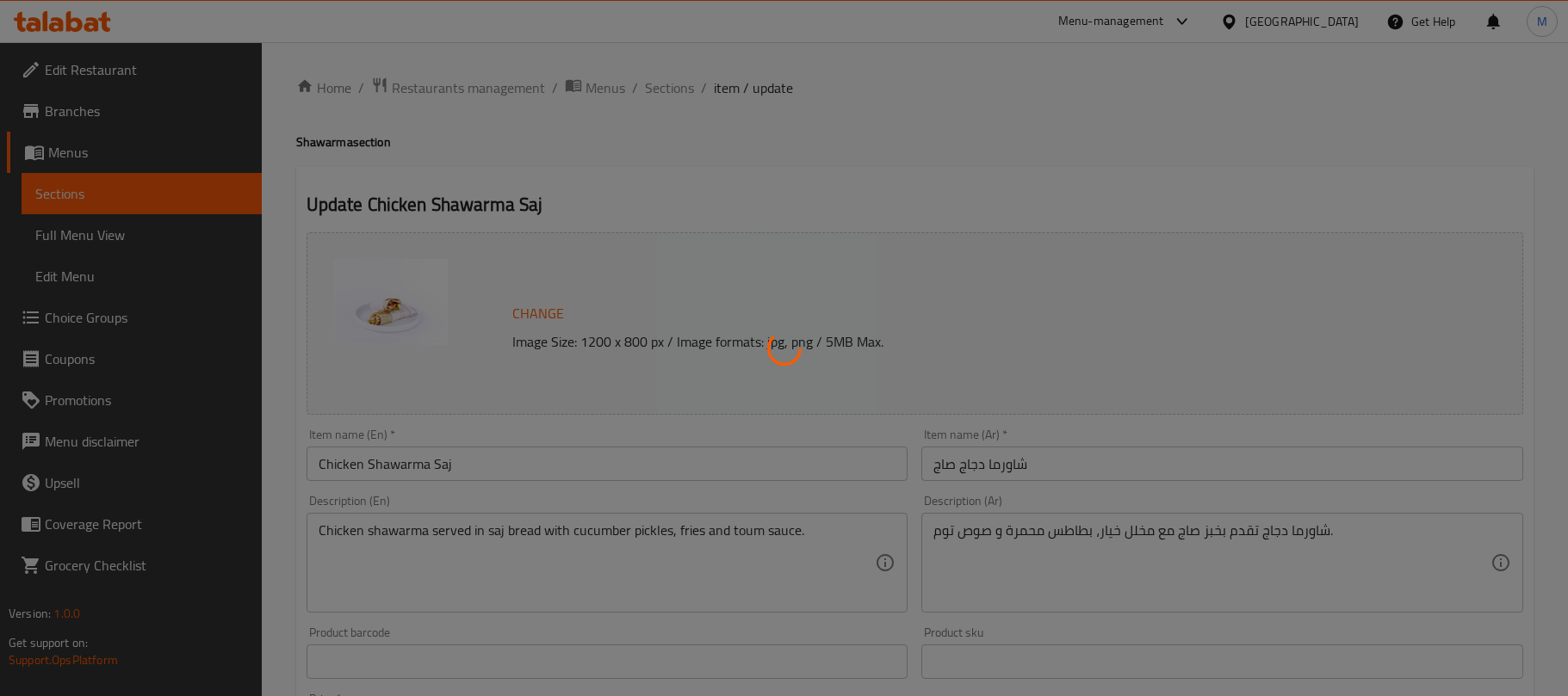
type input "تخصيص طلبك"
type input "0"
type input "أسلوب التقديم"
type input "0"
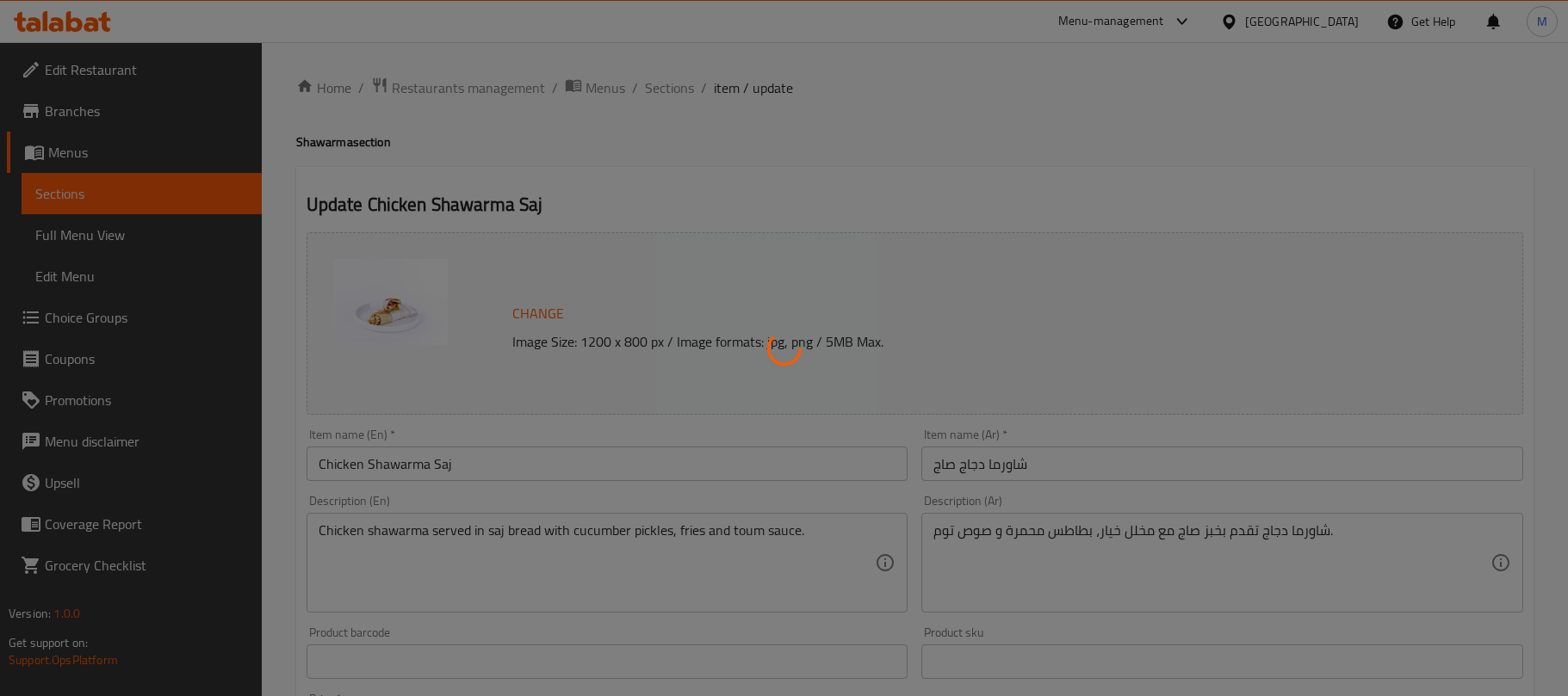
type input "1"
type input "إضافة:"
type input "0"
type input "4"
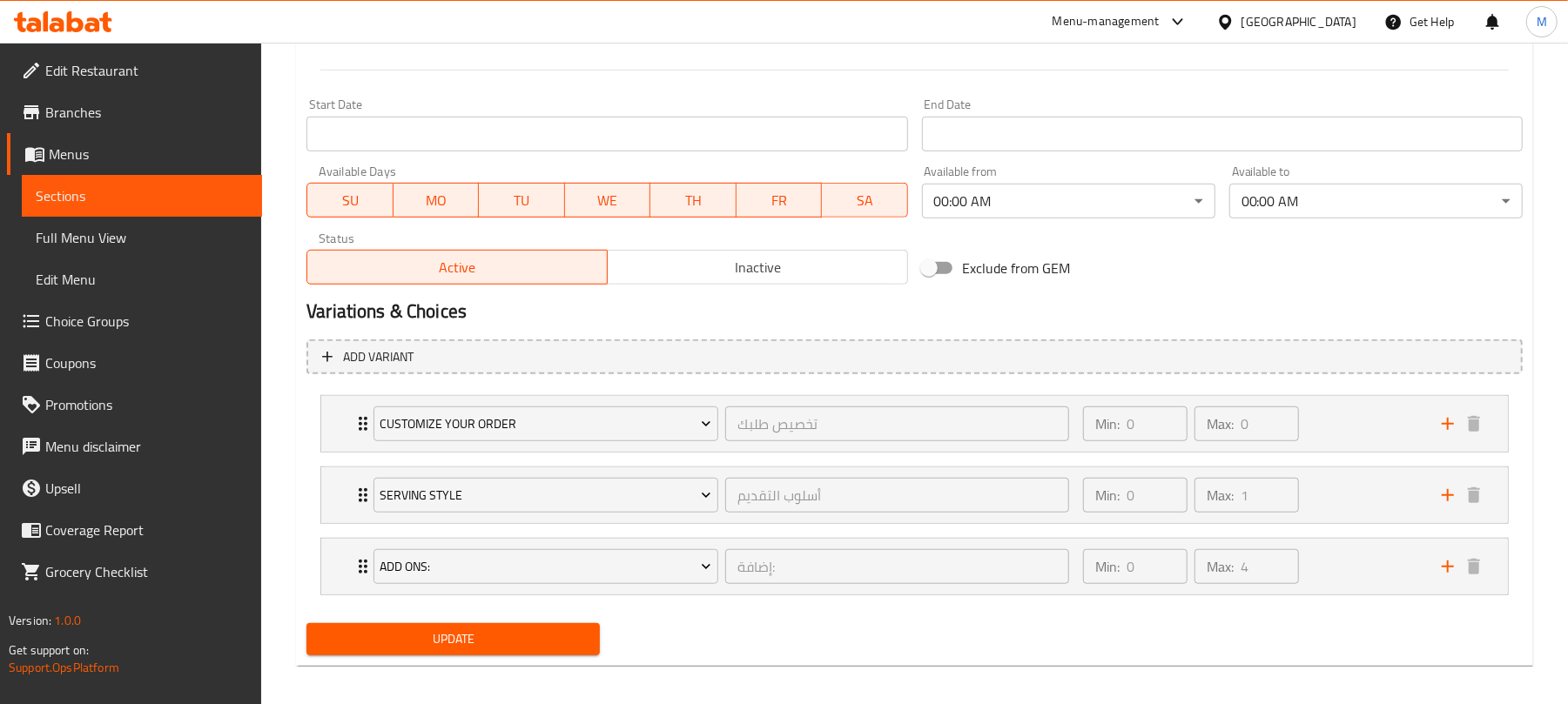
scroll to position [726, 0]
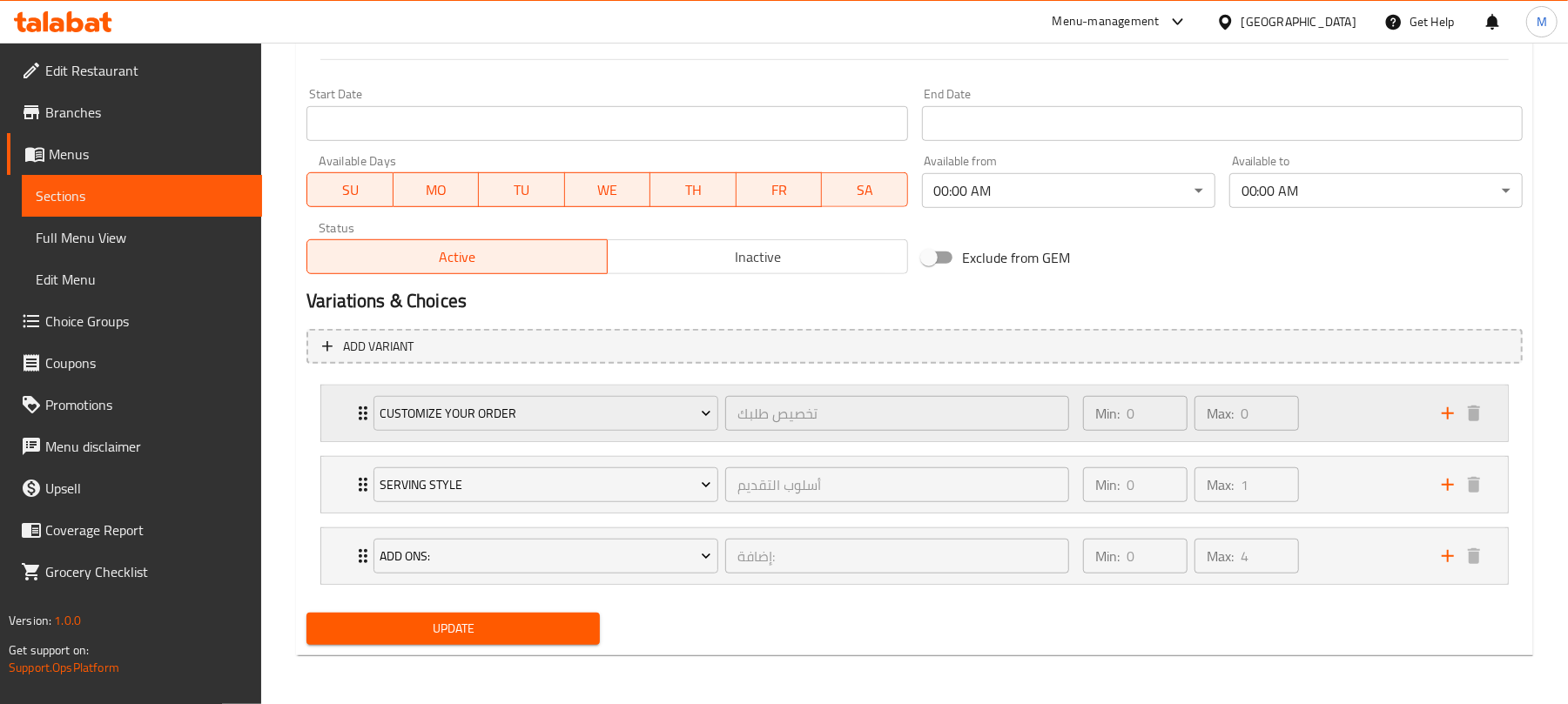
click at [1369, 423] on div "Min: 0 ​ Max: 0 ​" at bounding box center [1252, 413] width 358 height 56
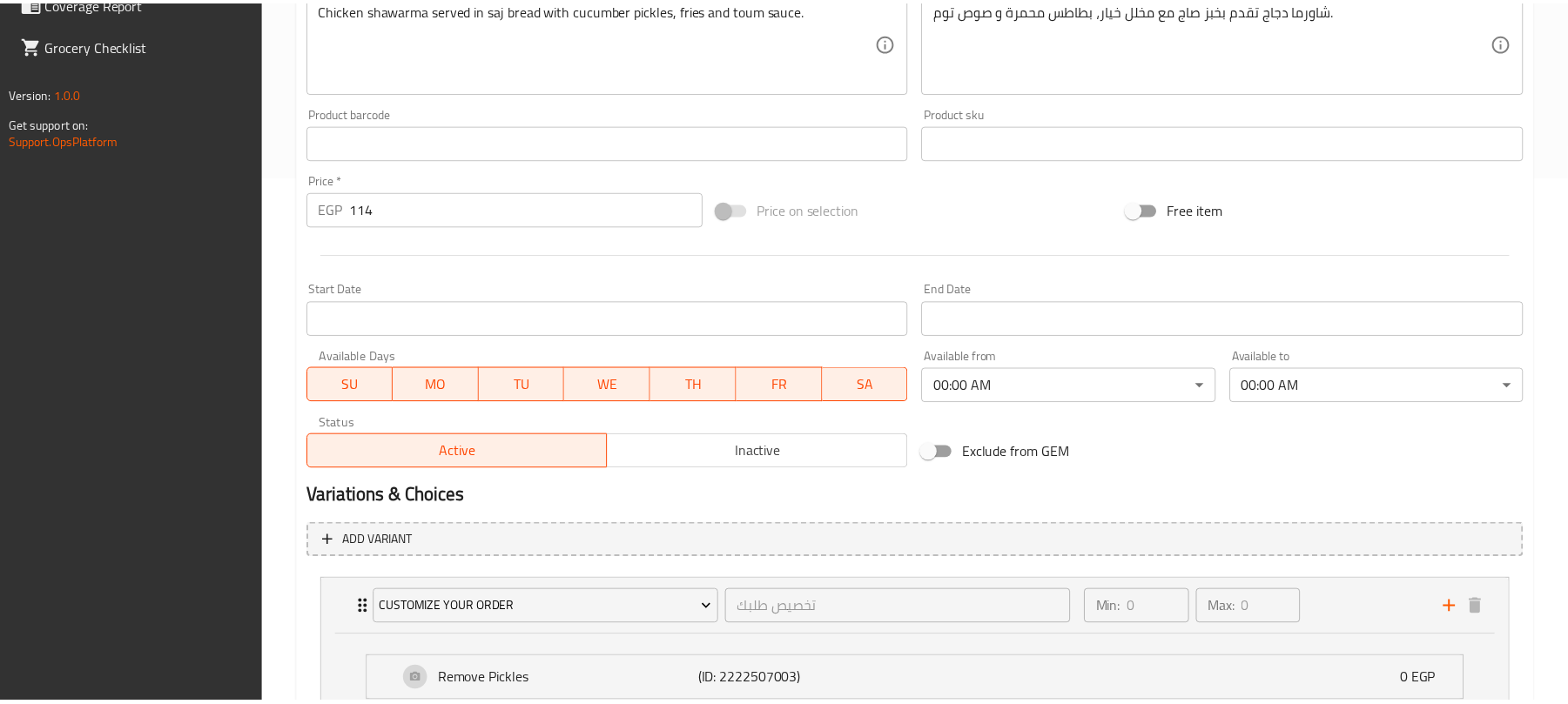
scroll to position [940, 0]
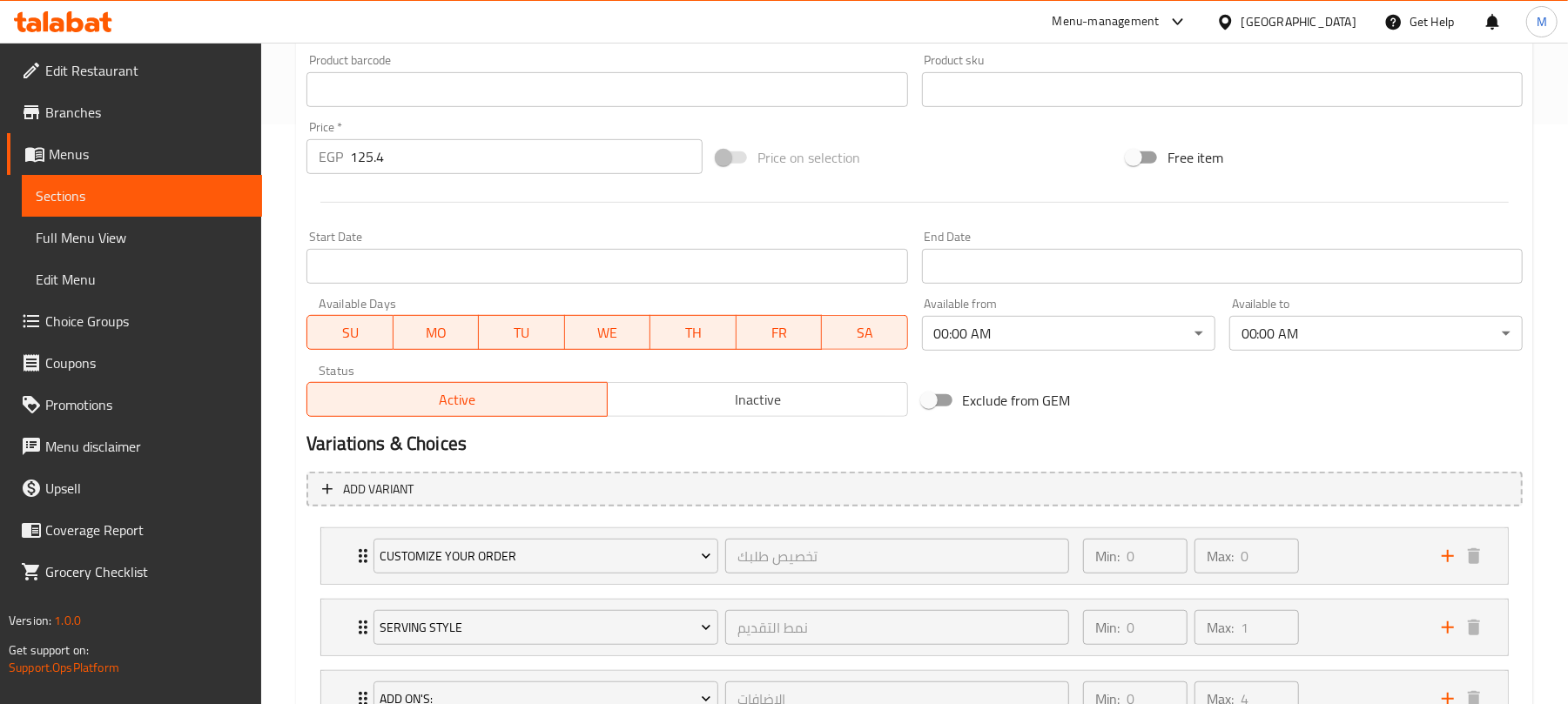
scroll to position [726, 0]
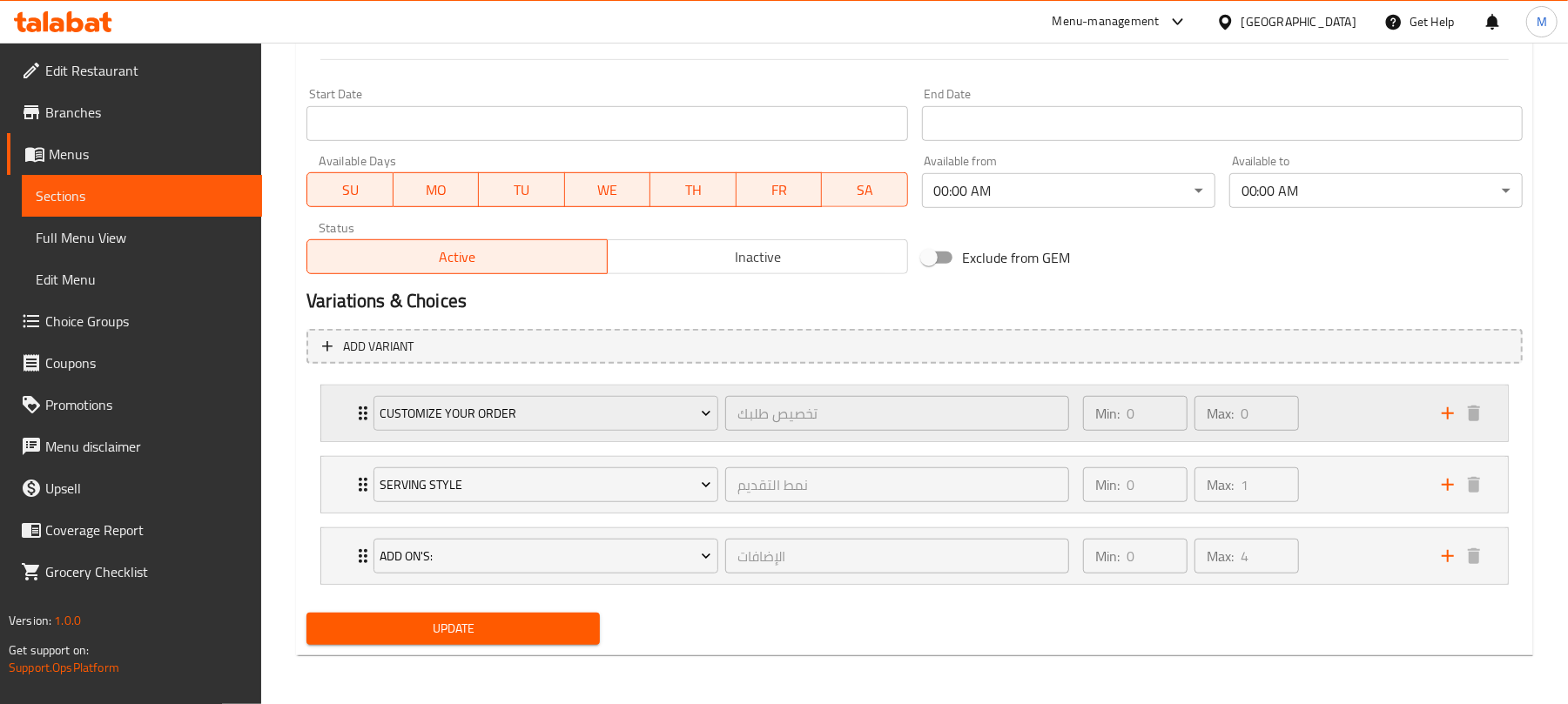
click at [1343, 407] on div "Min: 0 ​ Max: 0 ​" at bounding box center [1252, 413] width 358 height 56
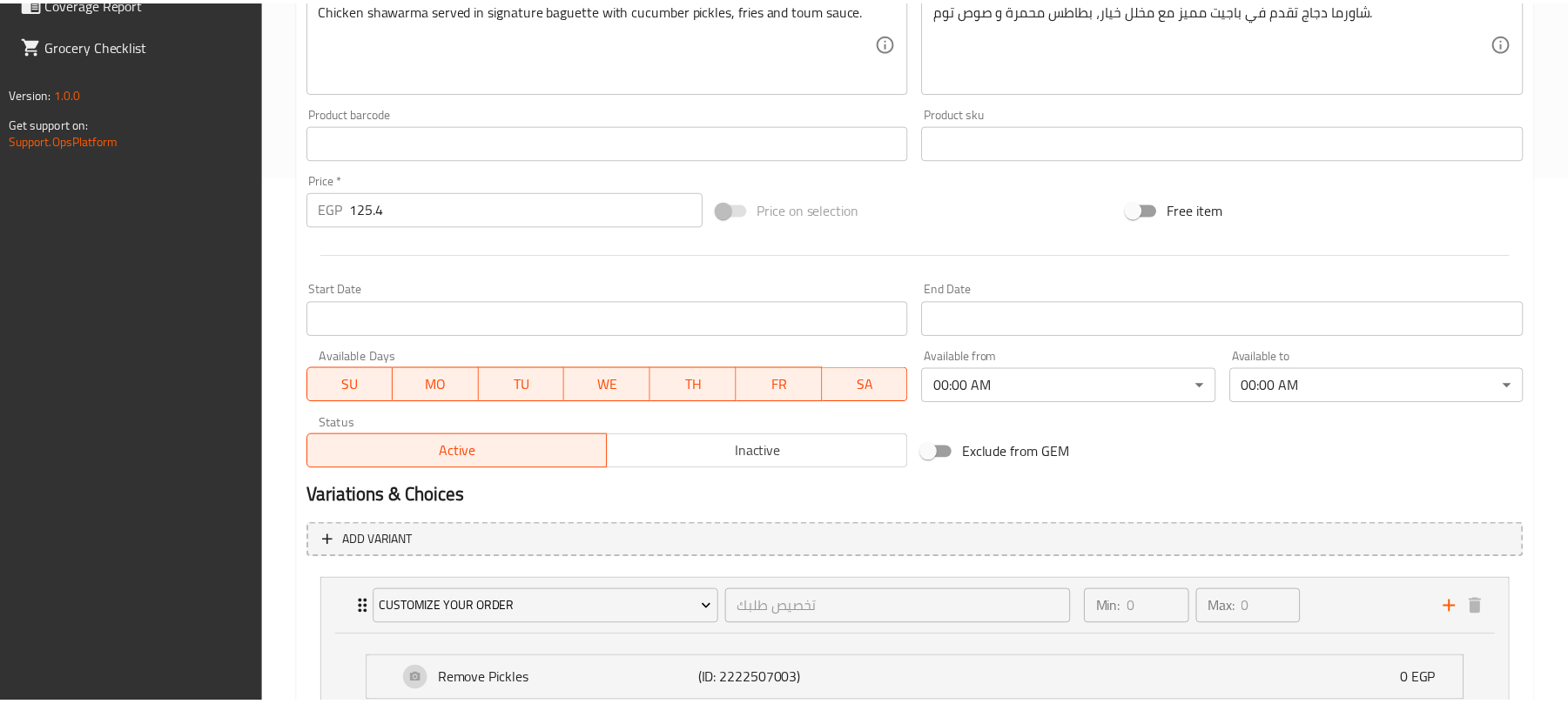
scroll to position [940, 0]
